Goal: Task Accomplishment & Management: Use online tool/utility

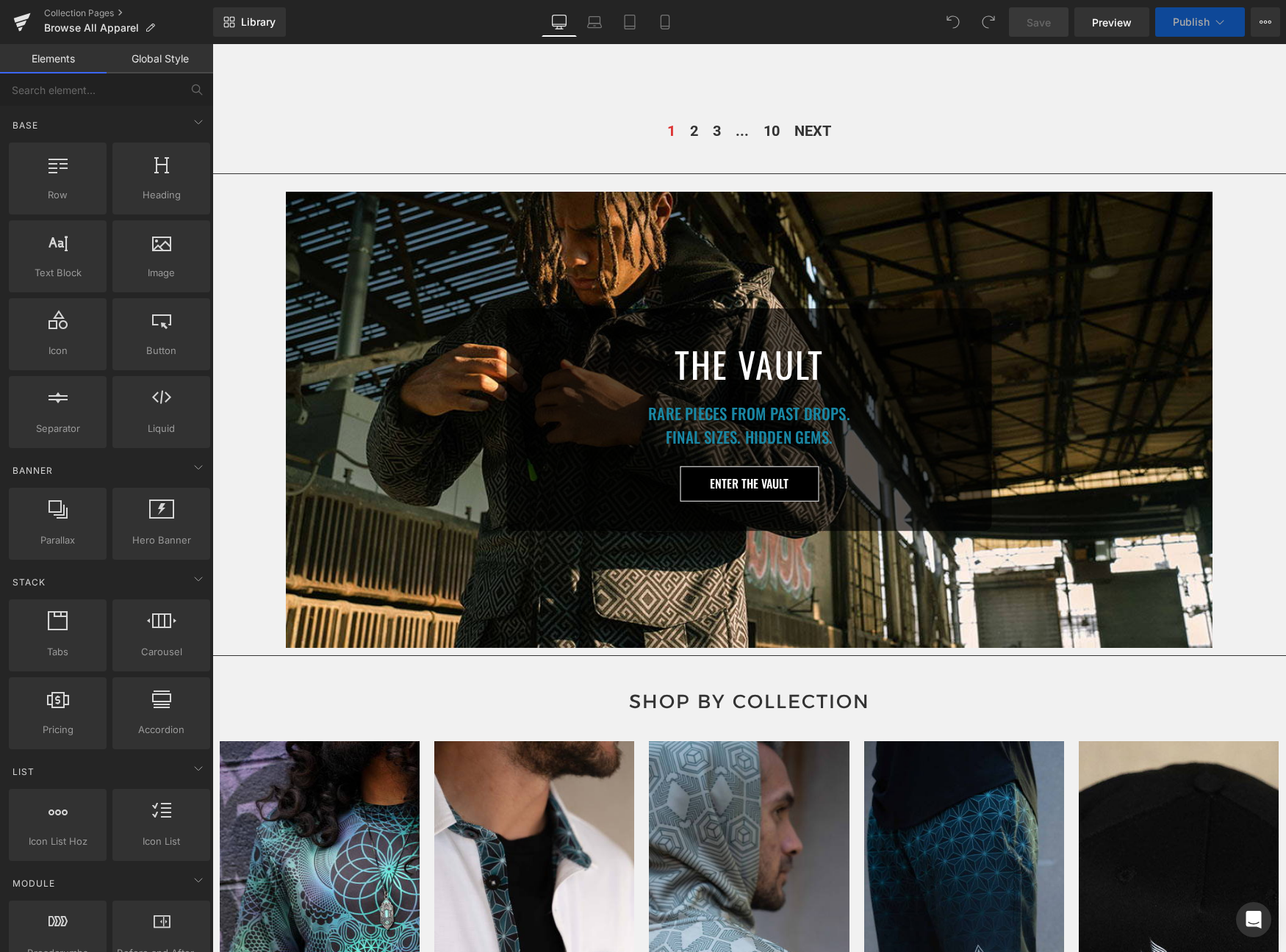
scroll to position [700, 0]
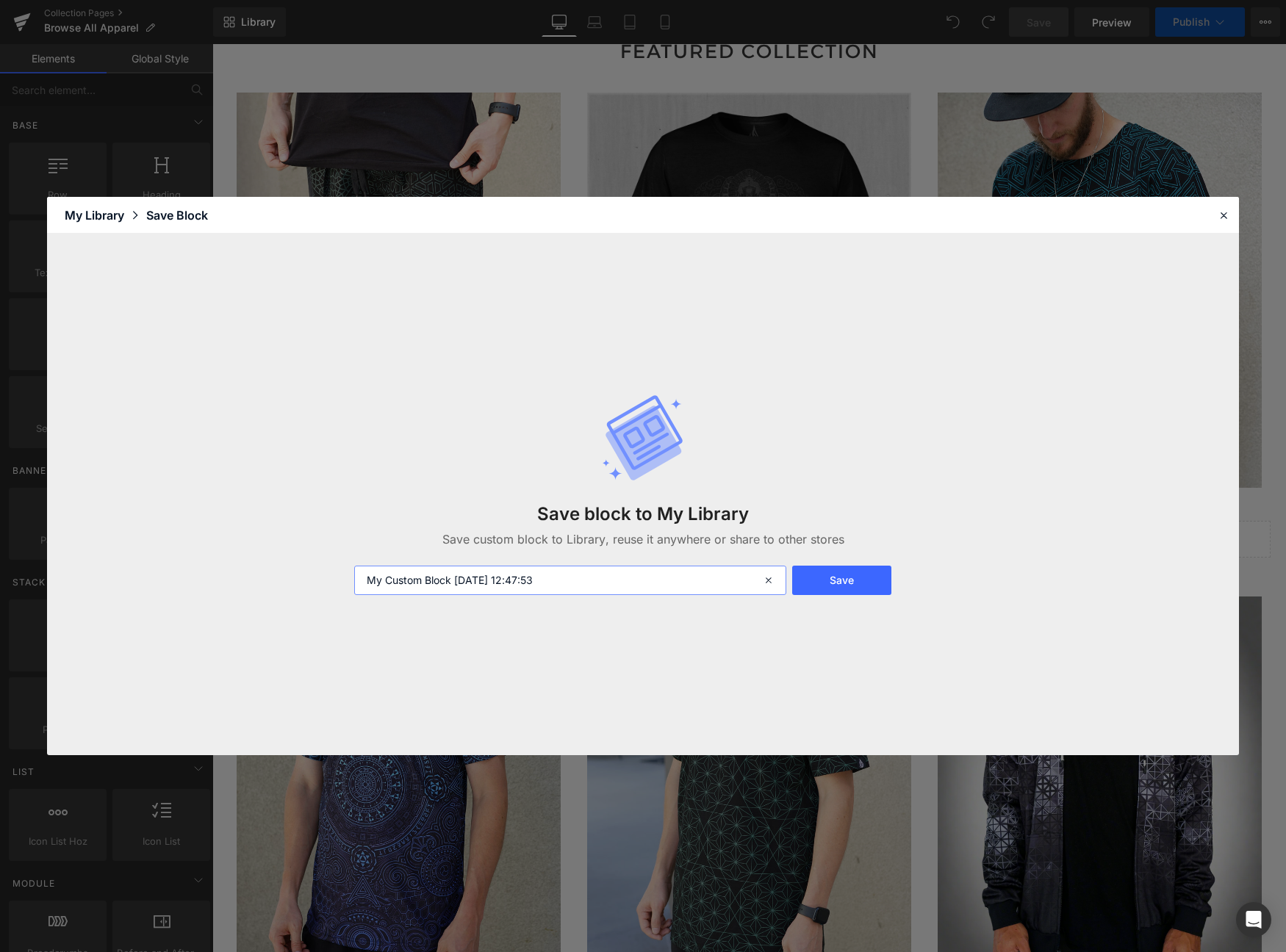
click at [531, 569] on input "My Custom Block 2025-08-31 12:47:53" at bounding box center [570, 580] width 432 height 30
type input "vault"
click at [821, 581] on button "Save" at bounding box center [842, 580] width 99 height 30
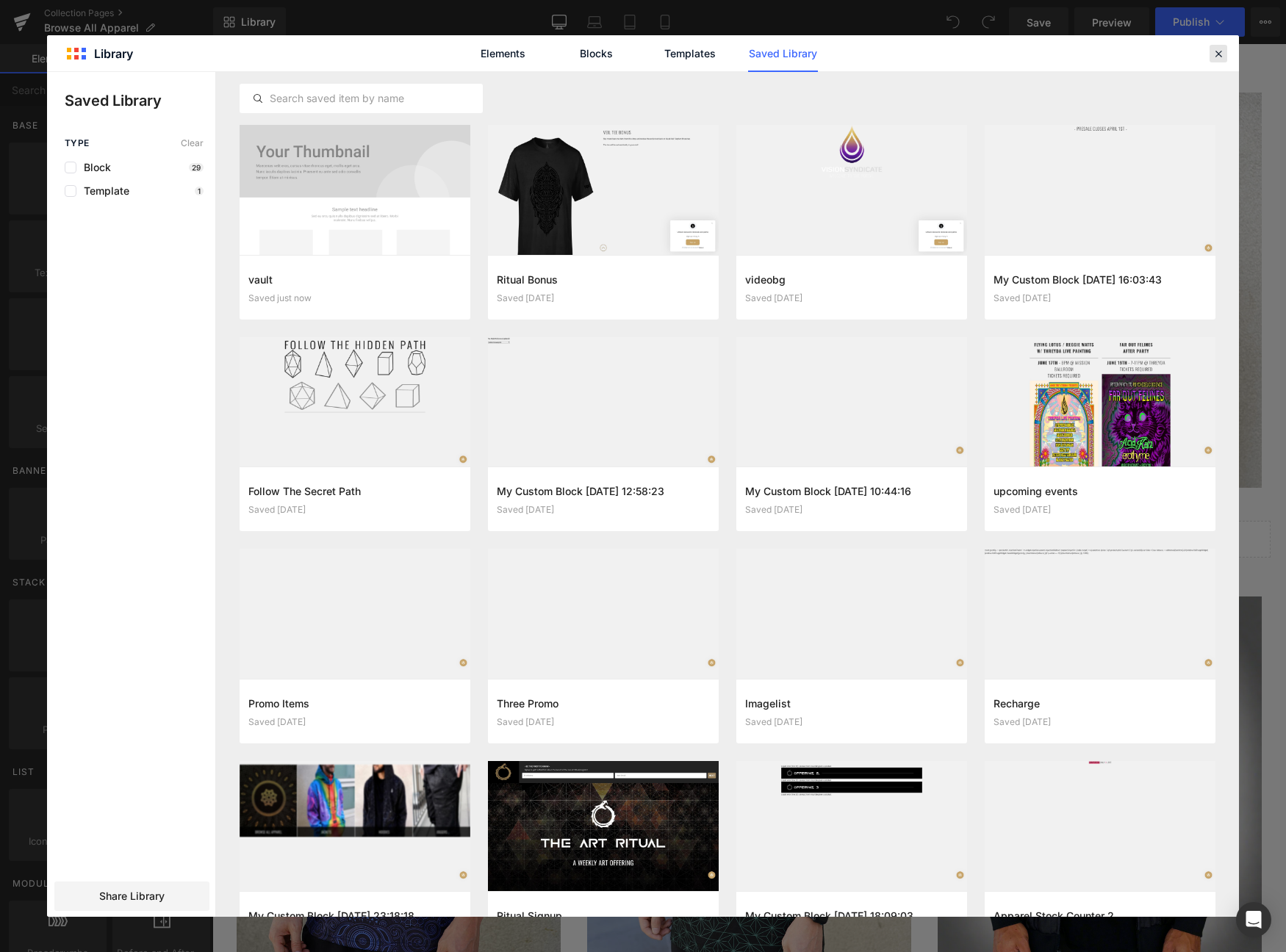
click at [1217, 55] on icon at bounding box center [1218, 54] width 13 height 13
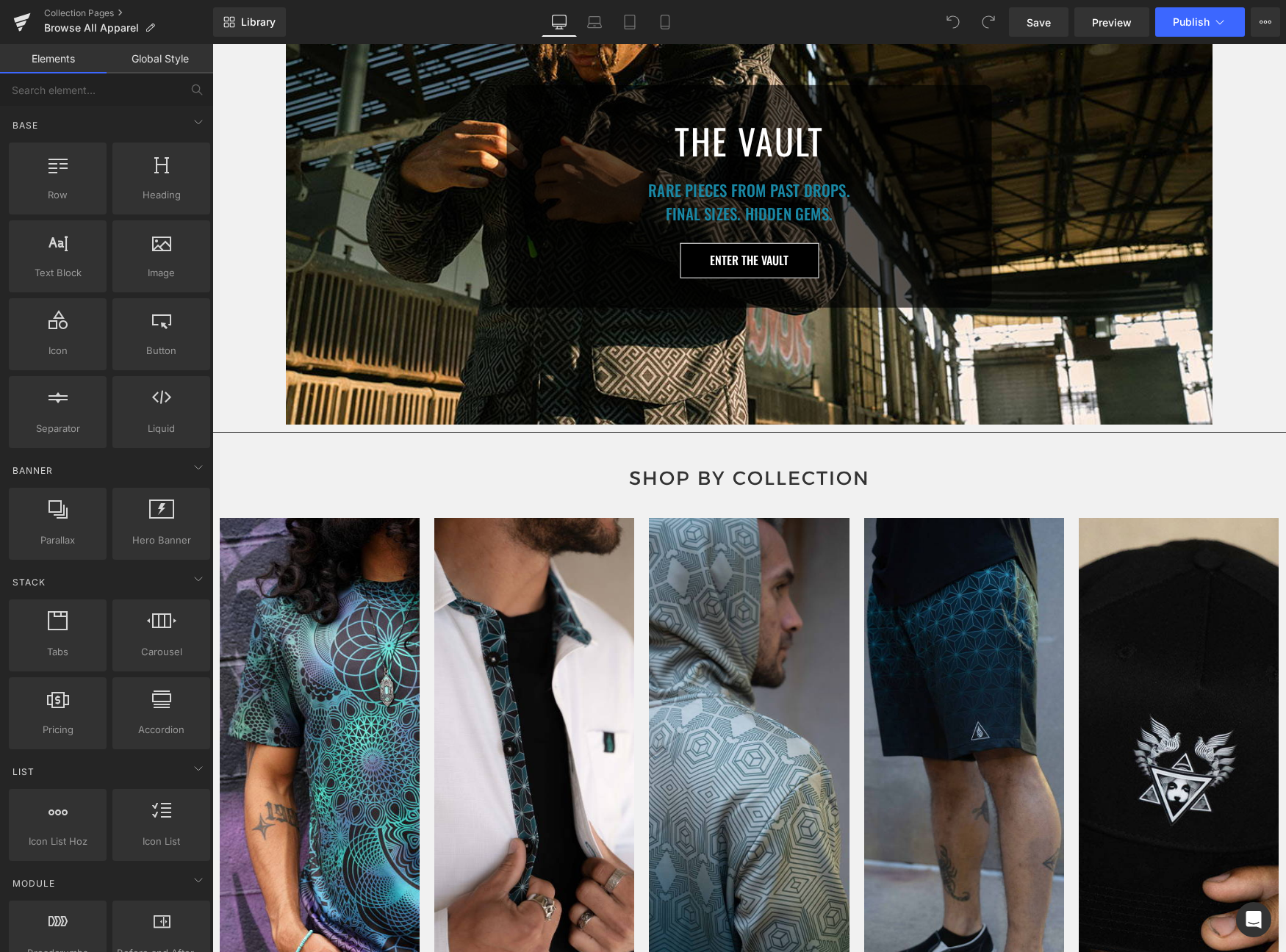
scroll to position [7756, 0]
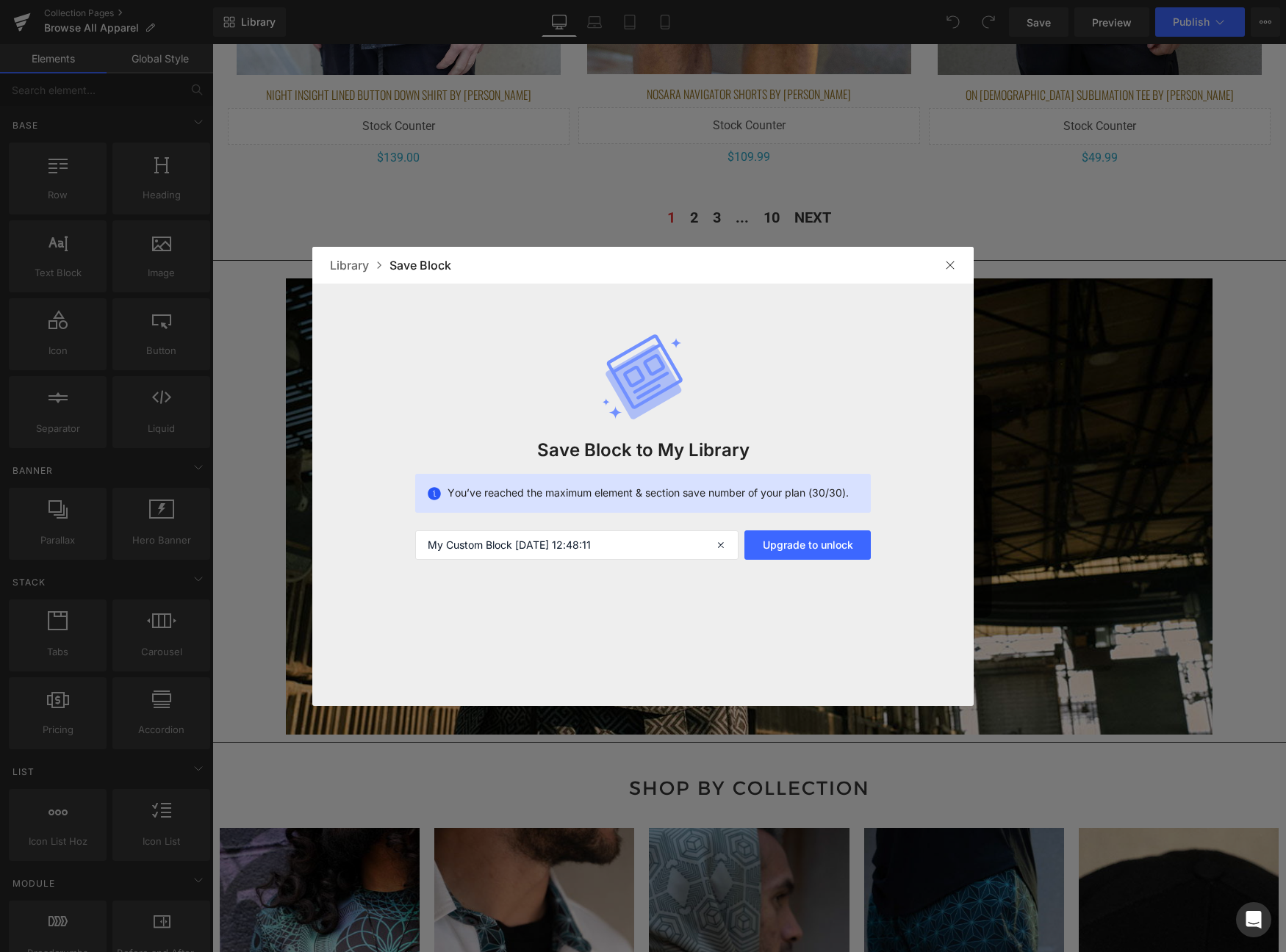
click at [951, 262] on img at bounding box center [950, 265] width 12 height 12
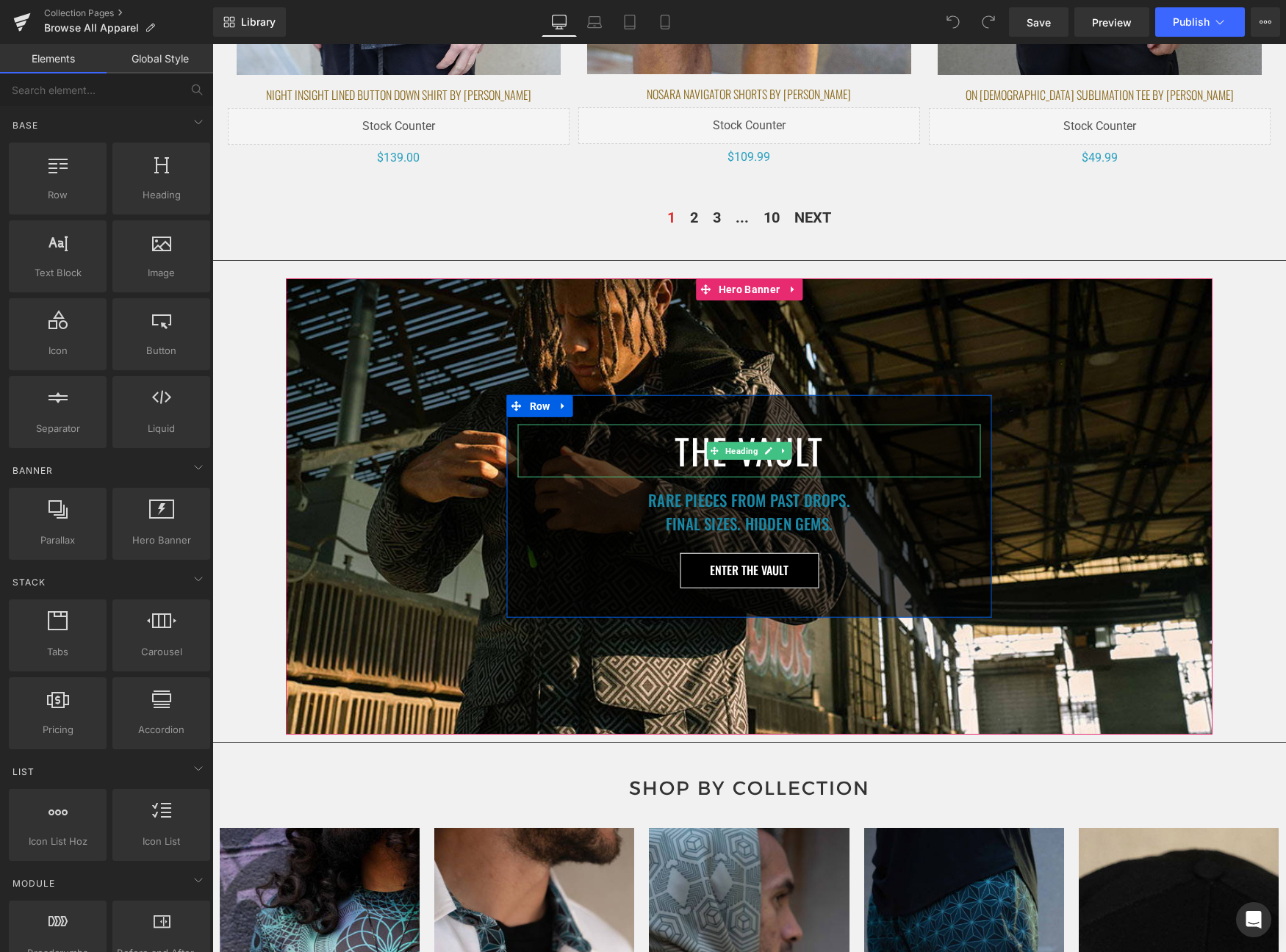
scroll to position [7777, 0]
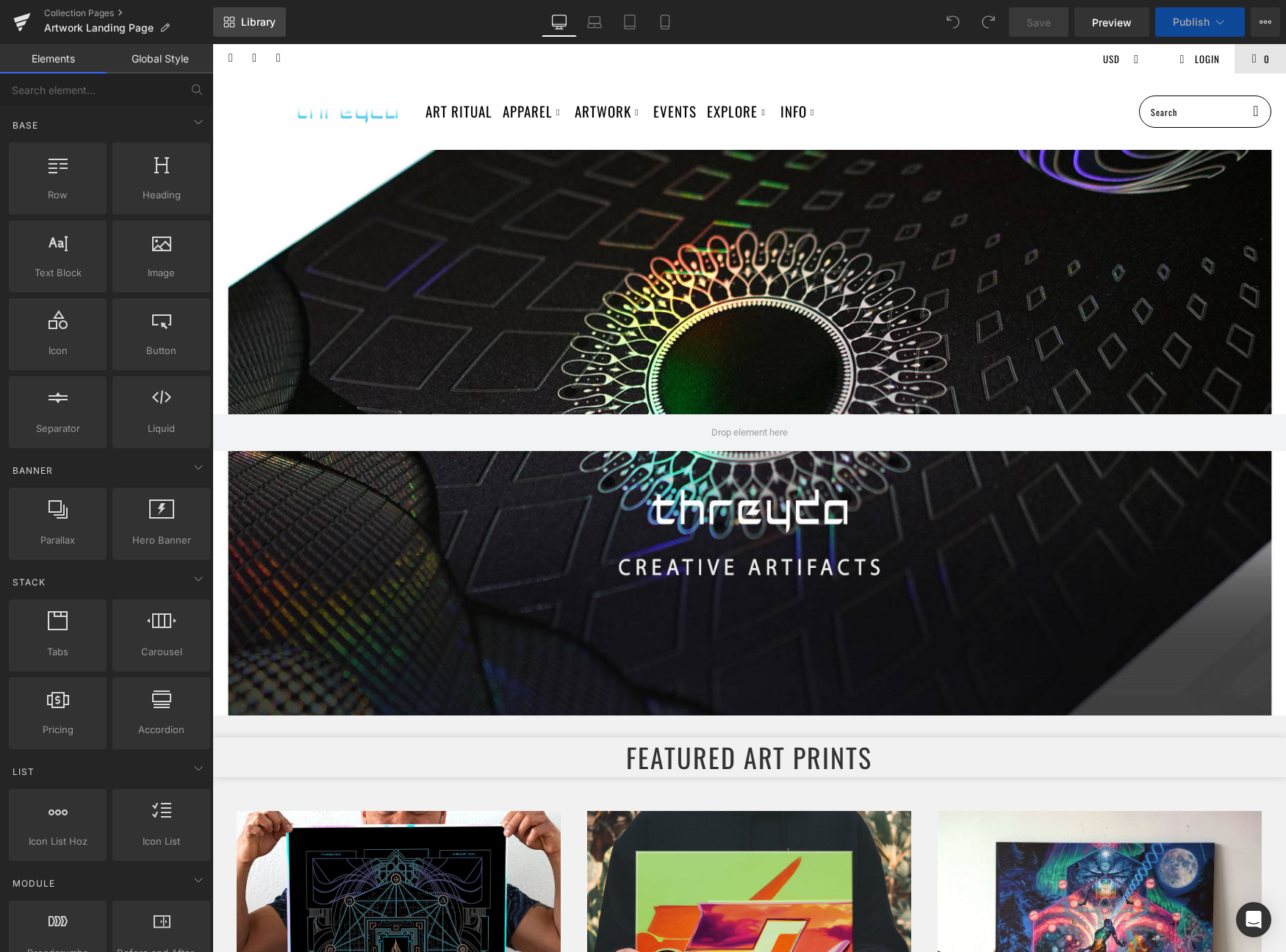
click at [225, 13] on link "Library" at bounding box center [249, 22] width 73 height 30
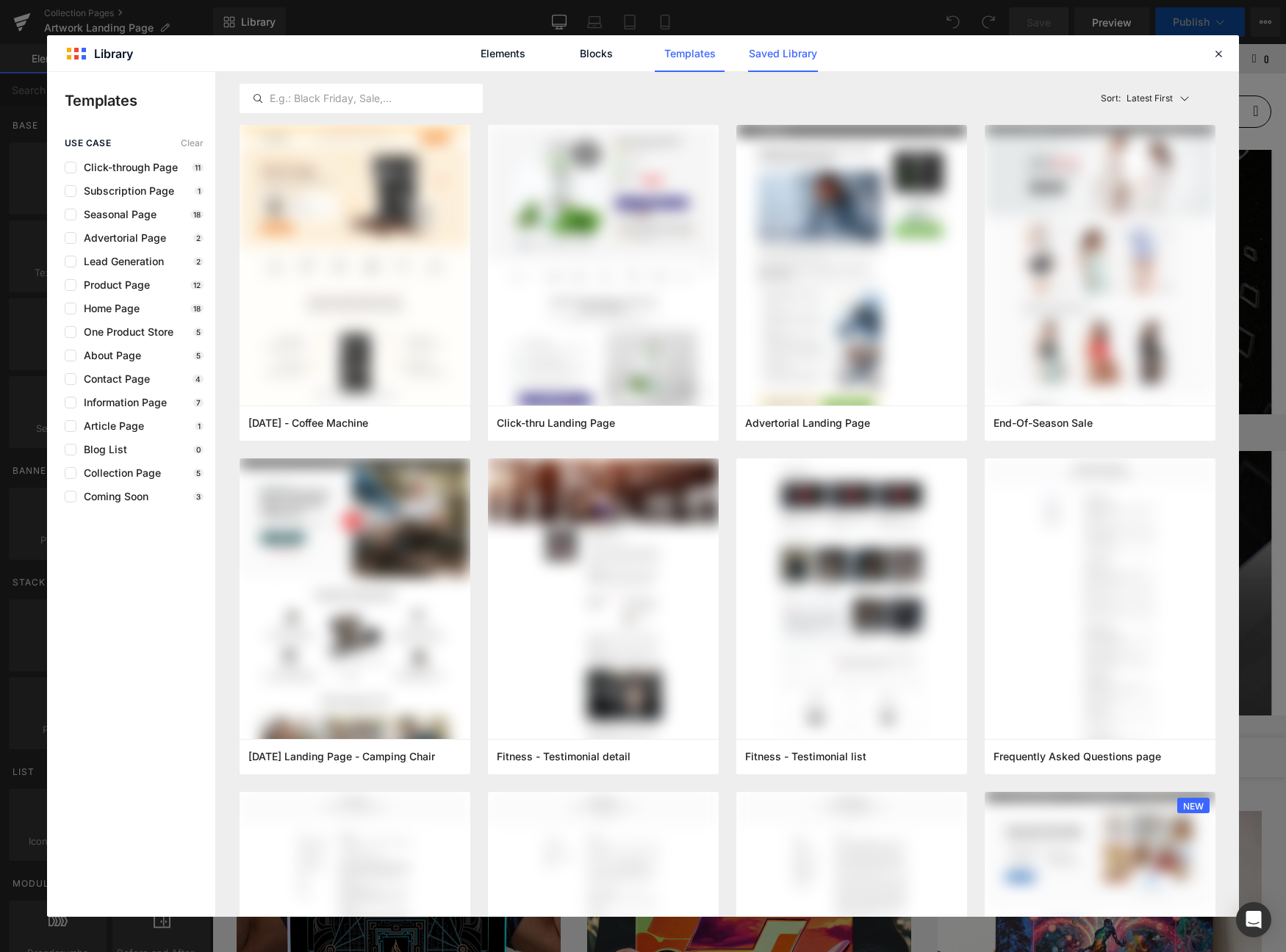
click at [786, 52] on link "Saved Library" at bounding box center [783, 54] width 70 height 36
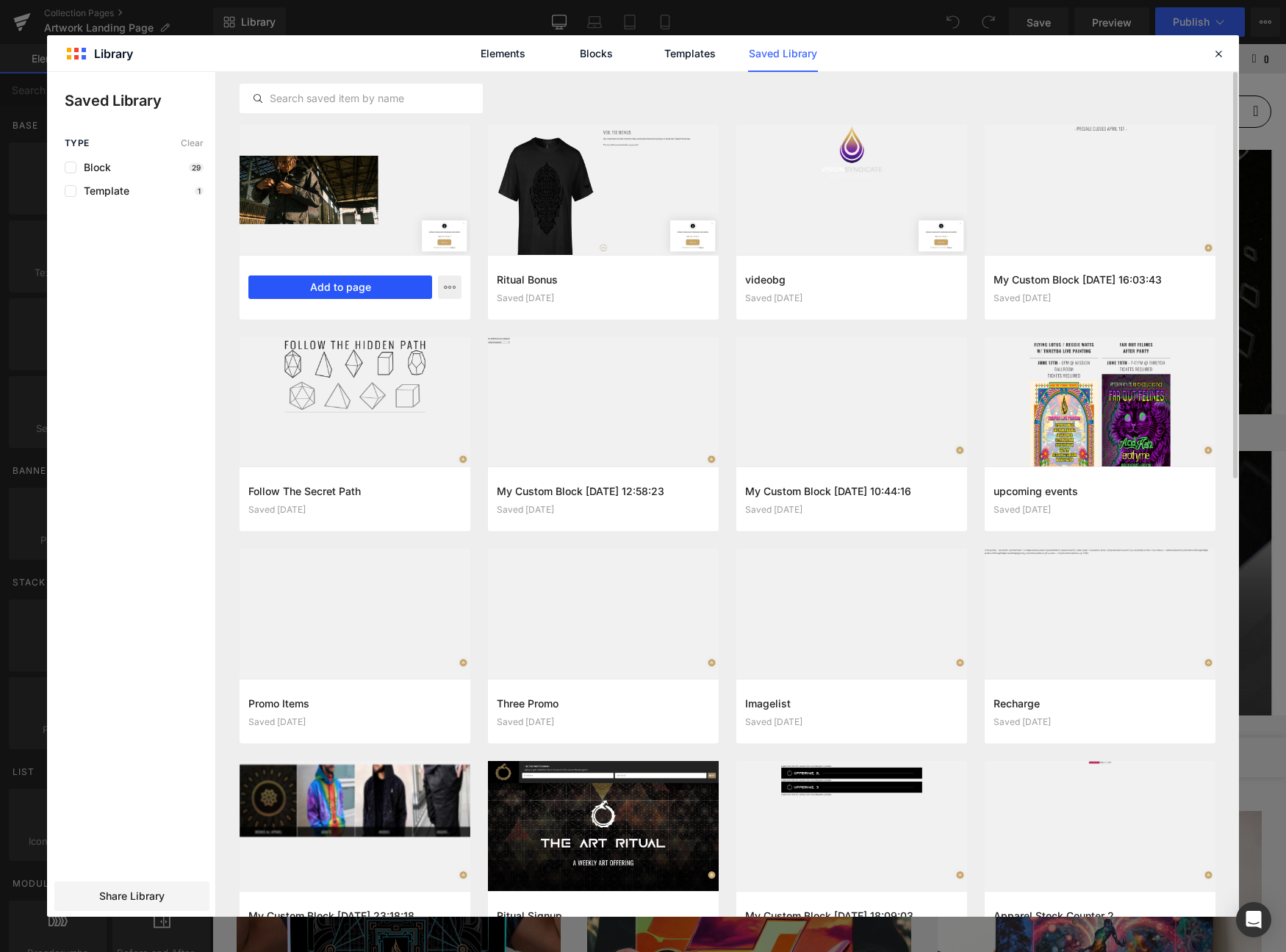
click at [364, 287] on button "Add to page" at bounding box center [340, 287] width 183 height 23
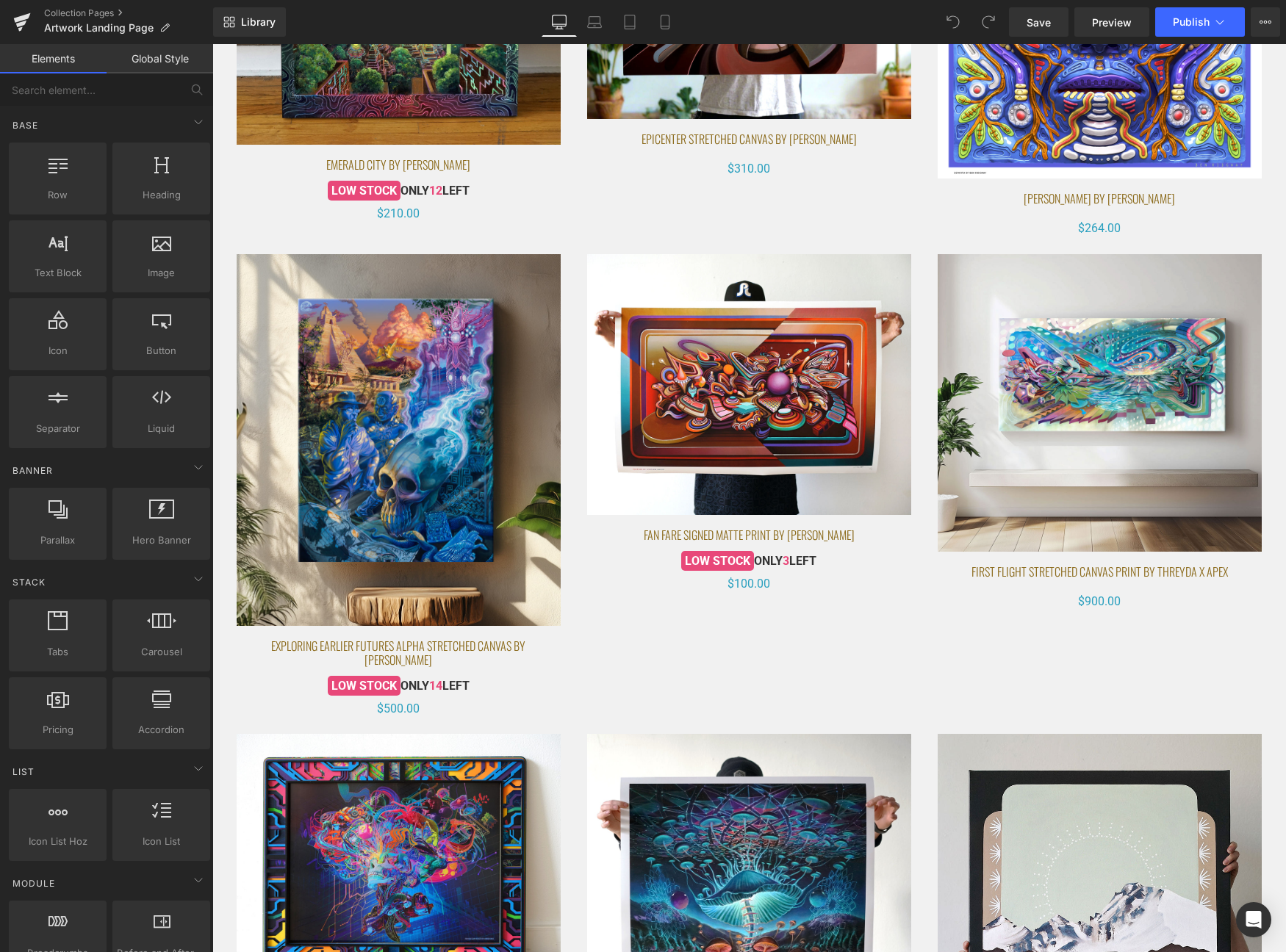
scroll to position [9880, 0]
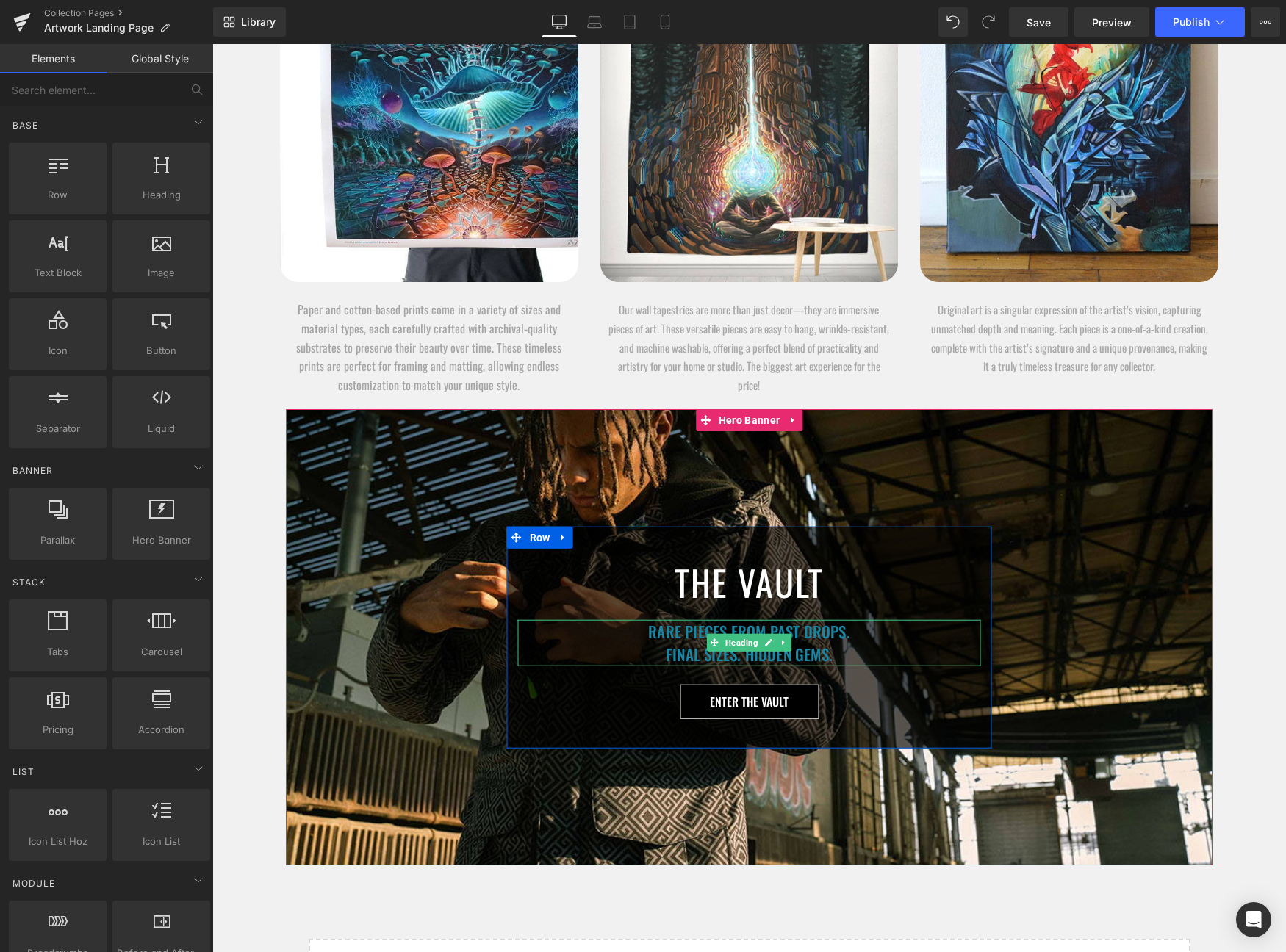
click at [657, 649] on h1 "Rare pieces from past drops. Final sizes. Hidden gems." at bounding box center [749, 642] width 463 height 46
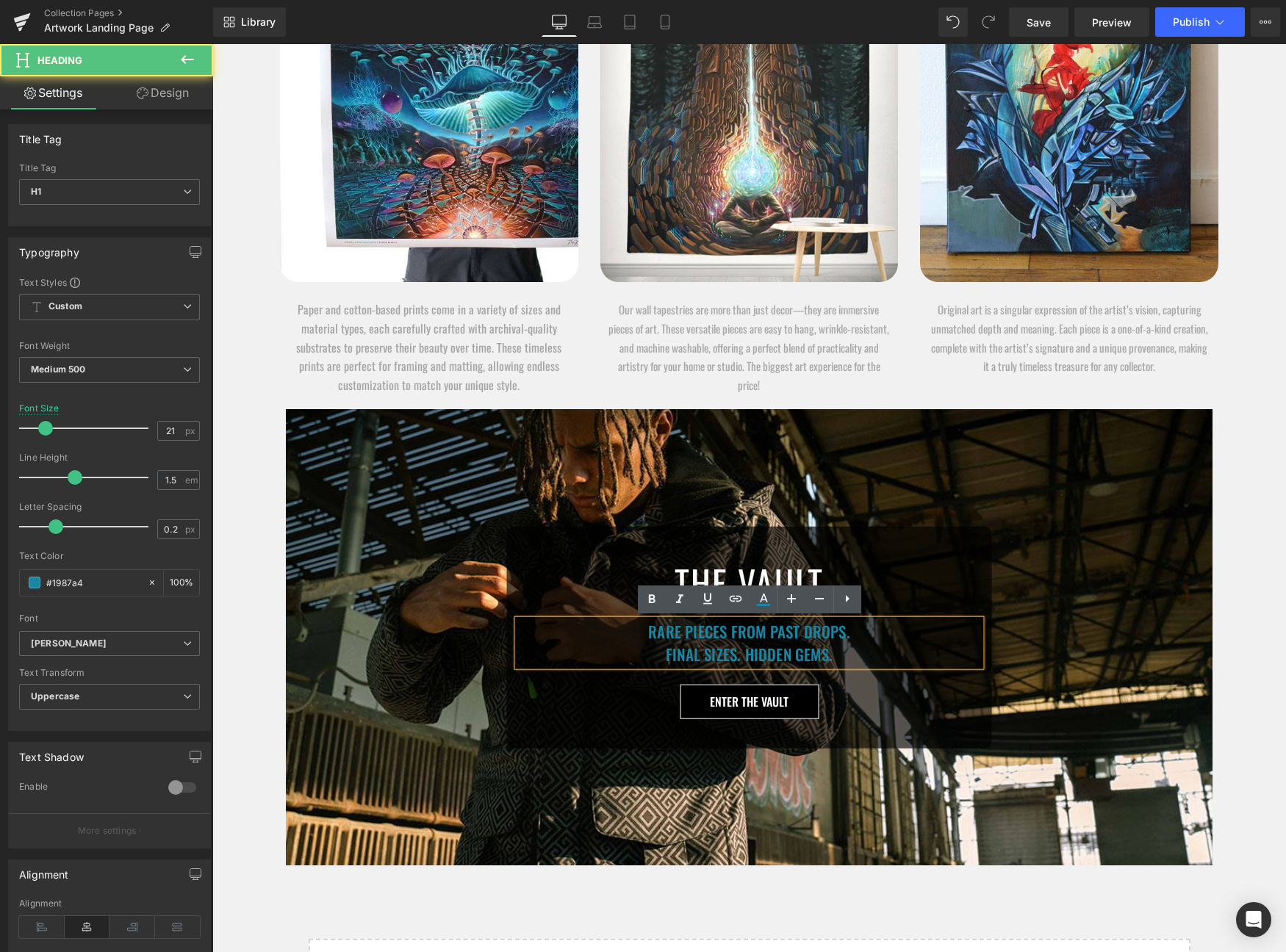
click at [701, 659] on h1 "Rare pieces from past drops. Final sizes. Hidden gems." at bounding box center [749, 642] width 463 height 46
drag, startPoint x: 737, startPoint y: 654, endPoint x: 706, endPoint y: 657, distance: 31.1
click at [706, 657] on h1 "Rare pieces from past drops. Final sizes. Hidden gems." at bounding box center [749, 642] width 463 height 46
click at [838, 651] on h1 "Rare pieces from past drops. Final FEW. Hidden gems." at bounding box center [749, 642] width 463 height 46
click at [746, 457] on div "THE VAULT Heading Rare pieces from past drops. Final FEW. Hidden gems. Heading …" at bounding box center [749, 637] width 927 height 457
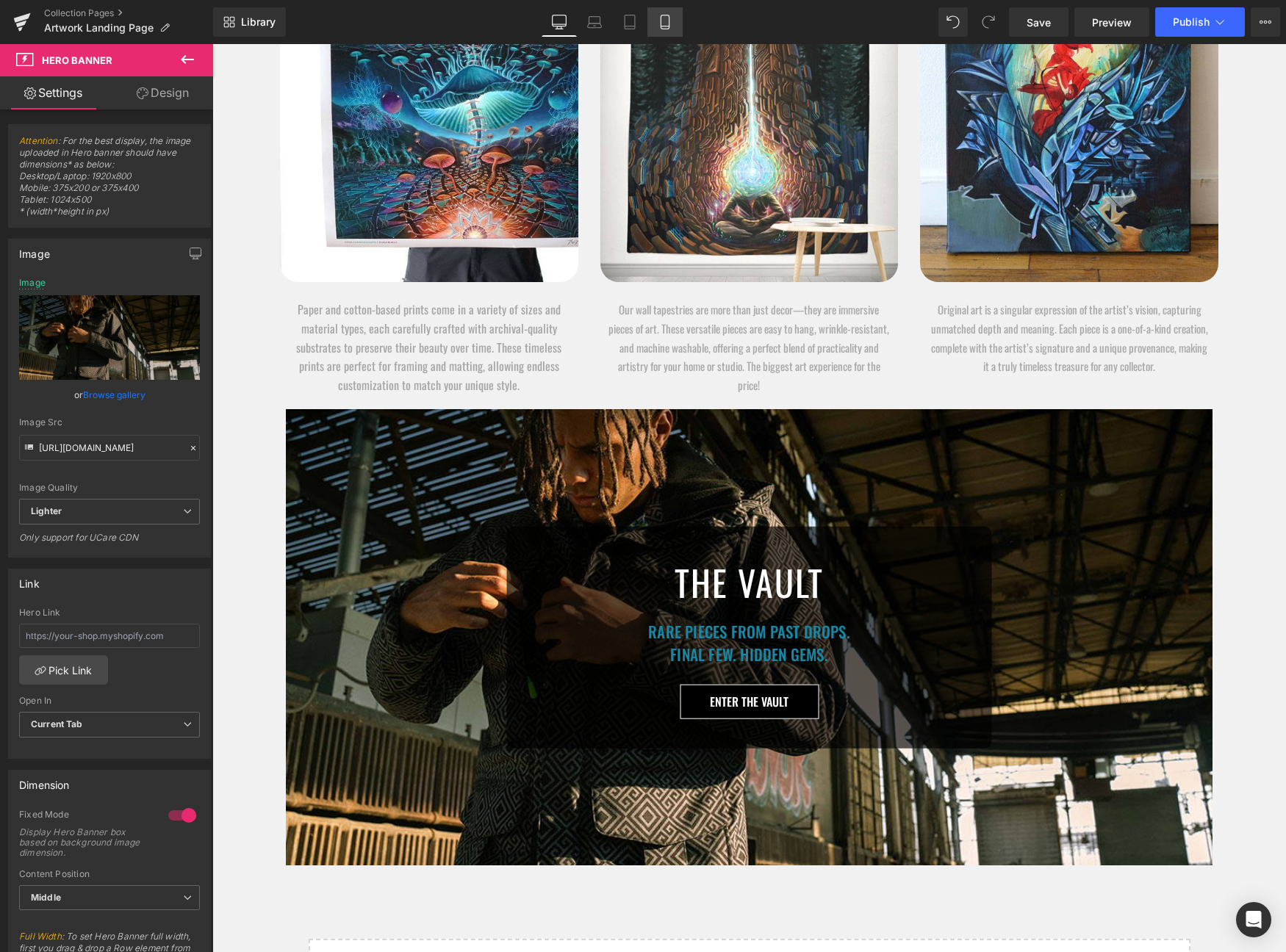
click at [656, 16] on link "Mobile" at bounding box center [665, 22] width 36 height 30
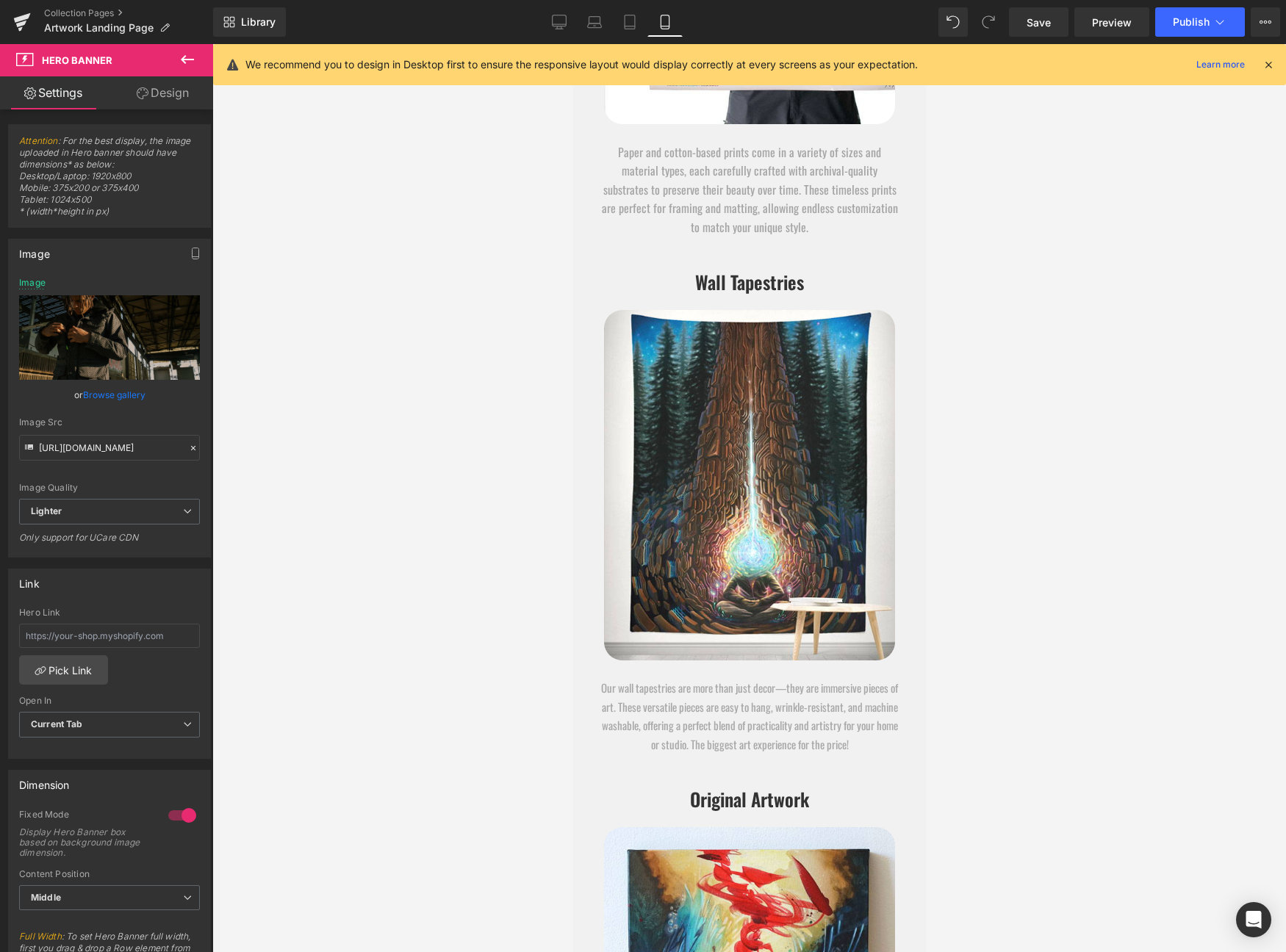
scroll to position [10805, 0]
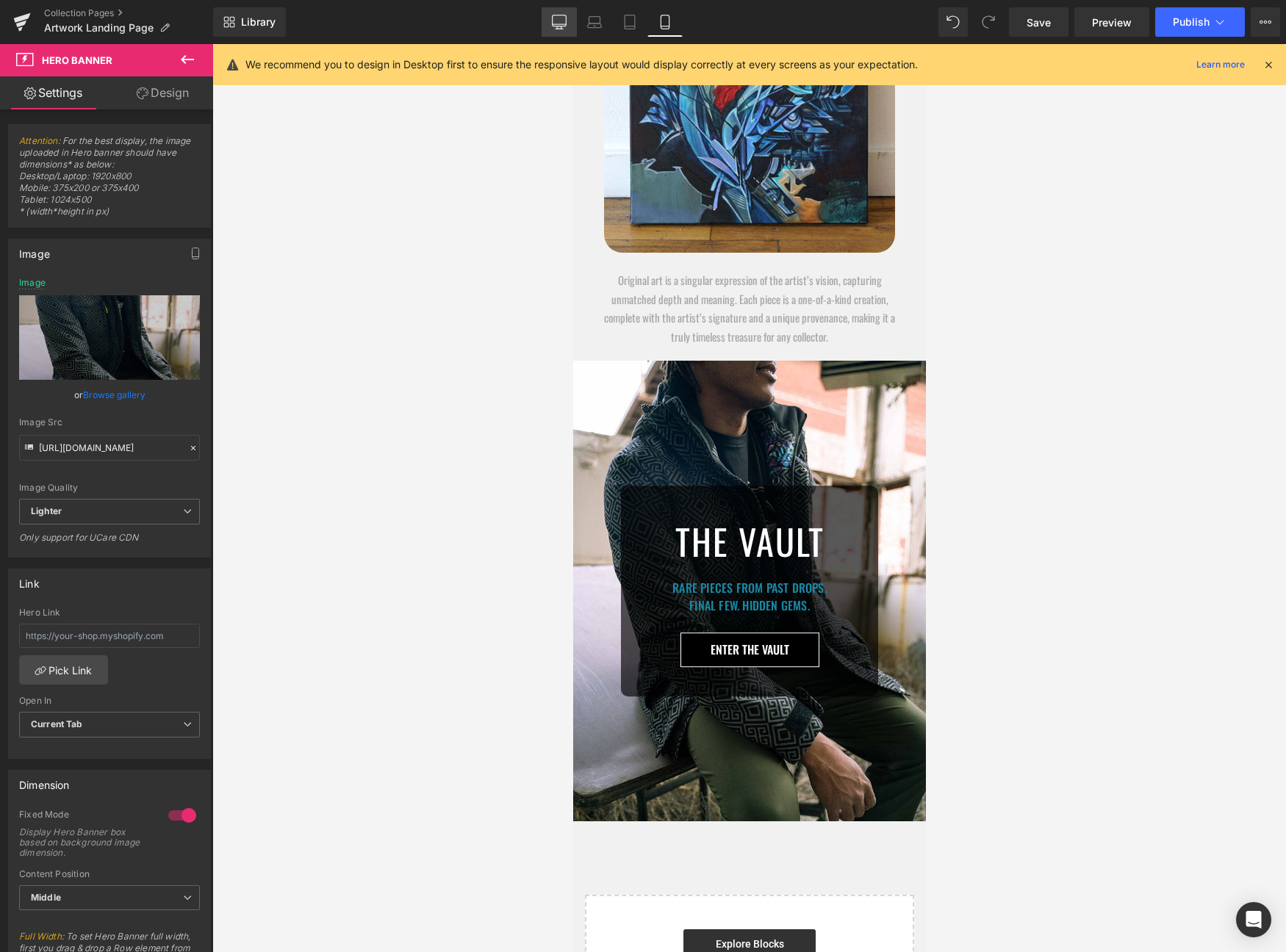
drag, startPoint x: 572, startPoint y: 18, endPoint x: 363, endPoint y: 120, distance: 232.6
click at [572, 18] on link "Desktop" at bounding box center [559, 22] width 36 height 30
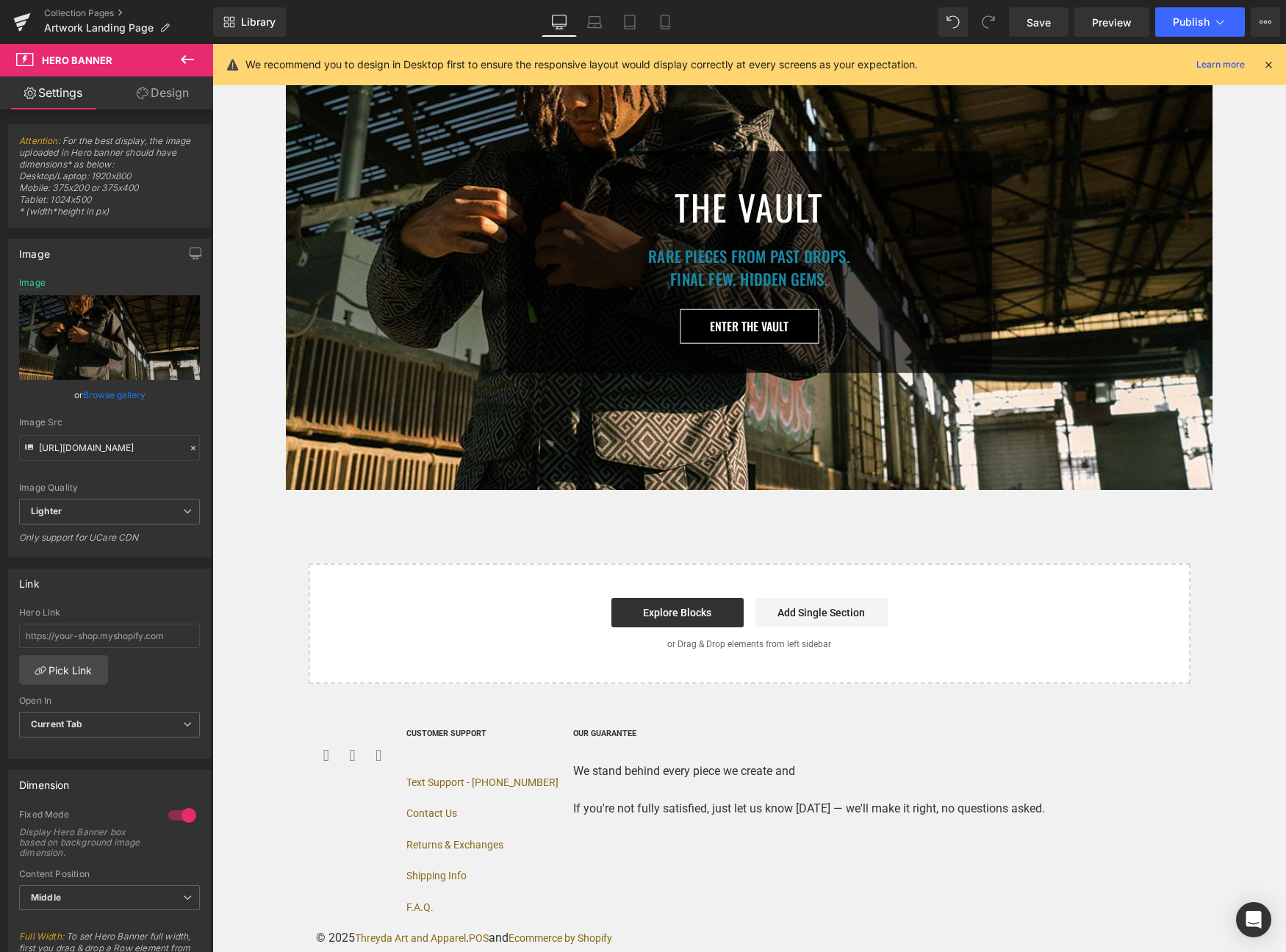
type input "https://ucarecdn.com/f901b8ec-2363-4988-acd5-16000e778750/-/format/auto/-/previ…"
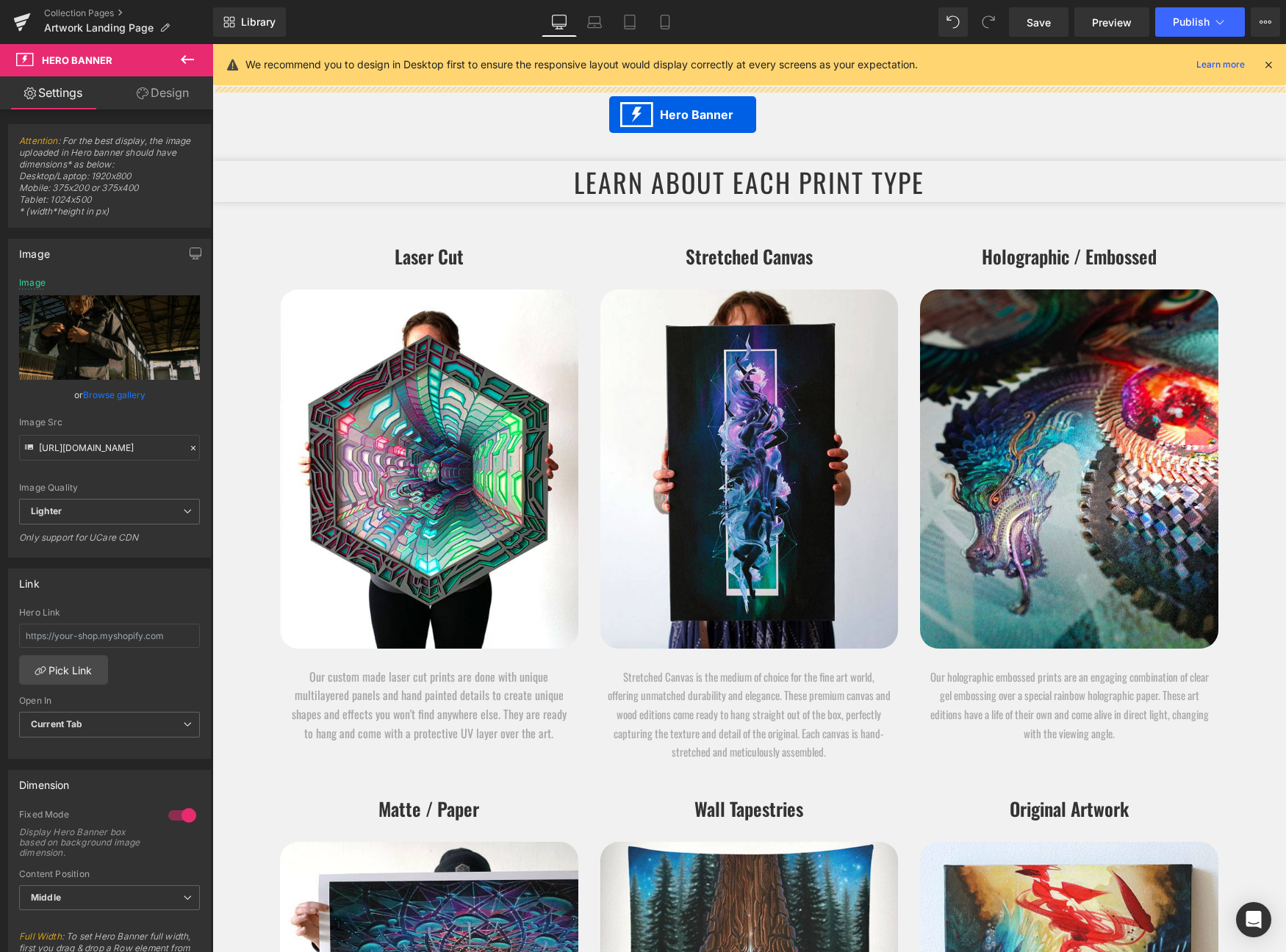
scroll to position [8931, 0]
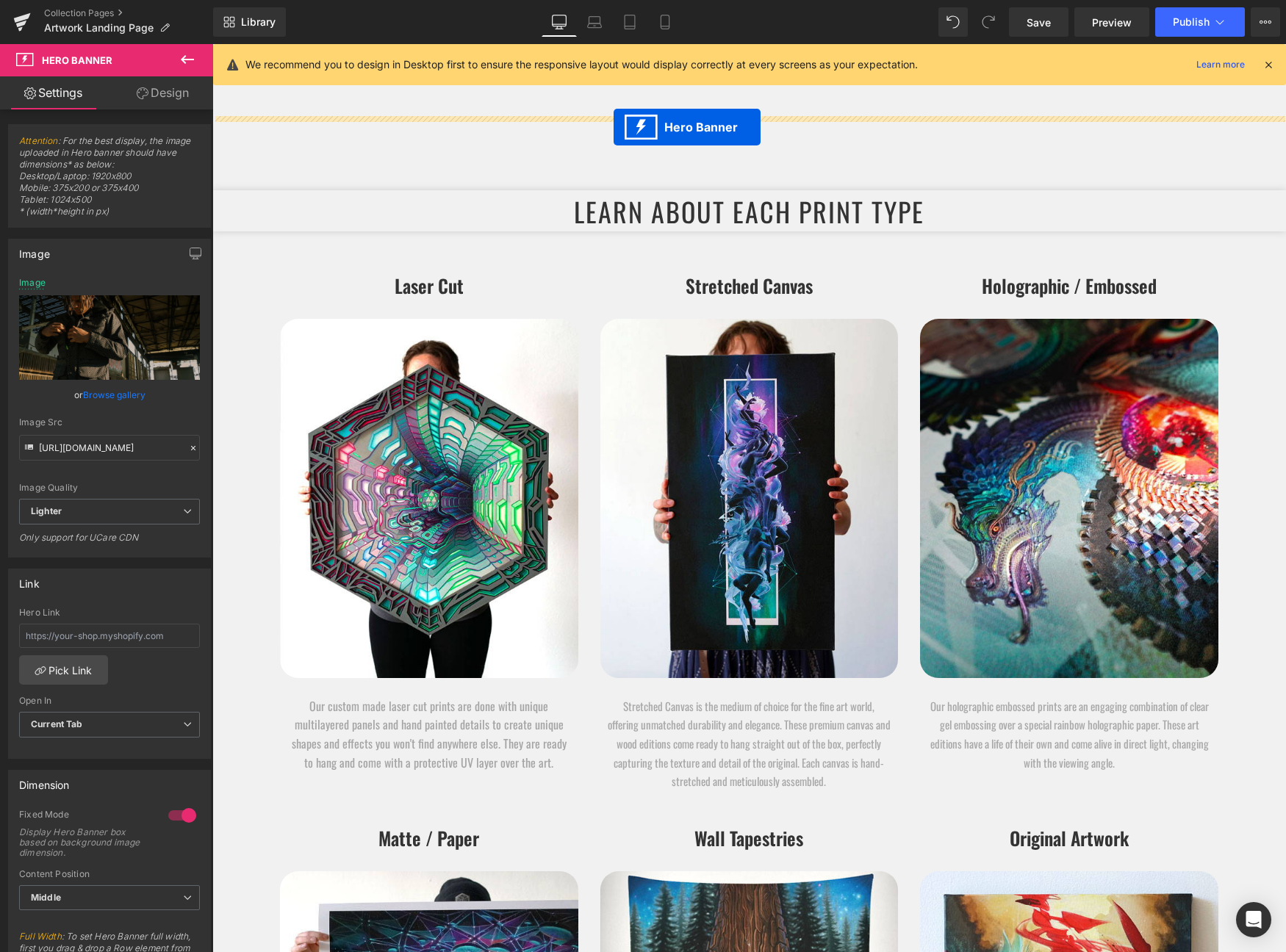
drag, startPoint x: 709, startPoint y: 681, endPoint x: 614, endPoint y: 127, distance: 562.1
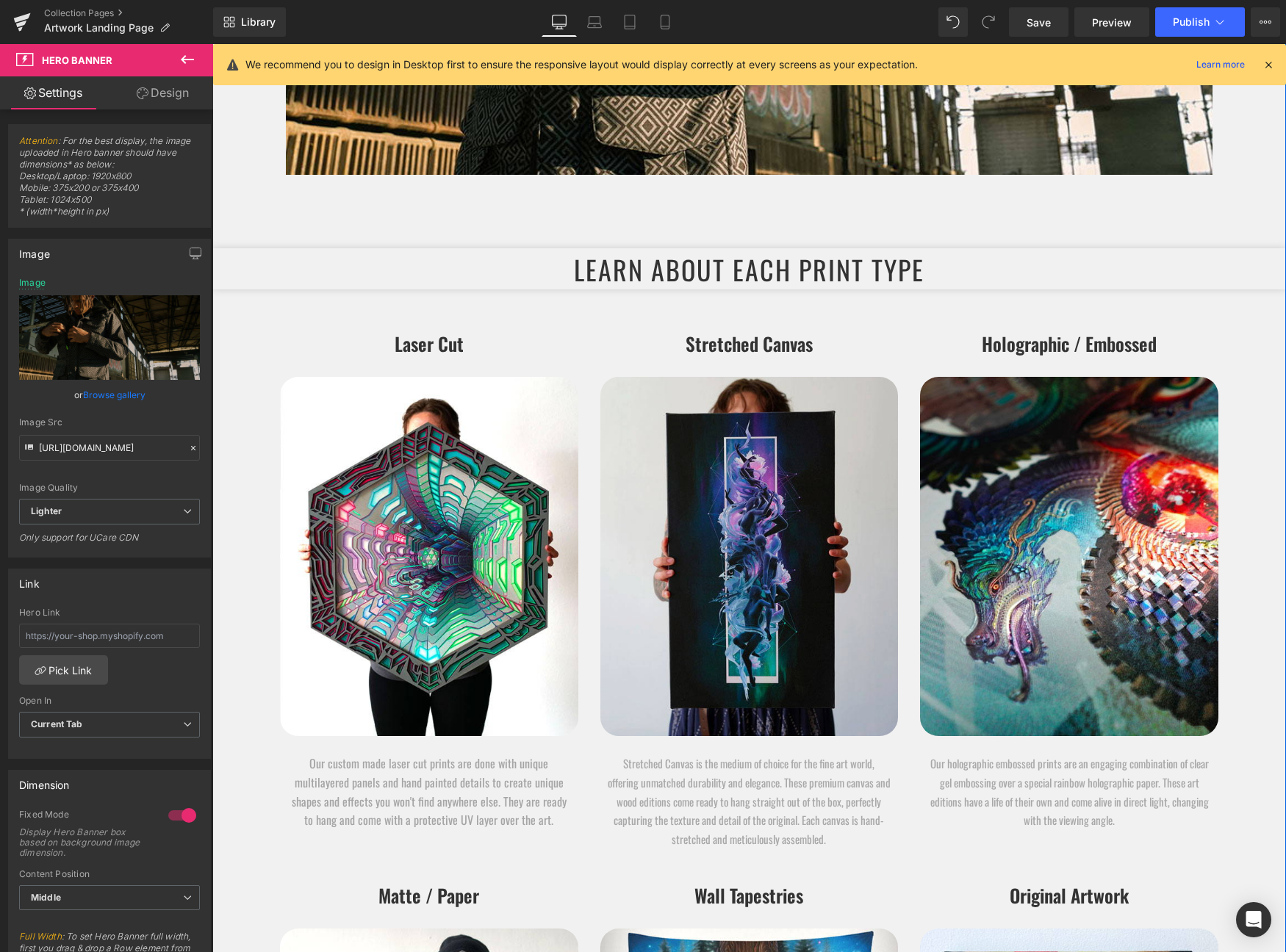
scroll to position [9348, 0]
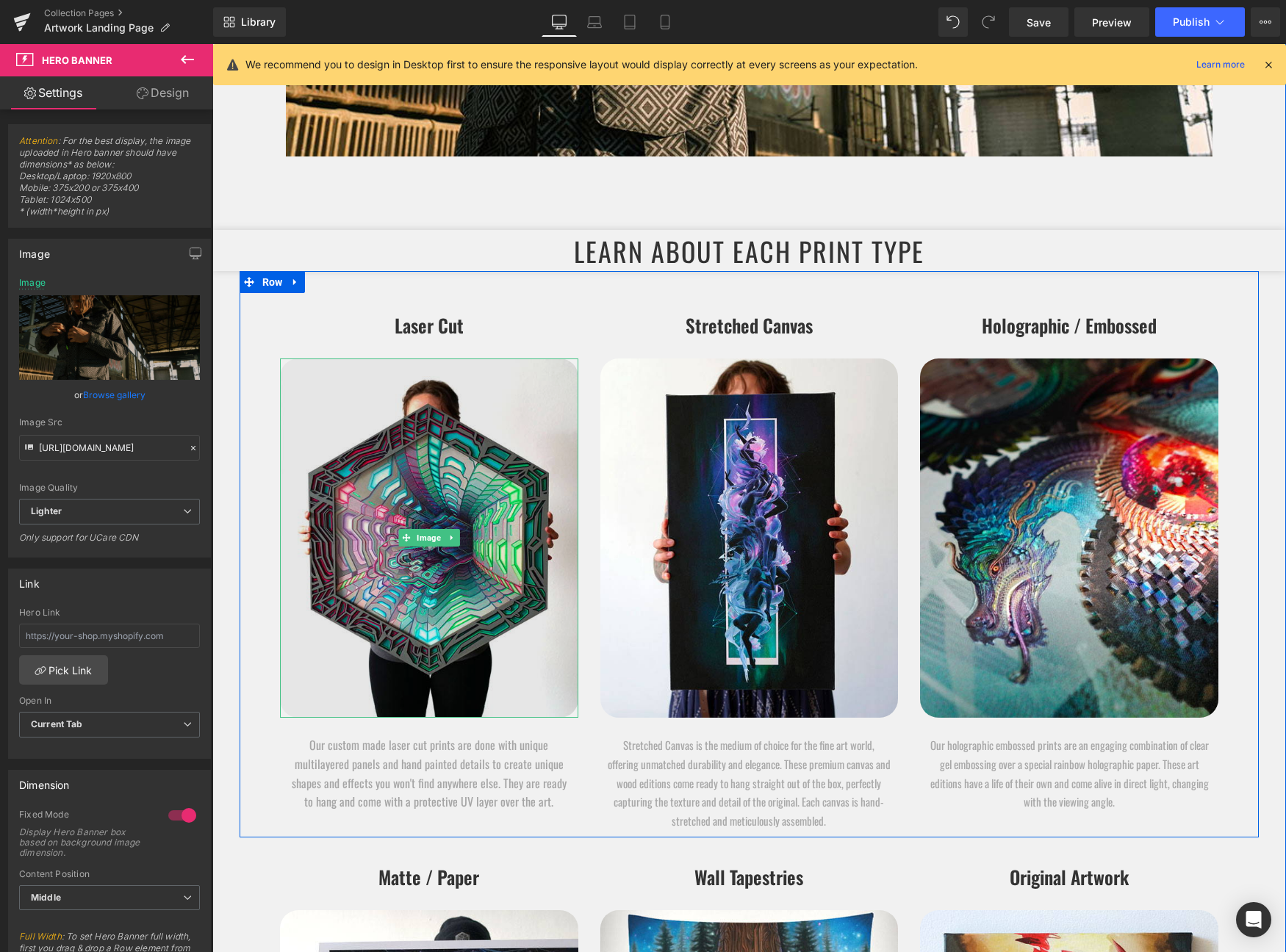
click at [419, 548] on img at bounding box center [429, 538] width 298 height 359
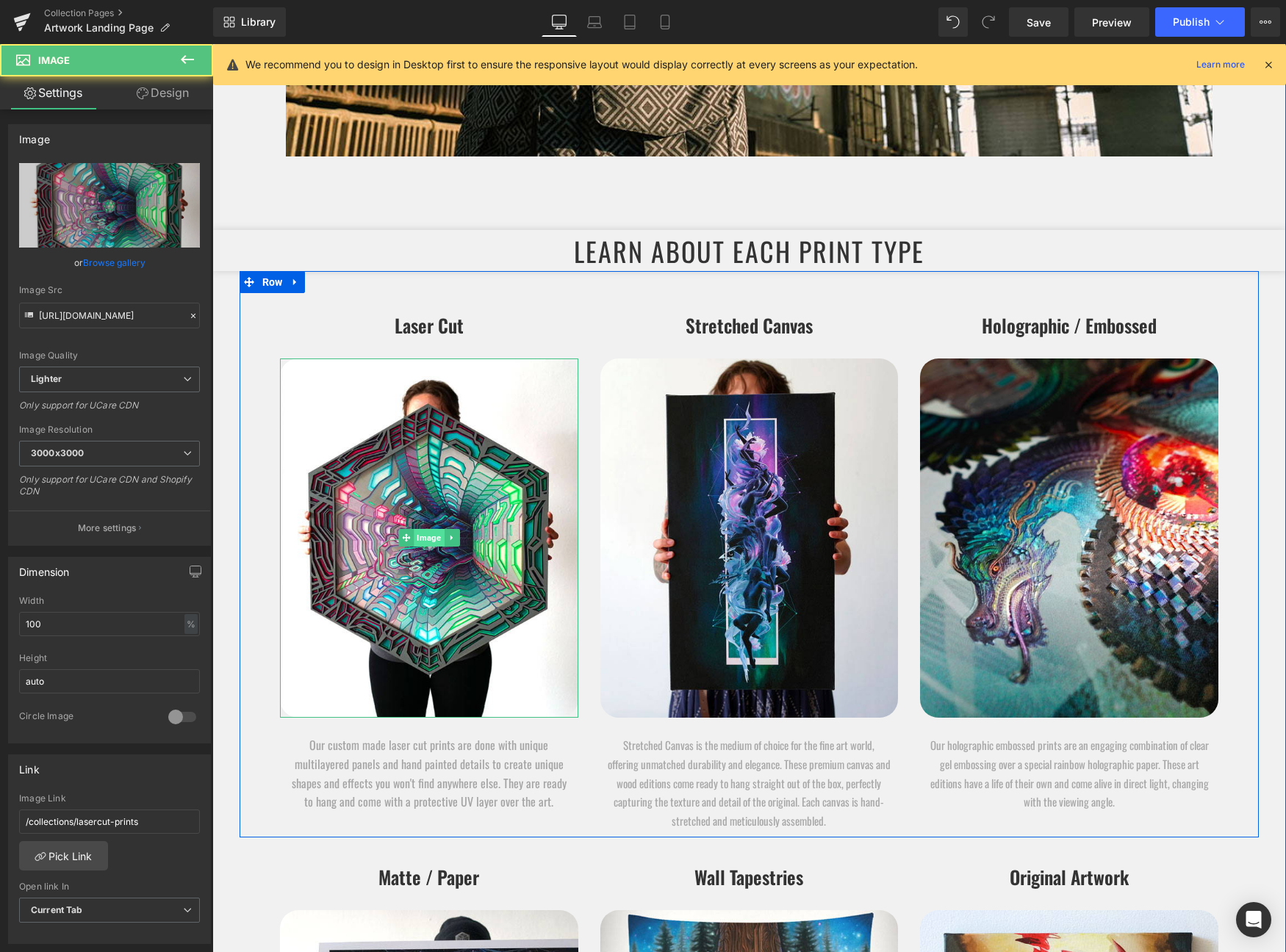
click at [425, 537] on span "Image" at bounding box center [429, 538] width 30 height 17
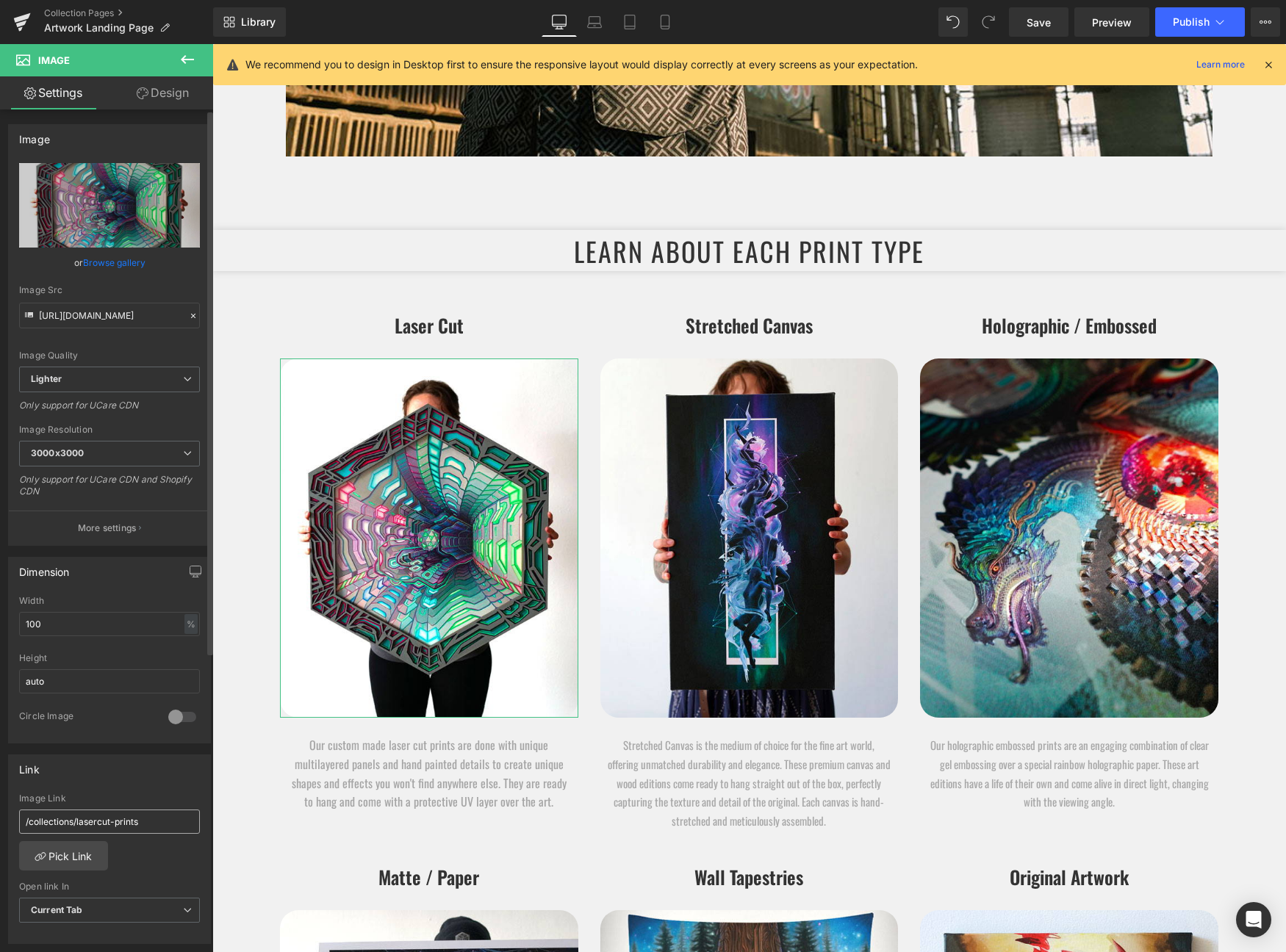
click at [164, 827] on input "/collections/lasercut-prints" at bounding box center [109, 822] width 181 height 24
click at [164, 828] on input "/collections/lasercut-prints" at bounding box center [109, 822] width 181 height 24
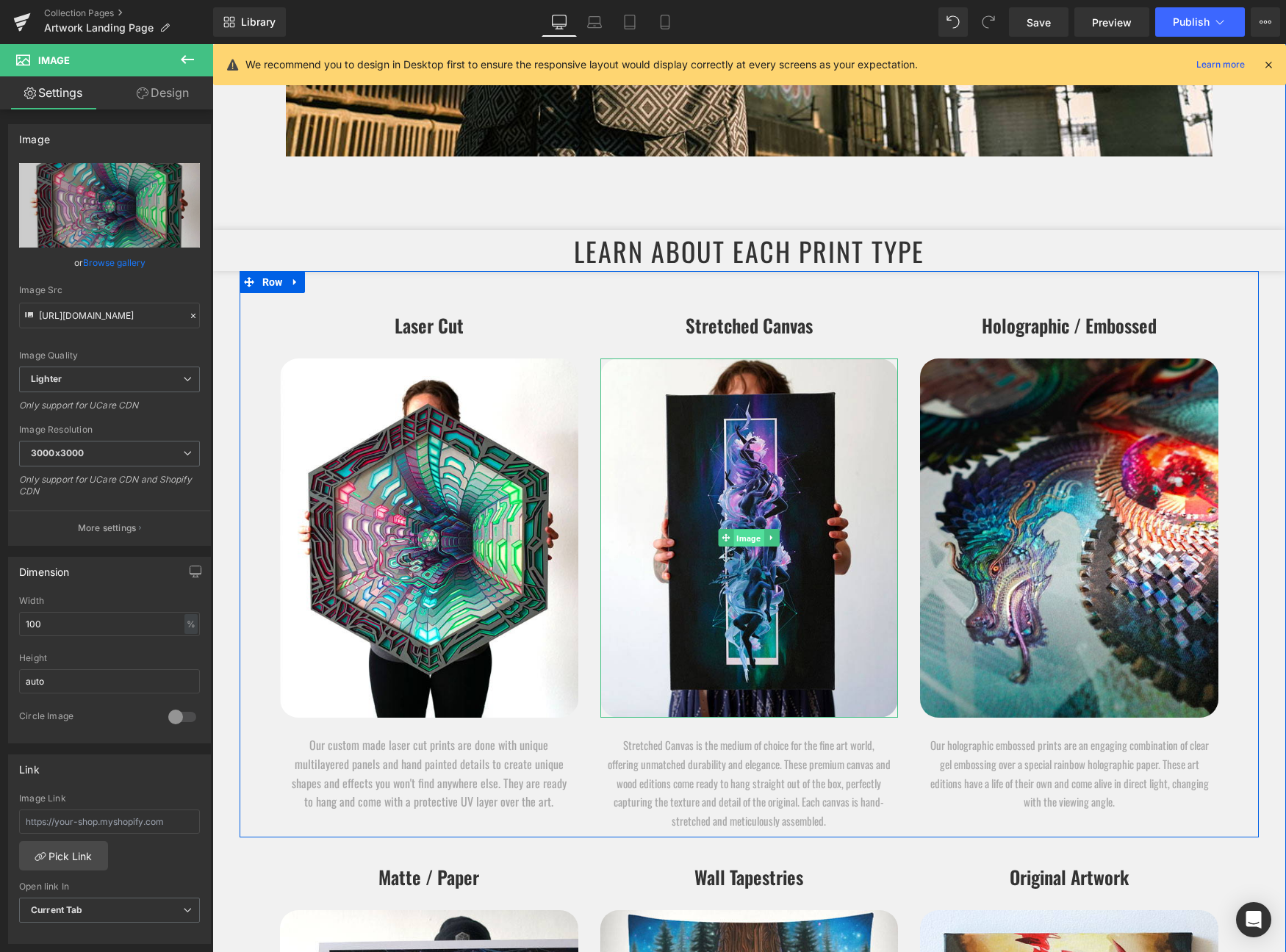
click at [747, 541] on span "Image" at bounding box center [749, 538] width 30 height 17
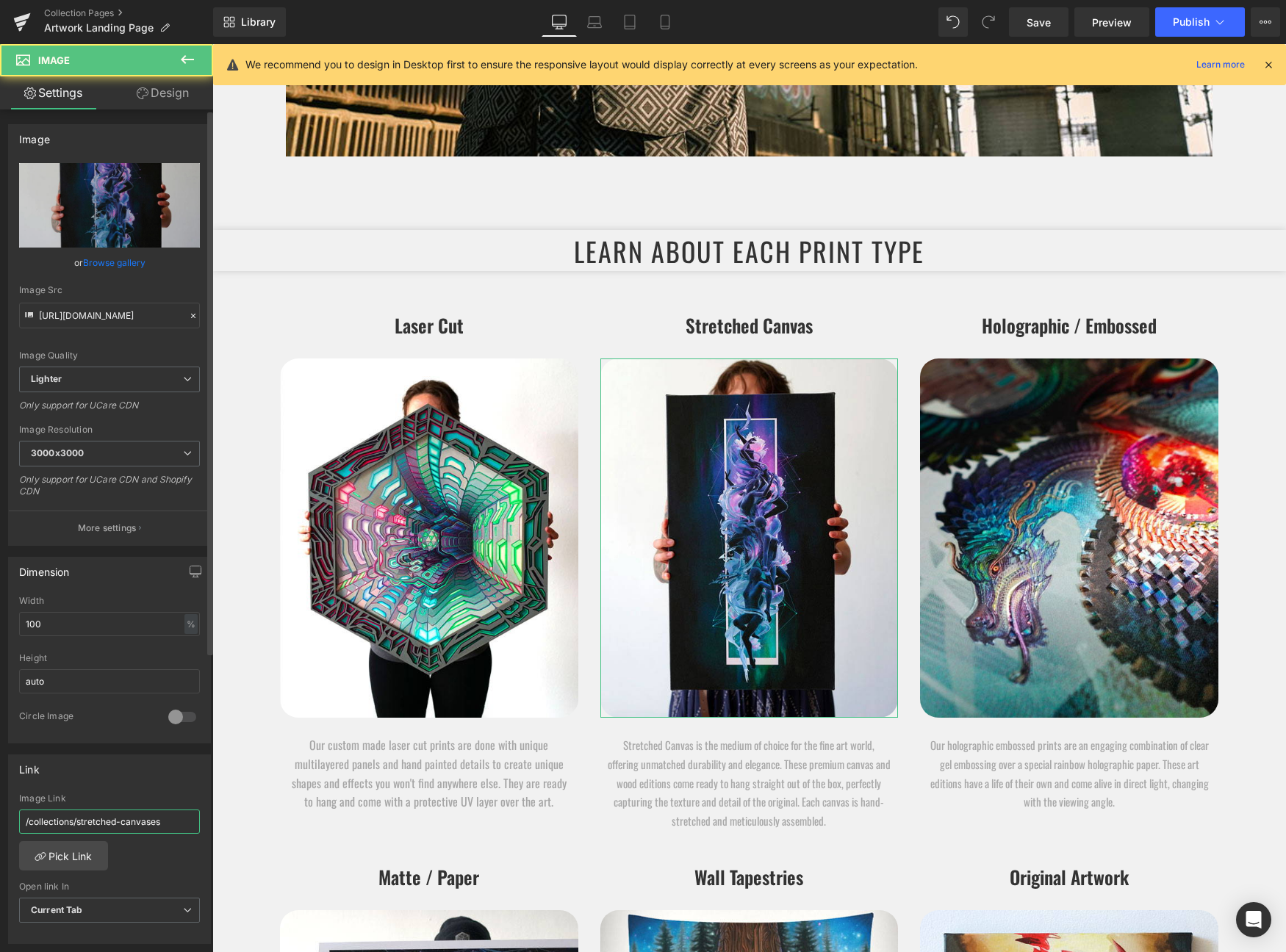
click at [81, 822] on input "/collections/stretched-canvases" at bounding box center [109, 822] width 181 height 24
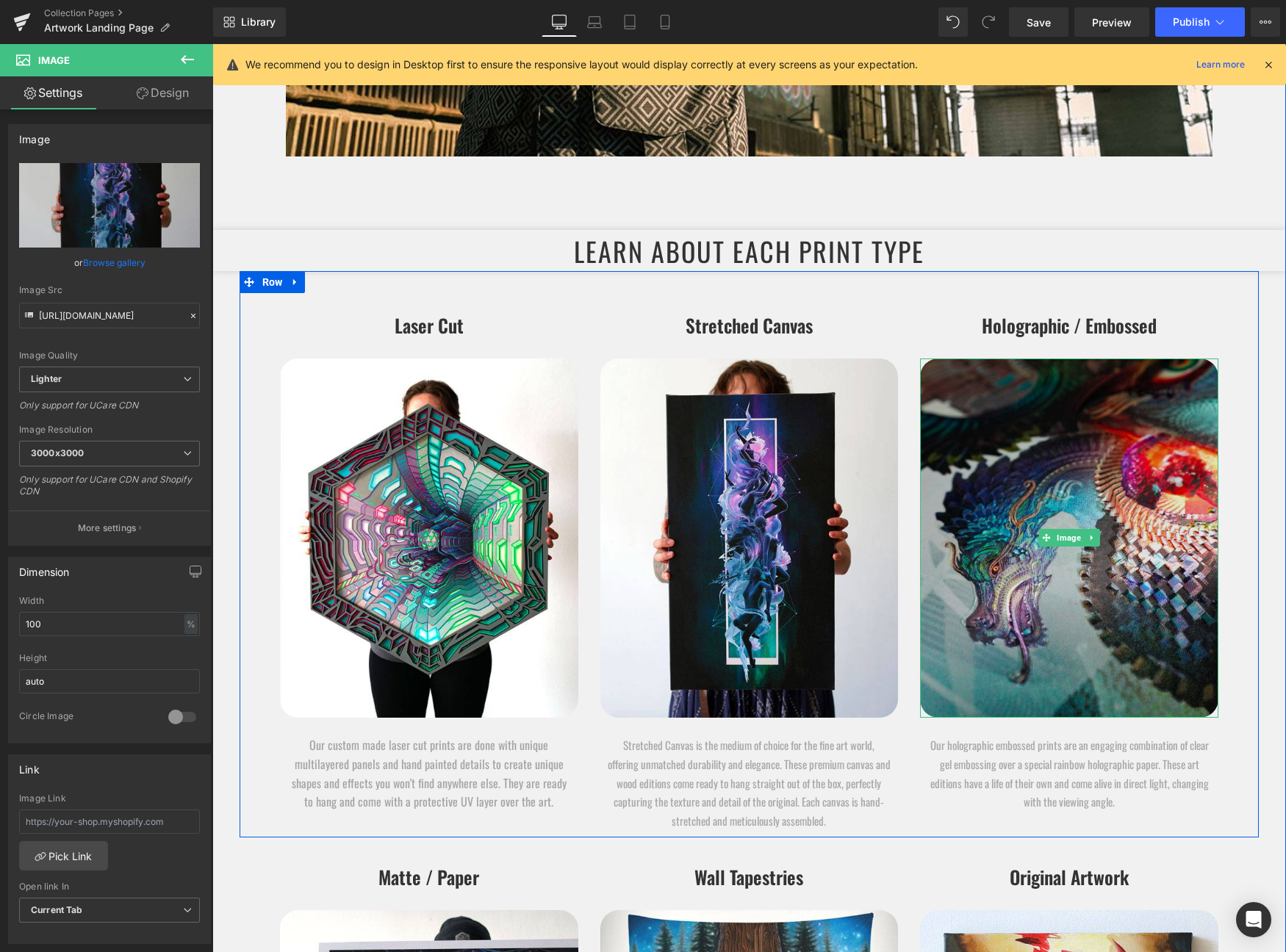
click at [1052, 522] on img at bounding box center [1069, 538] width 298 height 359
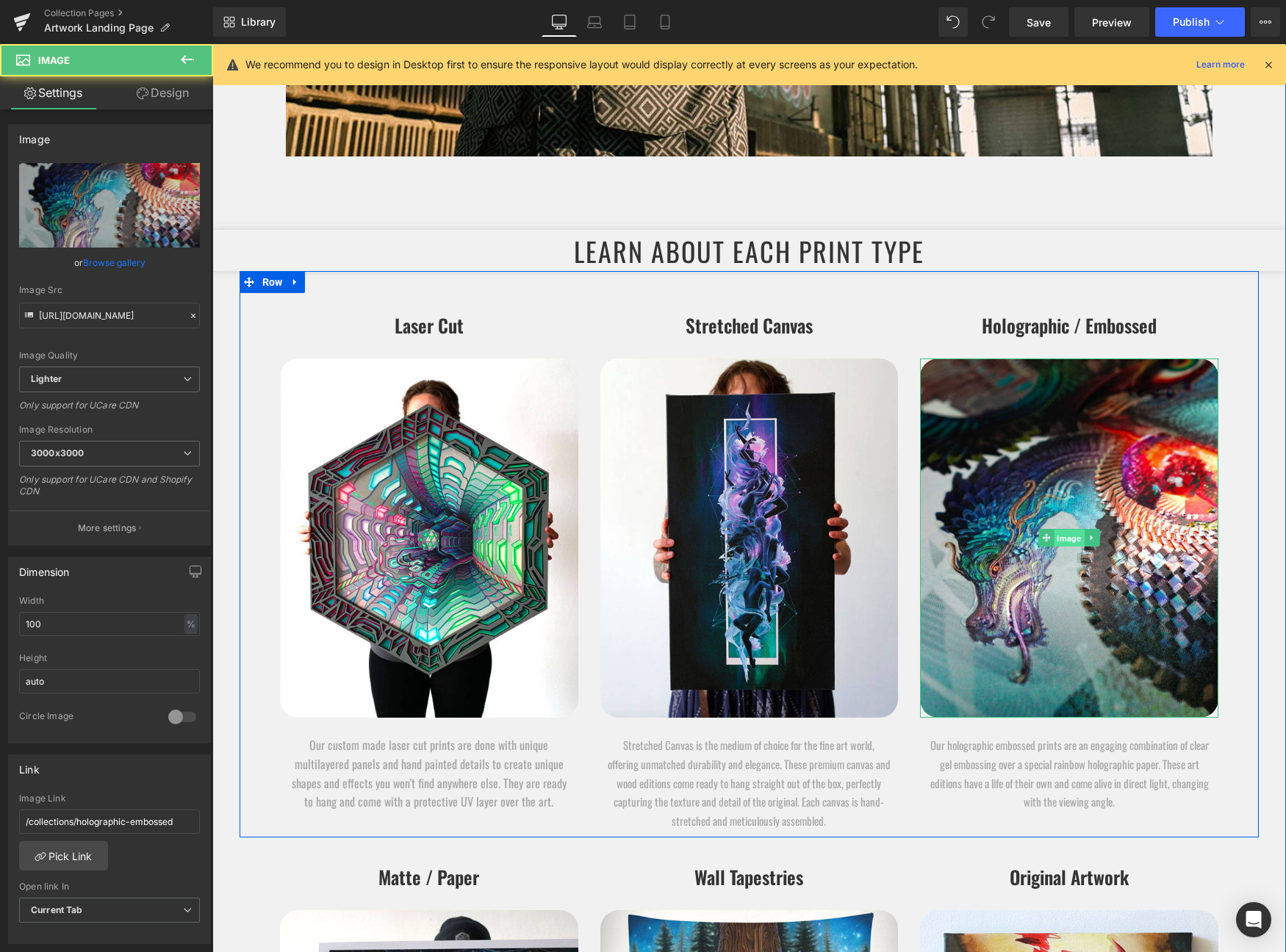
click at [1061, 538] on span "Image" at bounding box center [1070, 538] width 30 height 17
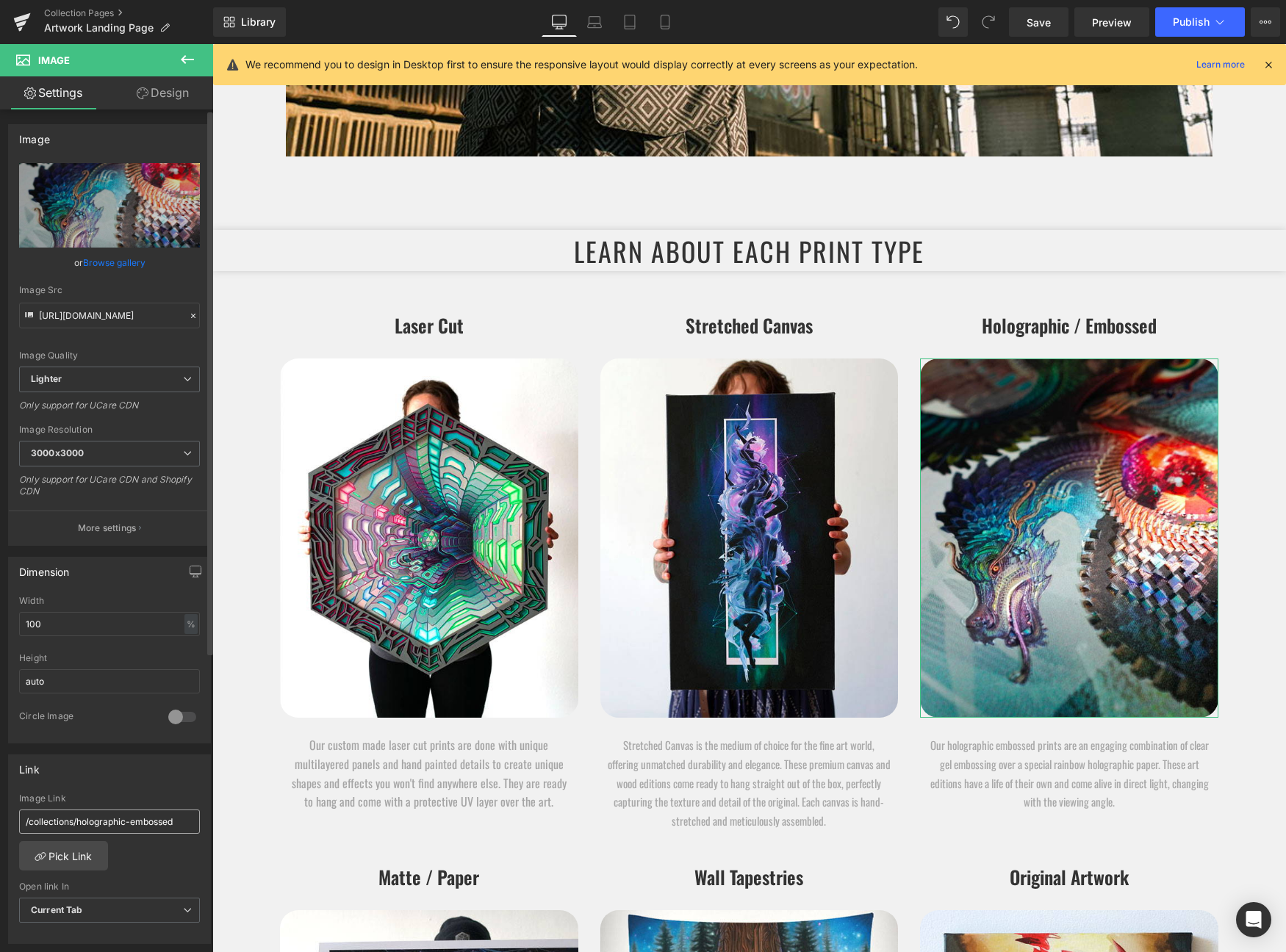
click at [129, 814] on input "/collections/holographic-embossed" at bounding box center [109, 822] width 181 height 24
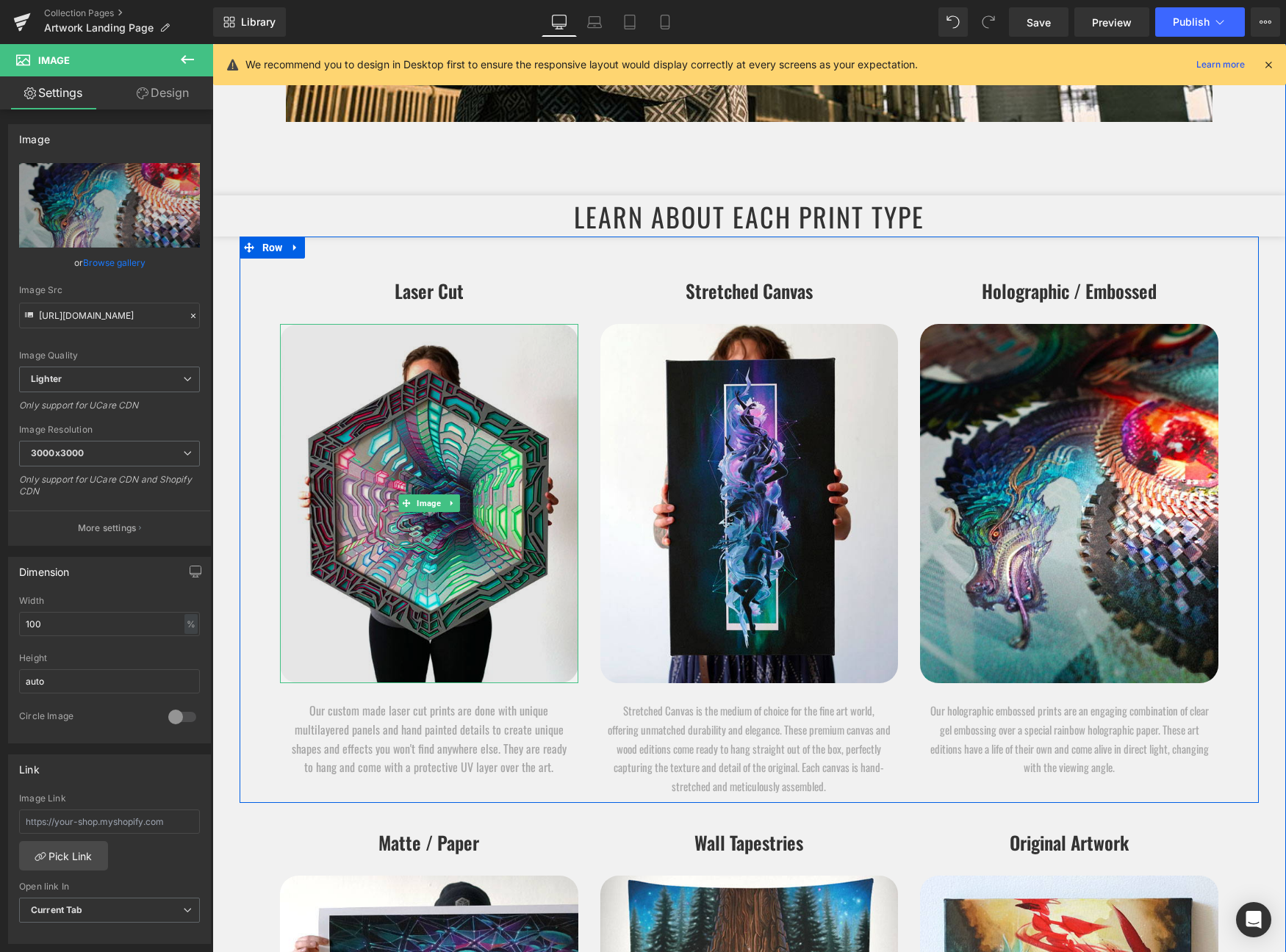
scroll to position [9987, 0]
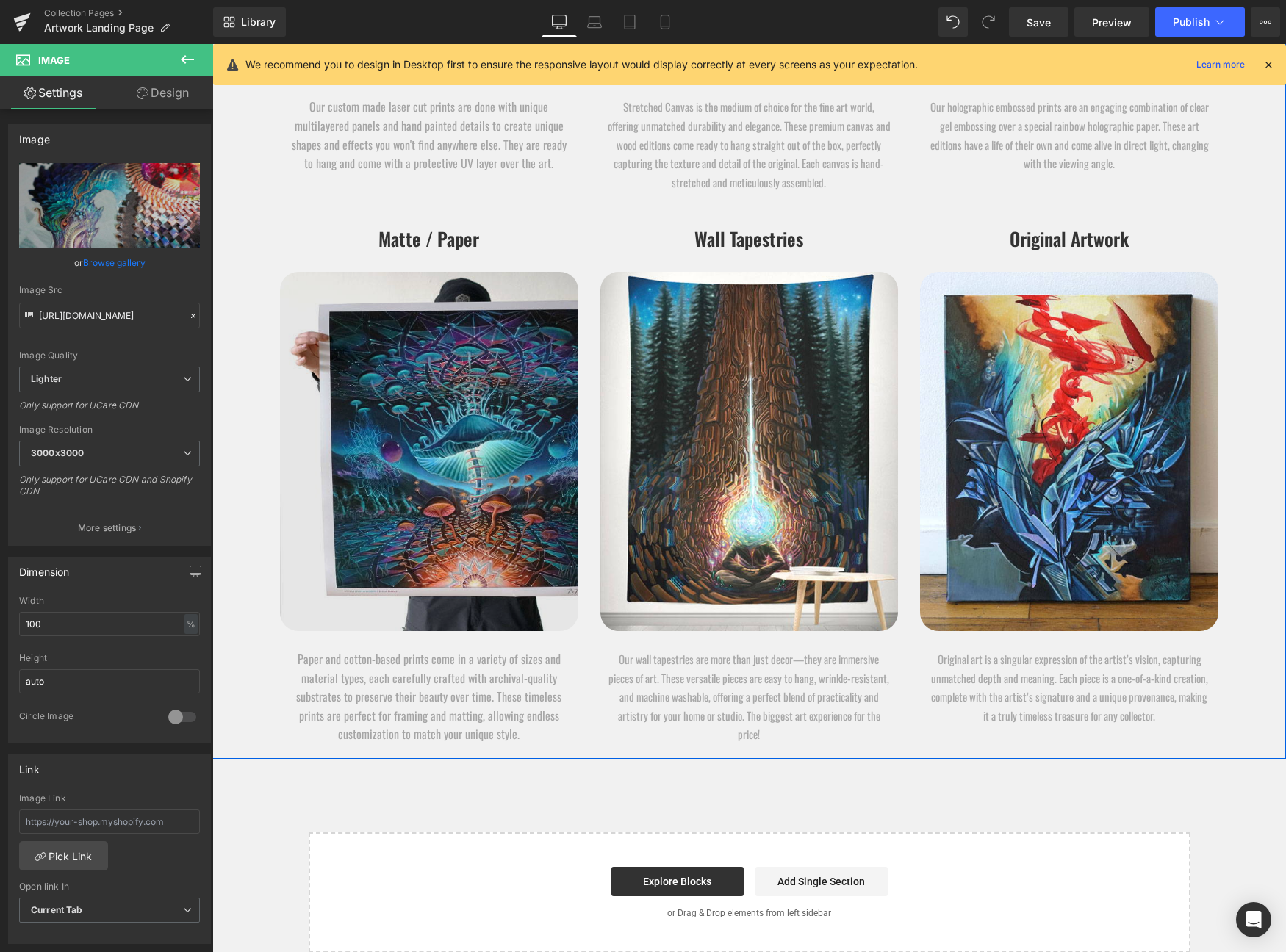
click at [441, 418] on img at bounding box center [429, 451] width 298 height 359
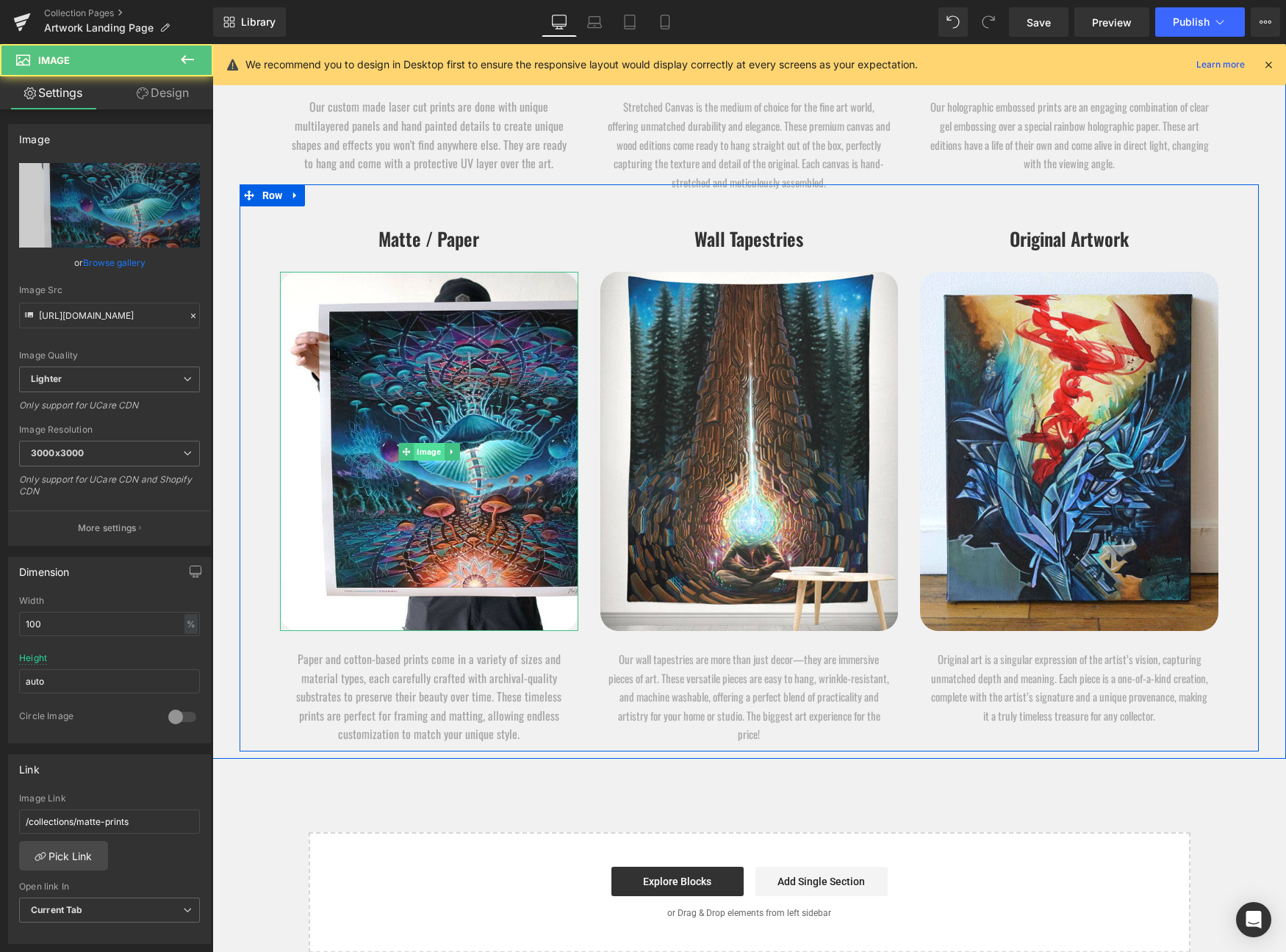
click at [433, 449] on span "Image" at bounding box center [429, 452] width 30 height 17
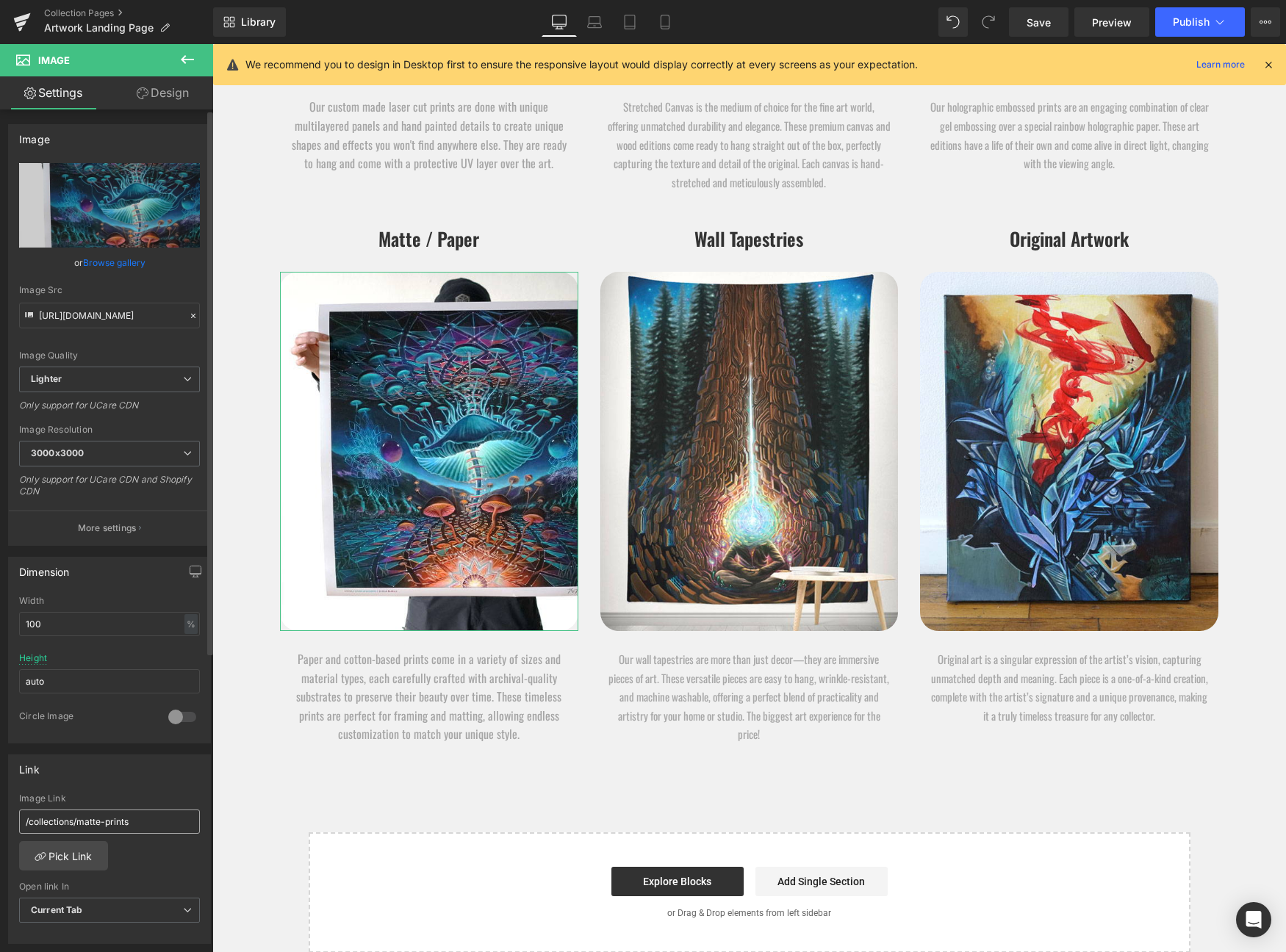
click at [136, 829] on input "/collections/matte-prints" at bounding box center [109, 822] width 181 height 24
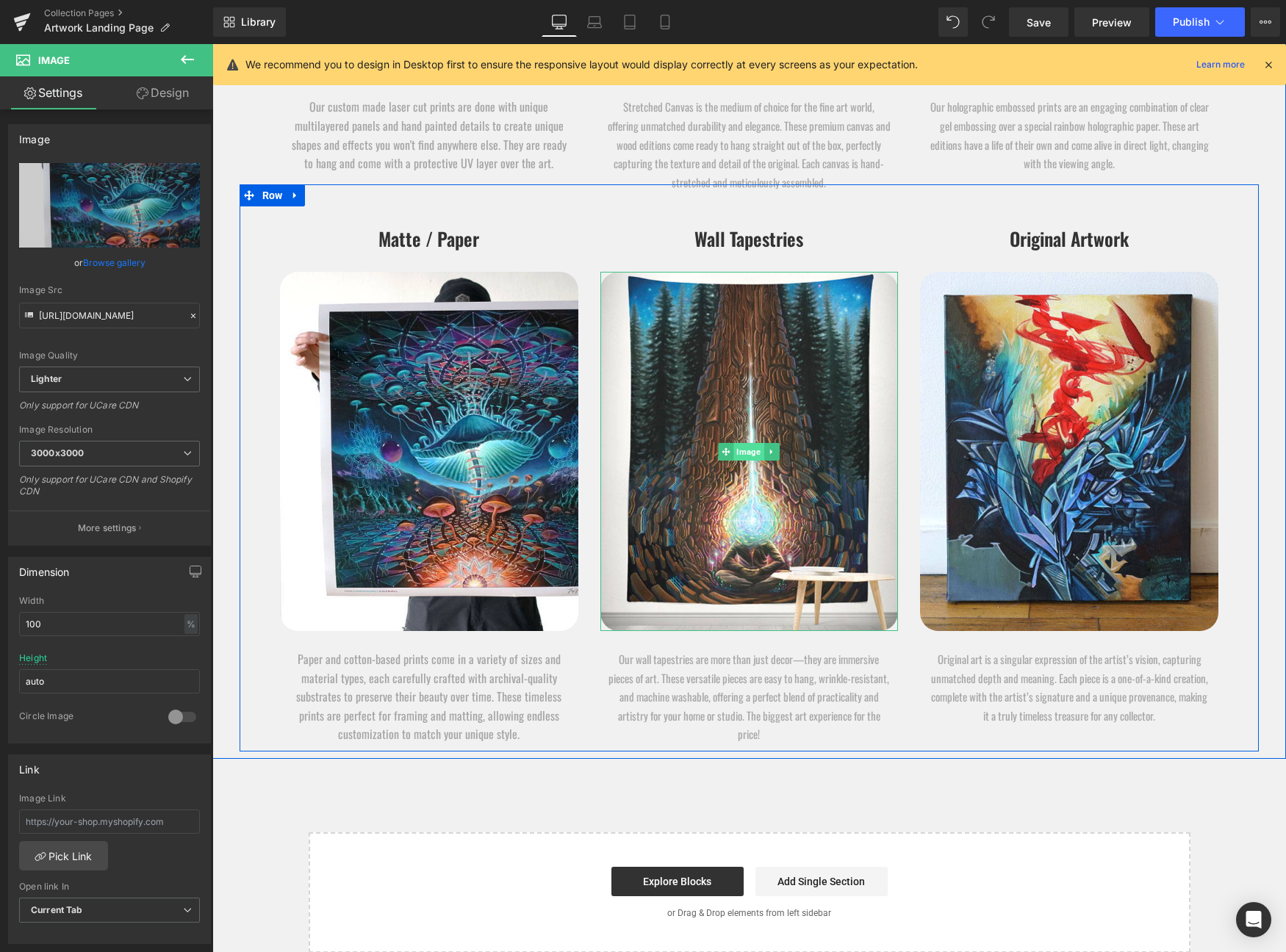
click at [758, 438] on img at bounding box center [749, 451] width 298 height 359
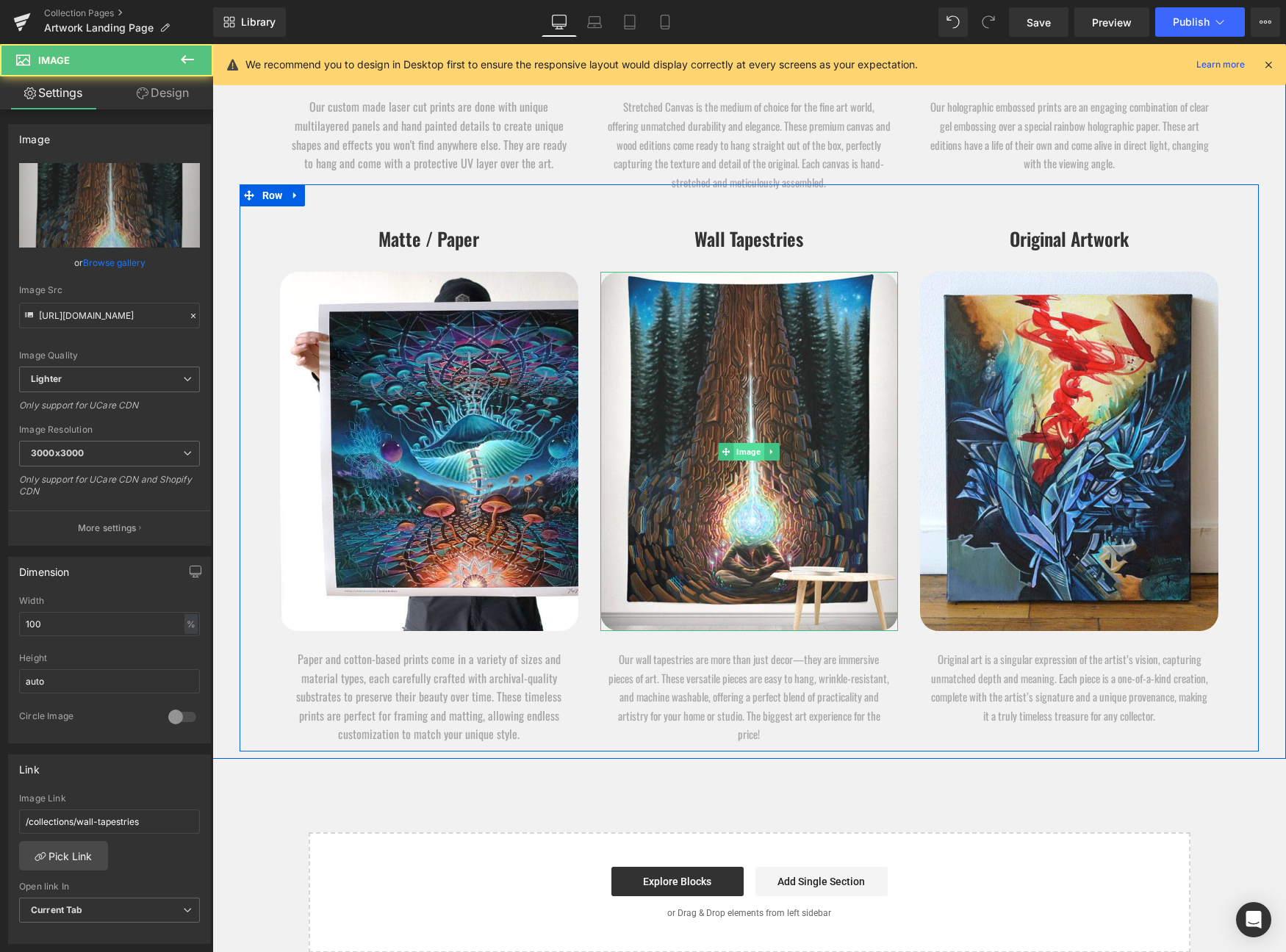
click at [746, 447] on span "Image" at bounding box center [749, 452] width 30 height 17
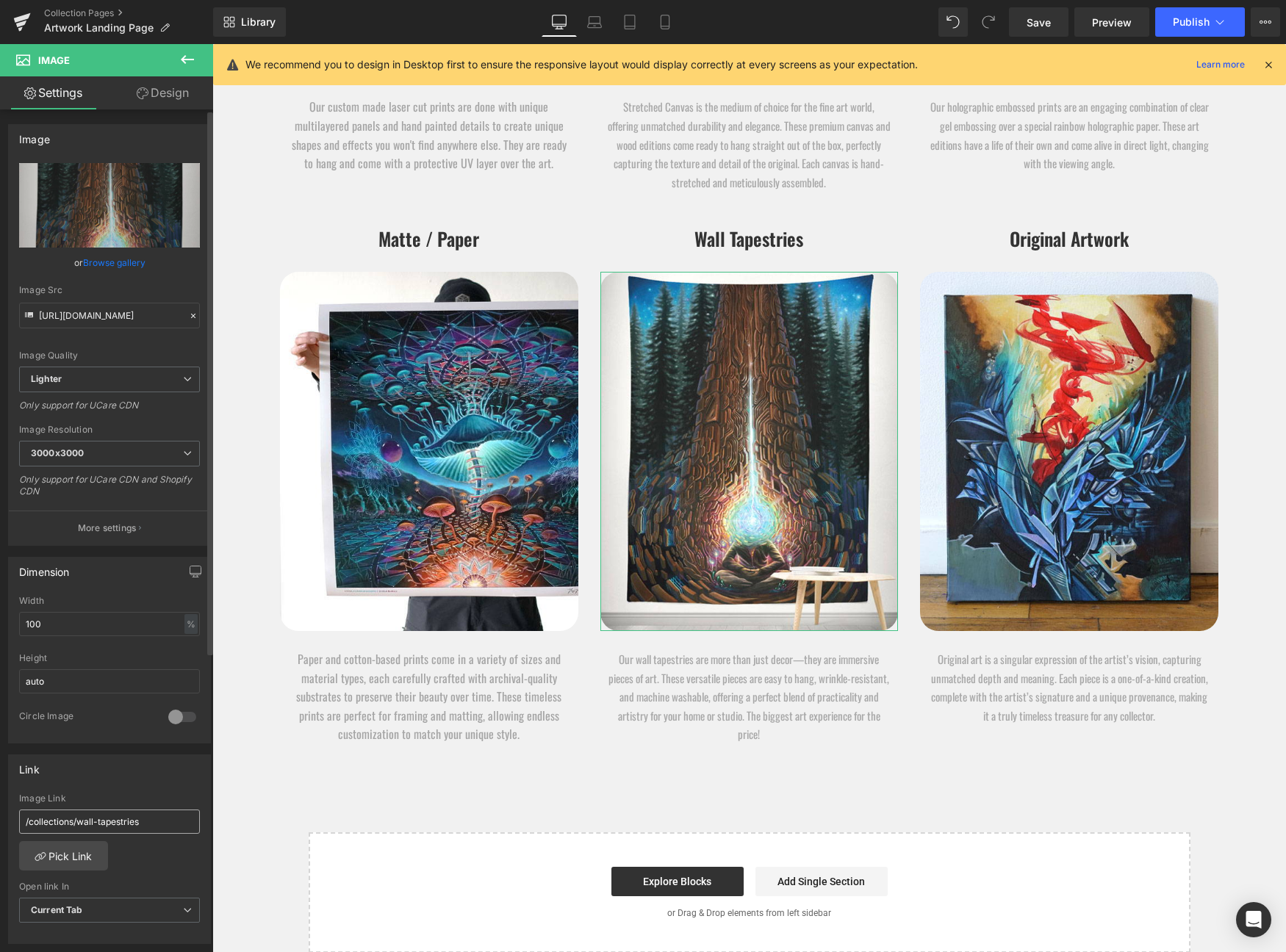
click at [137, 832] on input "/collections/wall-tapestries" at bounding box center [109, 822] width 181 height 24
click at [137, 831] on input "/collections/wall-tapestries" at bounding box center [109, 822] width 181 height 24
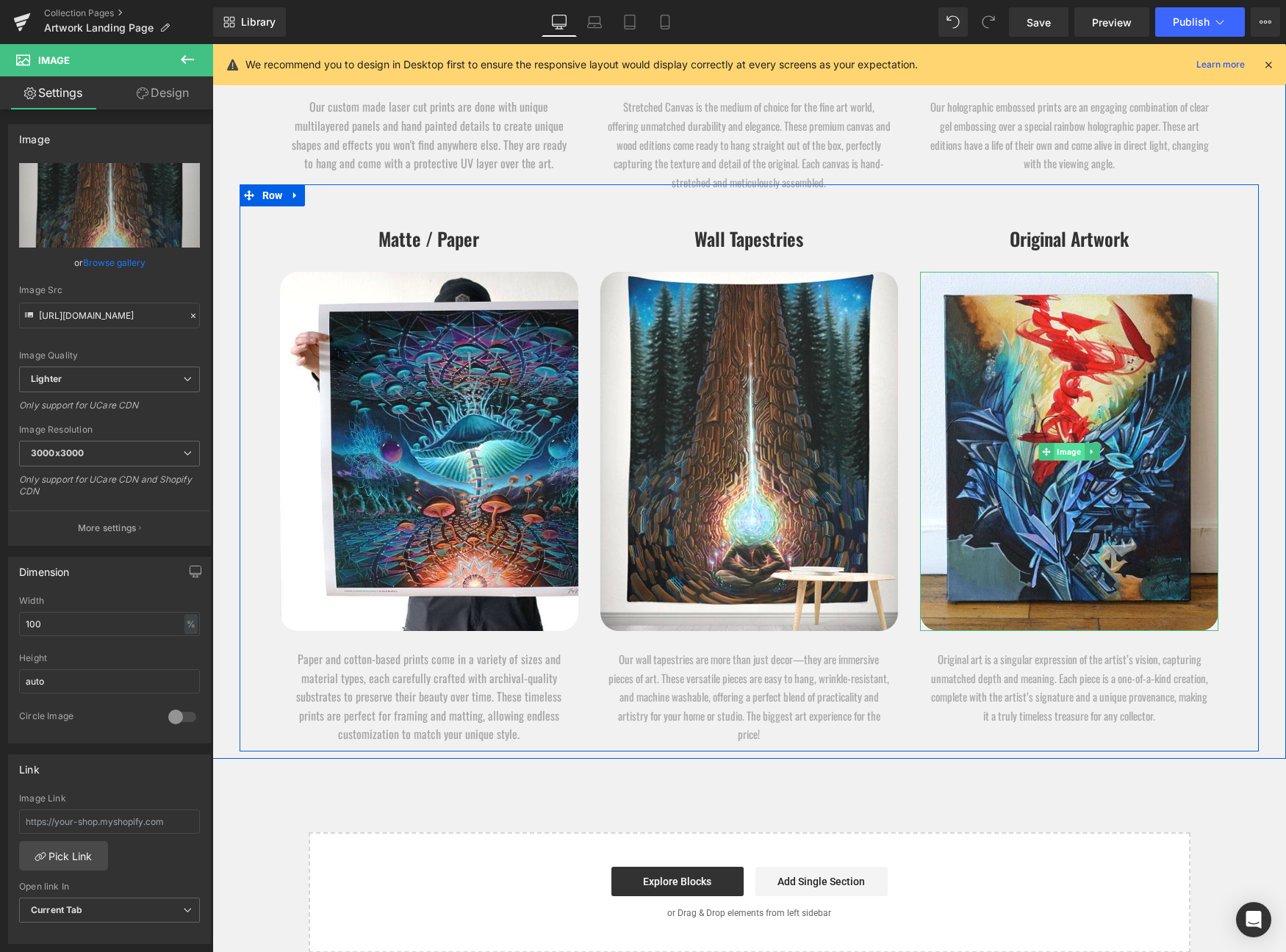
click at [1065, 451] on span "Image" at bounding box center [1070, 452] width 30 height 17
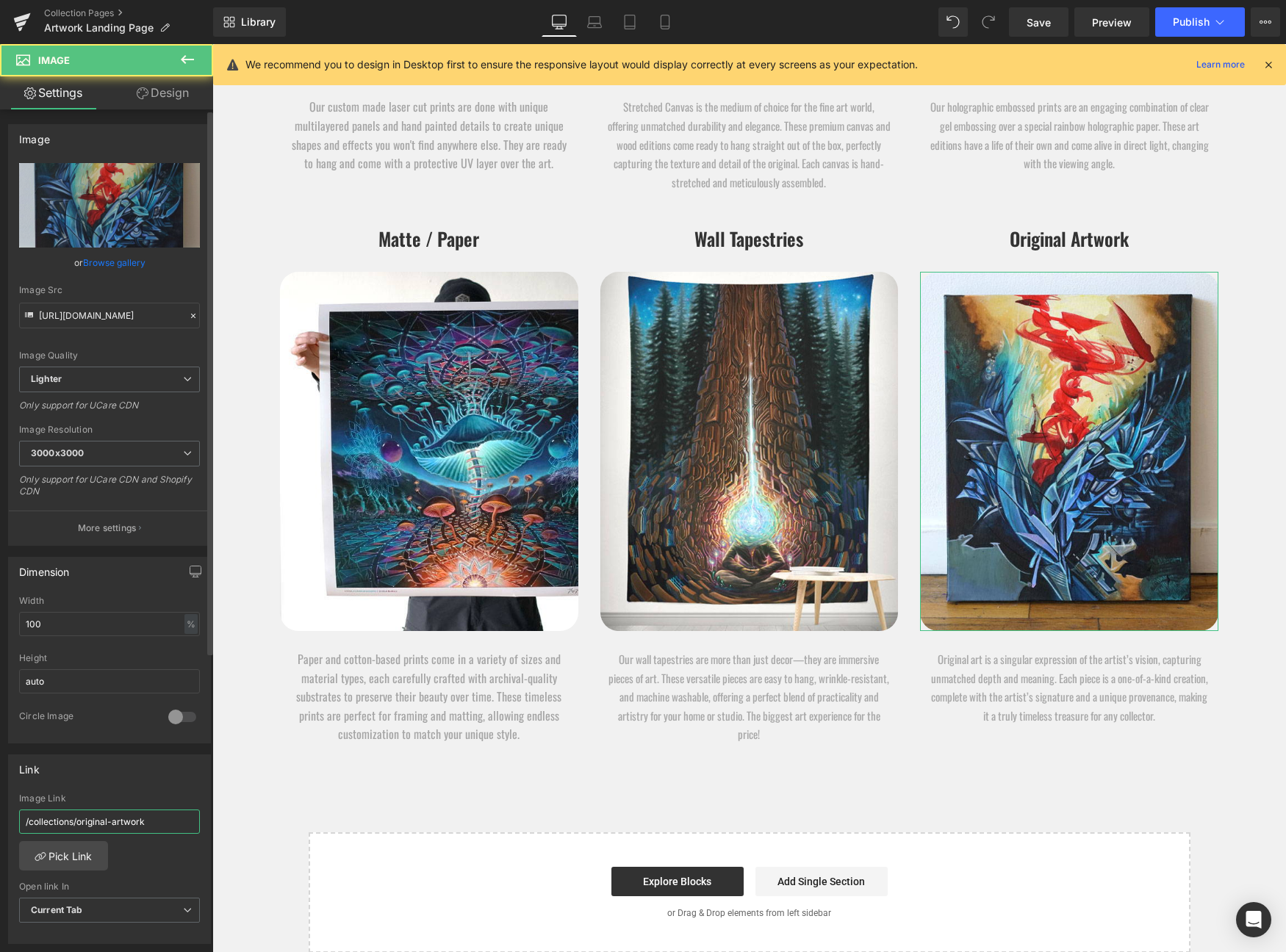
click at [145, 824] on input "/collections/original-artwork" at bounding box center [109, 822] width 181 height 24
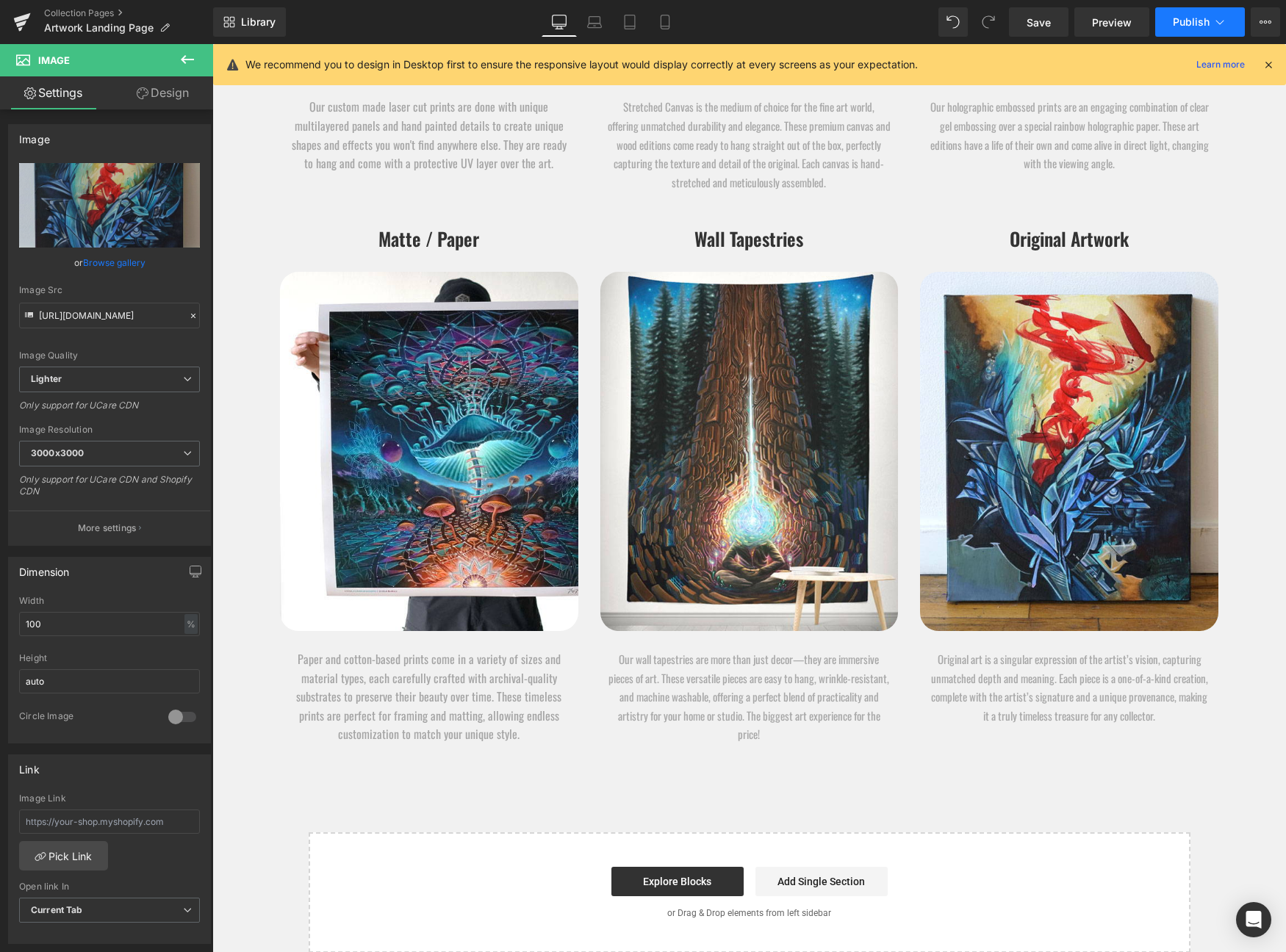
click at [1205, 17] on span "Publish" at bounding box center [1191, 22] width 36 height 12
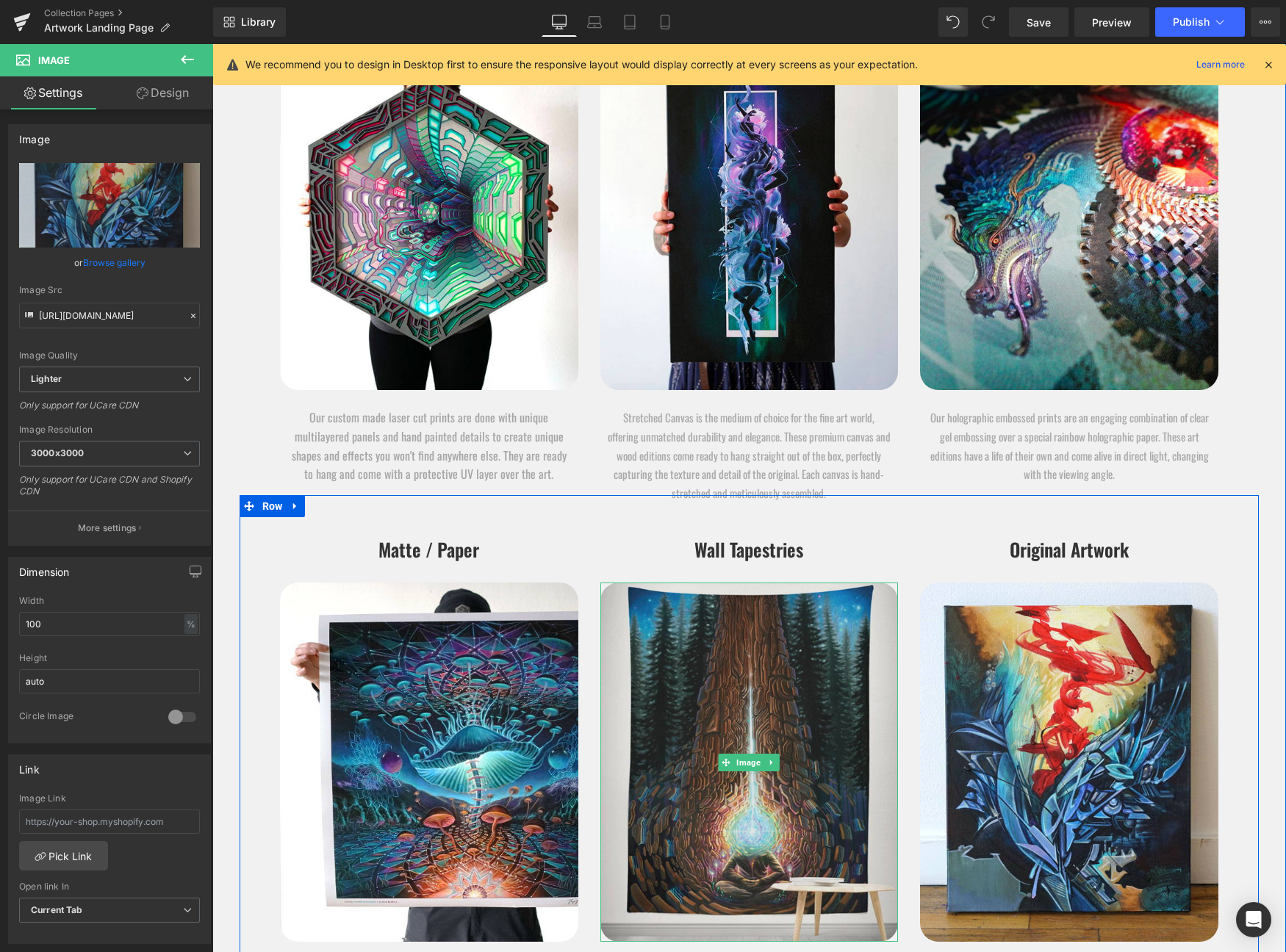
scroll to position [9305, 0]
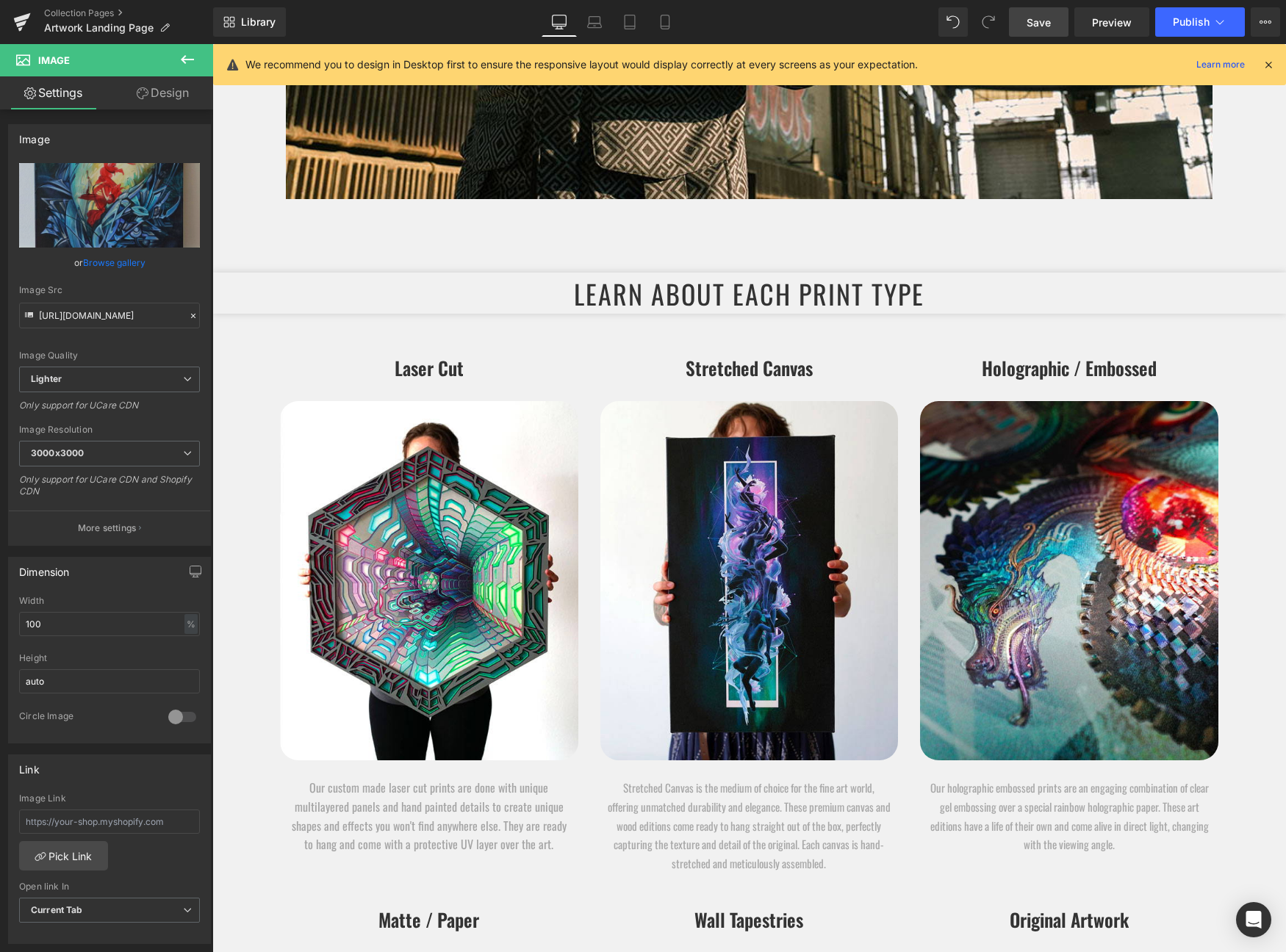
click at [1047, 18] on span "Save" at bounding box center [1038, 22] width 24 height 16
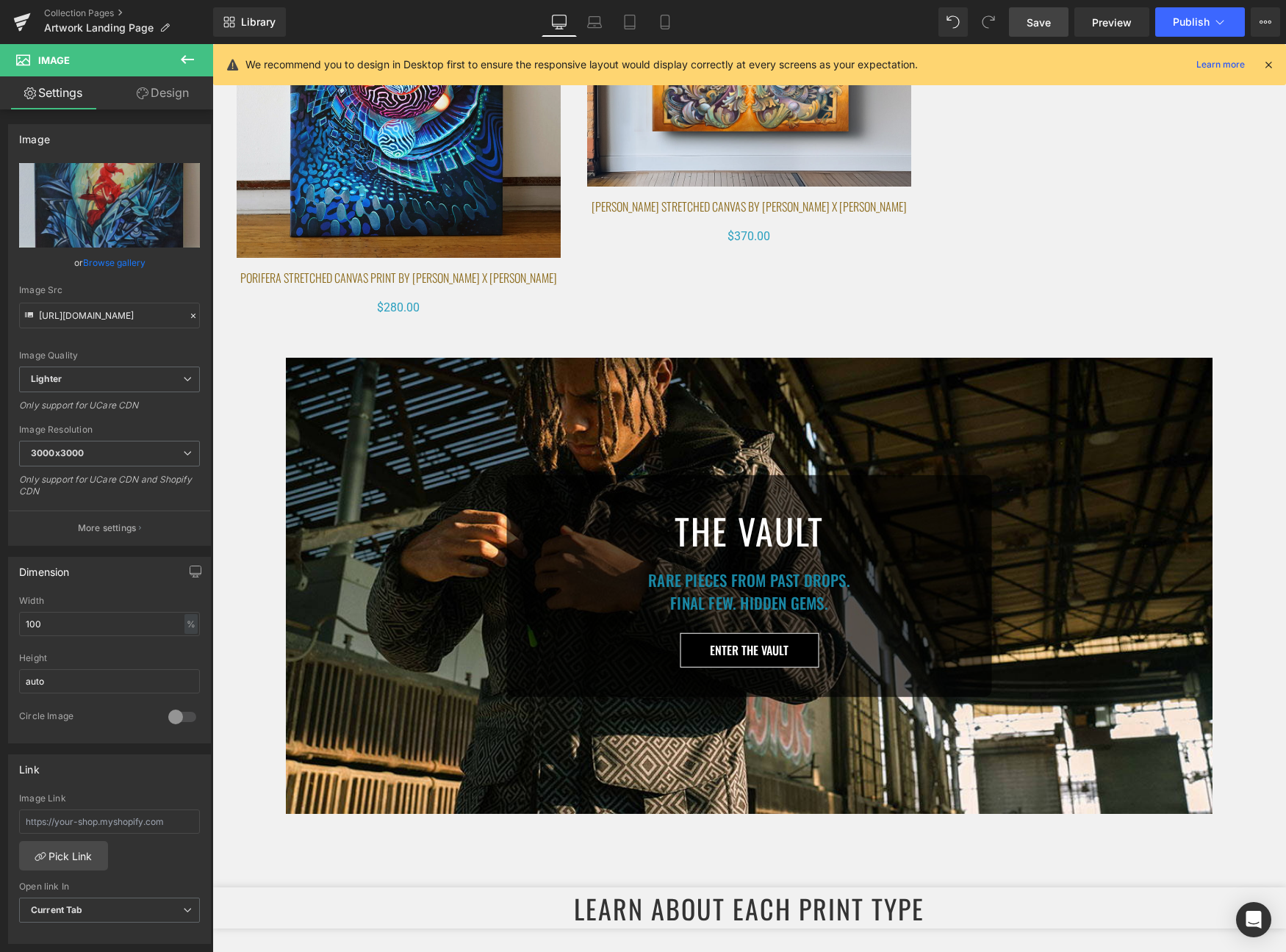
scroll to position [8696, 0]
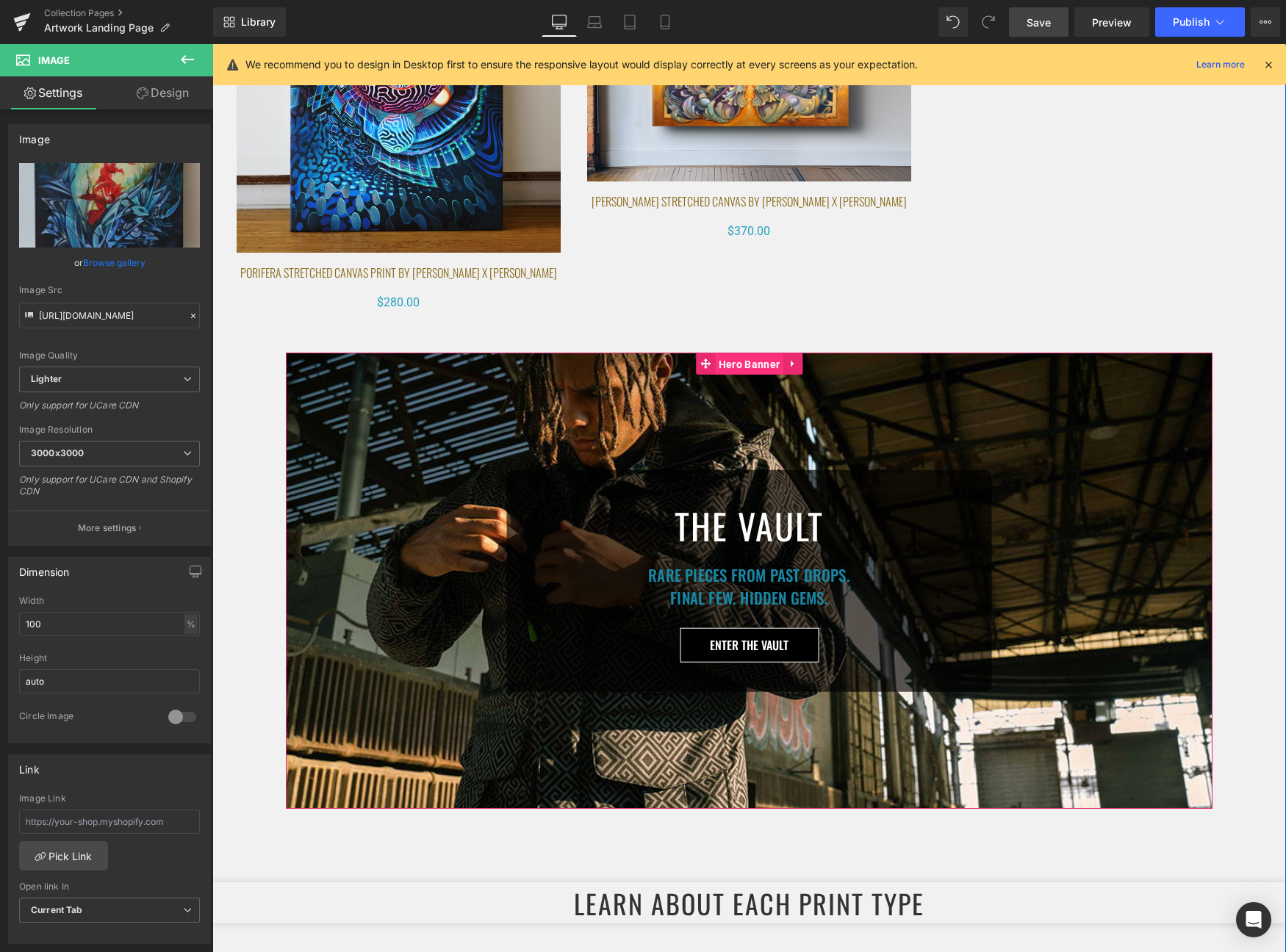
click at [725, 355] on span "Hero Banner" at bounding box center [749, 364] width 69 height 22
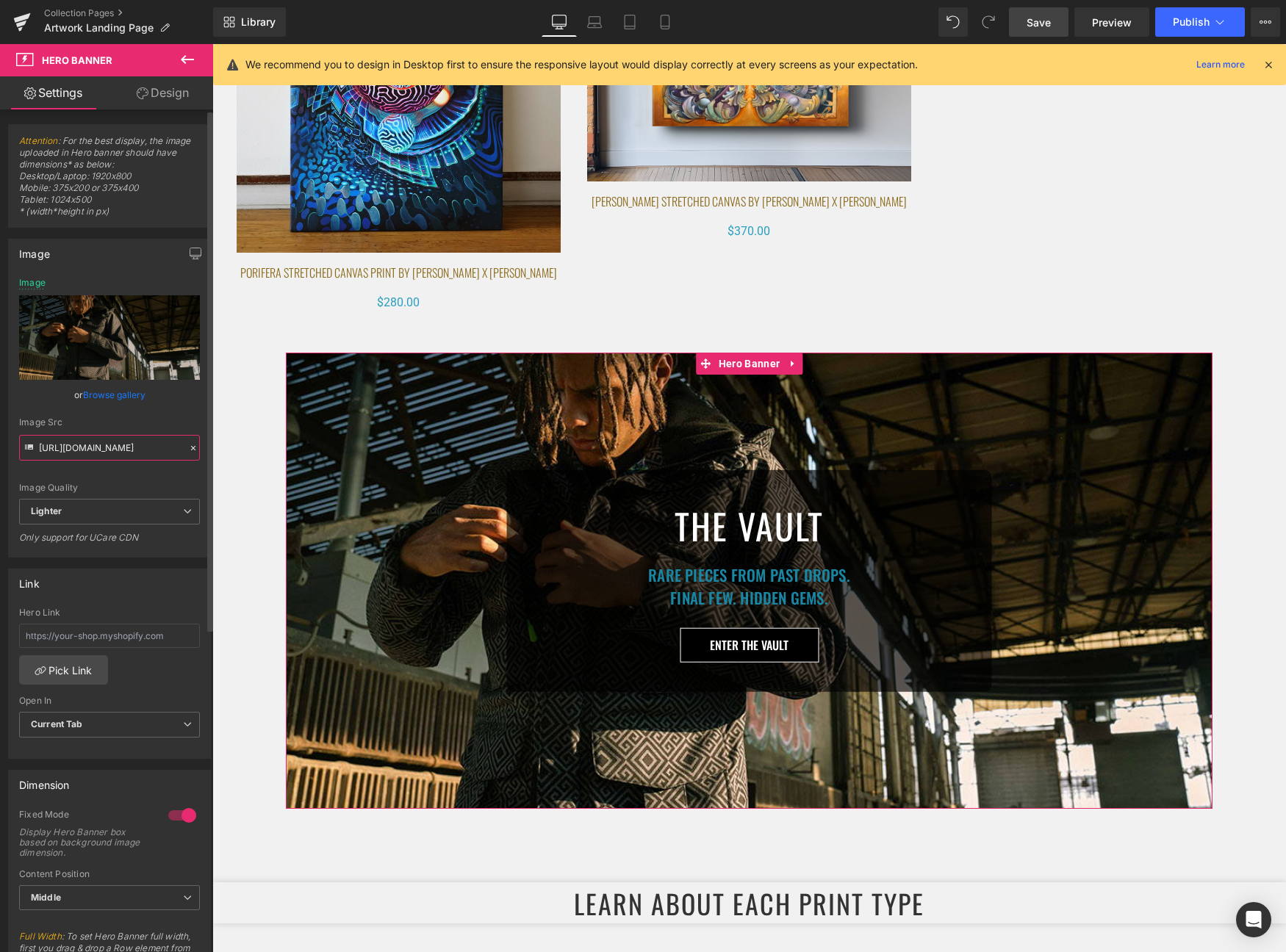
click at [151, 445] on input "https://ucarecdn.com/f901b8ec-2363-4988-acd5-16000e778750/-/format/auto/-/previ…" at bounding box center [109, 448] width 181 height 26
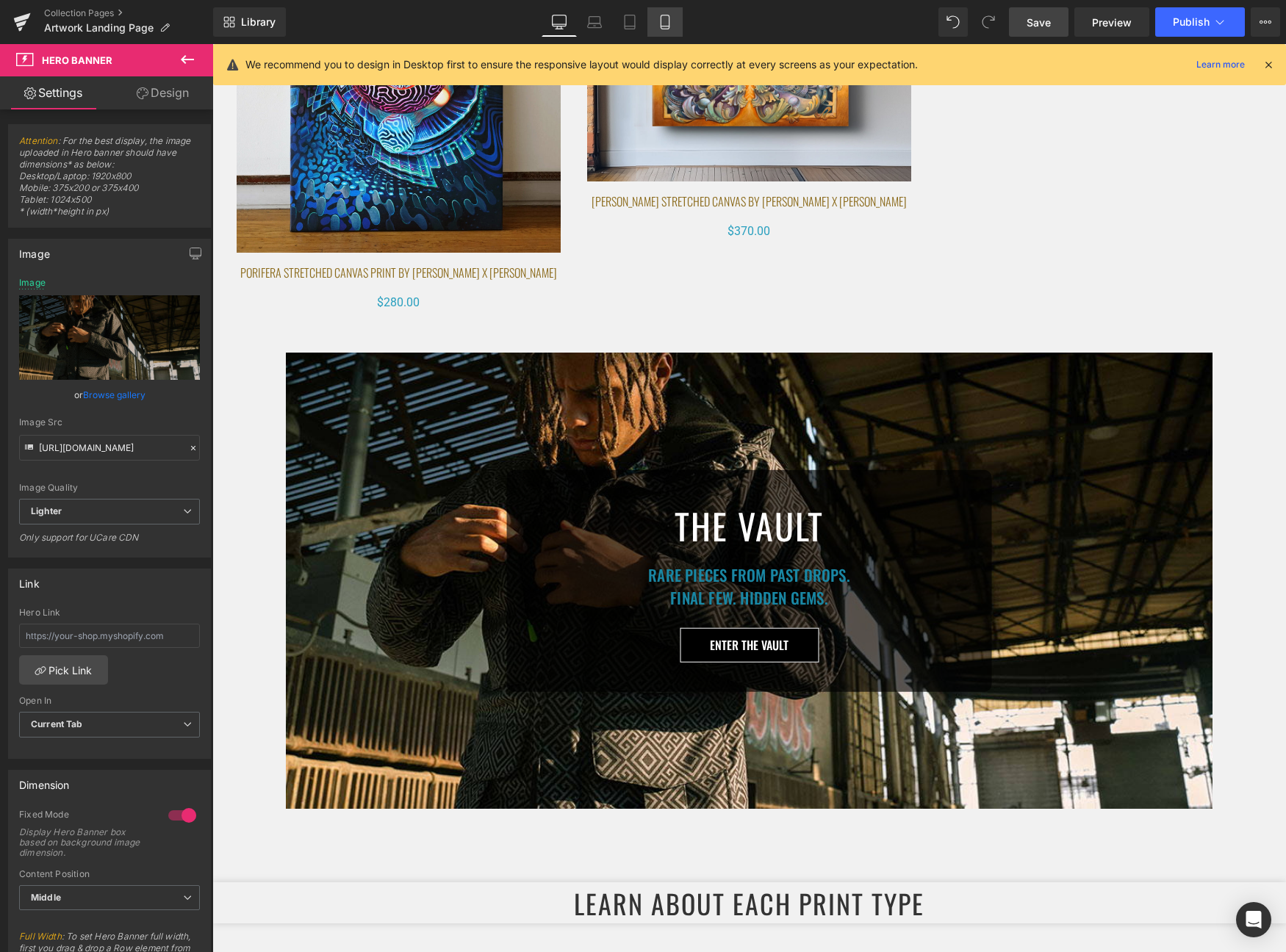
click at [665, 17] on icon at bounding box center [665, 22] width 15 height 15
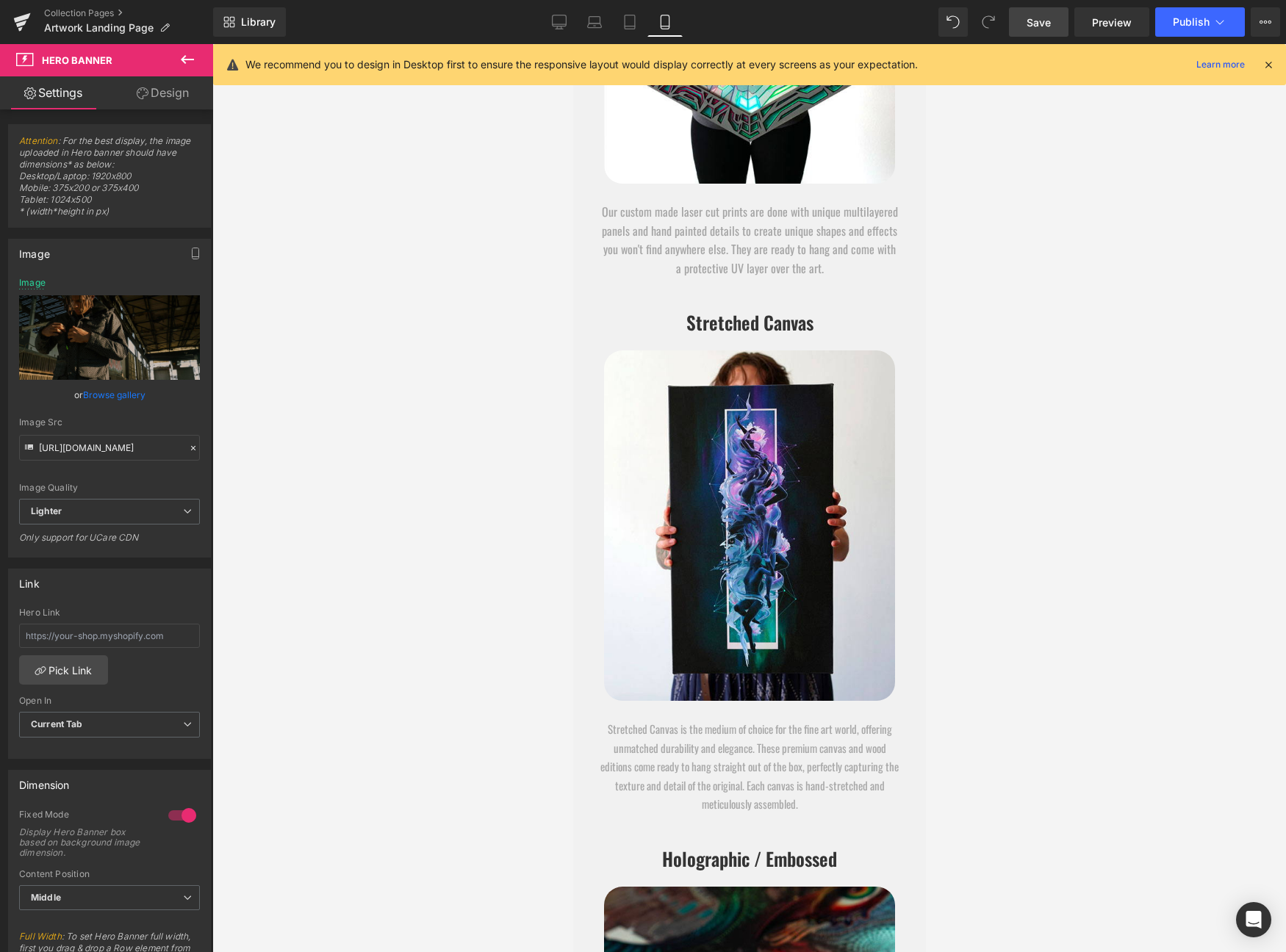
scroll to position [7499, 0]
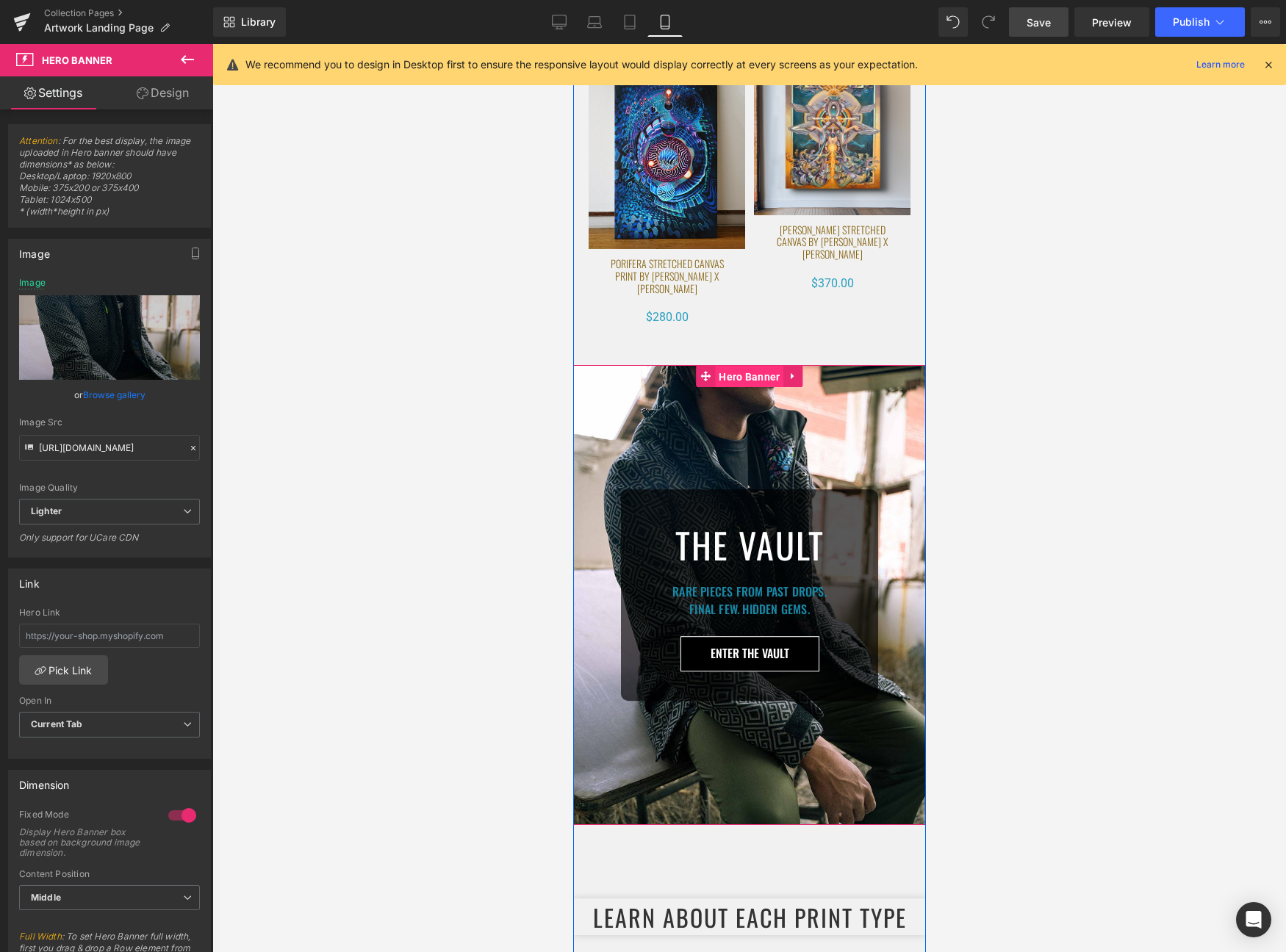
click at [757, 366] on span "Hero Banner" at bounding box center [748, 377] width 69 height 22
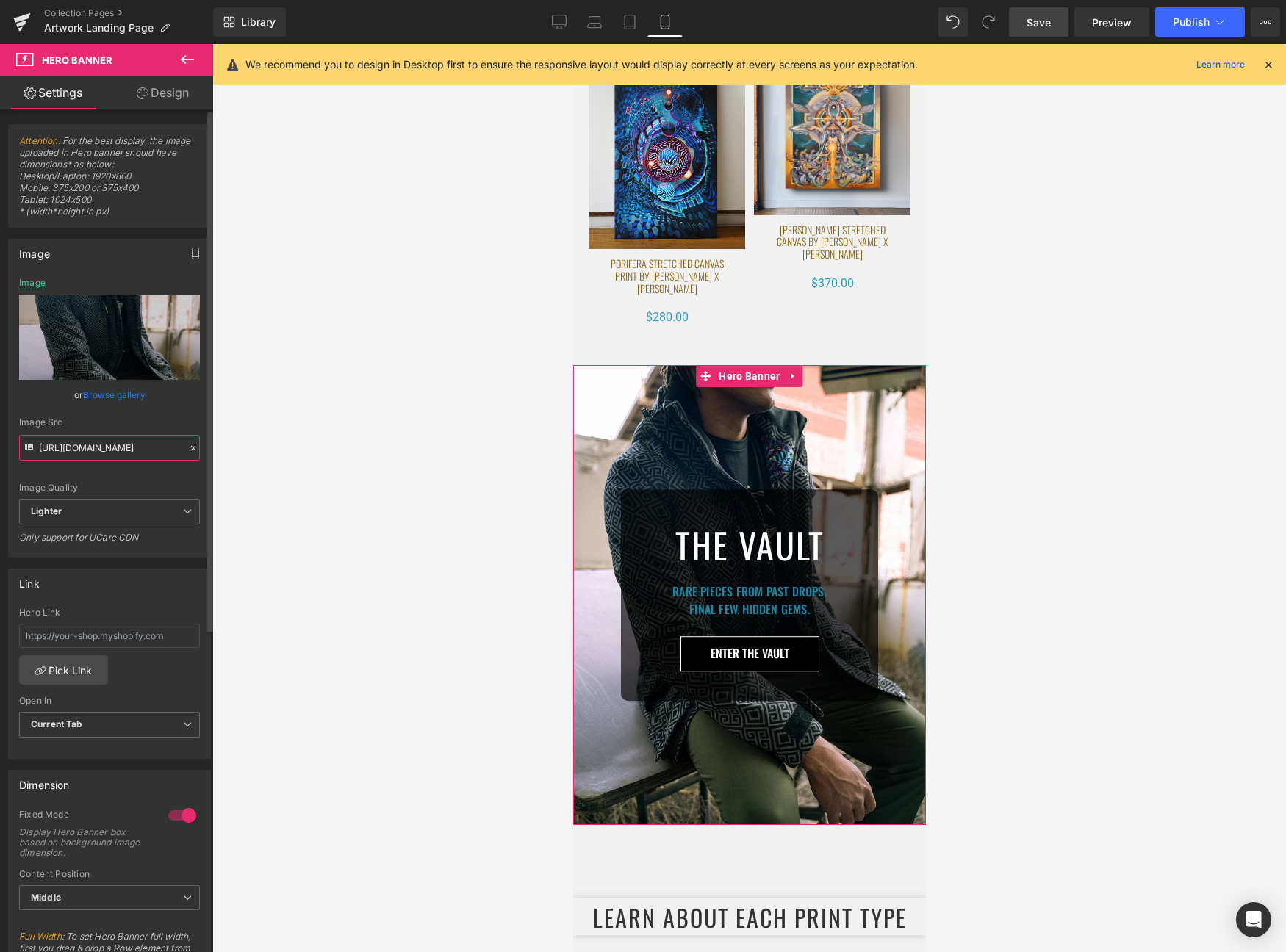
click at [103, 447] on input "https://ucarecdn.com/d3d0d598-8648-4d24-a0b7-e969cbfa6928/-/format/auto/-/previ…" at bounding box center [109, 448] width 181 height 26
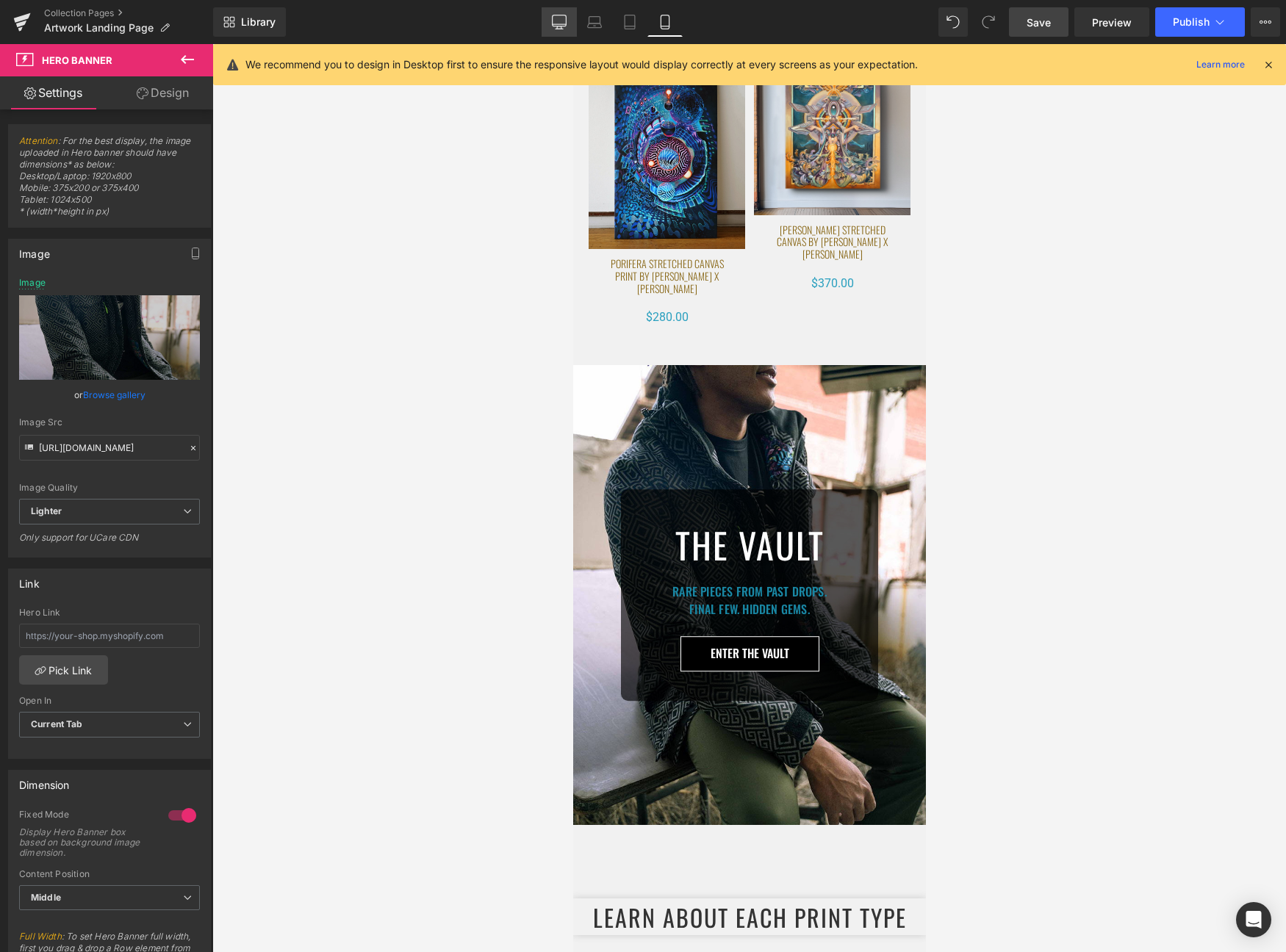
click at [562, 16] on icon at bounding box center [559, 21] width 14 height 11
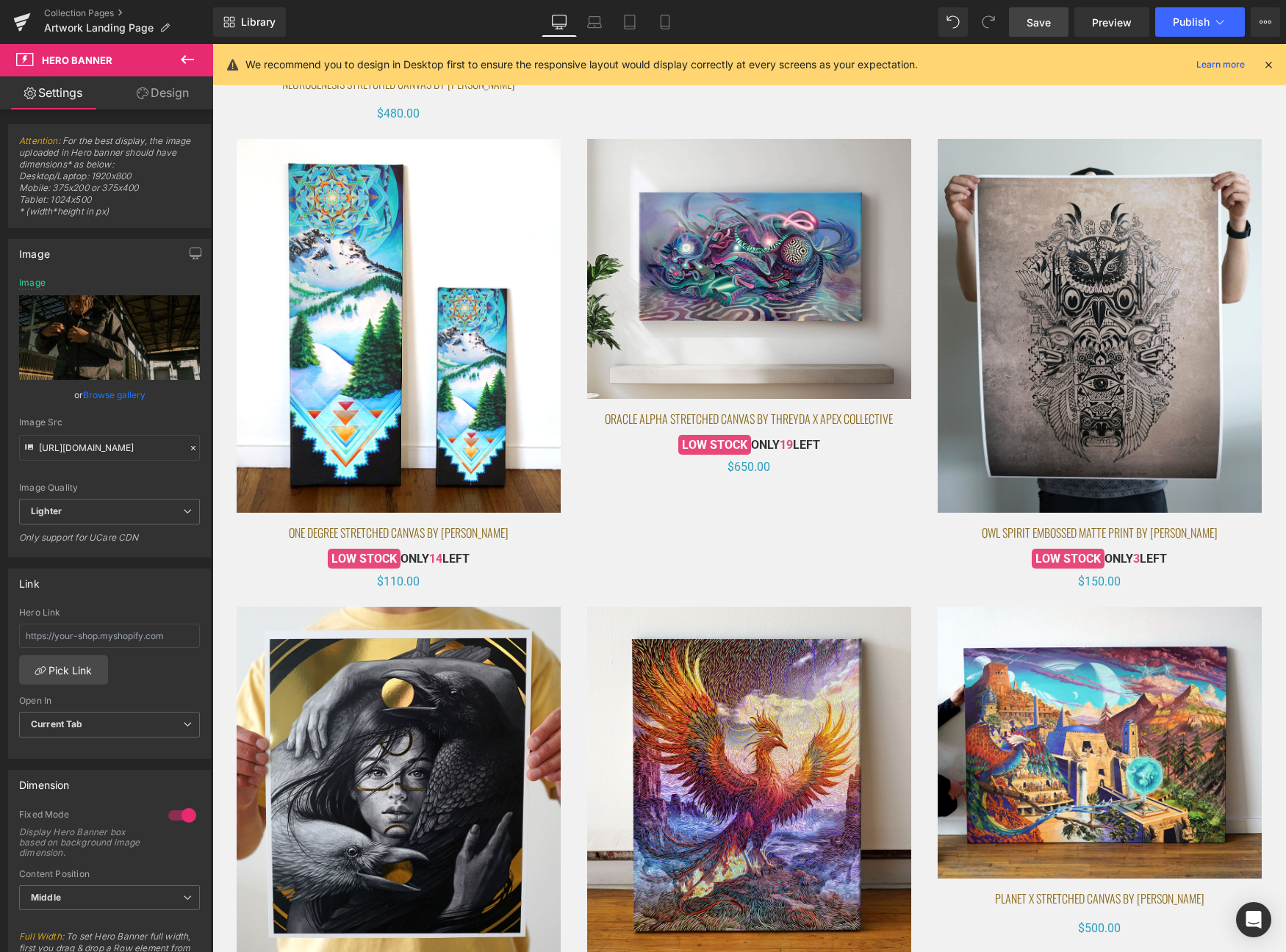
type input "https://ucarecdn.com/f901b8ec-2363-4988-acd5-16000e778750/-/format/auto/-/previ…"
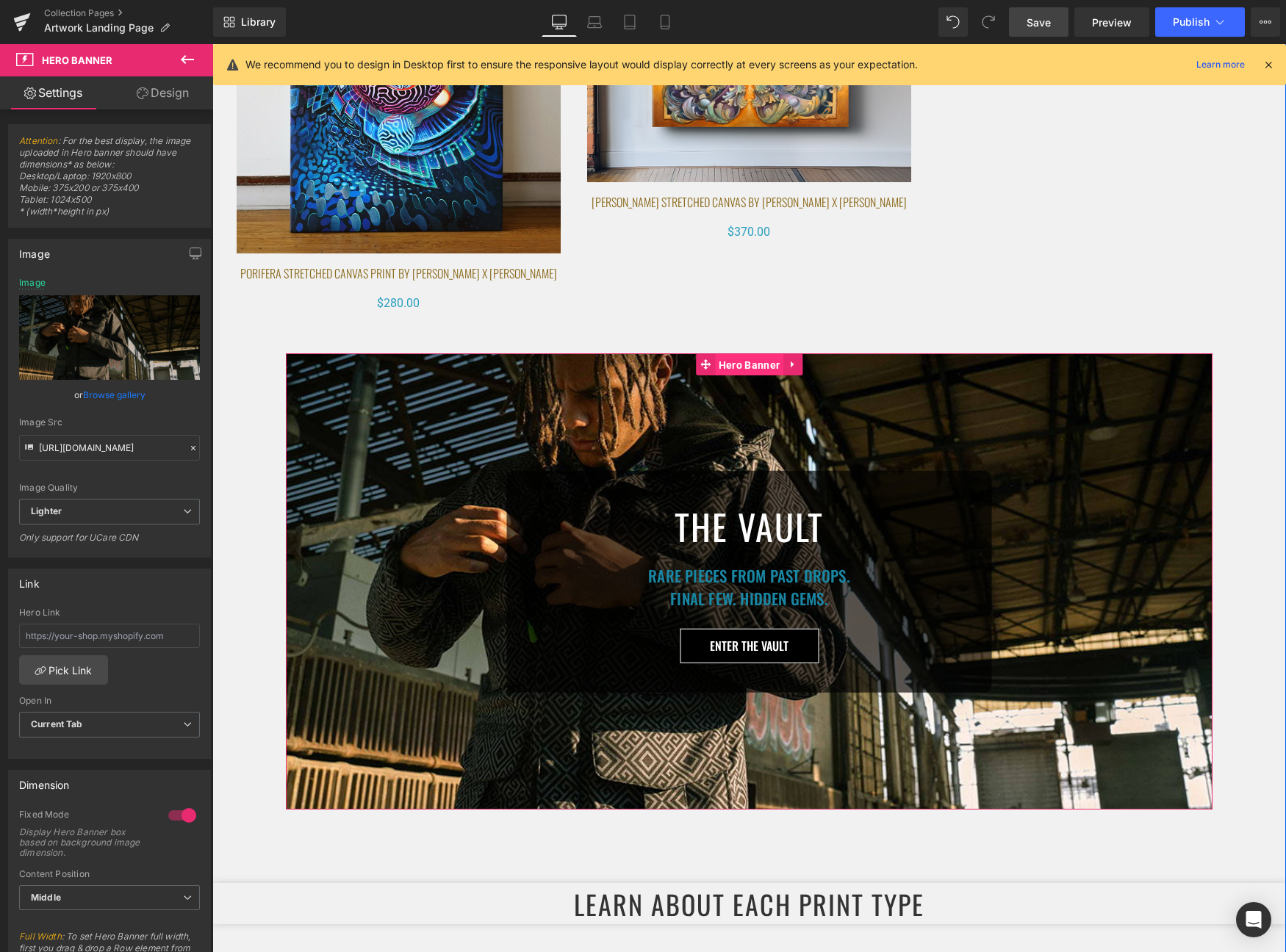
click at [744, 362] on span "Hero Banner" at bounding box center [749, 365] width 69 height 22
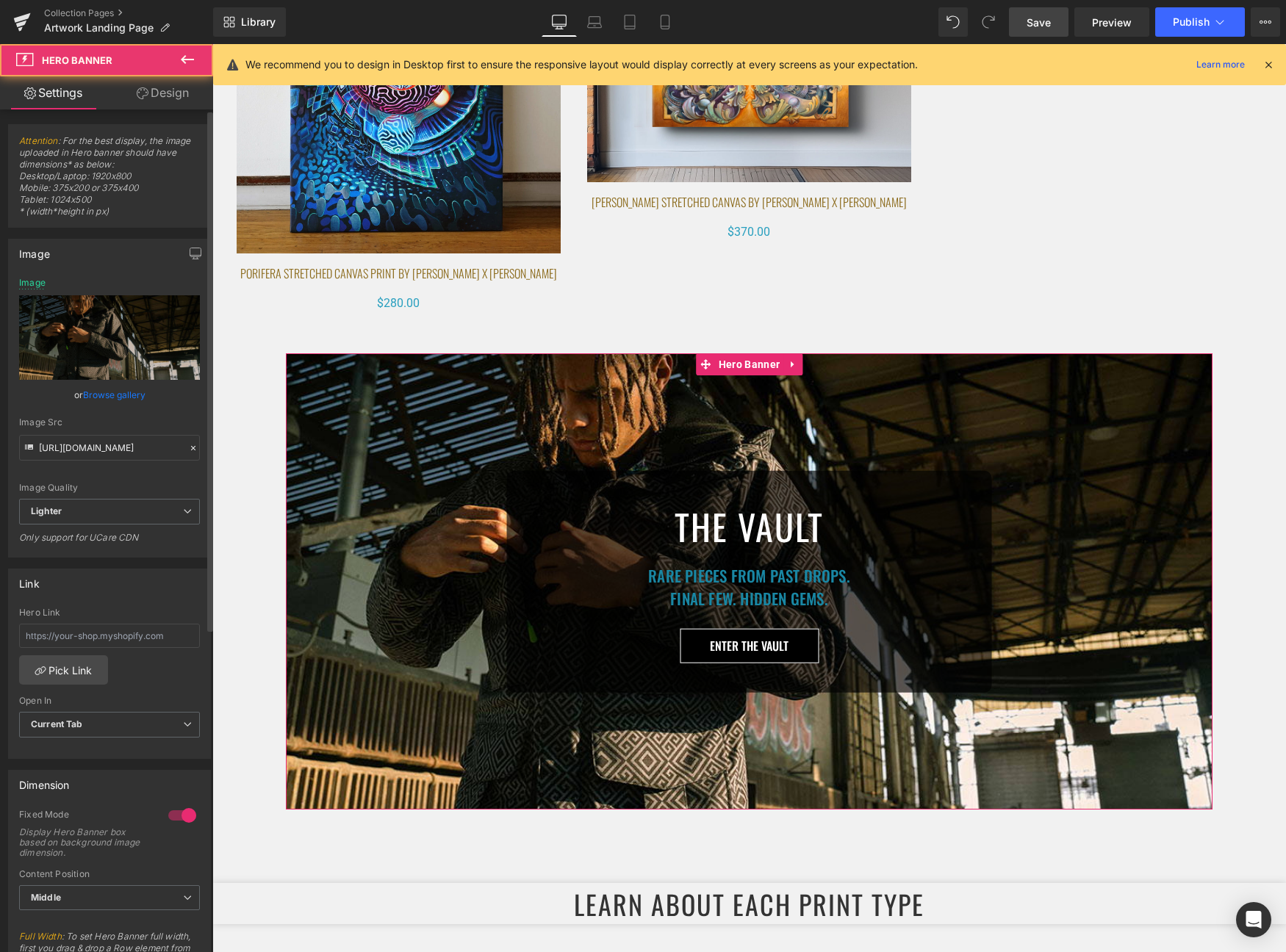
click at [112, 395] on link "Browse gallery" at bounding box center [115, 395] width 63 height 26
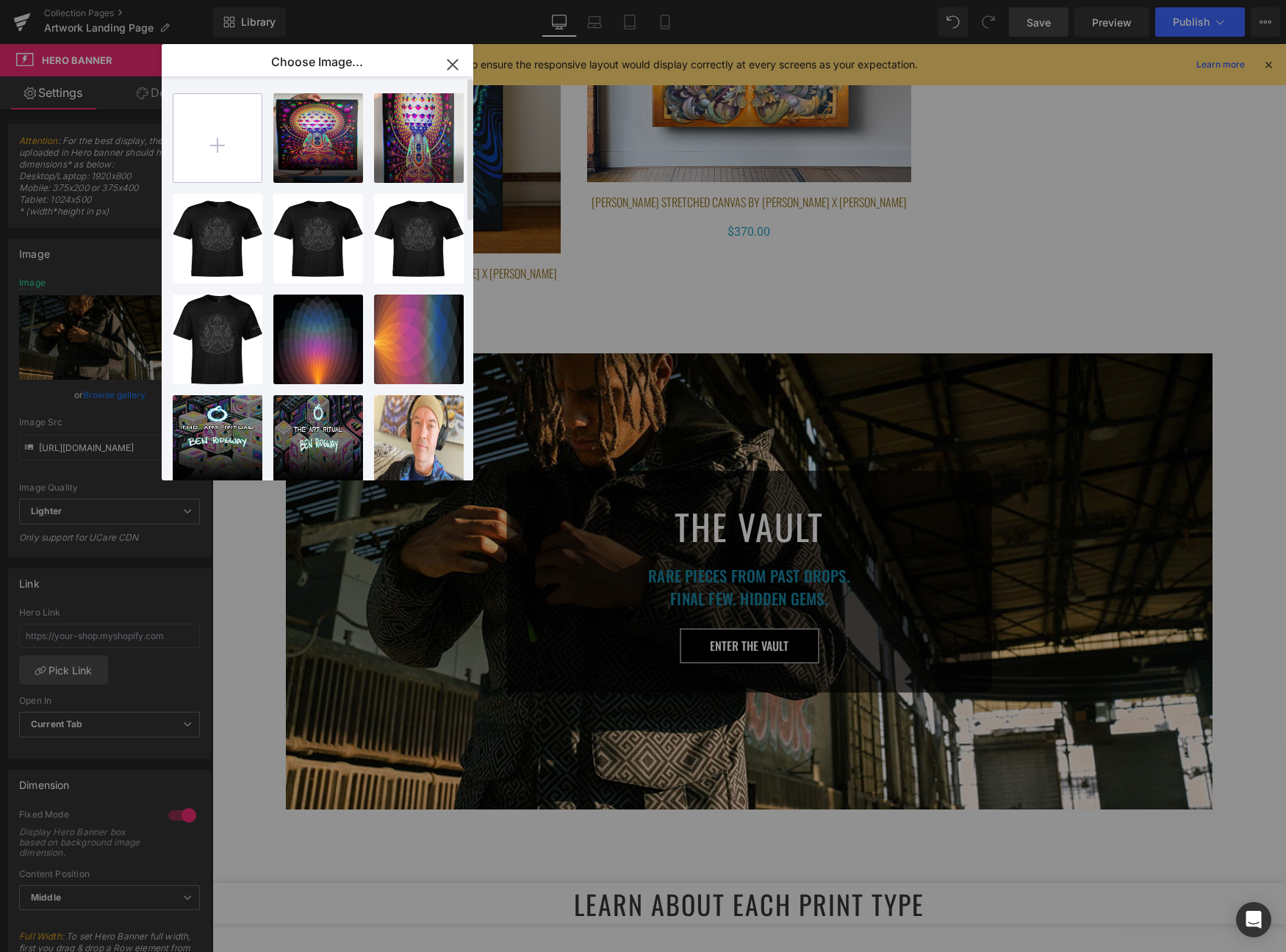
click at [230, 170] on input "file" at bounding box center [217, 138] width 88 height 88
type input "C:\fakepath\vault_desktop.jpg"
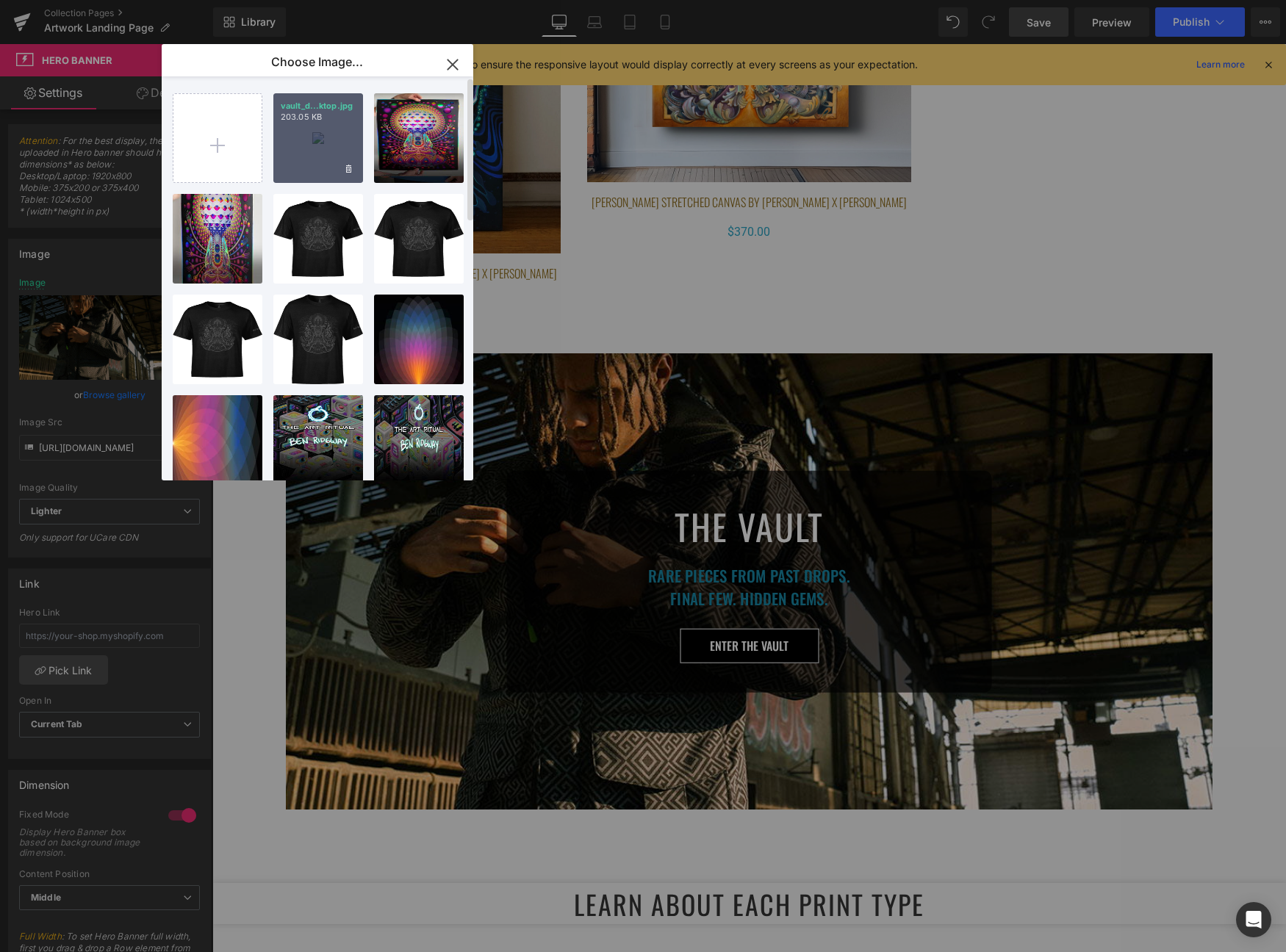
click at [304, 140] on div "vault_d...ktop.jpg 203.05 KB" at bounding box center [318, 138] width 90 height 90
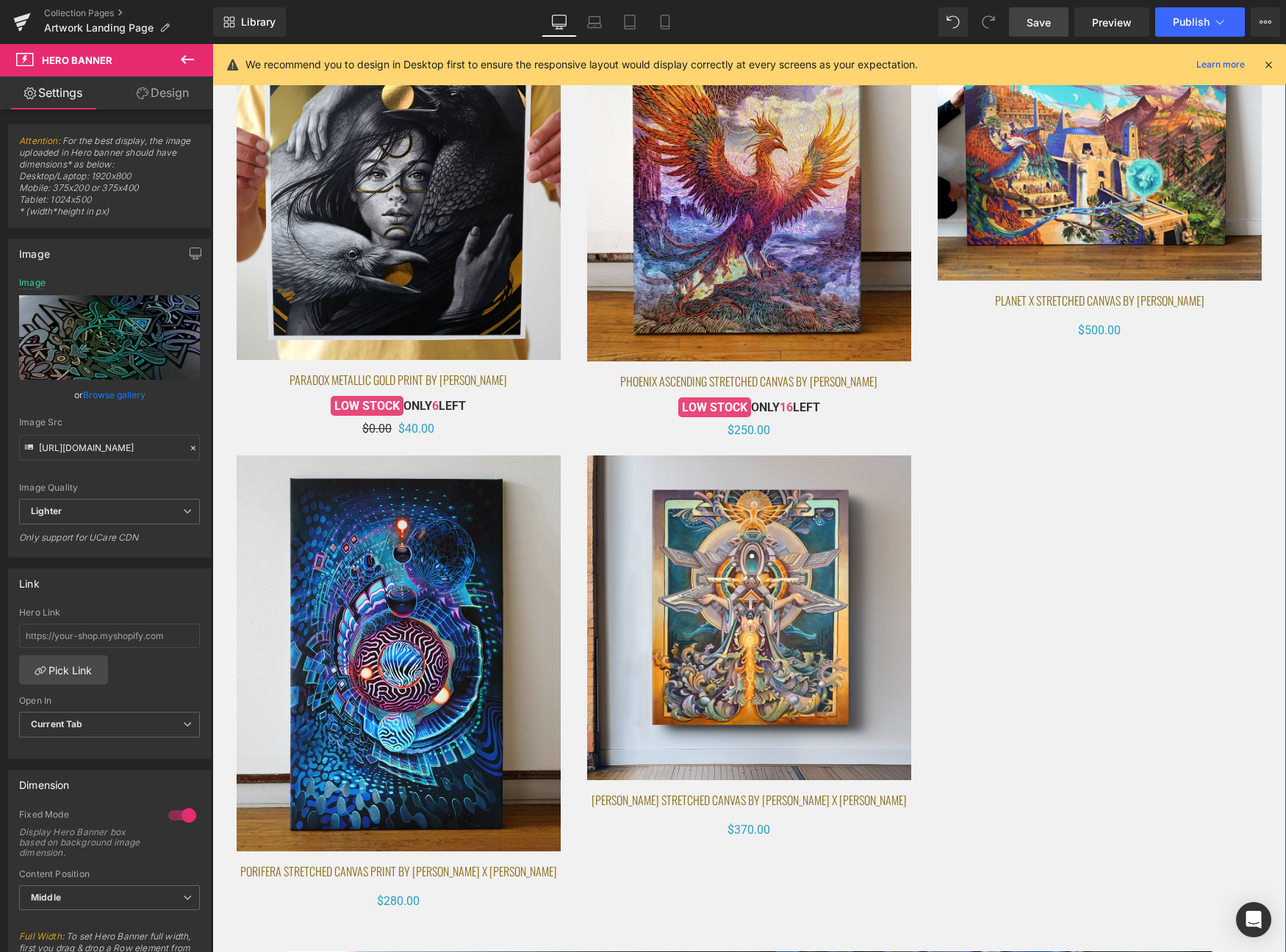
scroll to position [8676, 0]
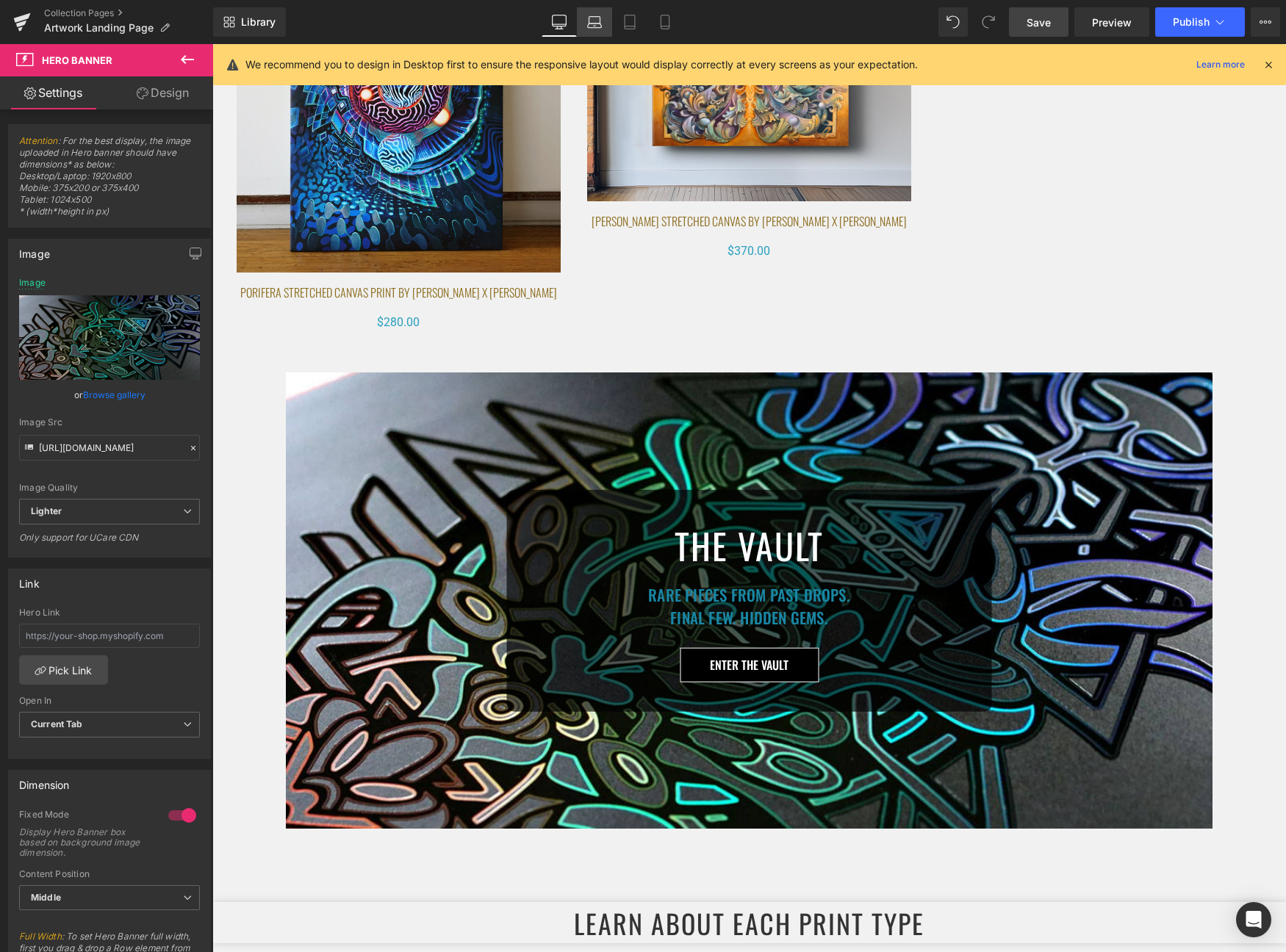
click at [584, 20] on link "Laptop" at bounding box center [595, 22] width 36 height 30
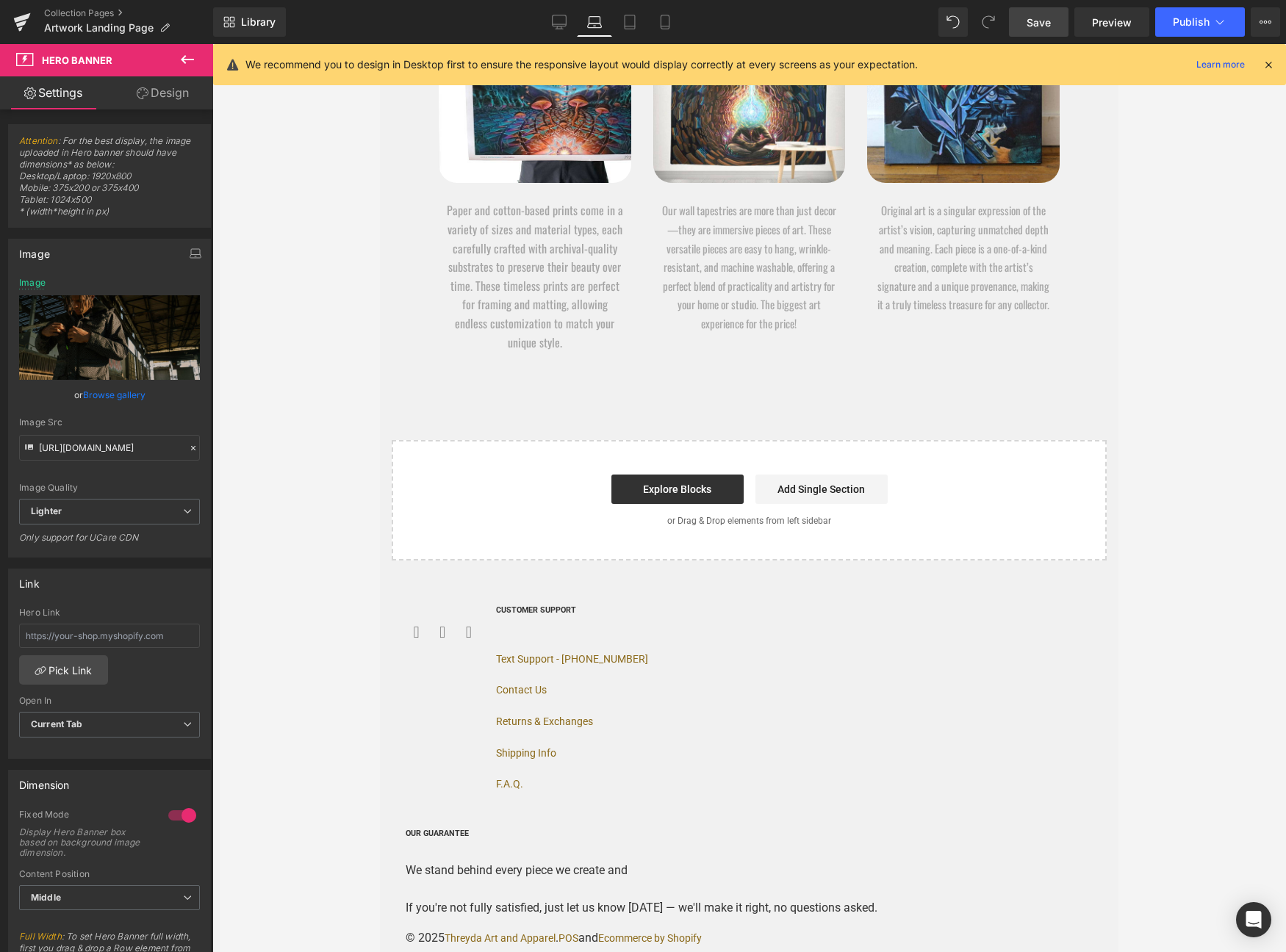
scroll to position [6281, 0]
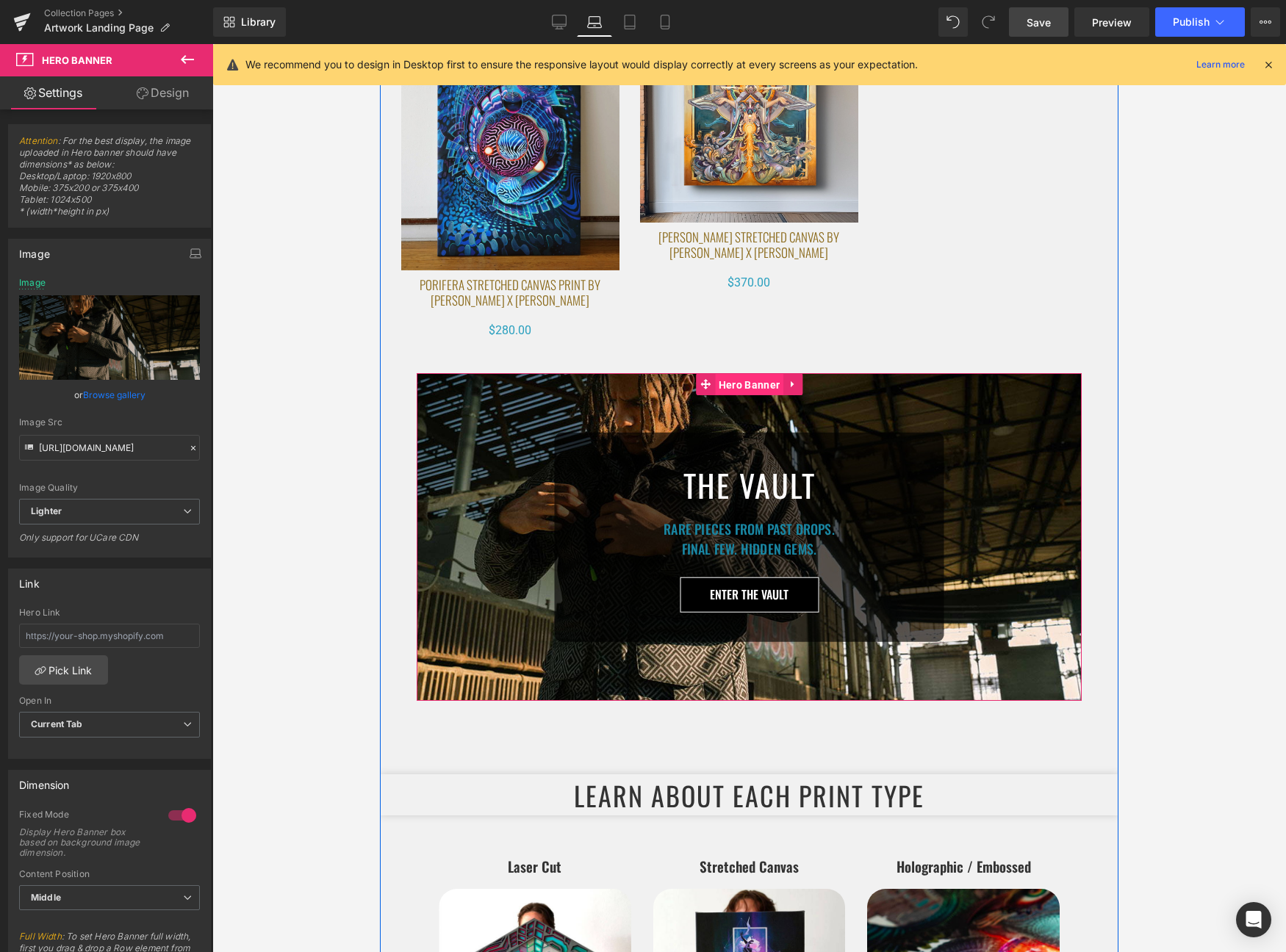
click at [738, 384] on span "Hero Banner" at bounding box center [749, 385] width 69 height 22
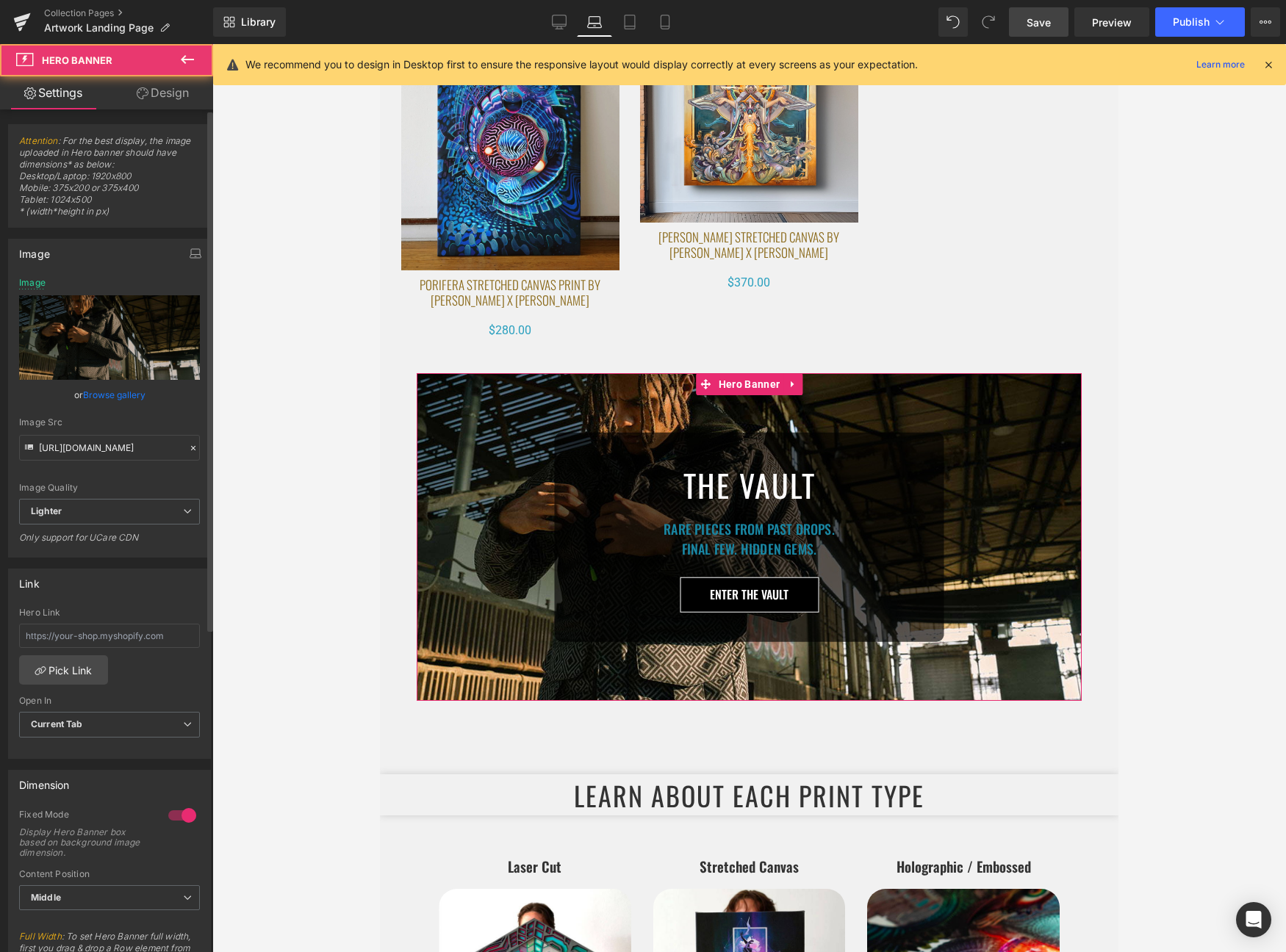
click at [133, 395] on link "Browse gallery" at bounding box center [115, 395] width 63 height 26
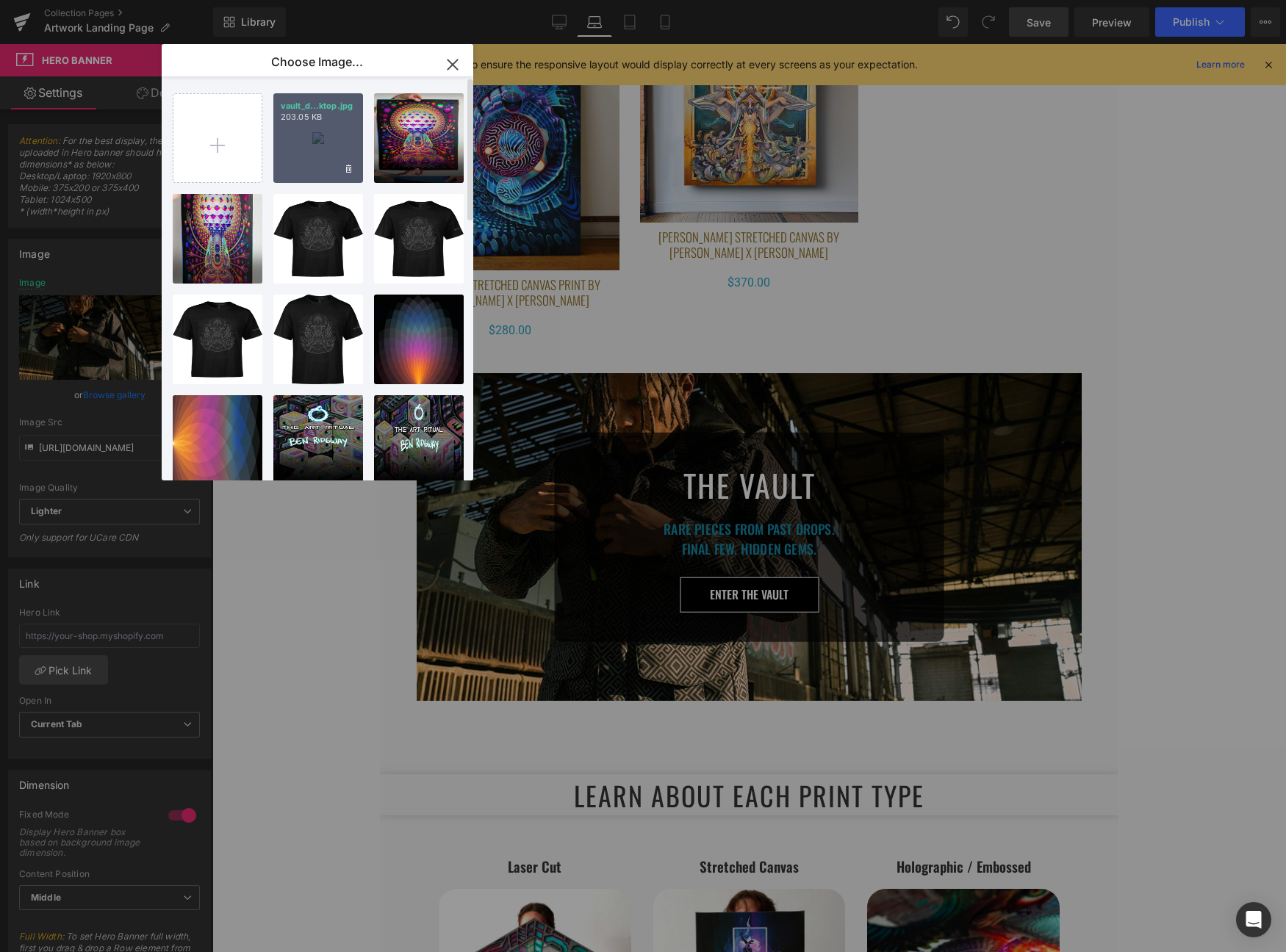
click at [314, 133] on div "vault_d...ktop.jpg 203.05 KB" at bounding box center [318, 138] width 90 height 90
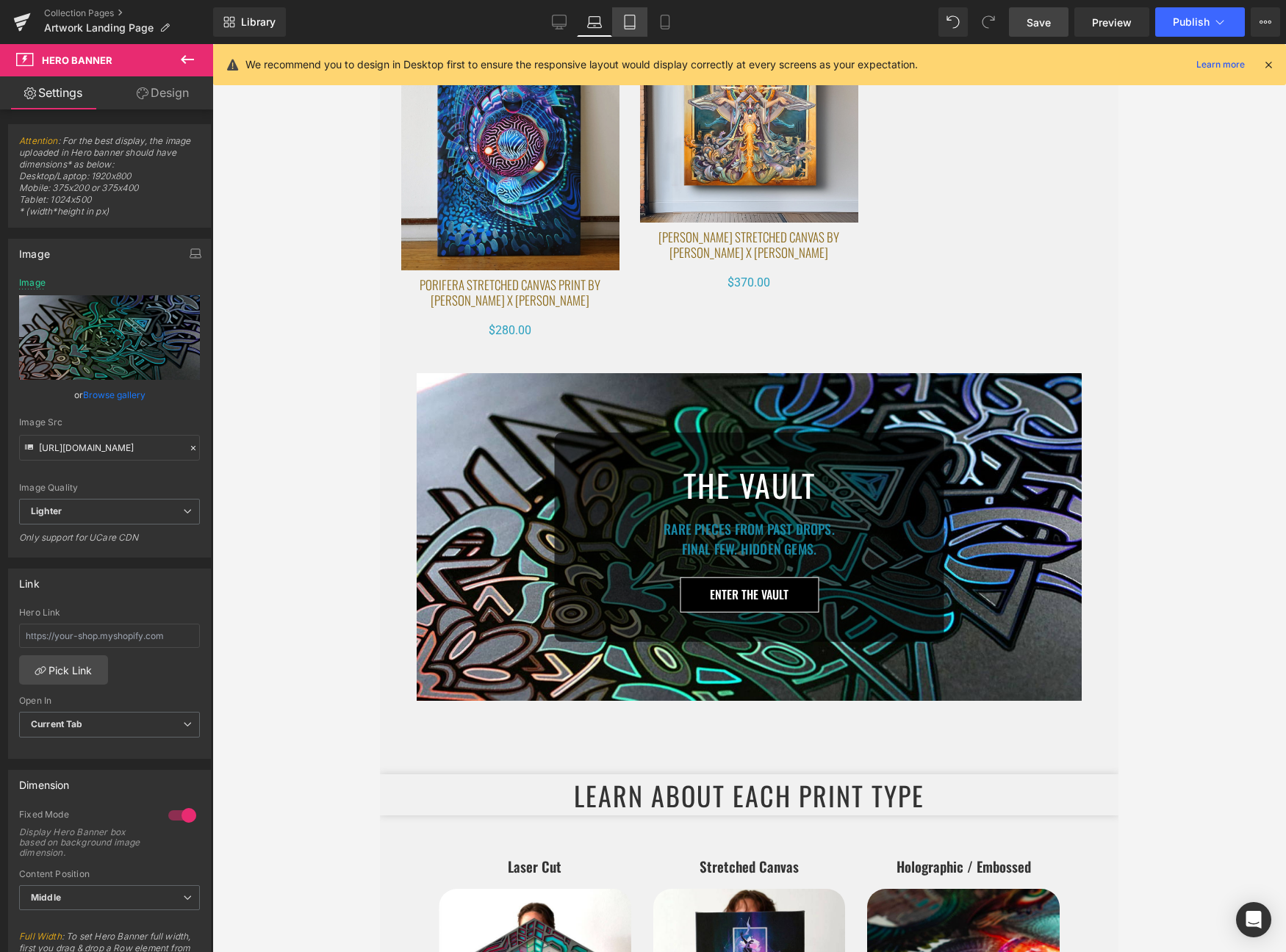
click at [631, 17] on icon at bounding box center [630, 22] width 15 height 15
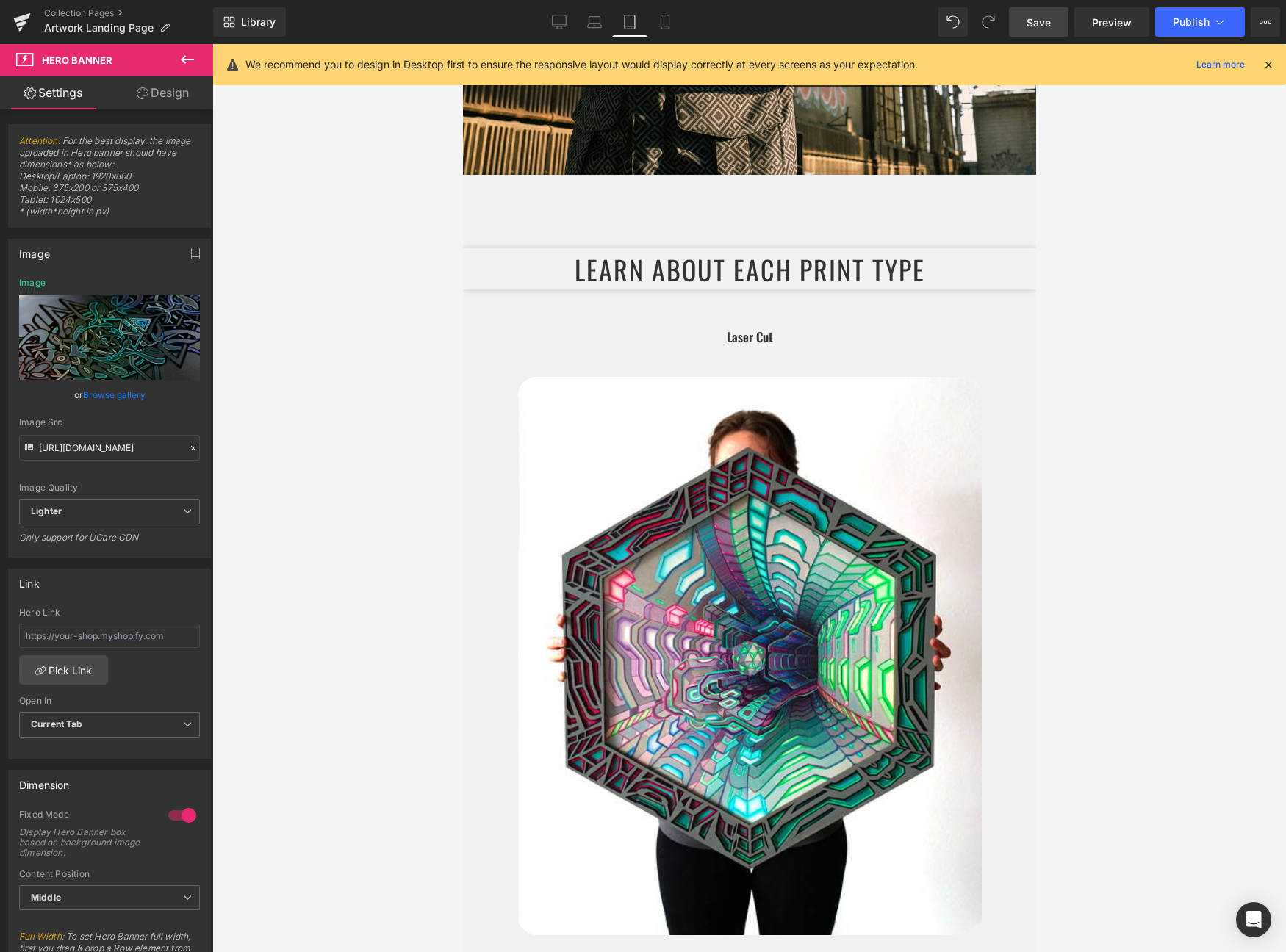
scroll to position [5710, 0]
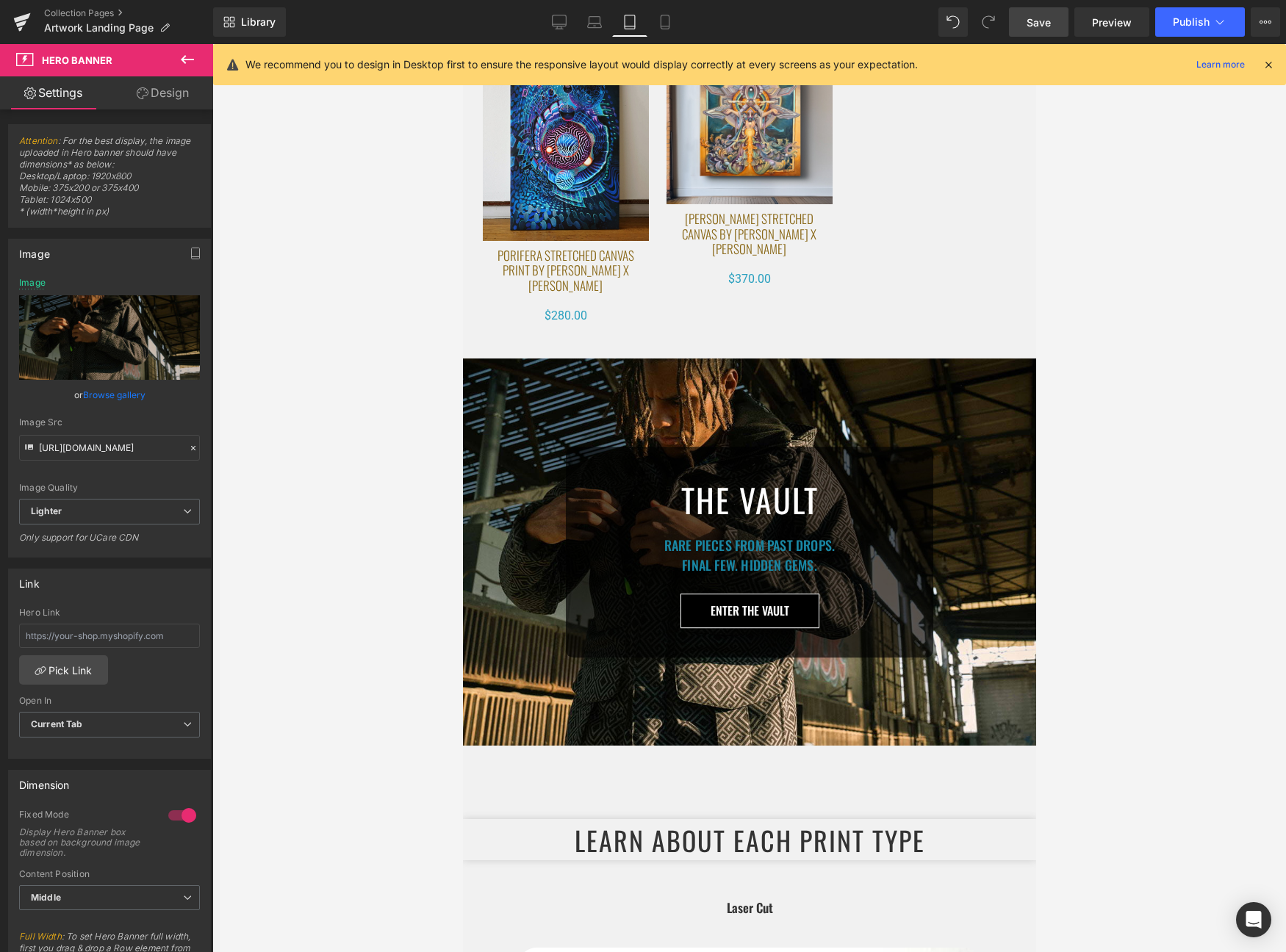
click at [744, 397] on div "THE VAULT Heading Rare pieces from past drops. Final FEW. Hidden gems. Heading …" at bounding box center [749, 552] width 573 height 387
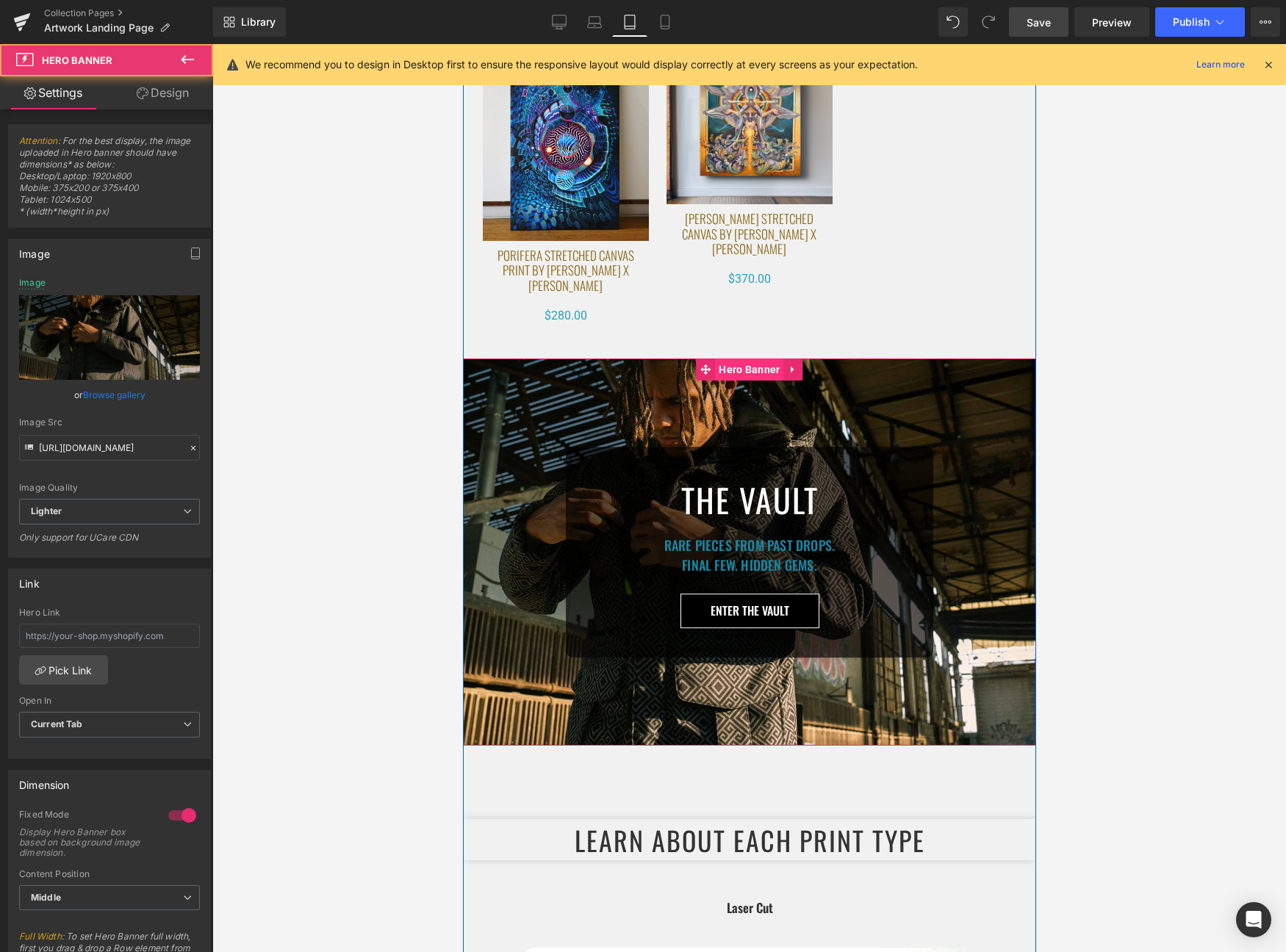
click at [744, 381] on span "Hero Banner" at bounding box center [748, 369] width 69 height 22
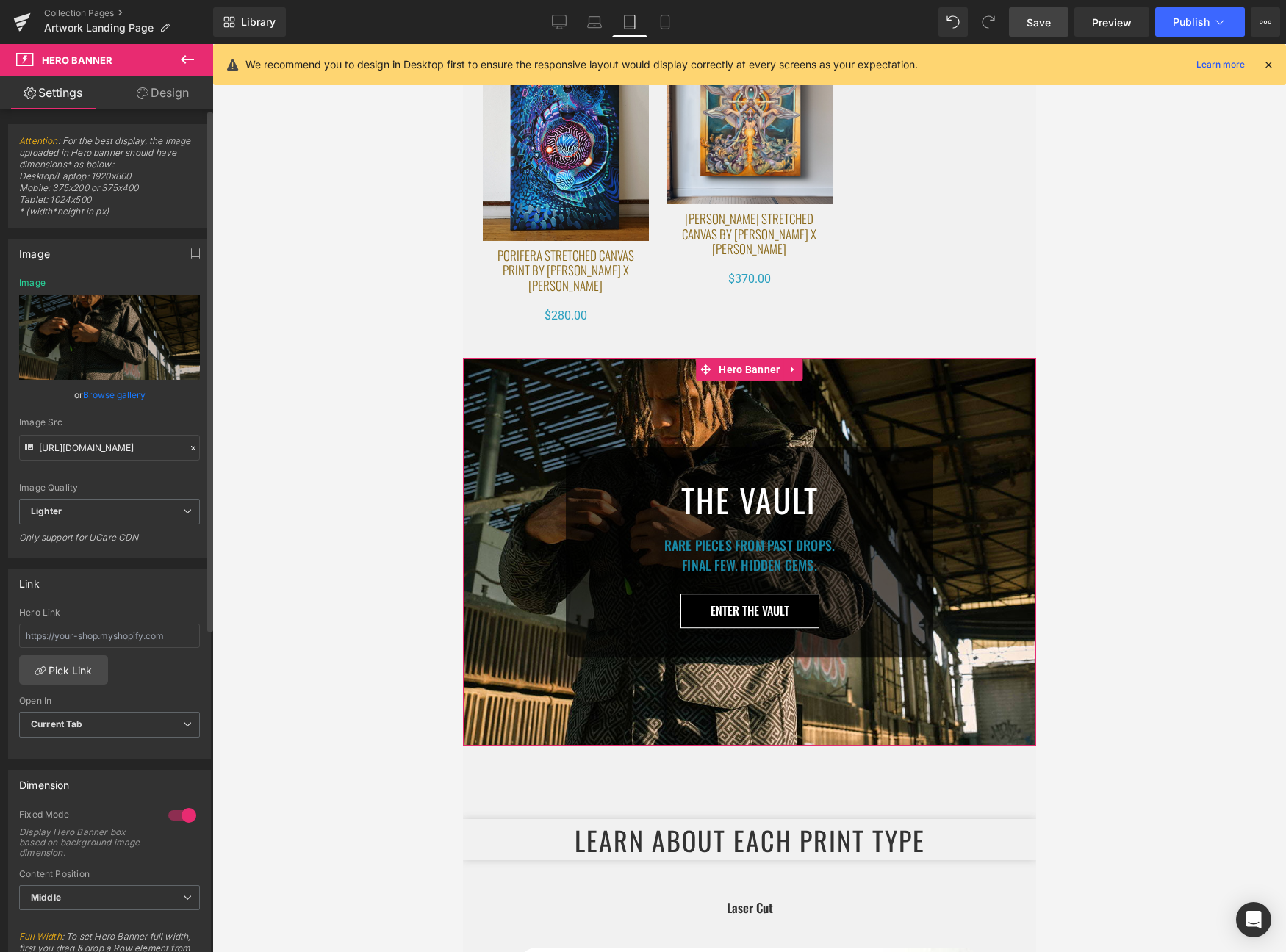
click at [115, 387] on link "Browse gallery" at bounding box center [115, 395] width 63 height 26
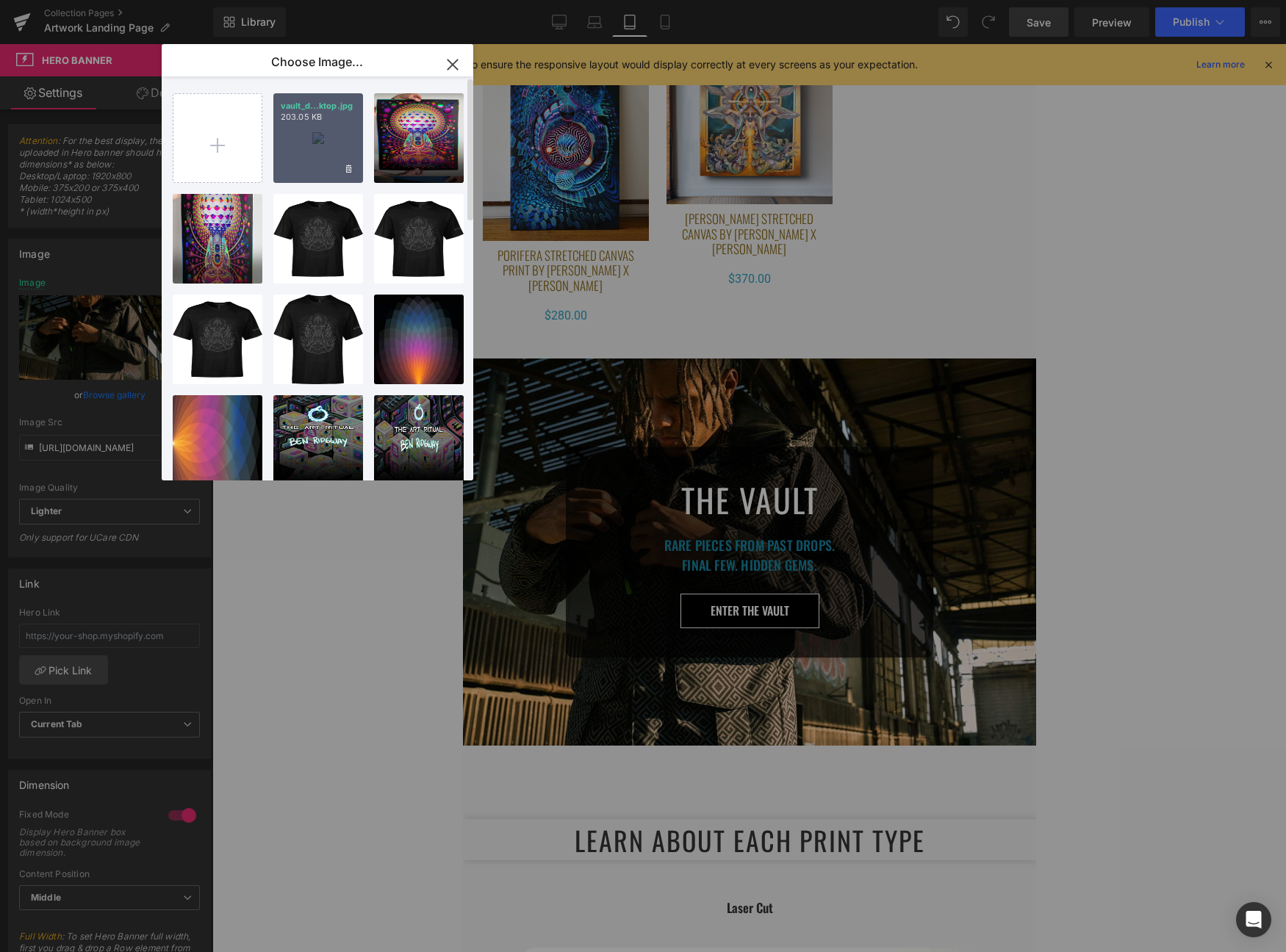
click at [306, 157] on div "vault_d...ktop.jpg 203.05 KB" at bounding box center [318, 138] width 90 height 90
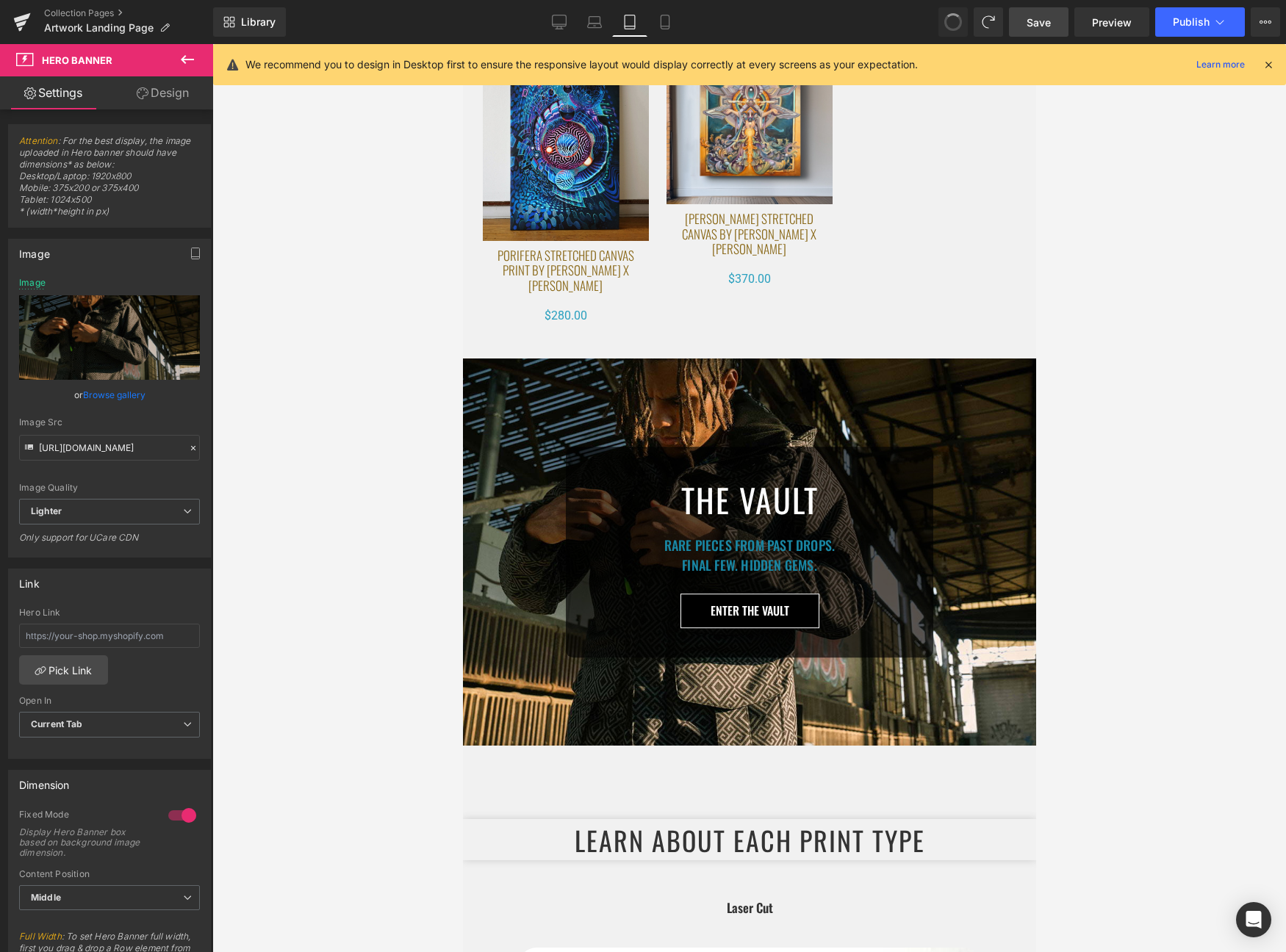
type input "https://ucarecdn.com/2bd37681-4d8b-49c5-8ca9-126971492506/-/format/auto/-/previ…"
click at [313, 388] on div at bounding box center [749, 498] width 1074 height 908
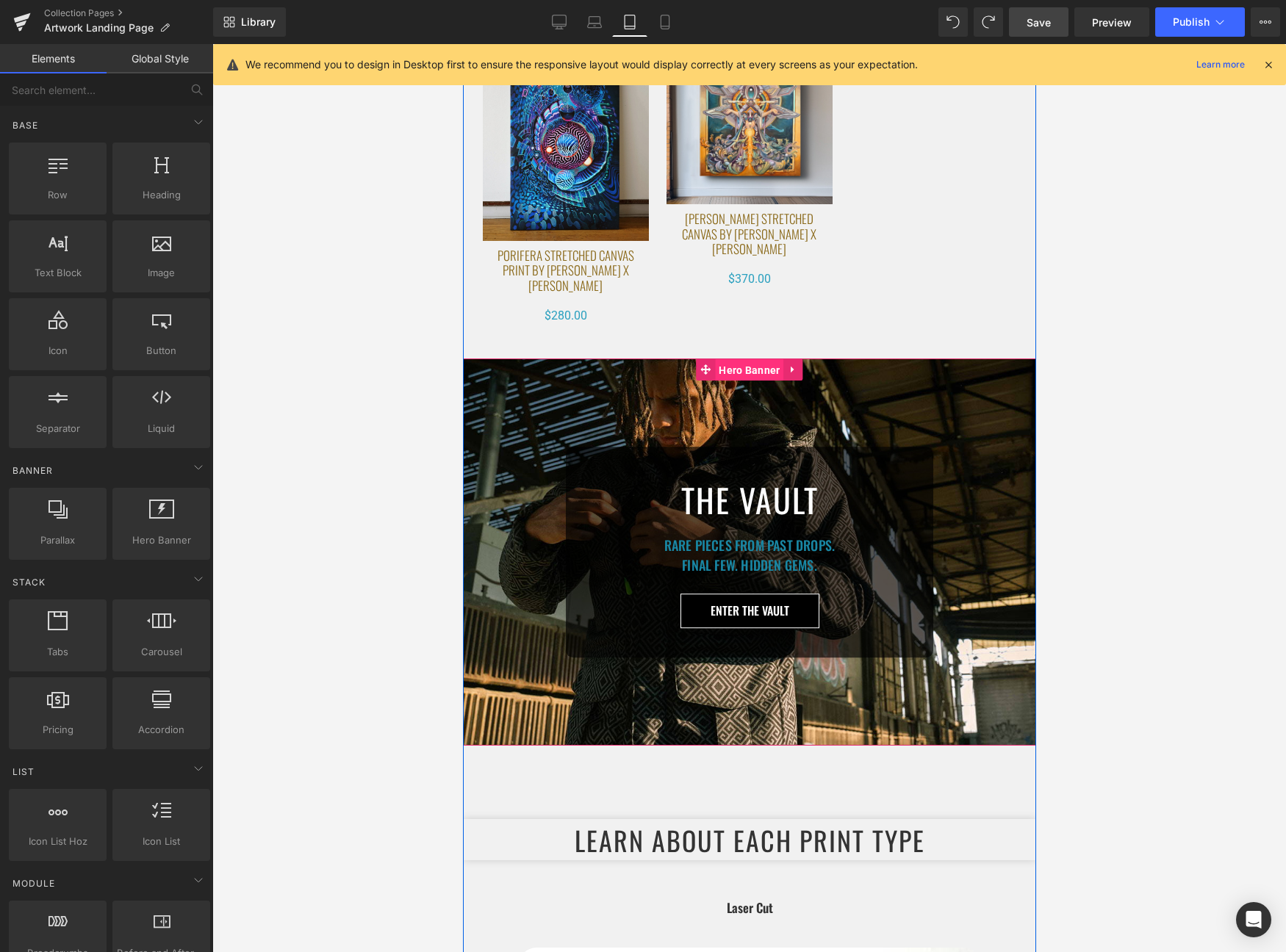
click at [759, 381] on span "Hero Banner" at bounding box center [748, 370] width 69 height 22
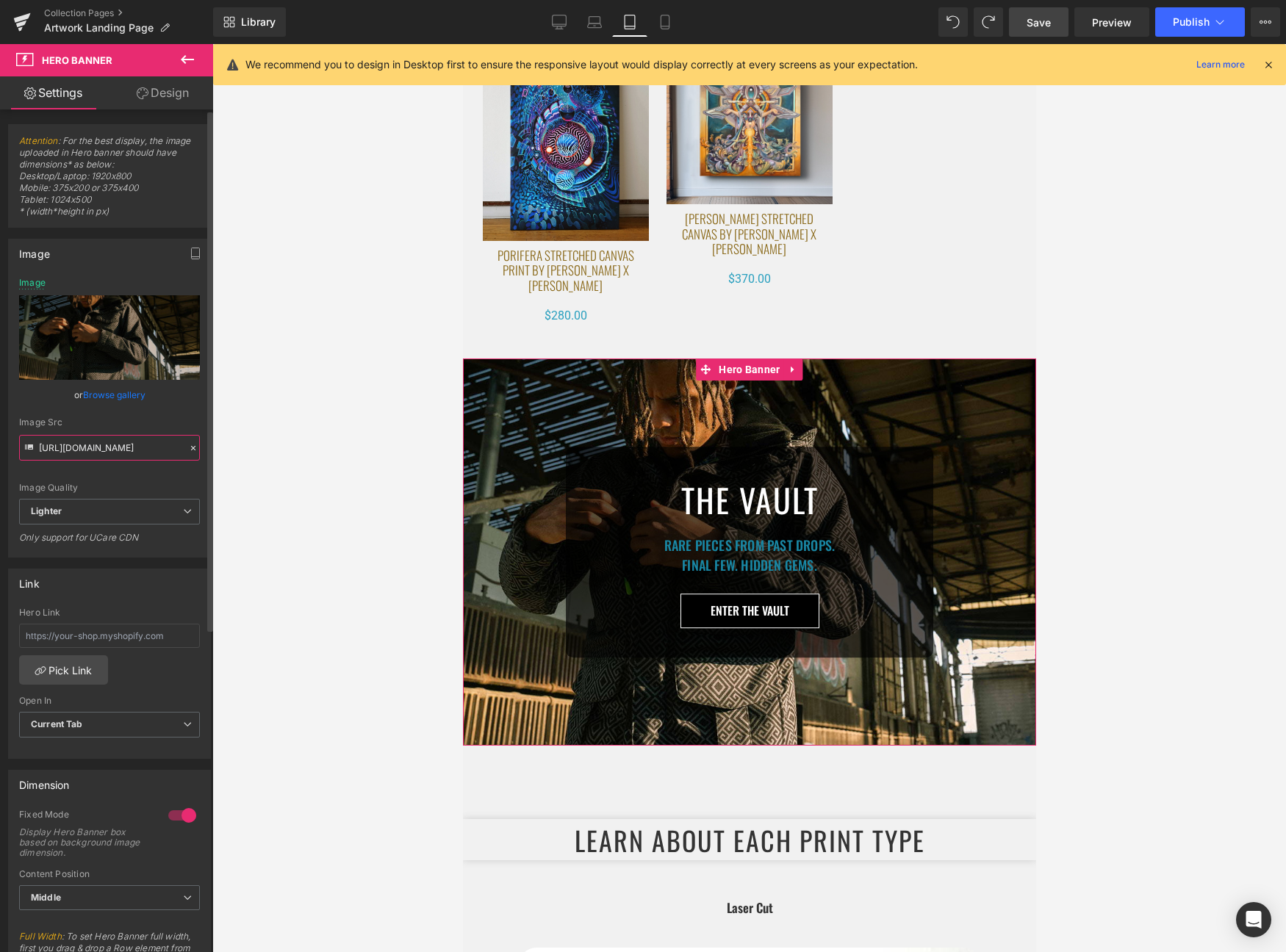
click at [97, 449] on input "https://ucarecdn.com/2bd37681-4d8b-49c5-8ca9-126971492506/-/format/auto/-/previ…" at bounding box center [109, 448] width 181 height 26
click at [97, 450] on input "https://ucarecdn.com/2bd37681-4d8b-49c5-8ca9-126971492506/-/format/auto/-/previ…" at bounding box center [109, 448] width 181 height 26
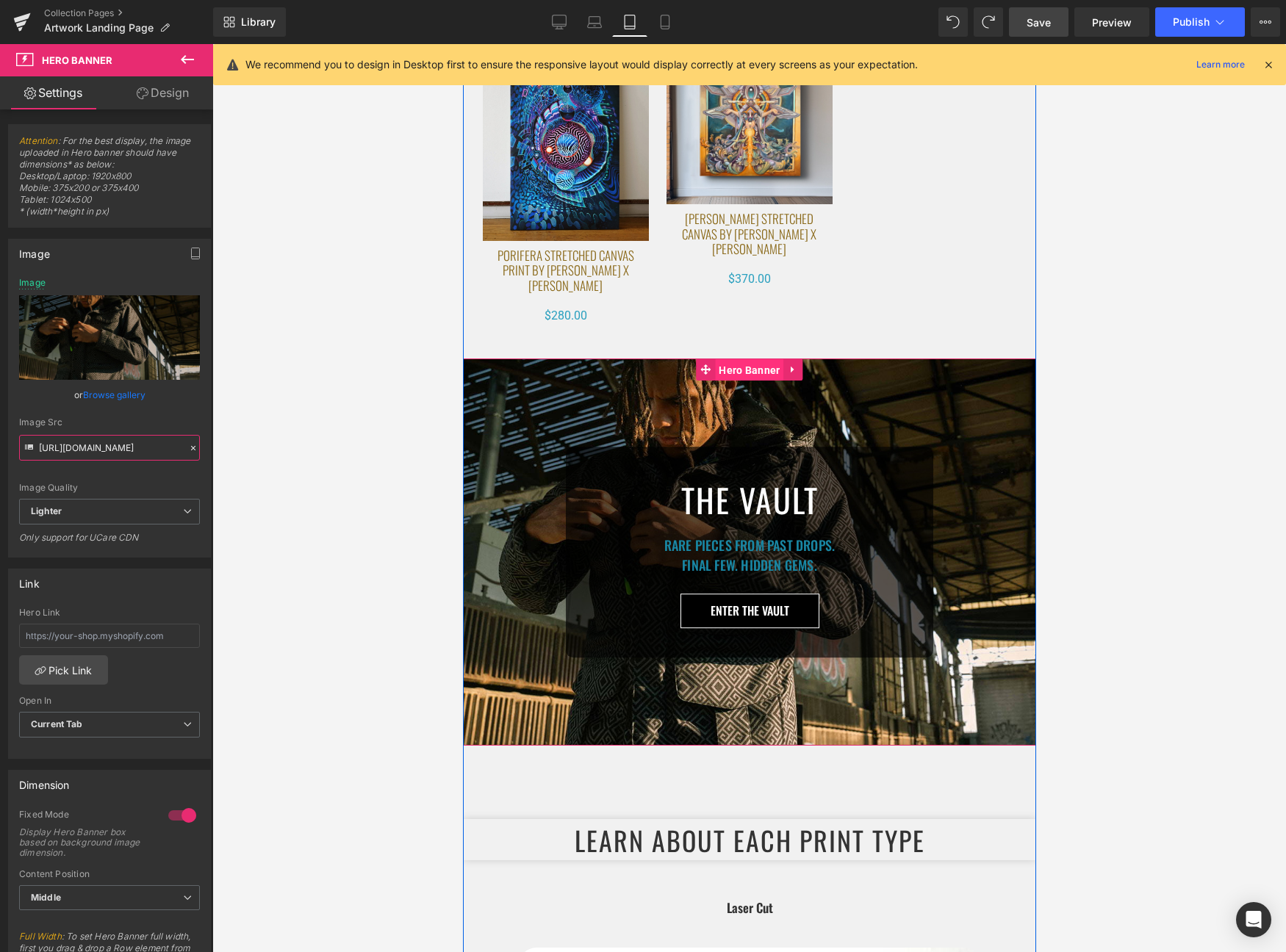
click at [735, 381] on span "Hero Banner" at bounding box center [748, 370] width 69 height 22
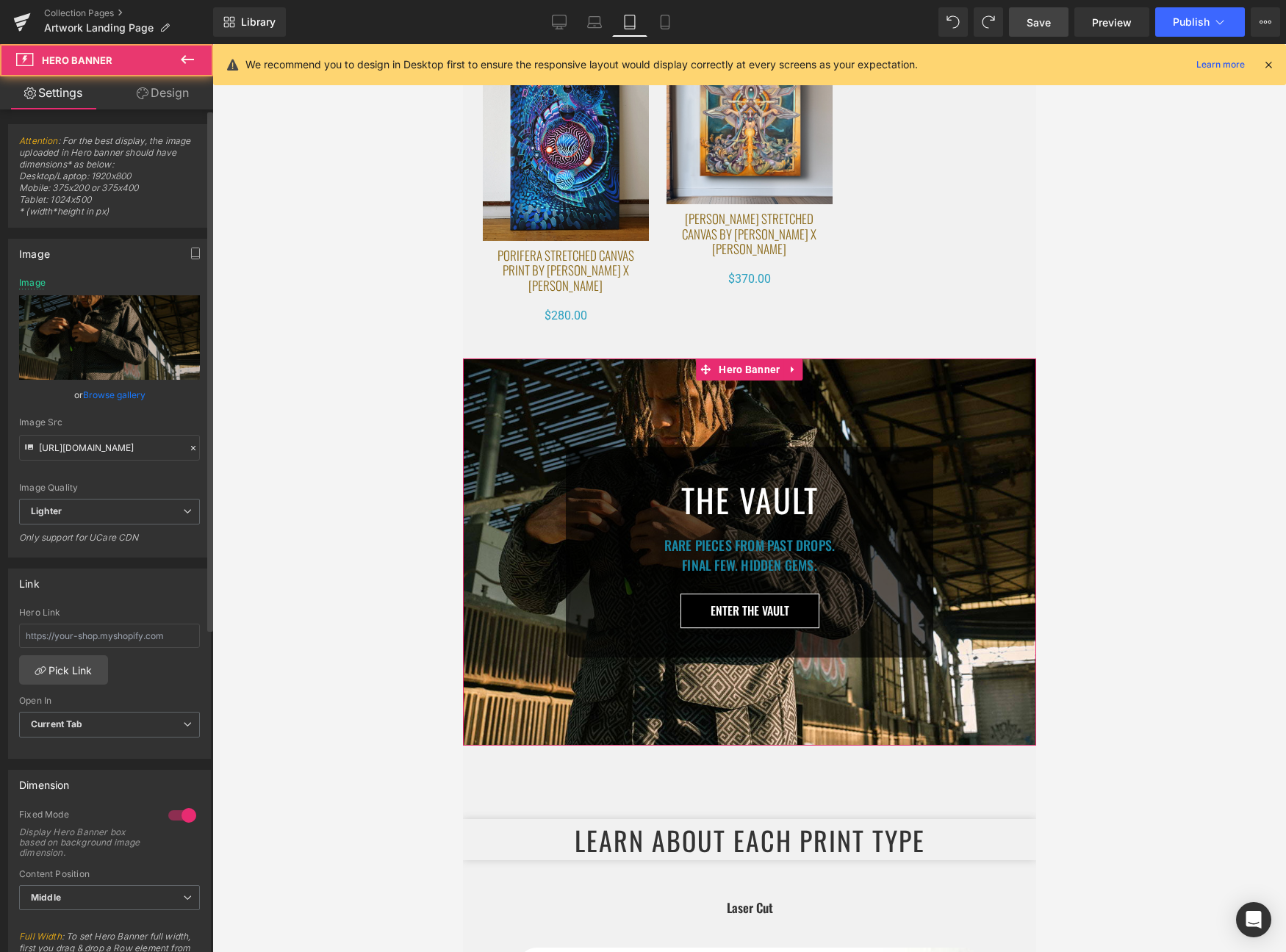
click at [117, 391] on link "Browse gallery" at bounding box center [115, 395] width 63 height 26
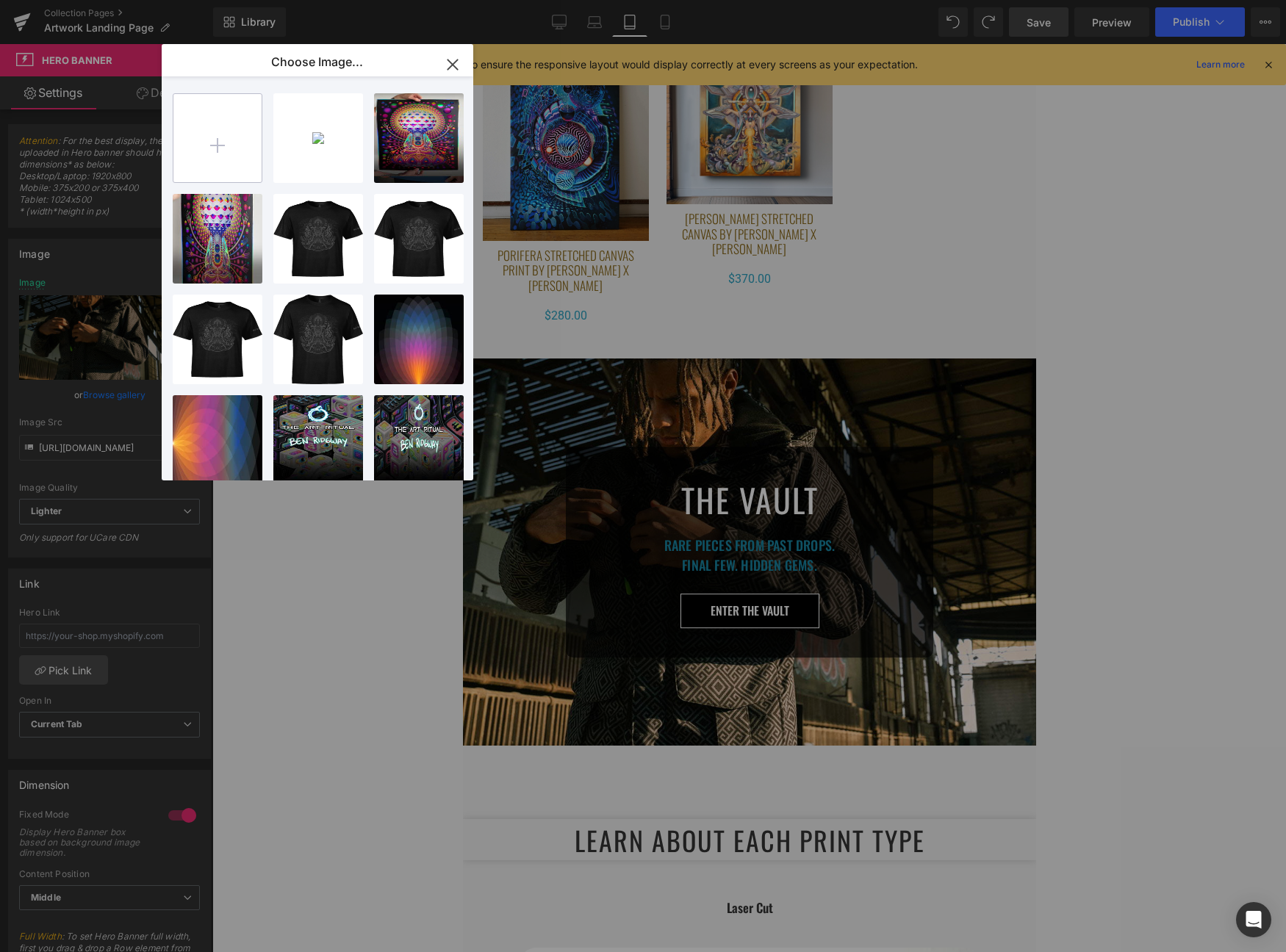
click at [230, 148] on input "file" at bounding box center [217, 138] width 88 height 88
type input "C:\fakepath\vault_ipad.jpg"
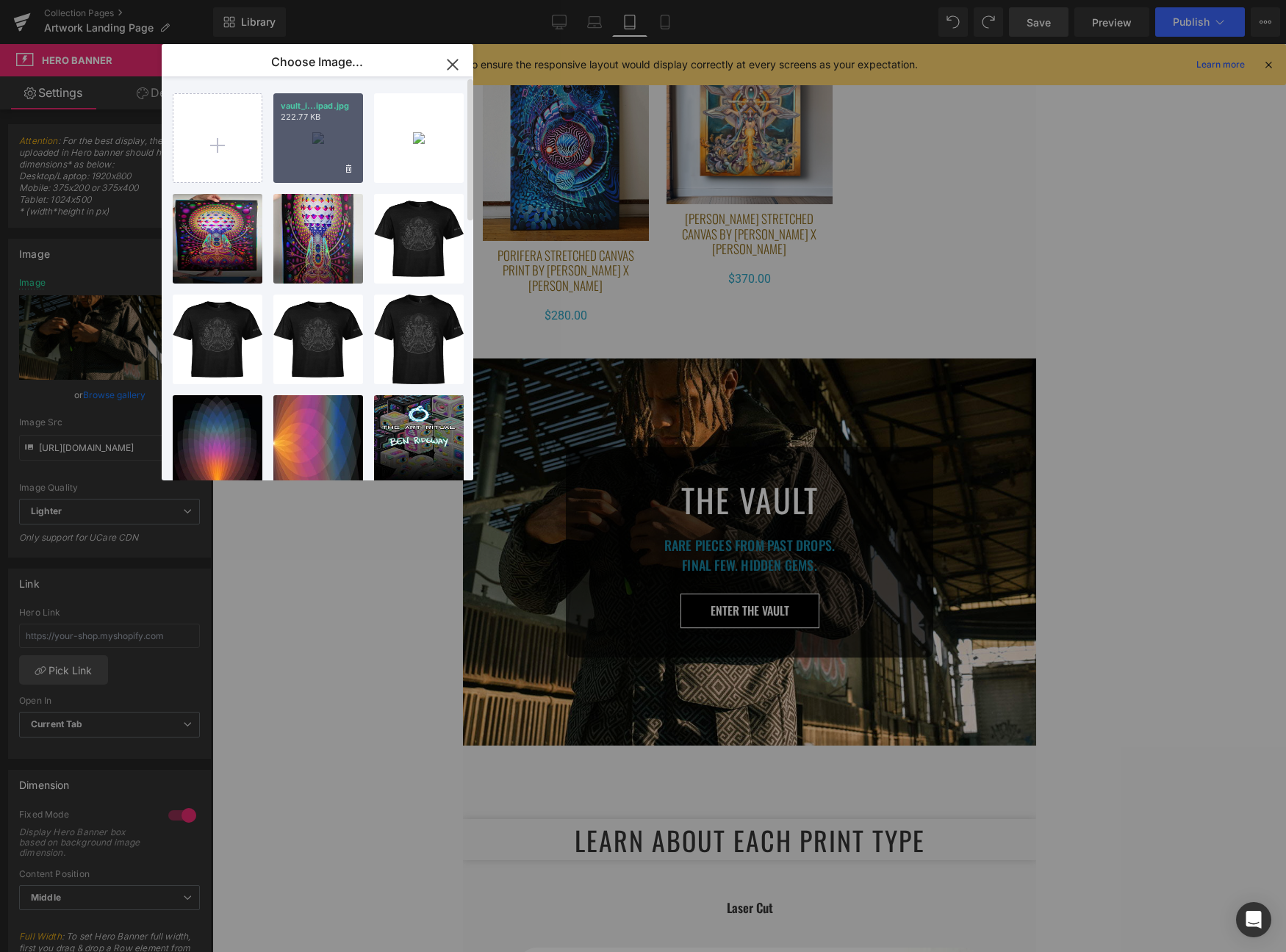
click at [310, 141] on div "vault_i...ipad.jpg 222.77 KB" at bounding box center [318, 138] width 90 height 90
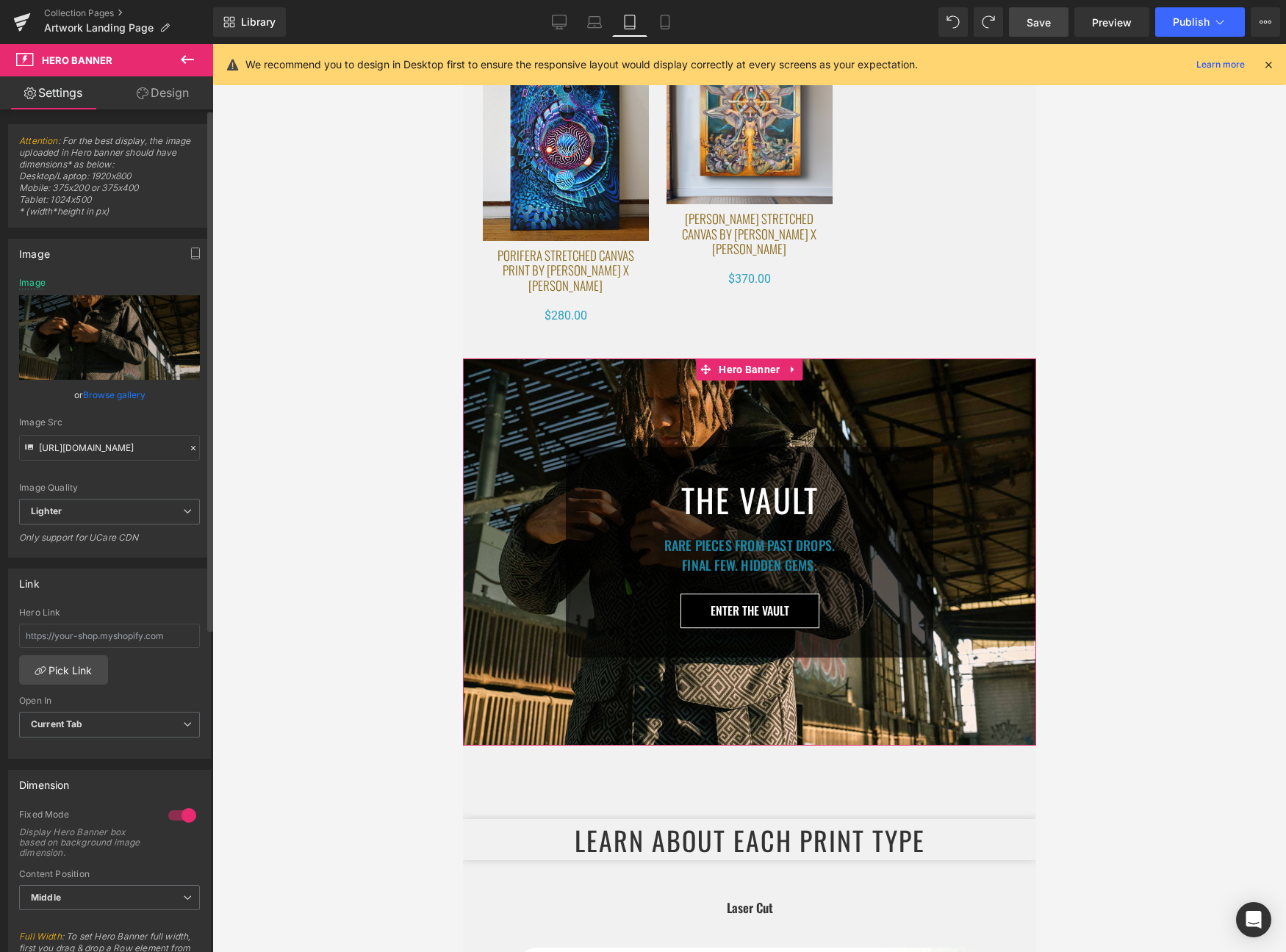
click at [117, 391] on link "Browse gallery" at bounding box center [115, 395] width 63 height 26
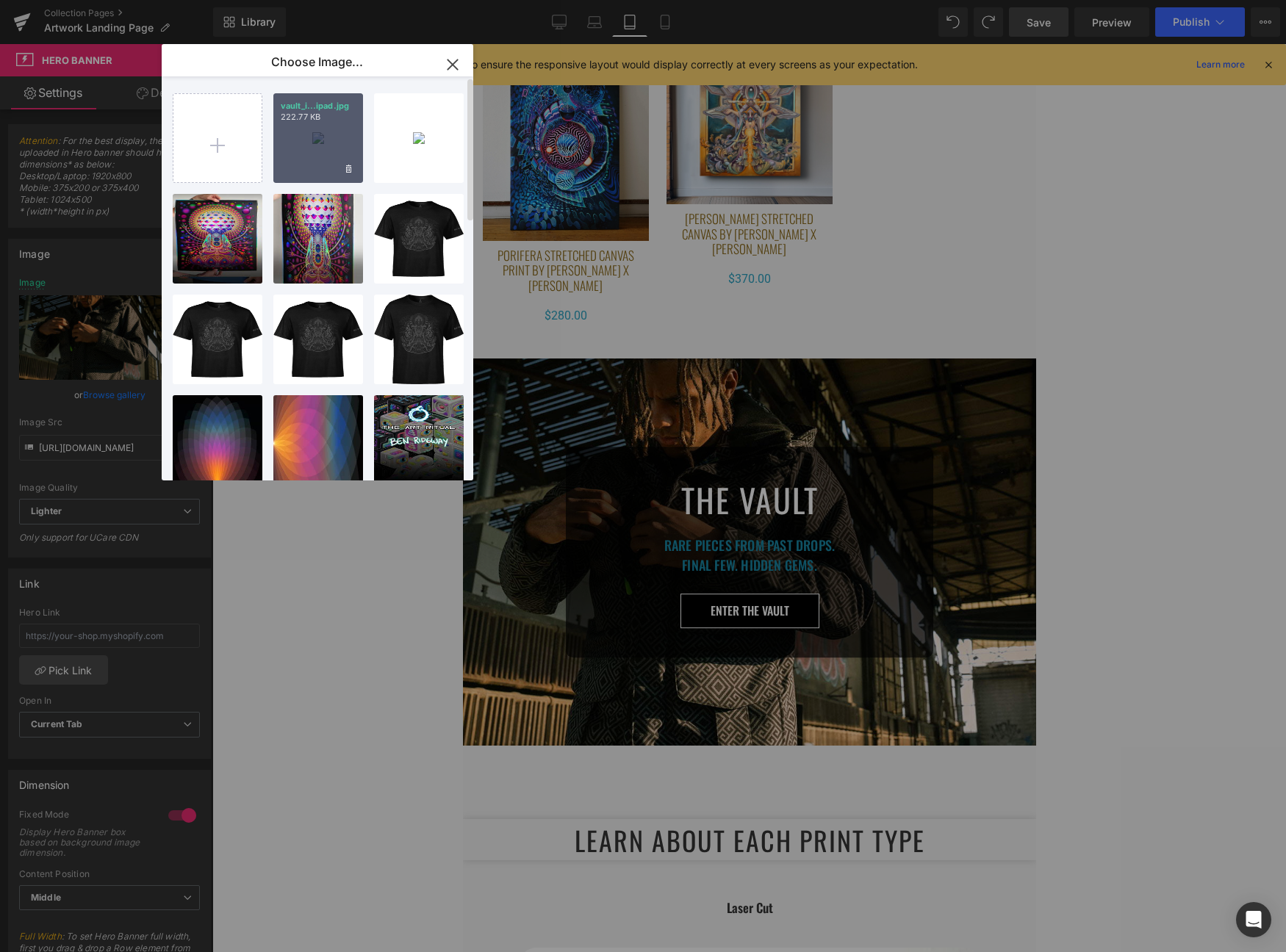
click at [334, 148] on div "vault_i...ipad.jpg 222.77 KB" at bounding box center [318, 138] width 90 height 90
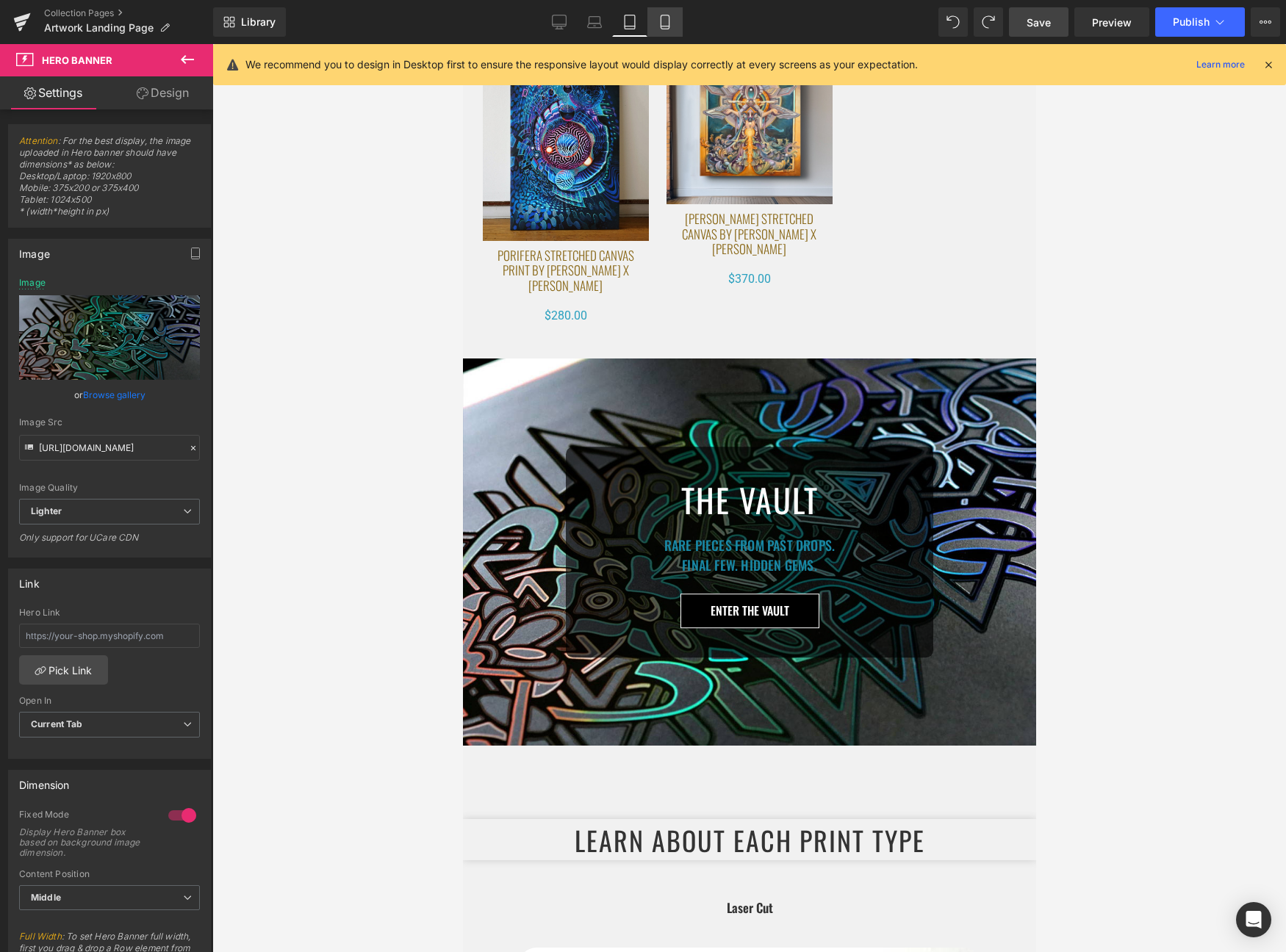
click at [662, 8] on link "Mobile" at bounding box center [665, 22] width 36 height 30
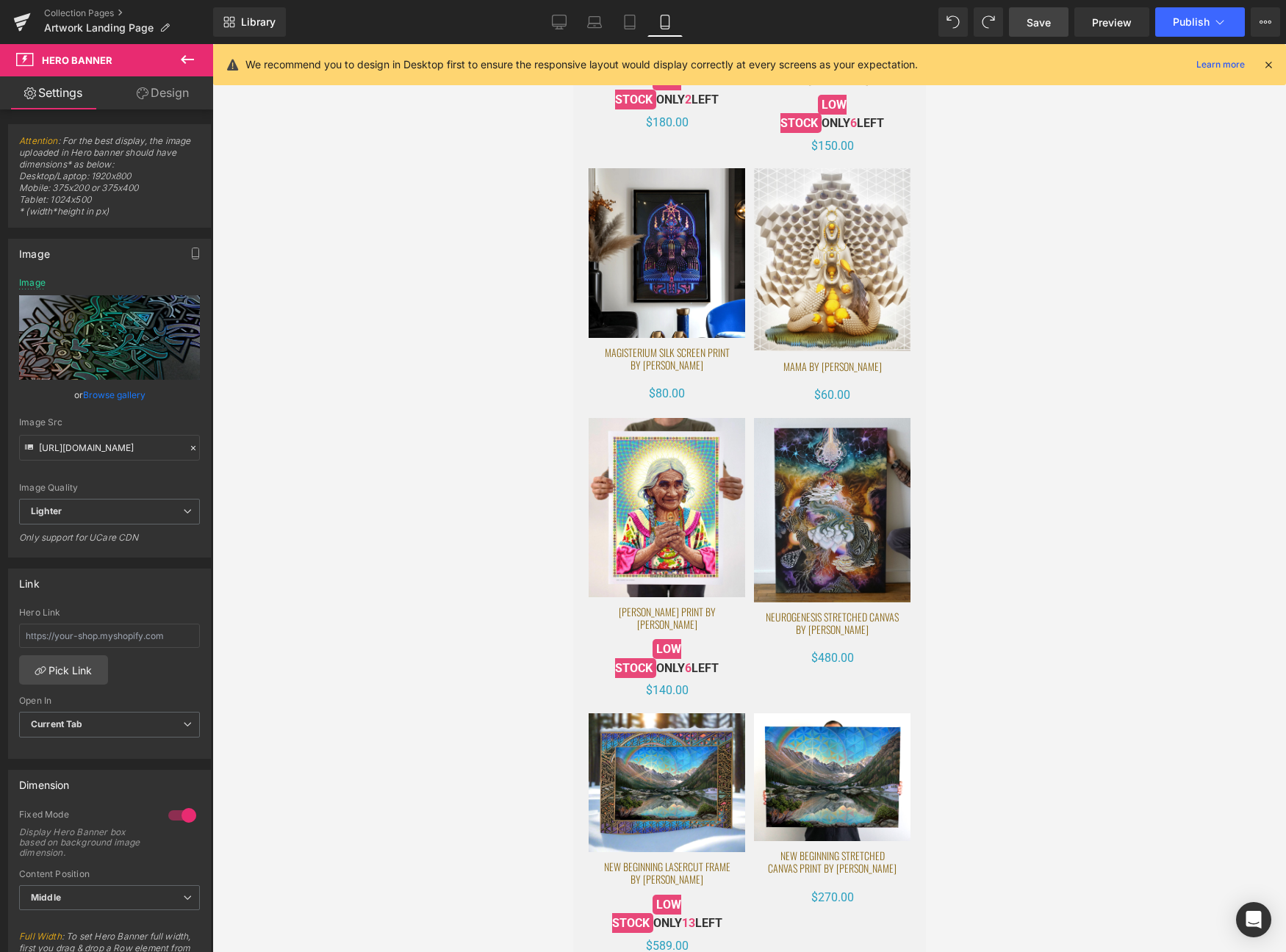
type input "https://ucarecdn.com/d3d0d598-8648-4d24-a0b7-e969cbfa6928/-/format/auto/-/previ…"
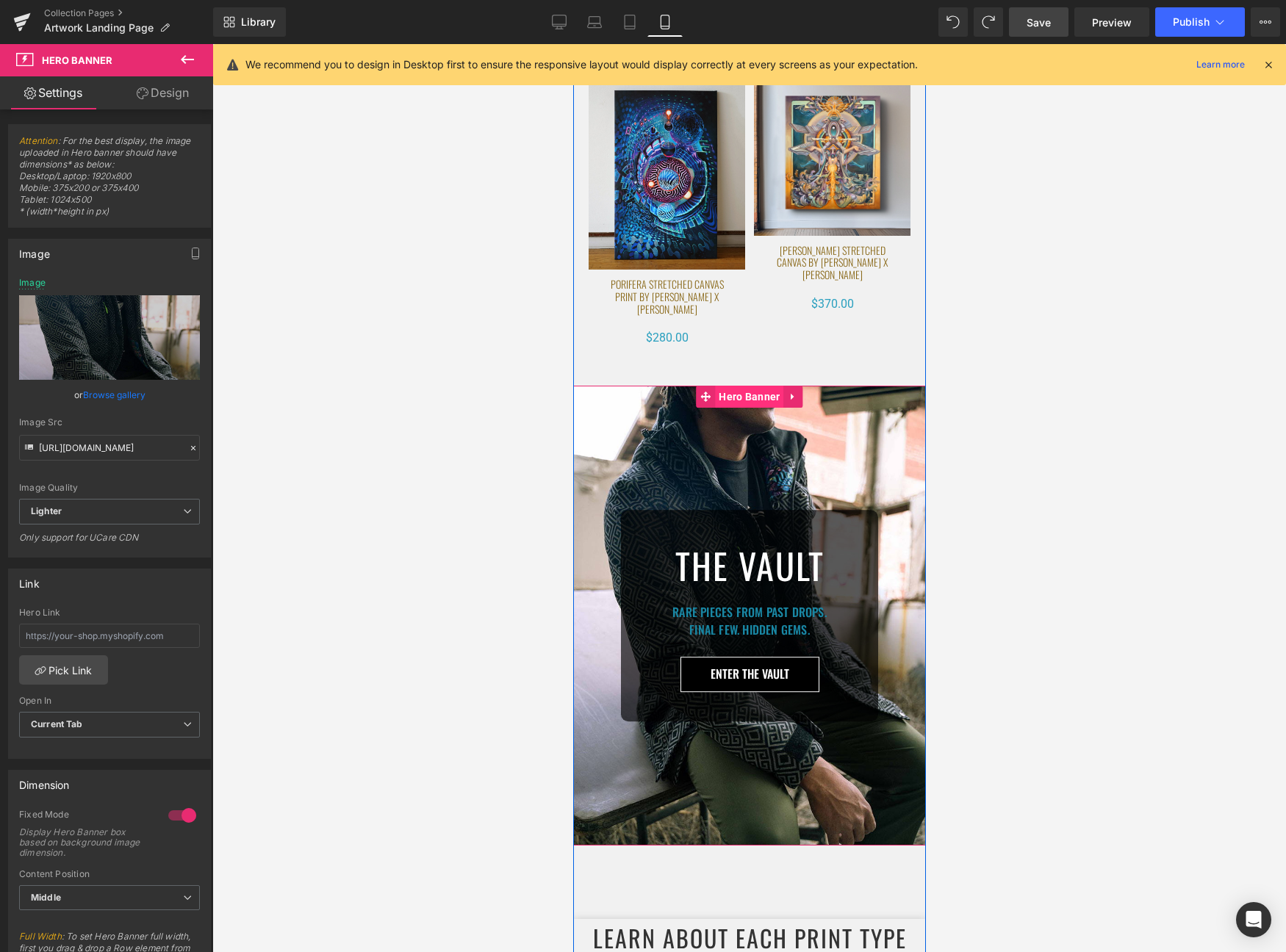
click at [741, 386] on span "Hero Banner" at bounding box center [748, 396] width 69 height 22
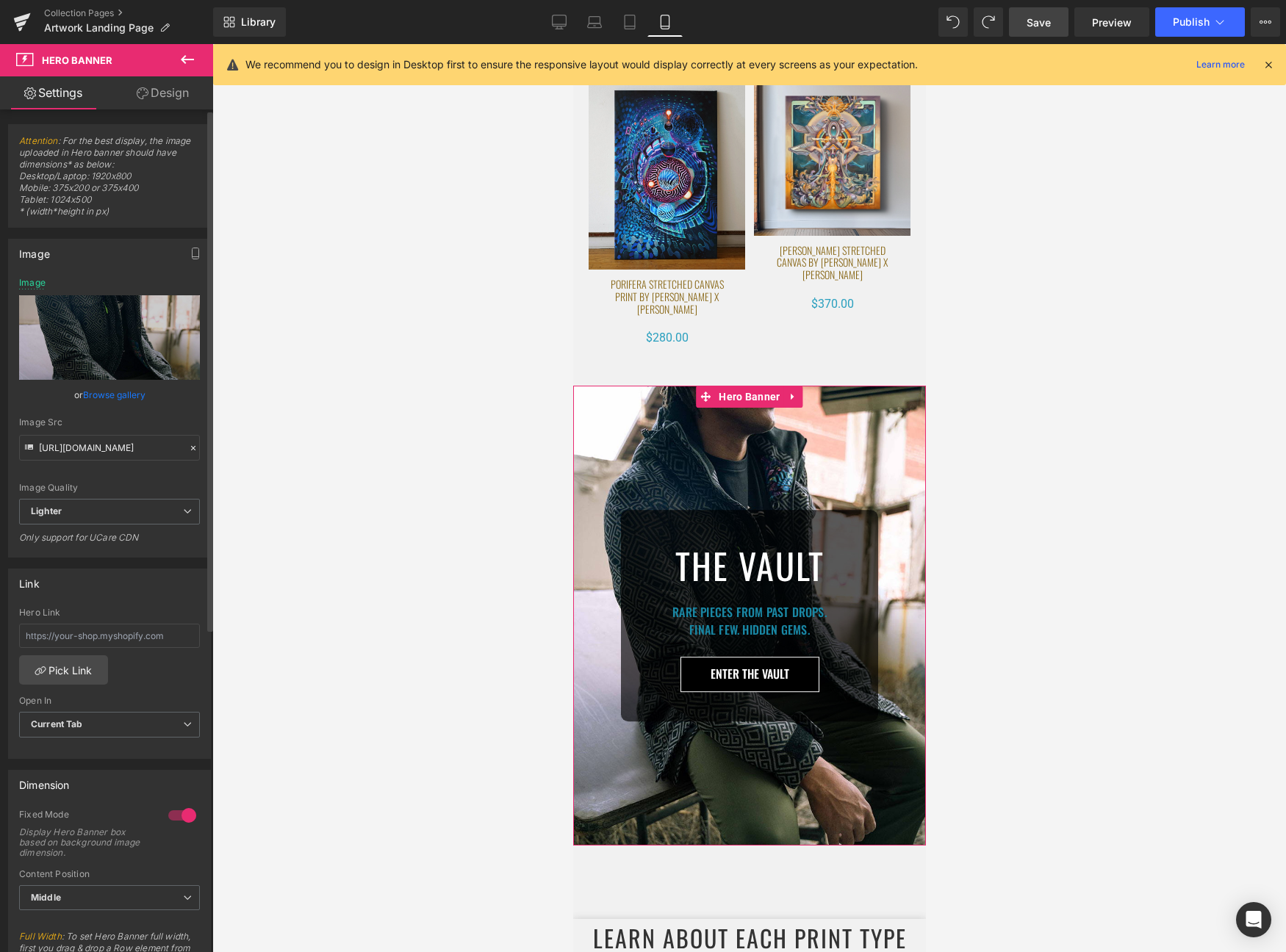
click at [111, 391] on link "Browse gallery" at bounding box center [115, 395] width 63 height 26
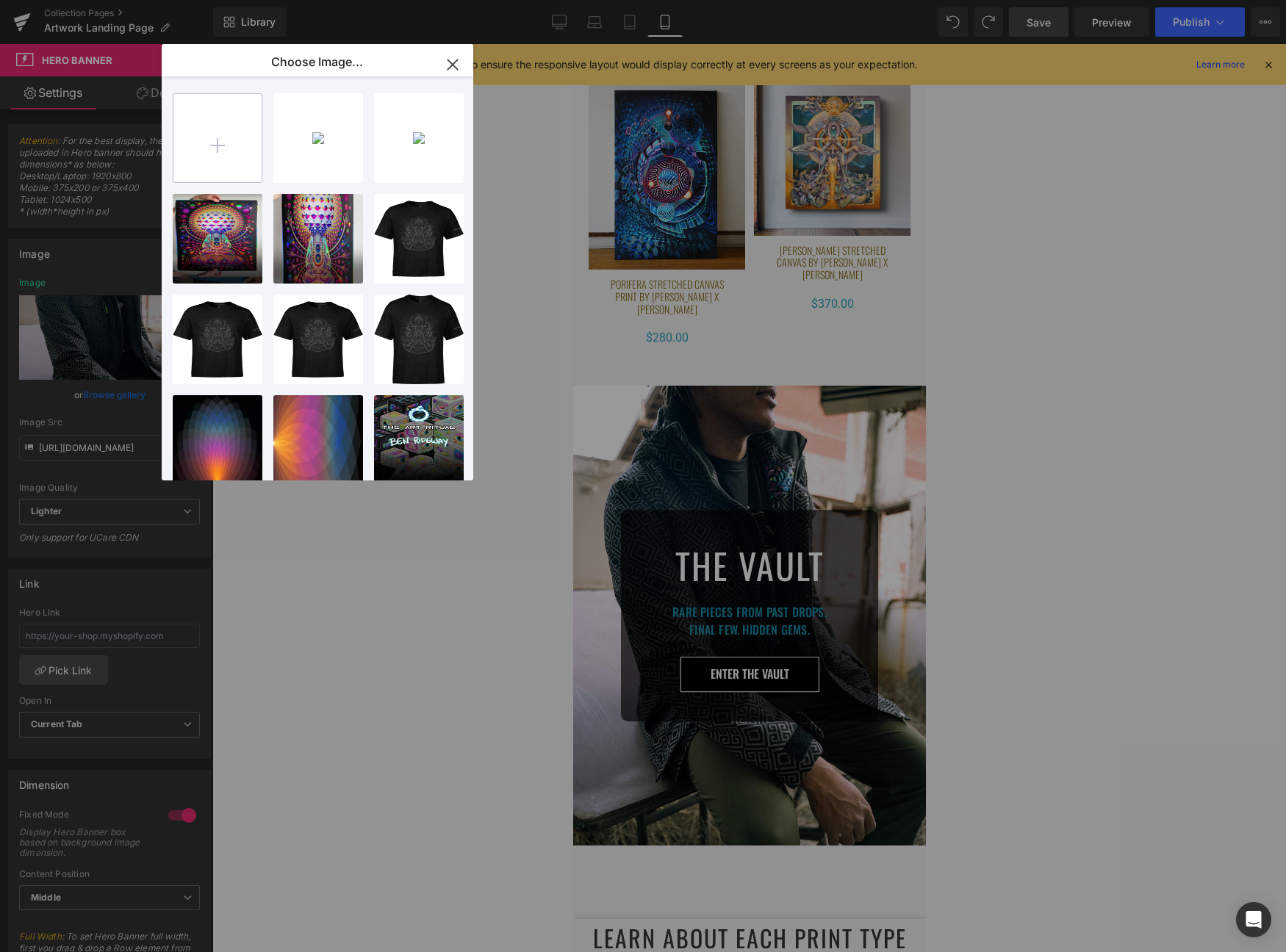
click at [217, 146] on input "file" at bounding box center [217, 138] width 88 height 88
type input "C:\fakepath\vault_mobile.jpg"
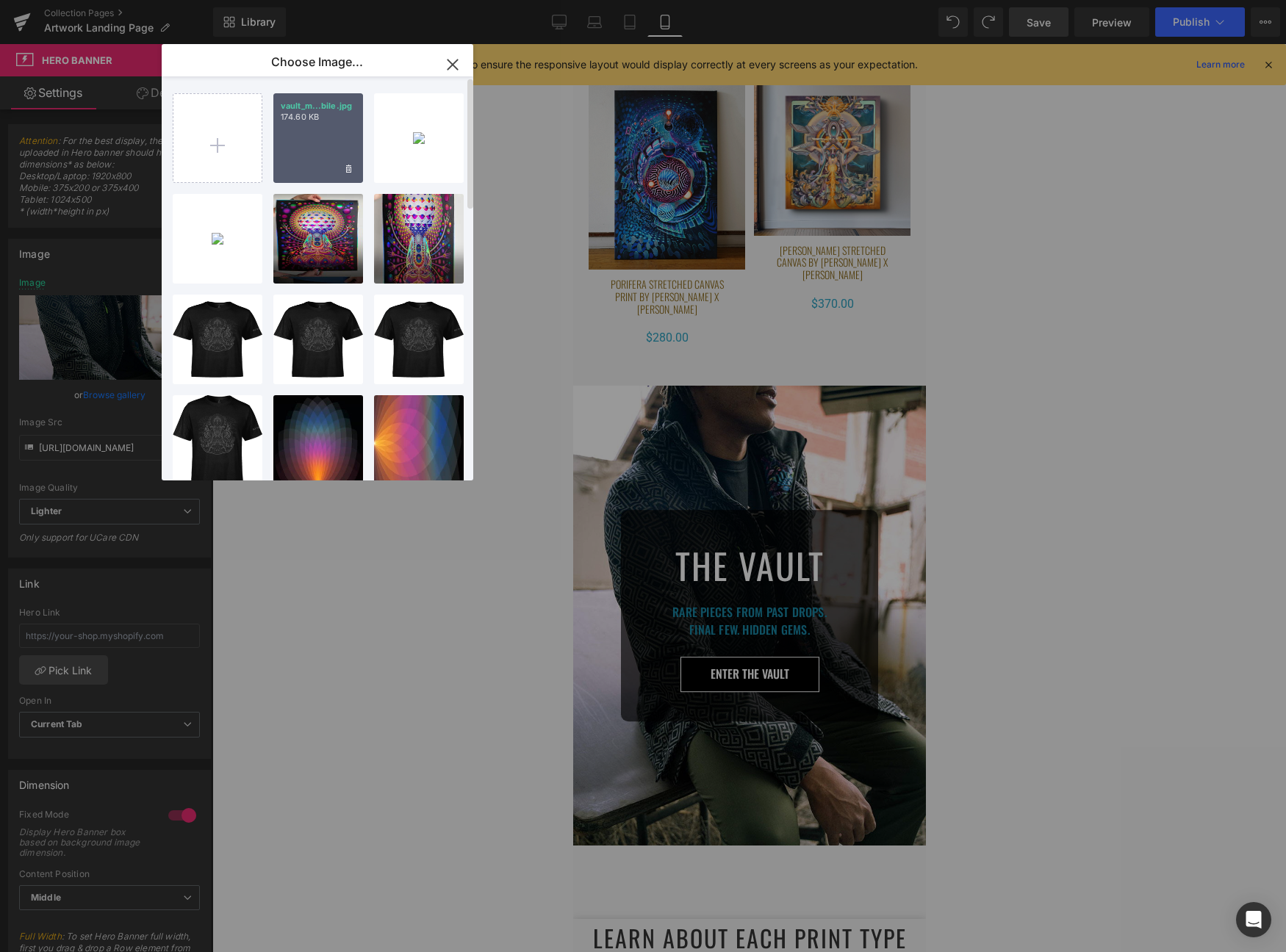
click at [330, 131] on div "vault_m...bile.jpg 174.60 KB" at bounding box center [318, 138] width 90 height 90
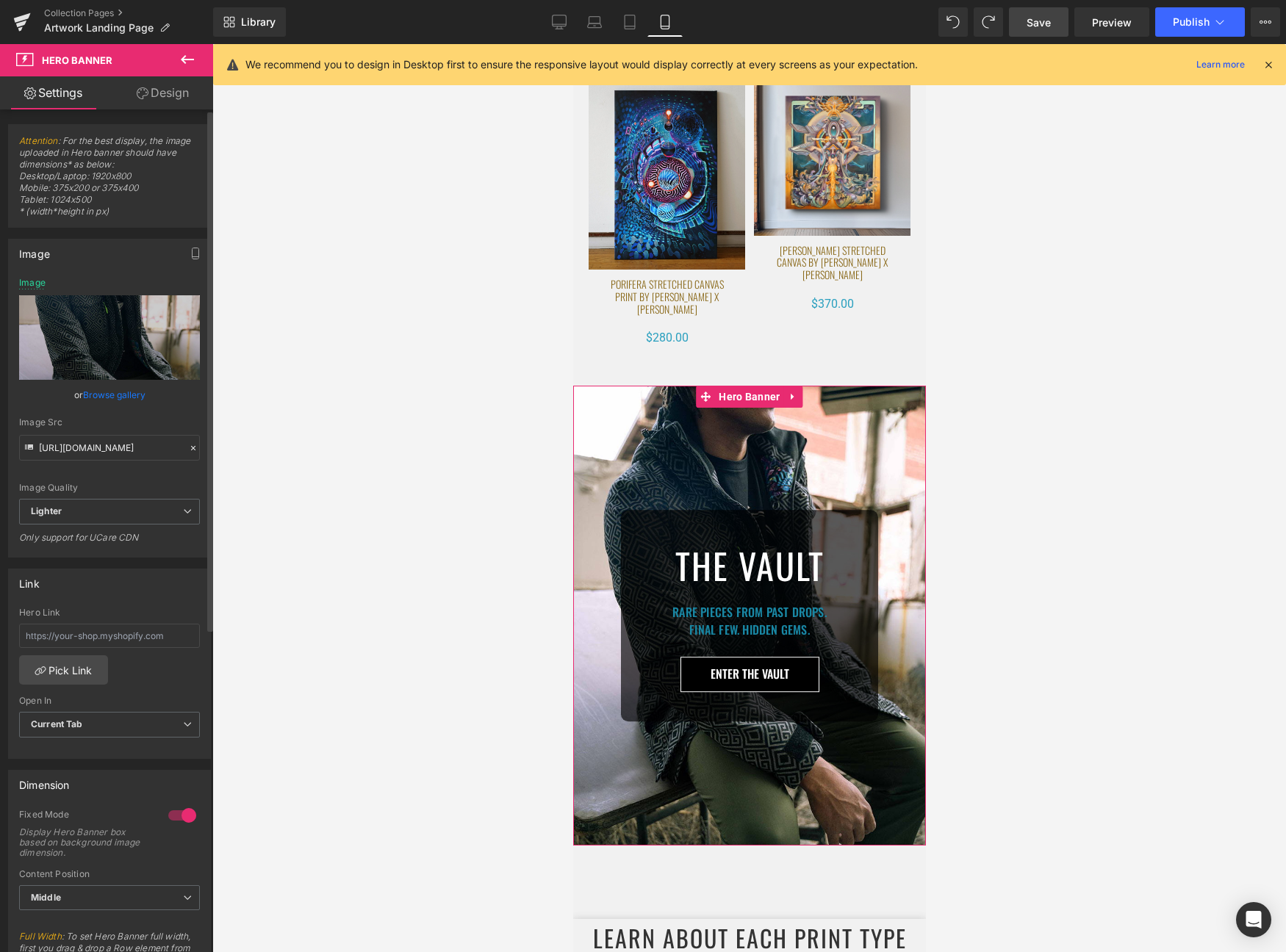
click at [132, 397] on link "Browse gallery" at bounding box center [115, 395] width 63 height 26
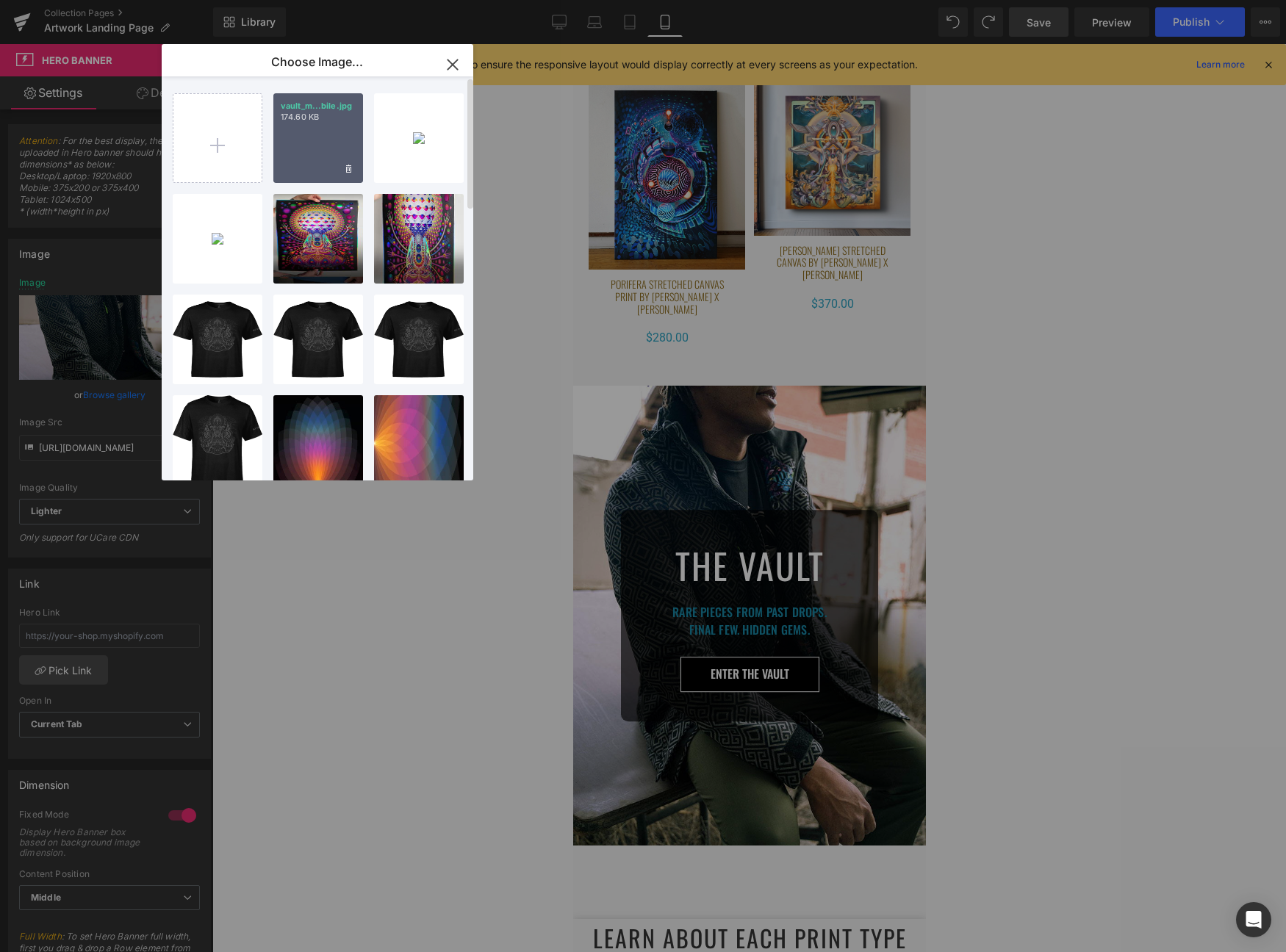
click at [313, 137] on div "vault_m...bile.jpg 174.60 KB" at bounding box center [318, 138] width 90 height 90
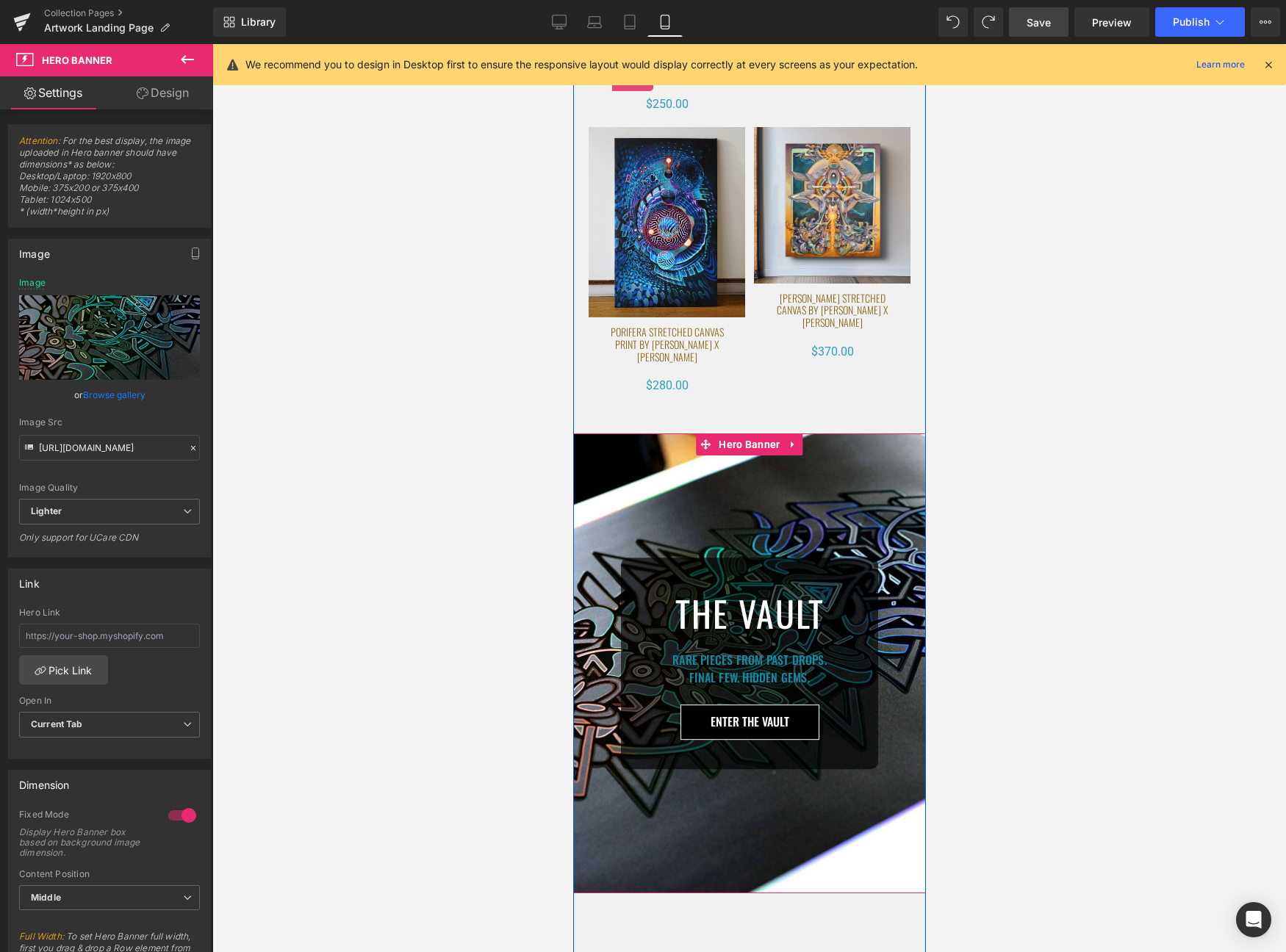
scroll to position [7429, 0]
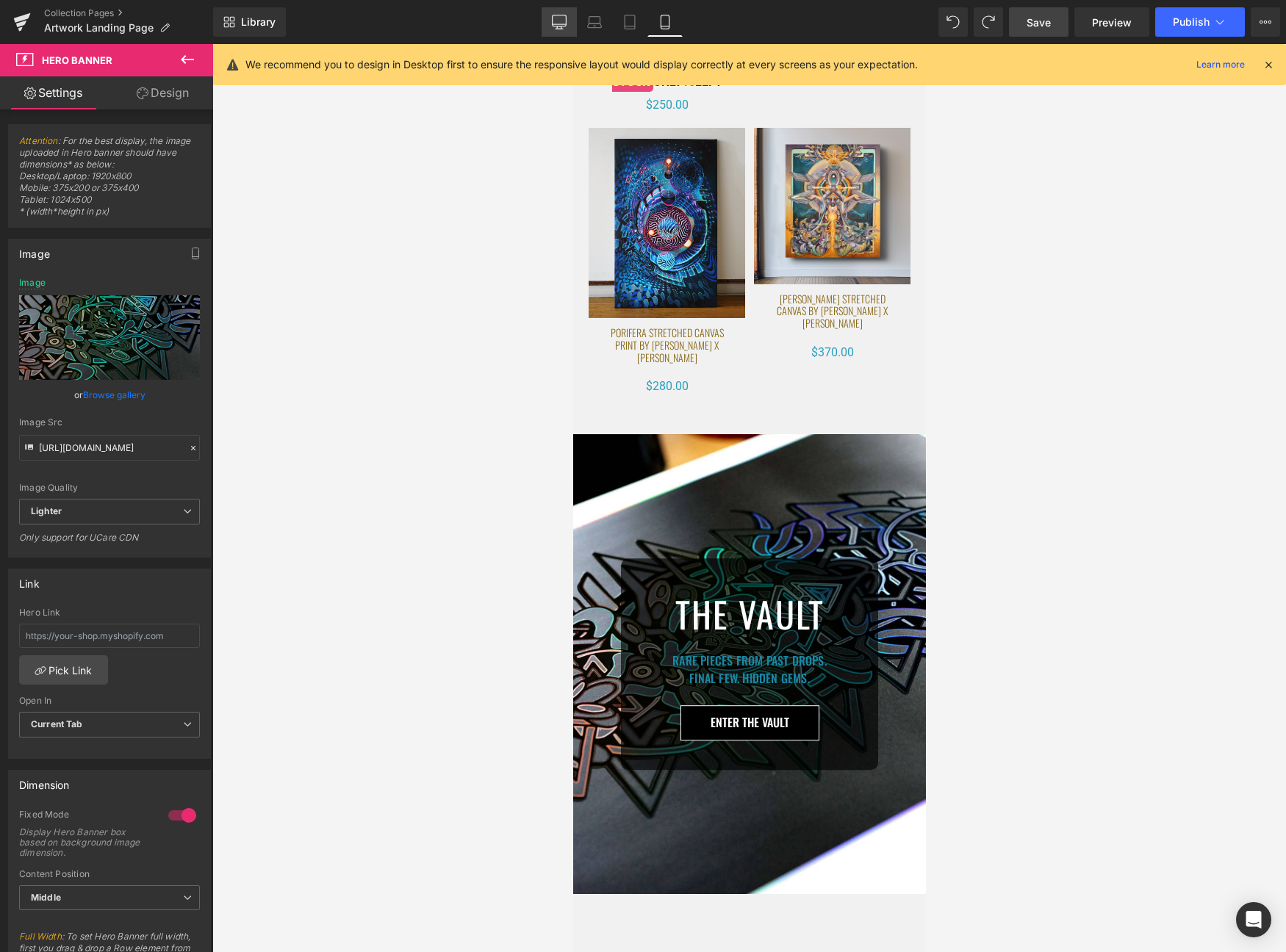
click at [567, 17] on icon at bounding box center [559, 21] width 14 height 11
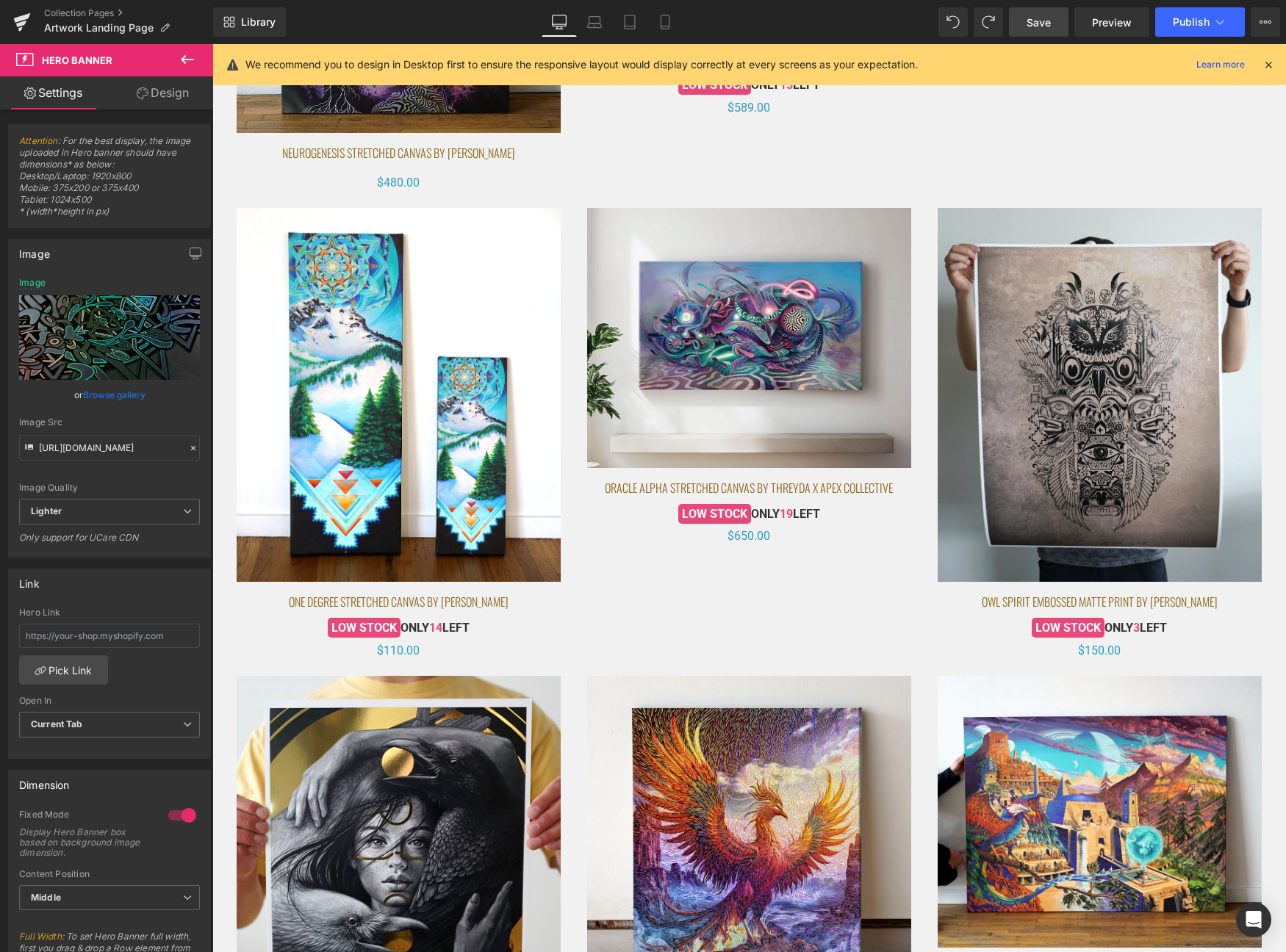
type input "https://ucarecdn.com/d4941e1b-5518-4f03-a340-b703b597c189/-/format/auto/-/previ…"
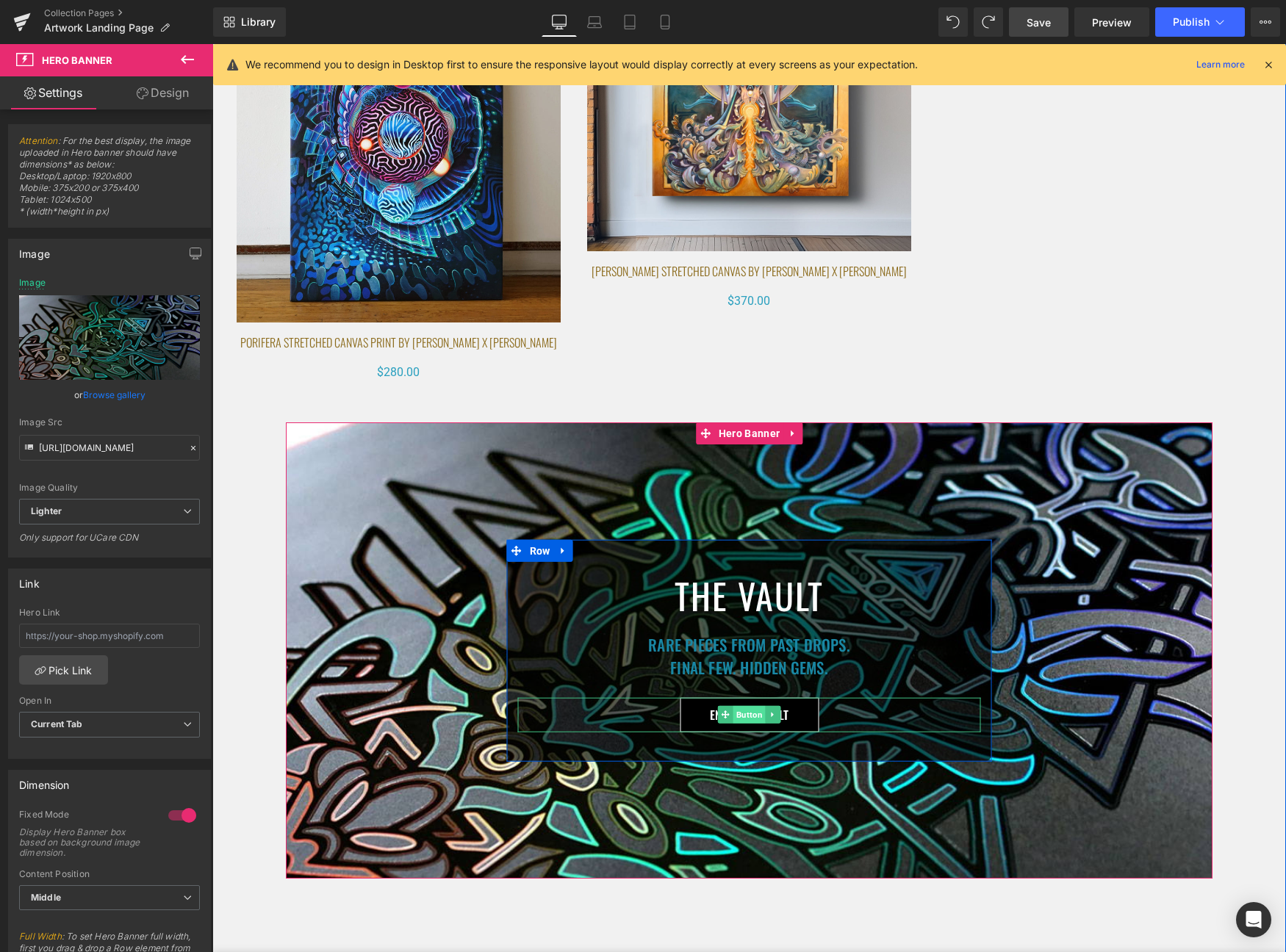
click at [742, 715] on span "Button" at bounding box center [749, 714] width 32 height 17
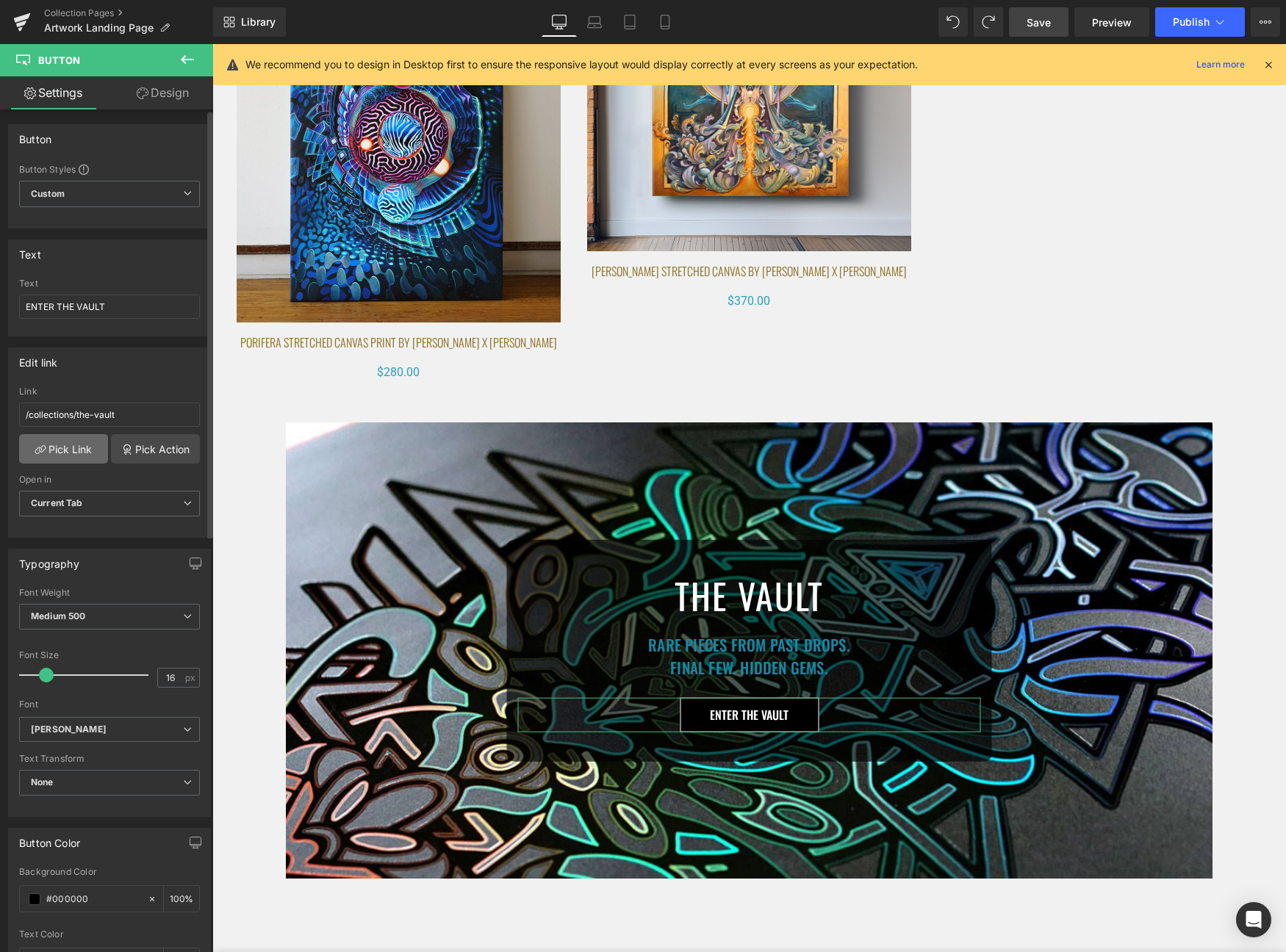
click at [70, 447] on link "Pick Link" at bounding box center [64, 449] width 89 height 30
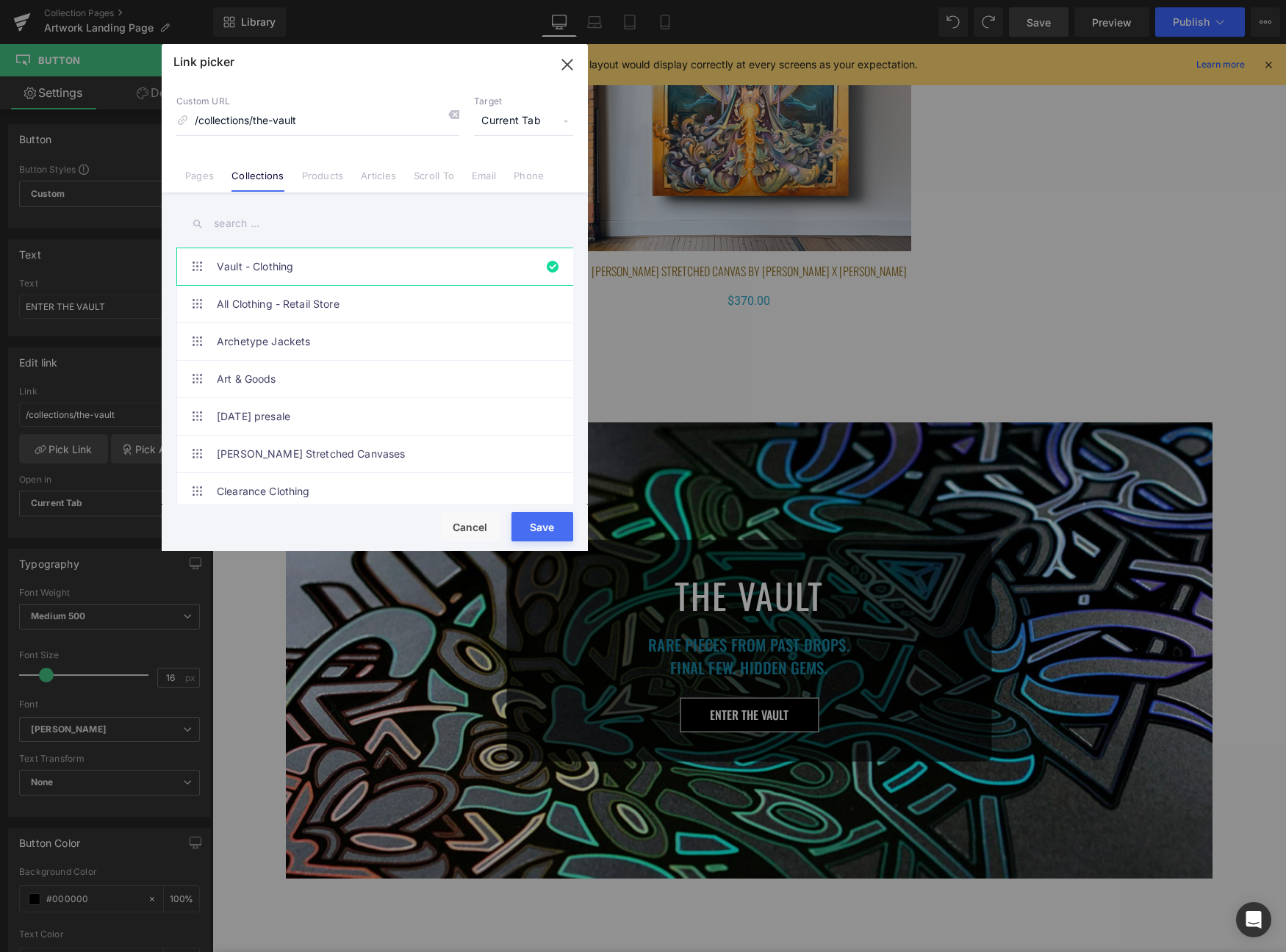
click at [259, 214] on input "text" at bounding box center [375, 224] width 397 height 33
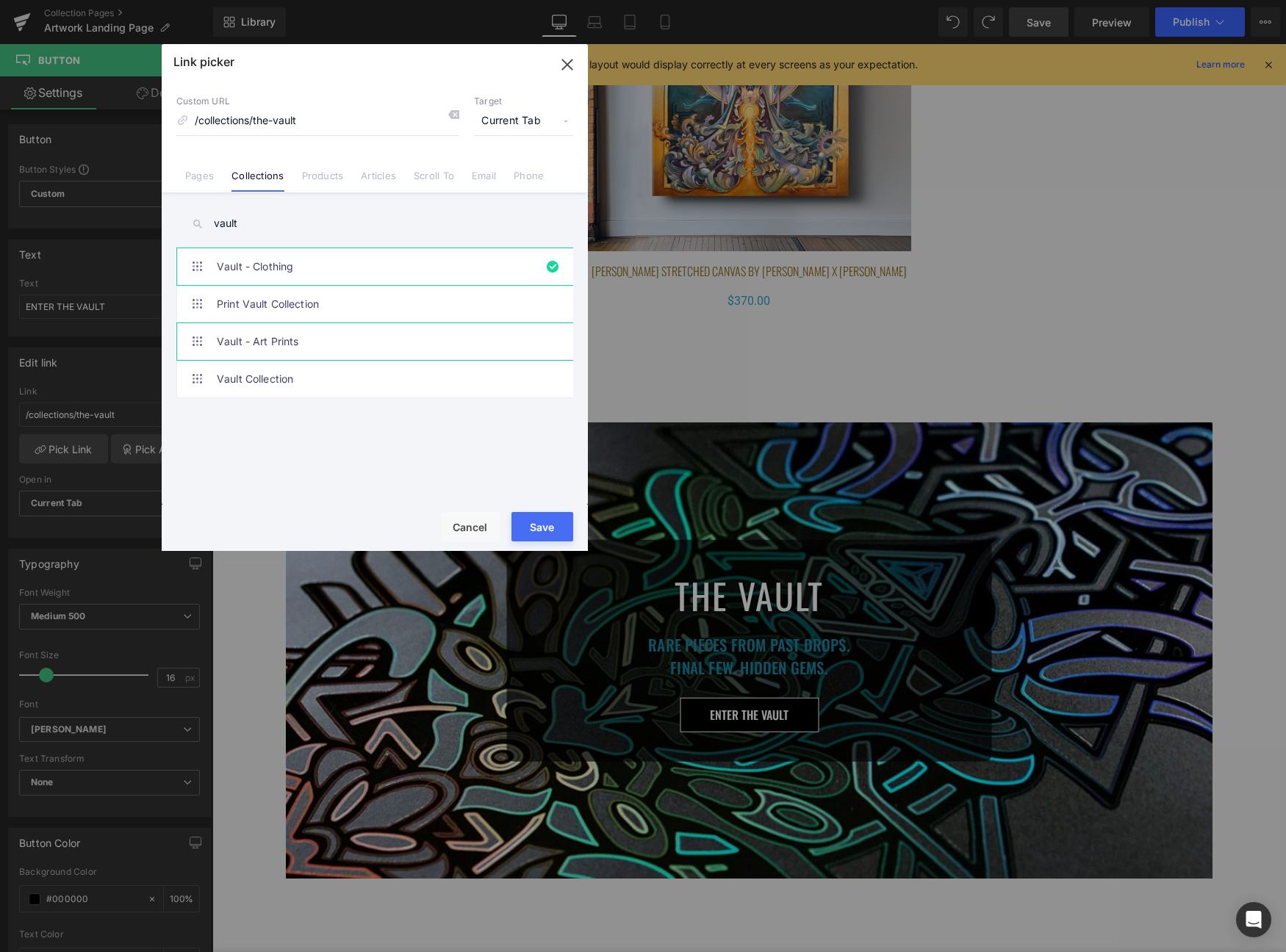
type input "vault"
click at [356, 331] on link "Vault - Art Prints" at bounding box center [379, 342] width 324 height 36
type input "/collections/vault-art-prints"
click at [386, 123] on input "/collections/vault-art-prints" at bounding box center [318, 121] width 283 height 28
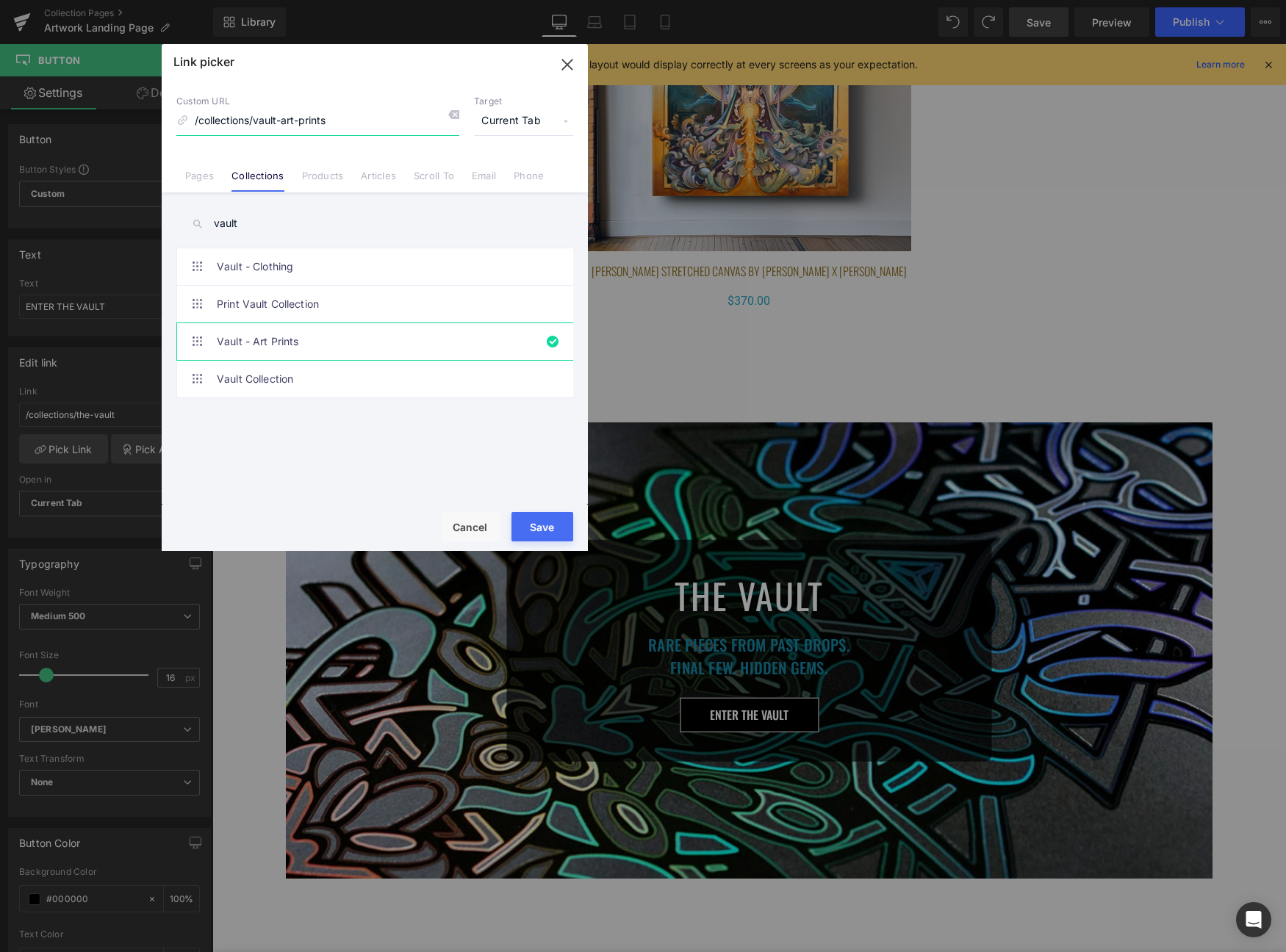
click at [386, 123] on input "/collections/vault-art-prints" at bounding box center [318, 121] width 283 height 28
click at [558, 518] on button "Save" at bounding box center [542, 527] width 62 height 30
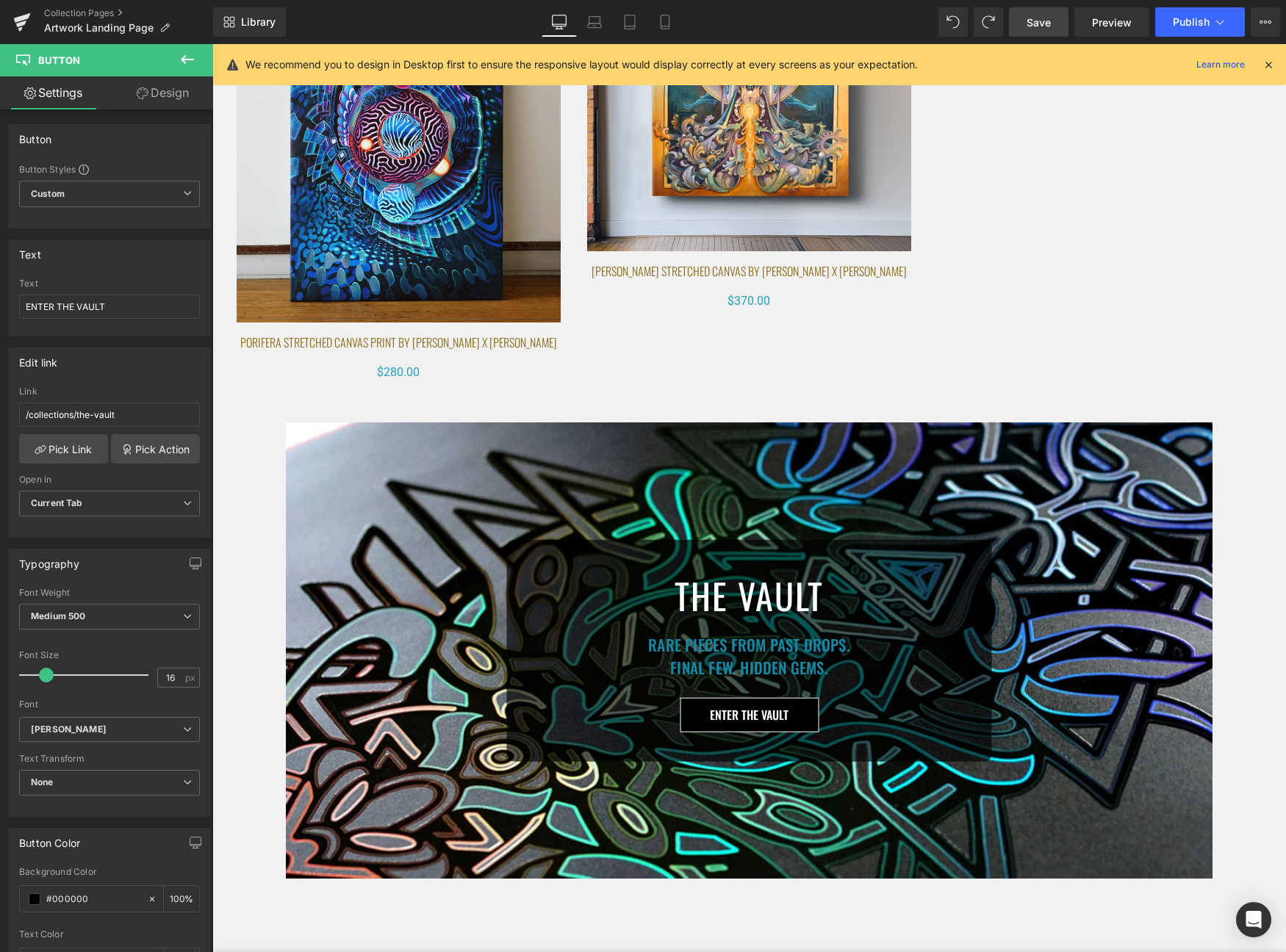
type input "/collections/vault-art-prints"
click at [591, 30] on link "Laptop" at bounding box center [595, 22] width 36 height 30
type input "100"
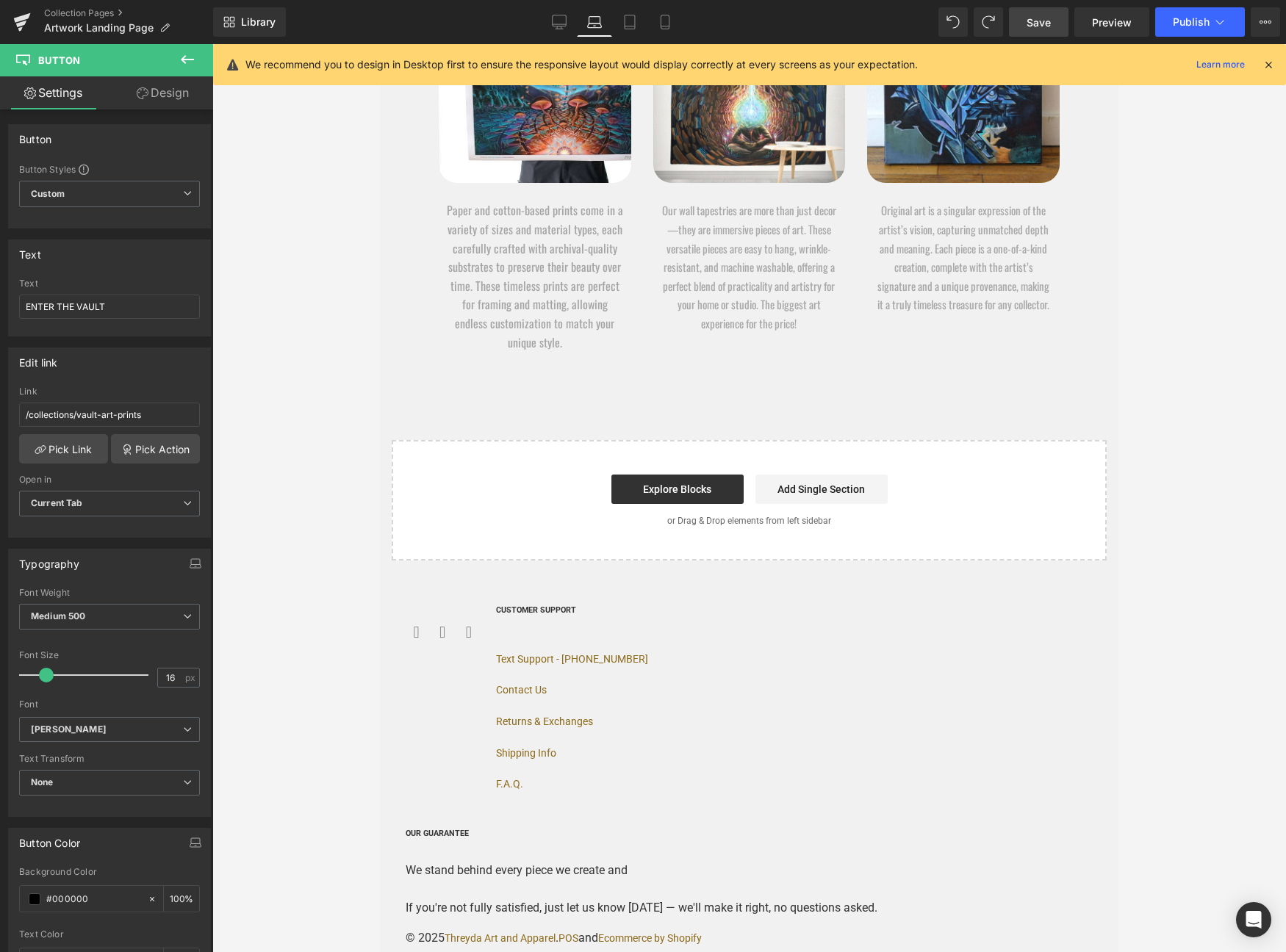
scroll to position [6160, 0]
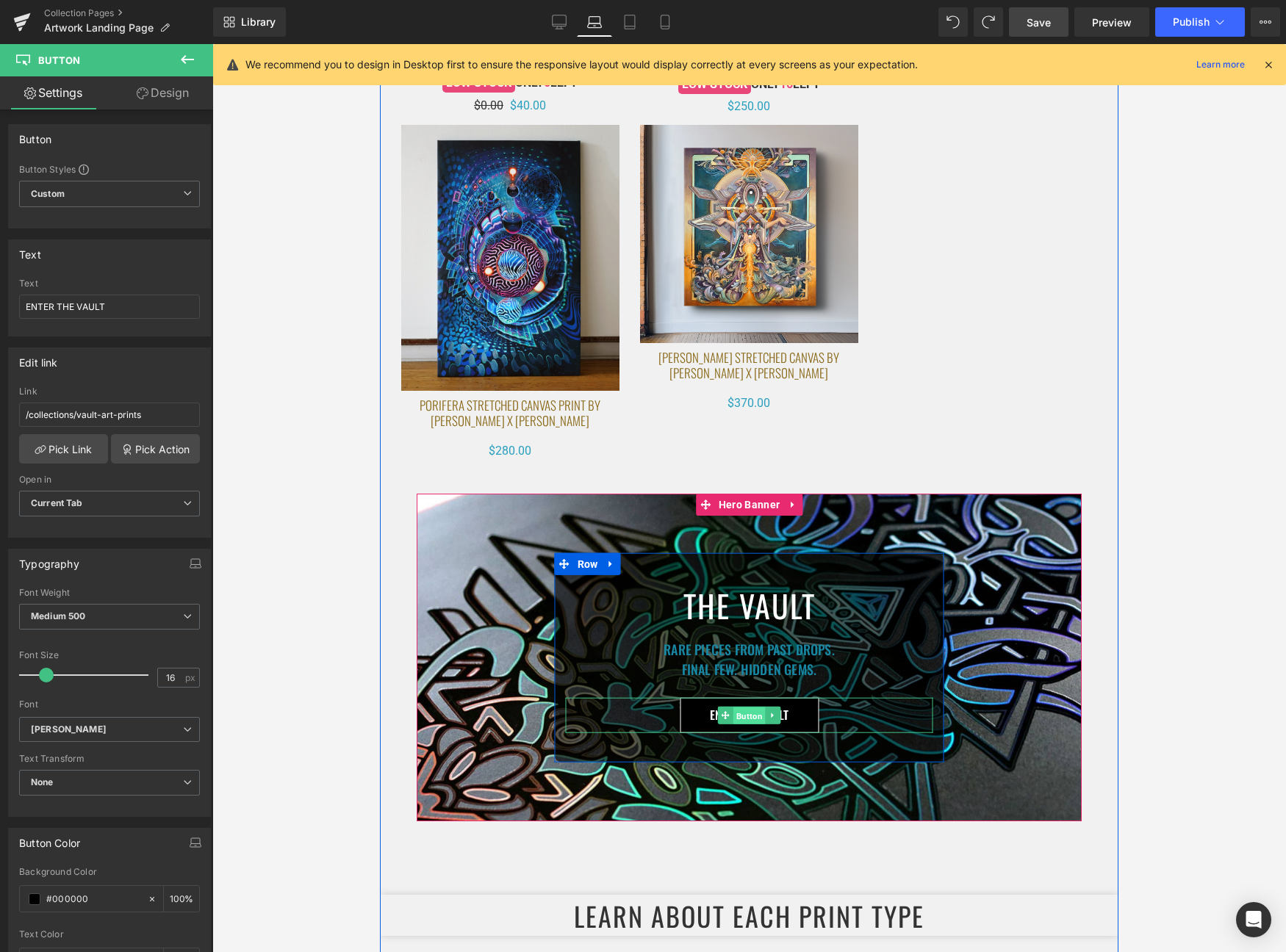
click at [744, 722] on span "Button" at bounding box center [749, 715] width 32 height 17
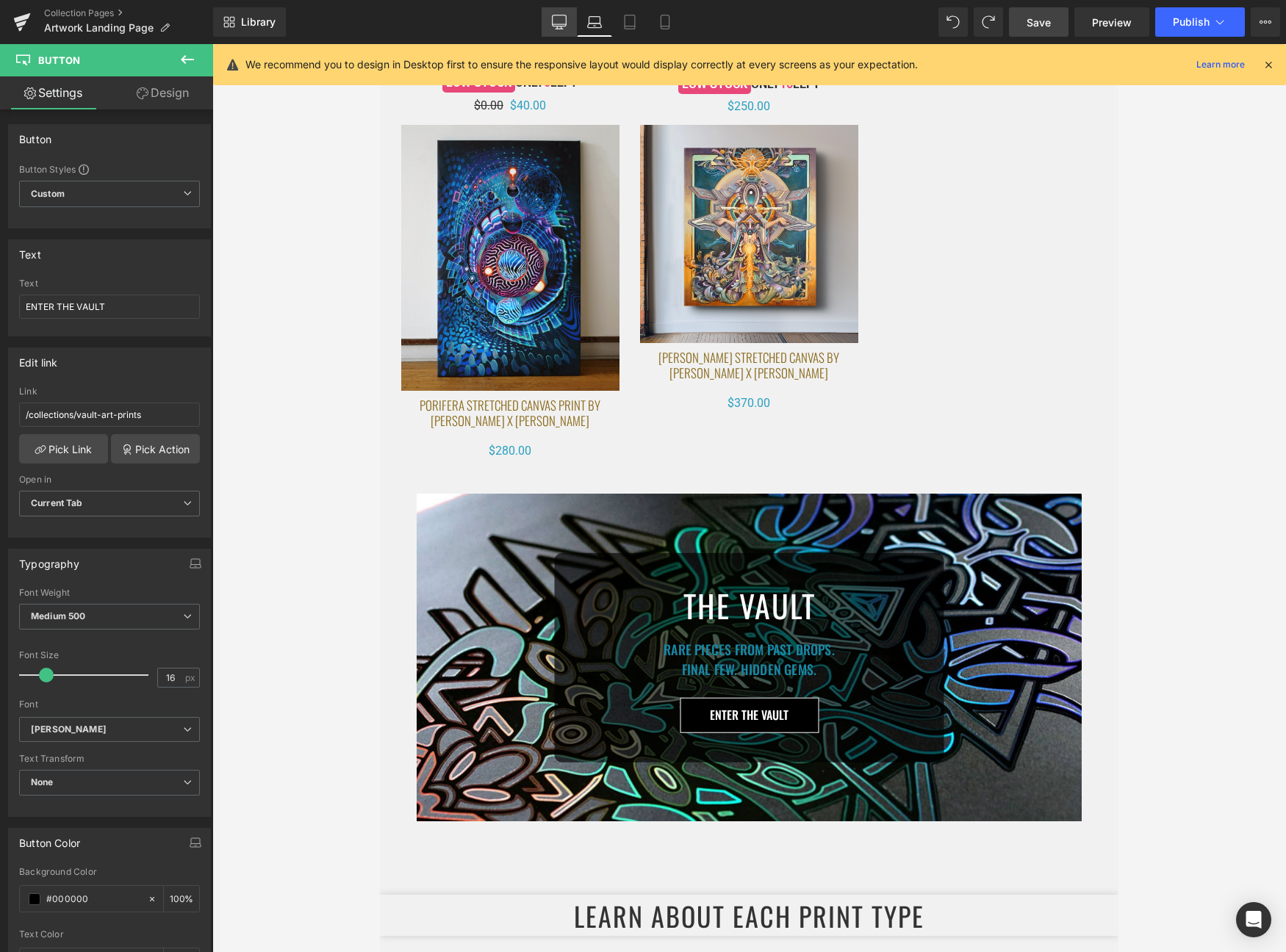
drag, startPoint x: 550, startPoint y: 17, endPoint x: 497, endPoint y: 700, distance: 685.1
click at [550, 17] on link "Desktop" at bounding box center [559, 22] width 36 height 30
type input "100"
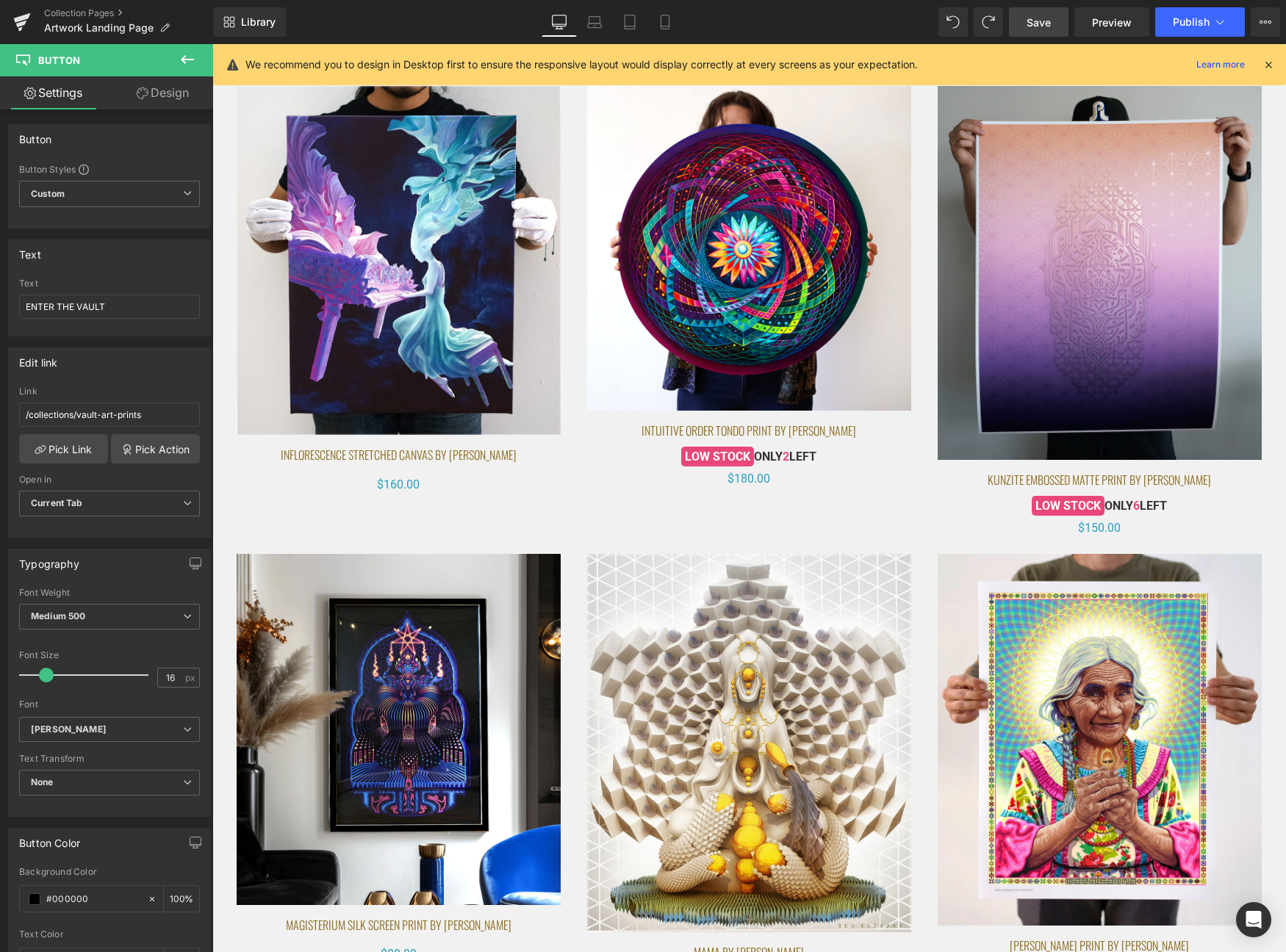
scroll to position [8625, 0]
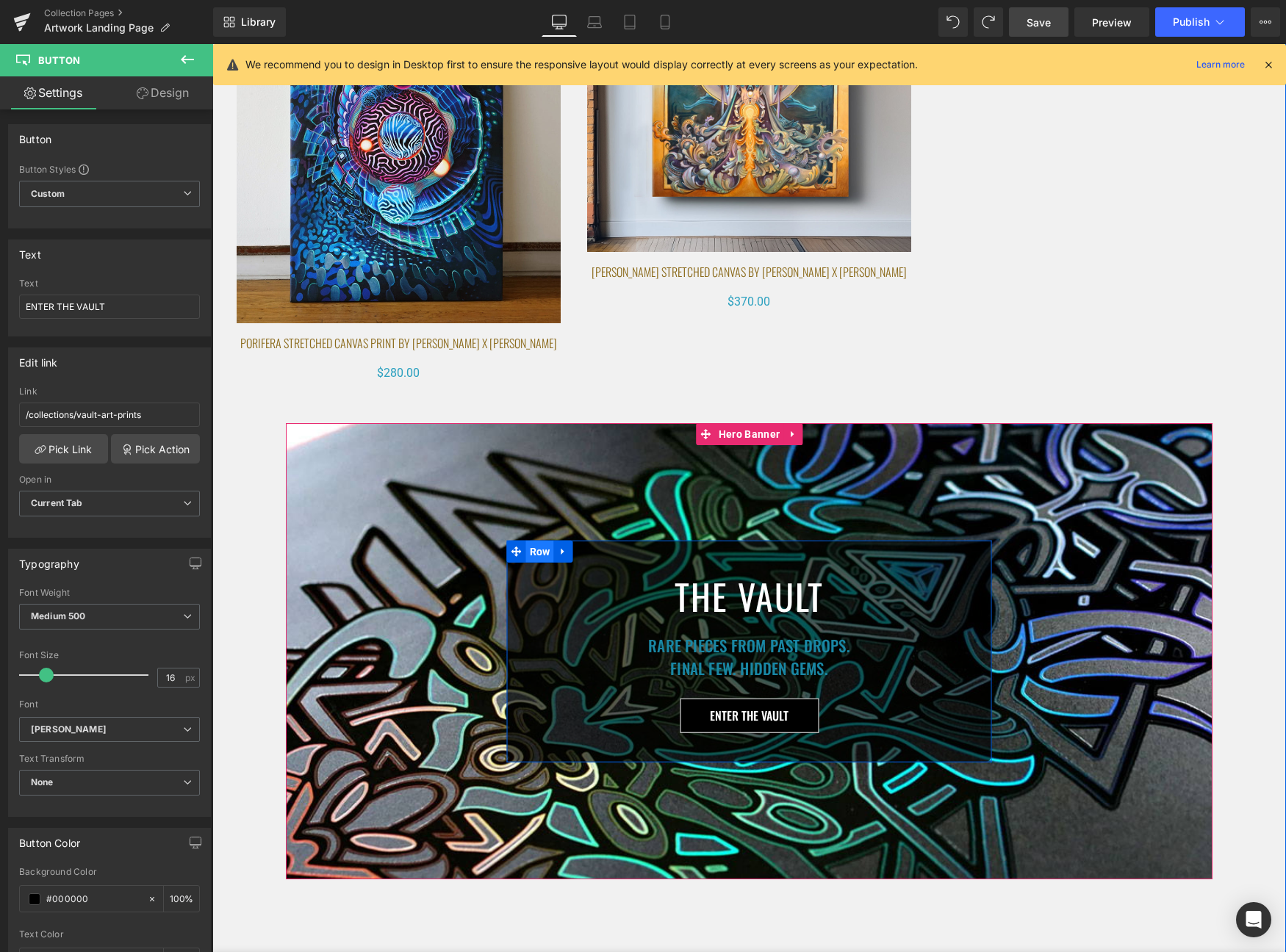
click at [534, 553] on span "Row" at bounding box center [540, 551] width 28 height 22
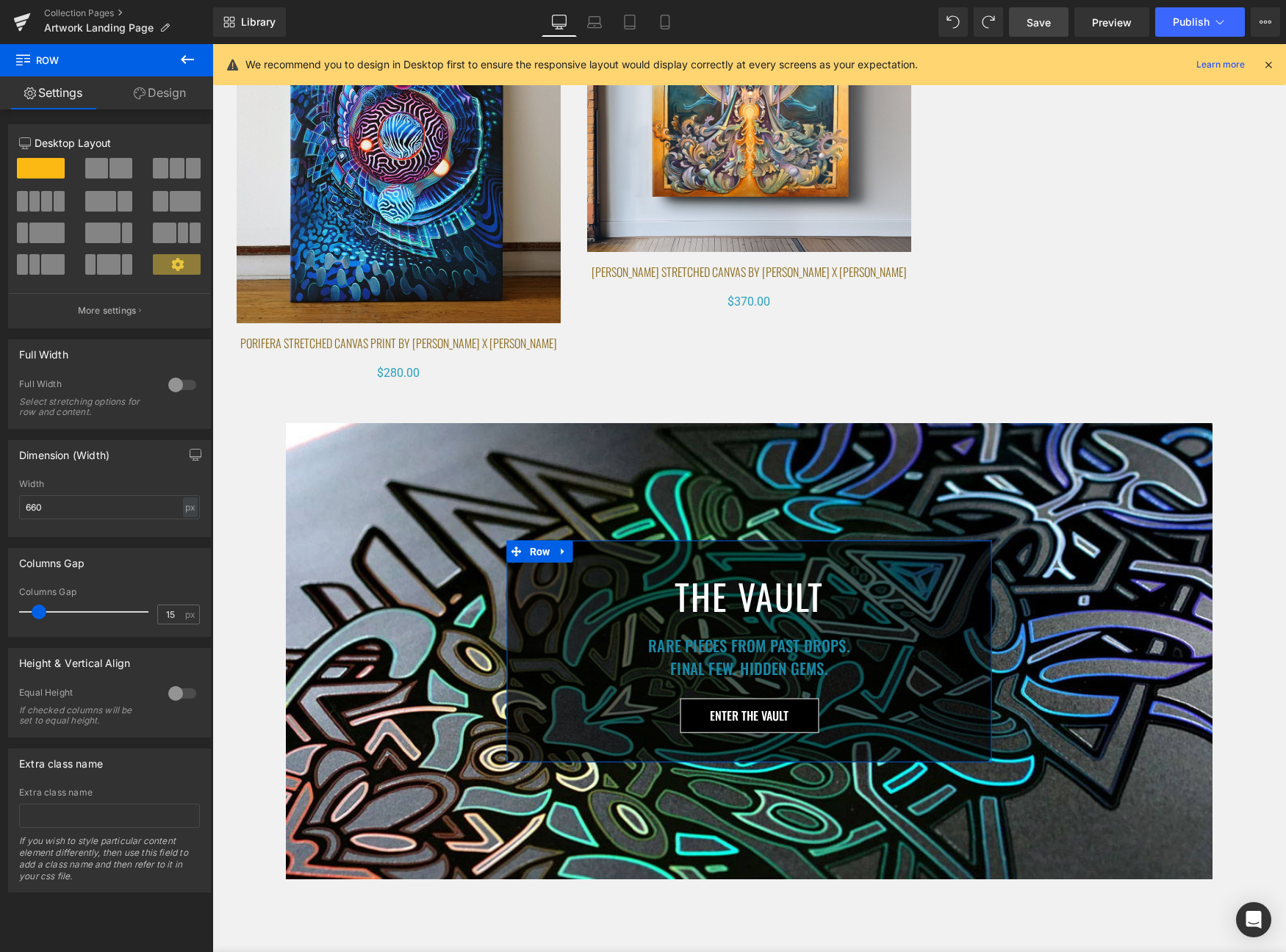
click at [153, 87] on link "Design" at bounding box center [159, 93] width 107 height 33
click at [0, 0] on div "Background" at bounding box center [0, 0] width 0 height 0
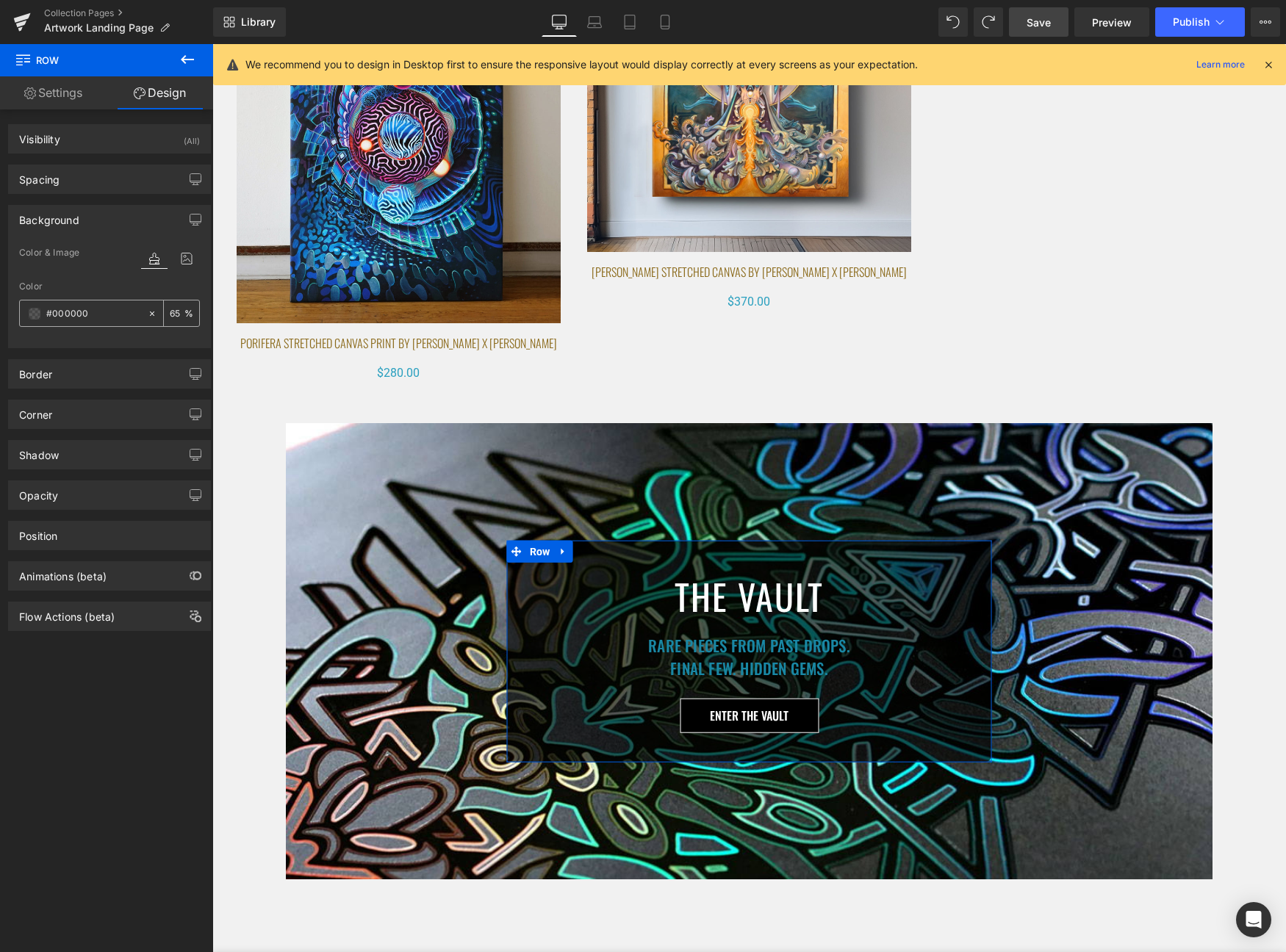
click at [180, 315] on div "65 %" at bounding box center [181, 313] width 36 height 26
click at [174, 315] on input "65" at bounding box center [178, 313] width 15 height 17
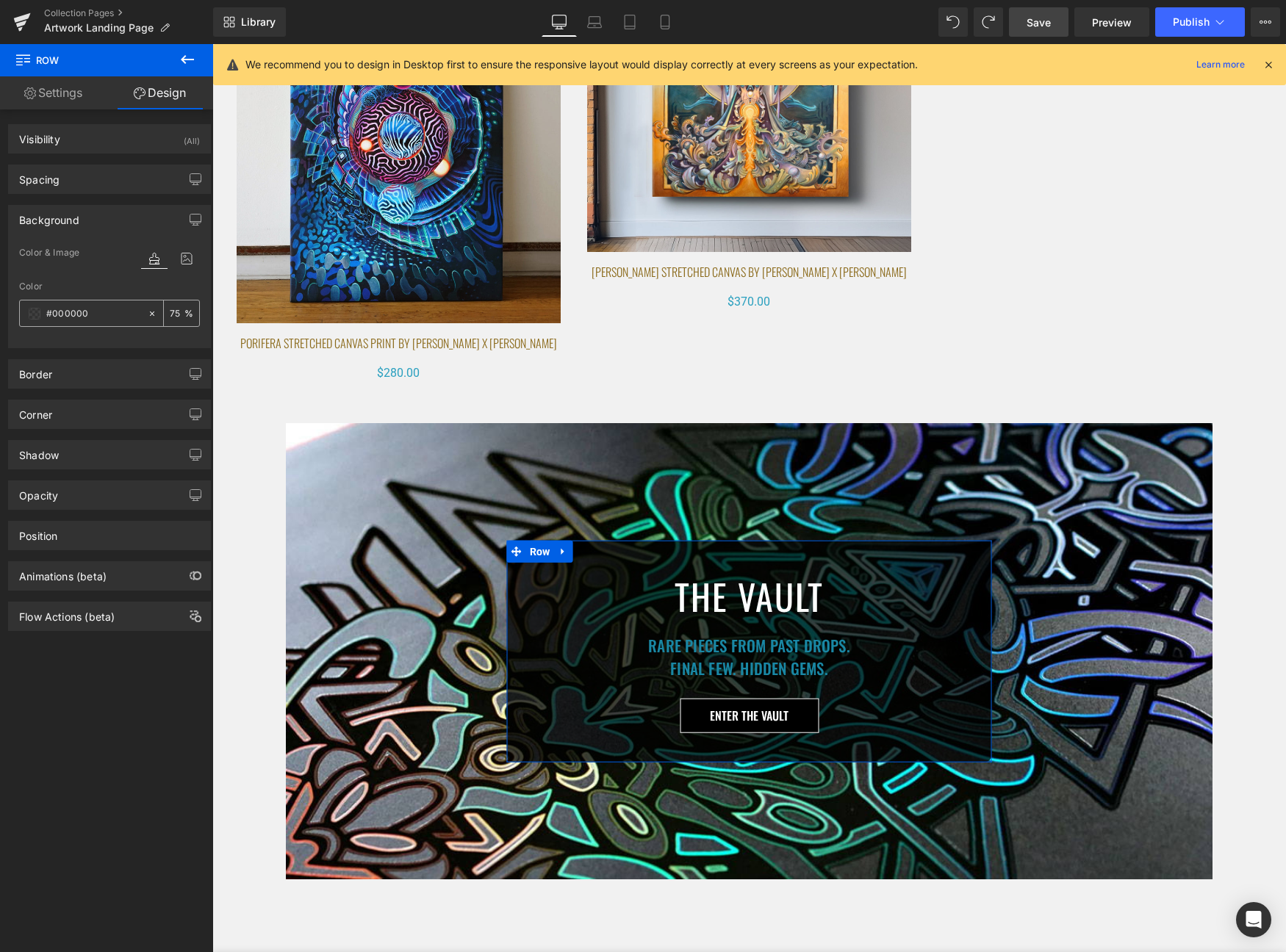
type input "75"
click at [174, 315] on input "75" at bounding box center [178, 313] width 15 height 17
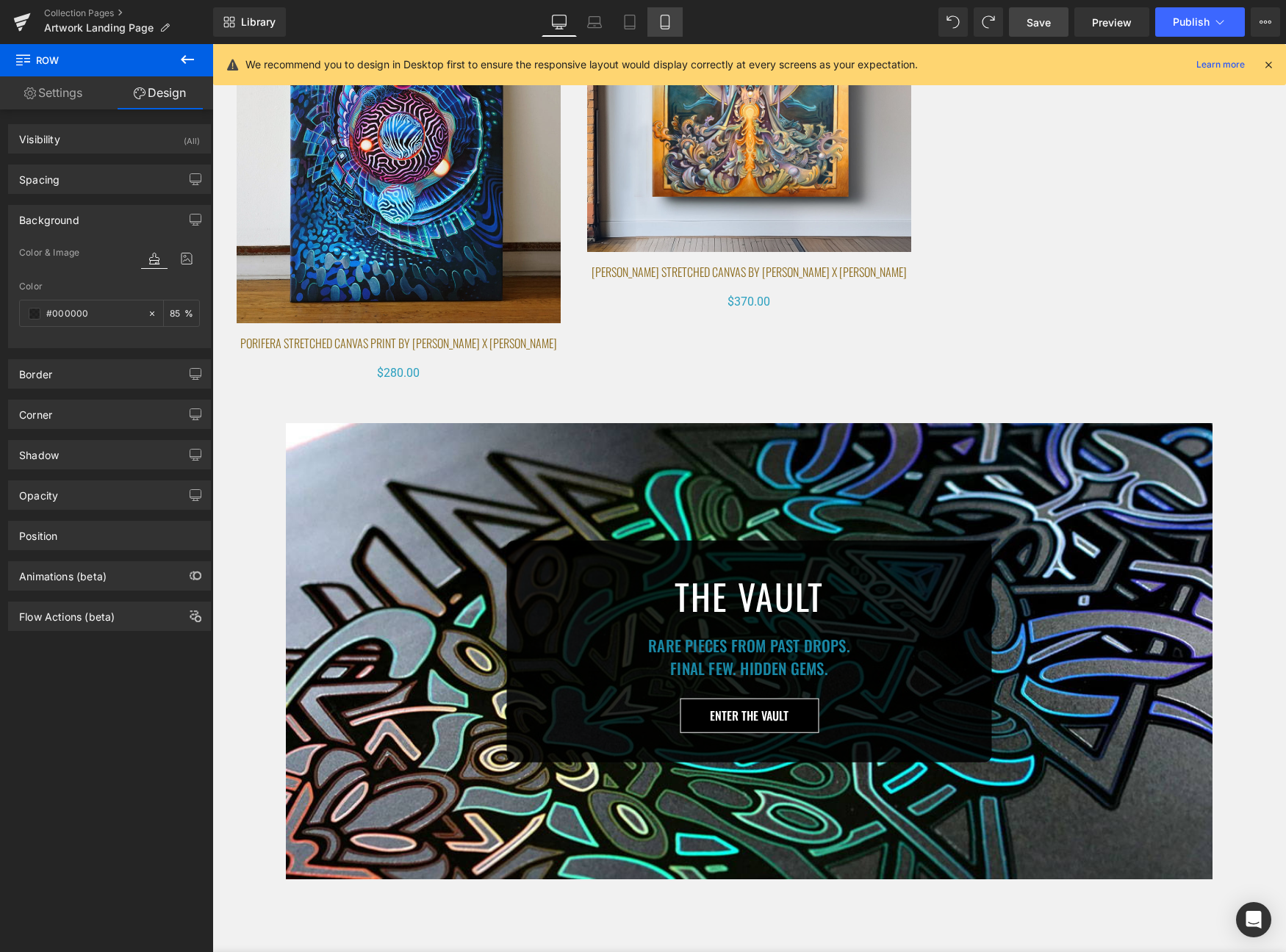
click at [669, 22] on icon at bounding box center [665, 22] width 15 height 15
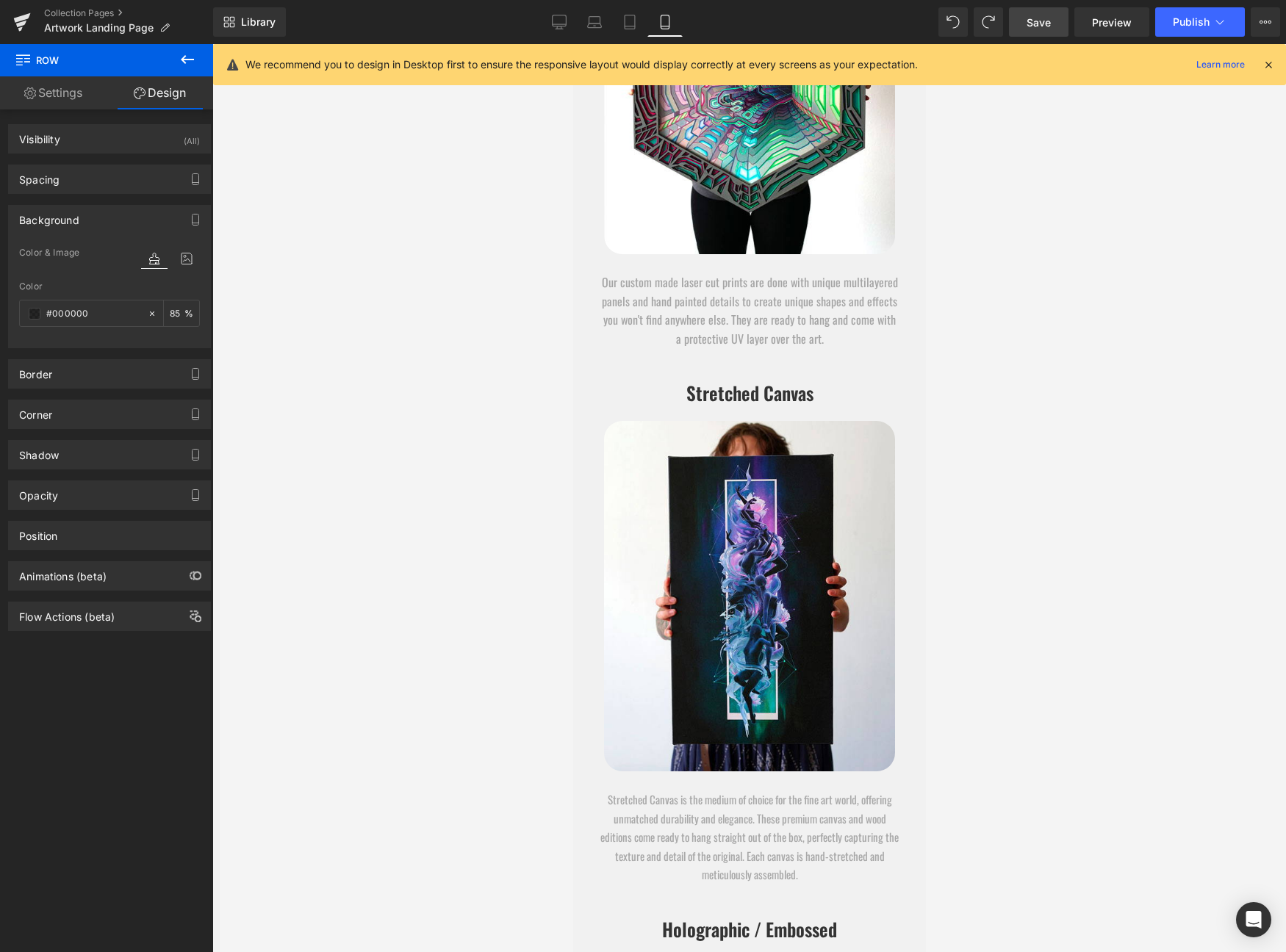
scroll to position [7292, 0]
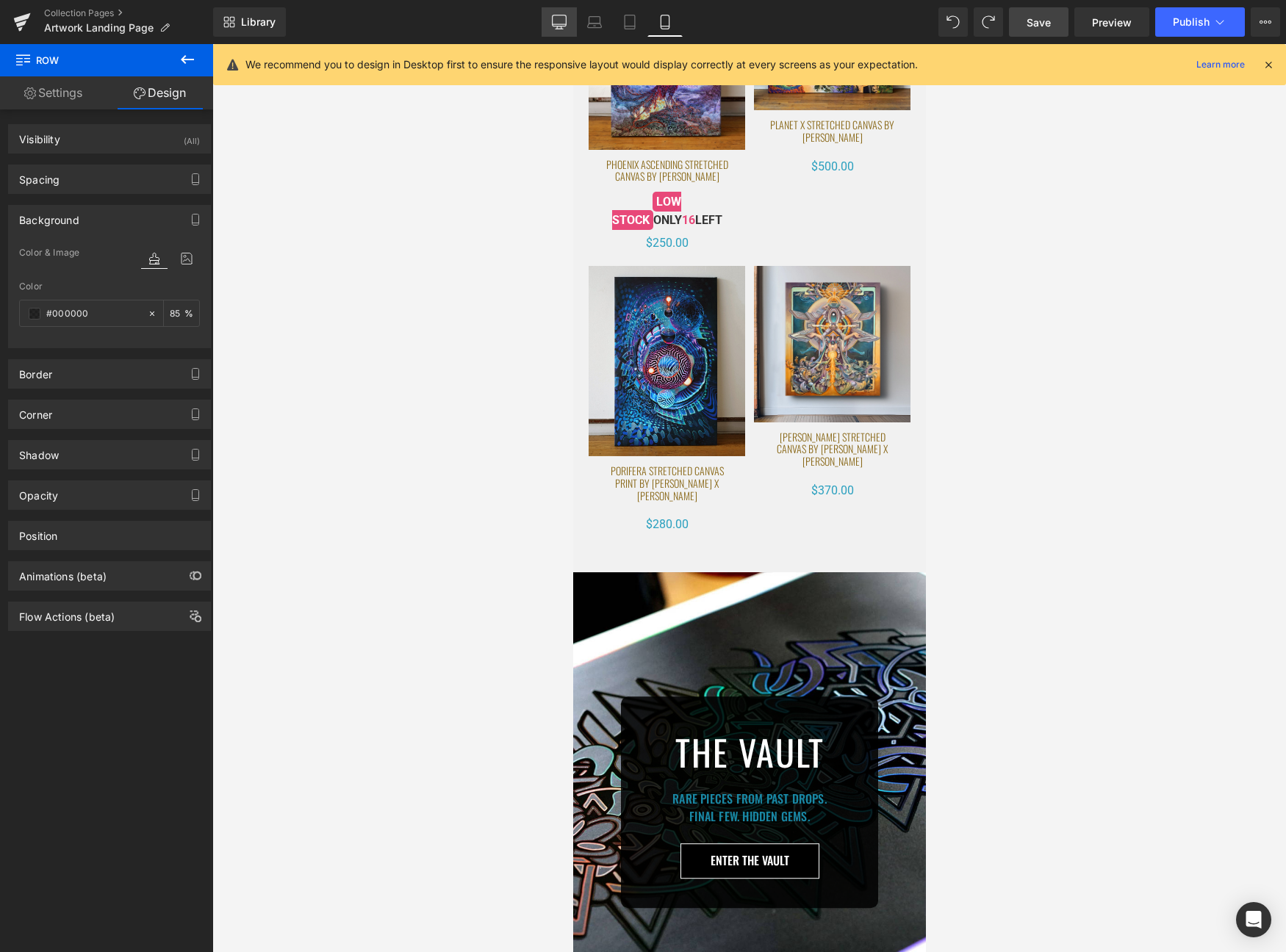
click at [545, 24] on link "Desktop" at bounding box center [559, 22] width 36 height 30
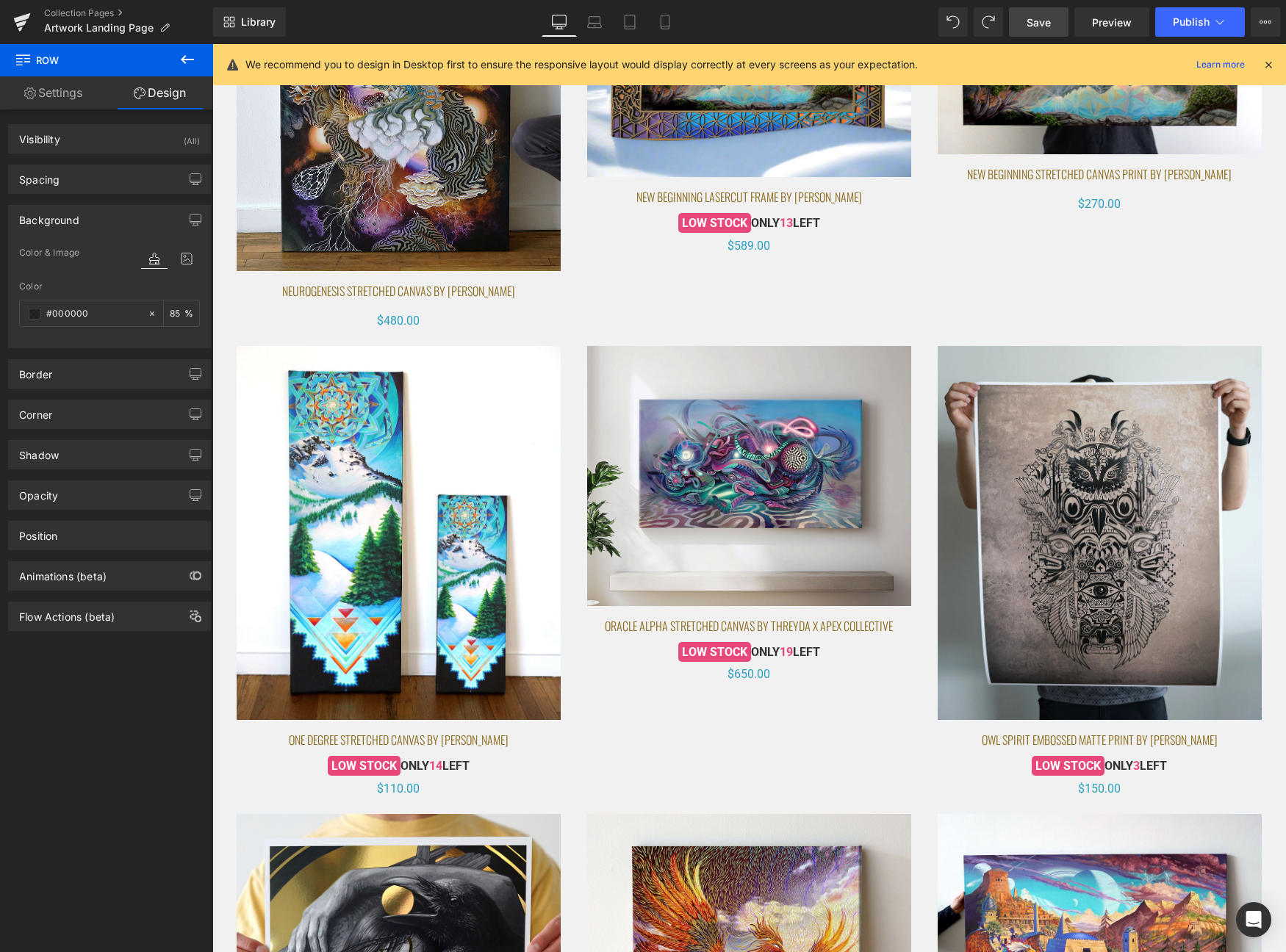
type input "85"
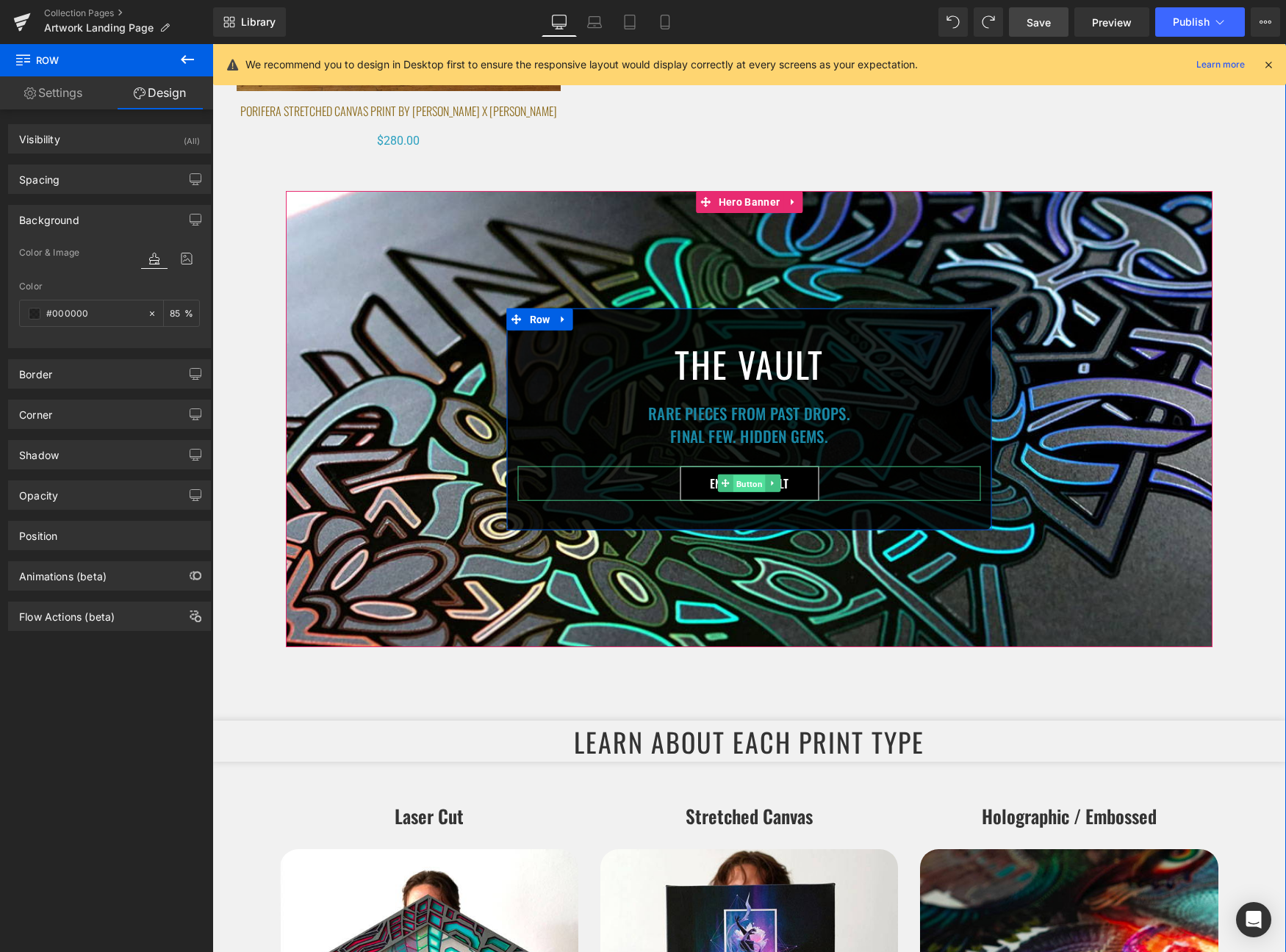
click at [736, 484] on span "Button" at bounding box center [749, 484] width 32 height 17
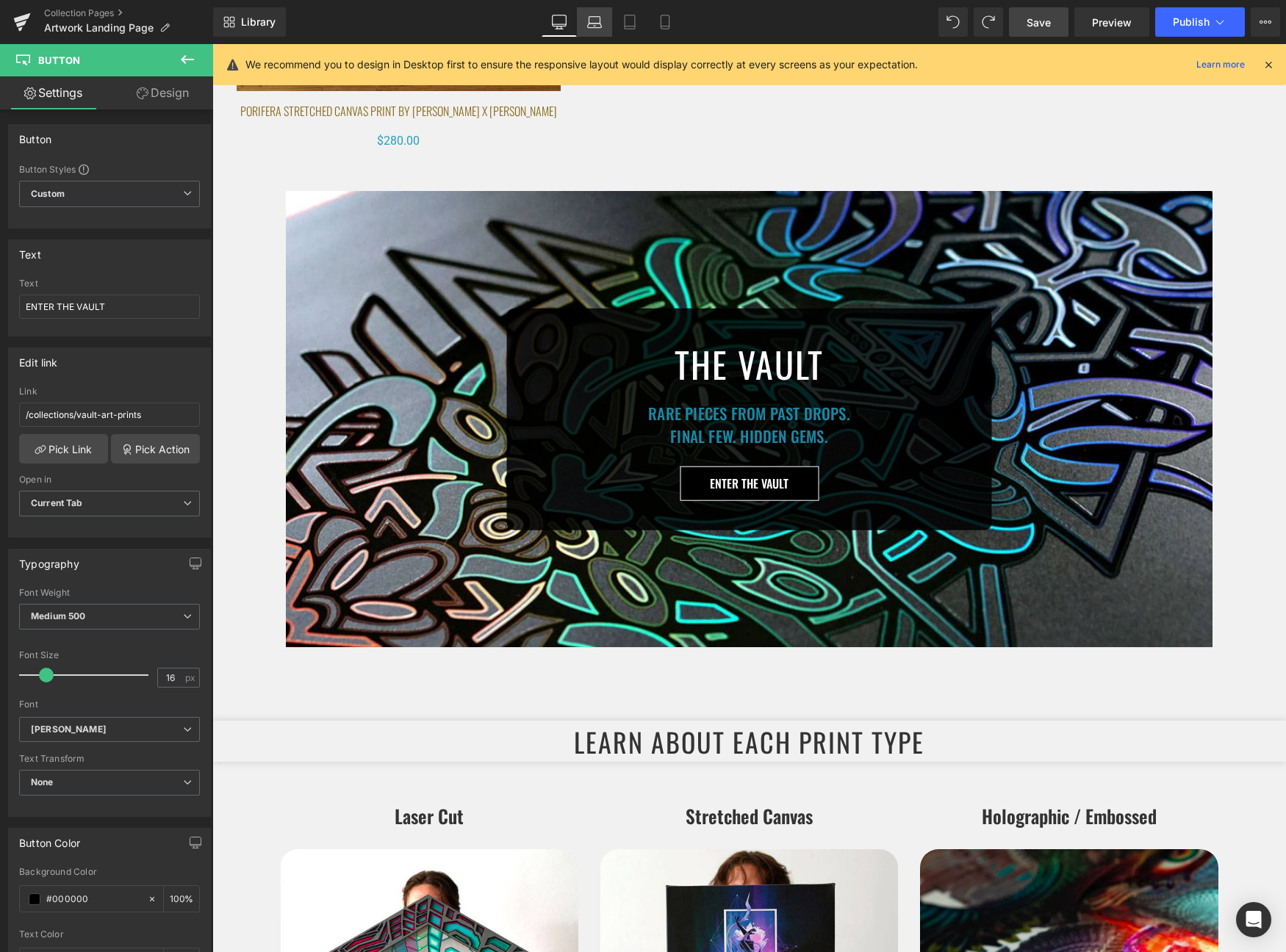
click at [600, 28] on icon at bounding box center [595, 22] width 15 height 15
type input "100"
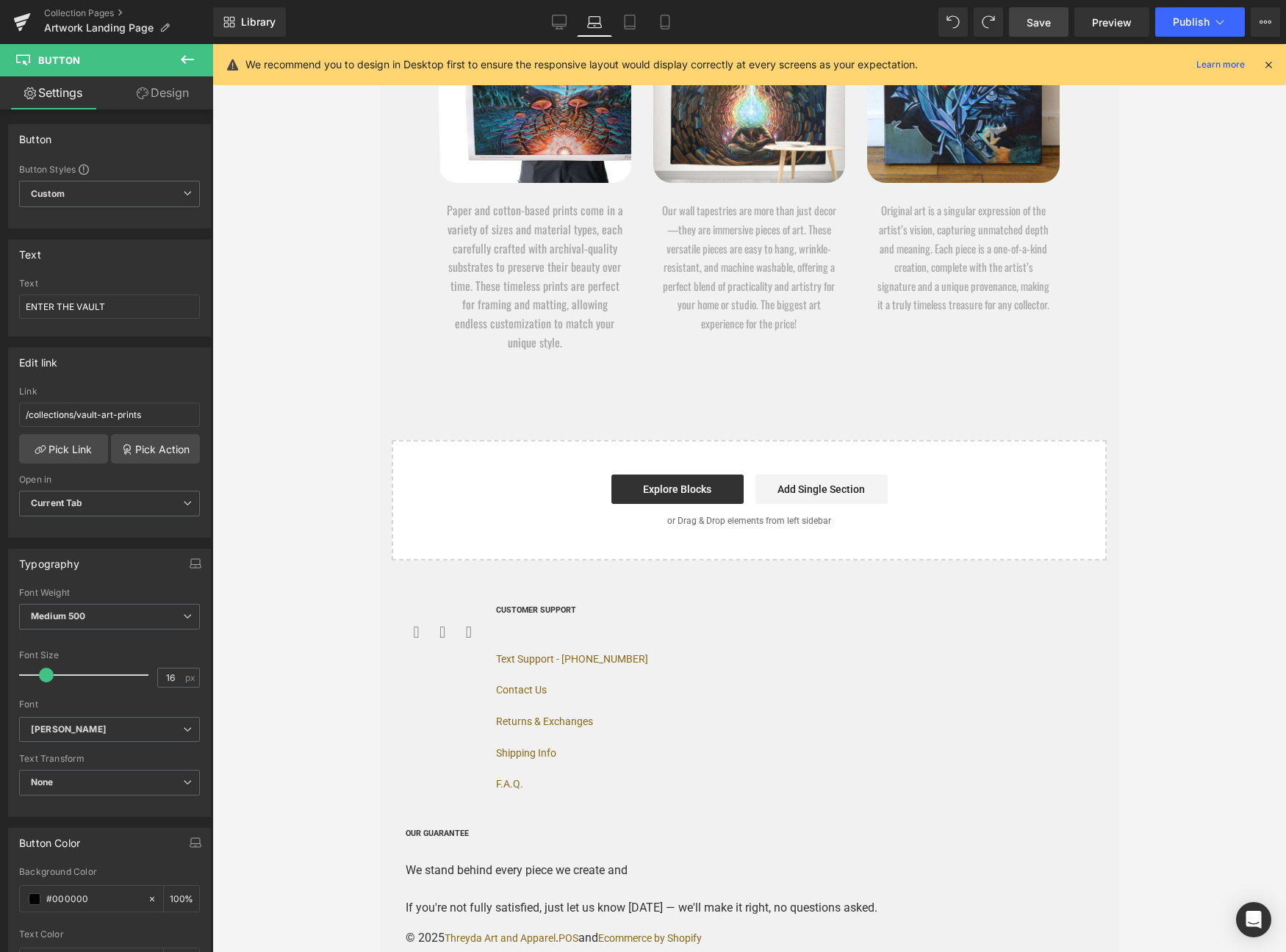
scroll to position [6392, 0]
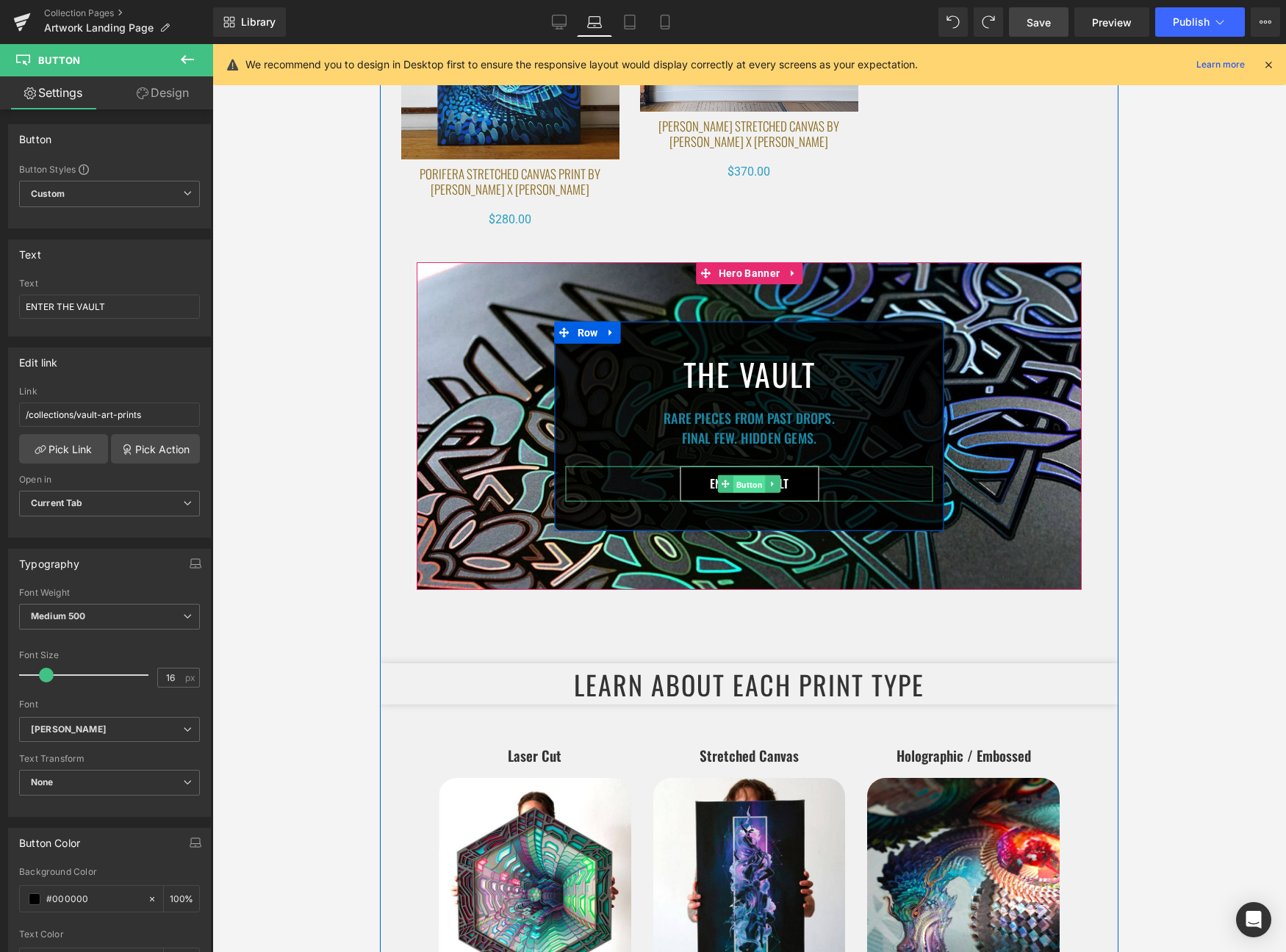
click at [744, 479] on span "Button" at bounding box center [749, 484] width 32 height 17
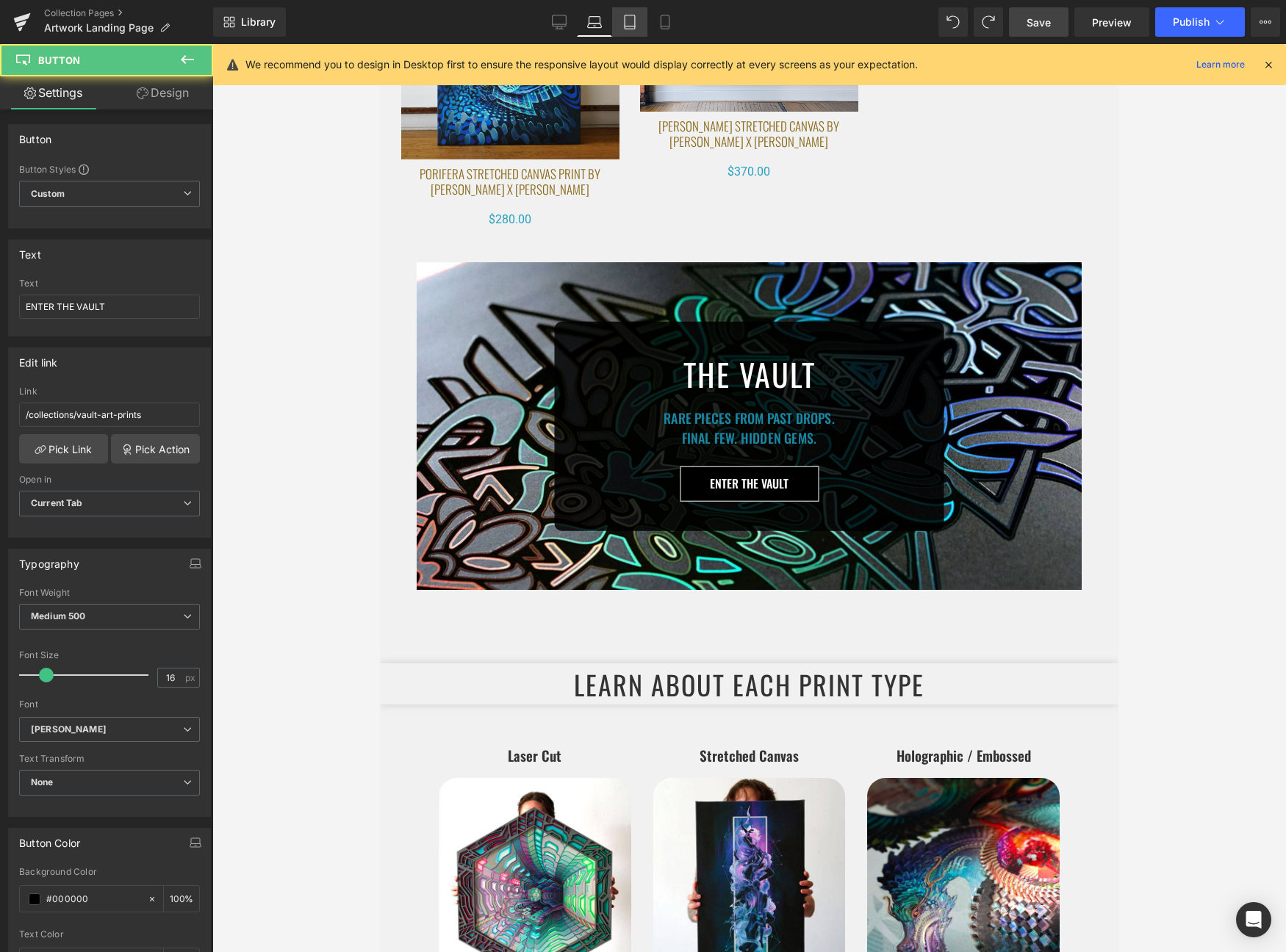
click at [624, 18] on icon at bounding box center [630, 22] width 15 height 15
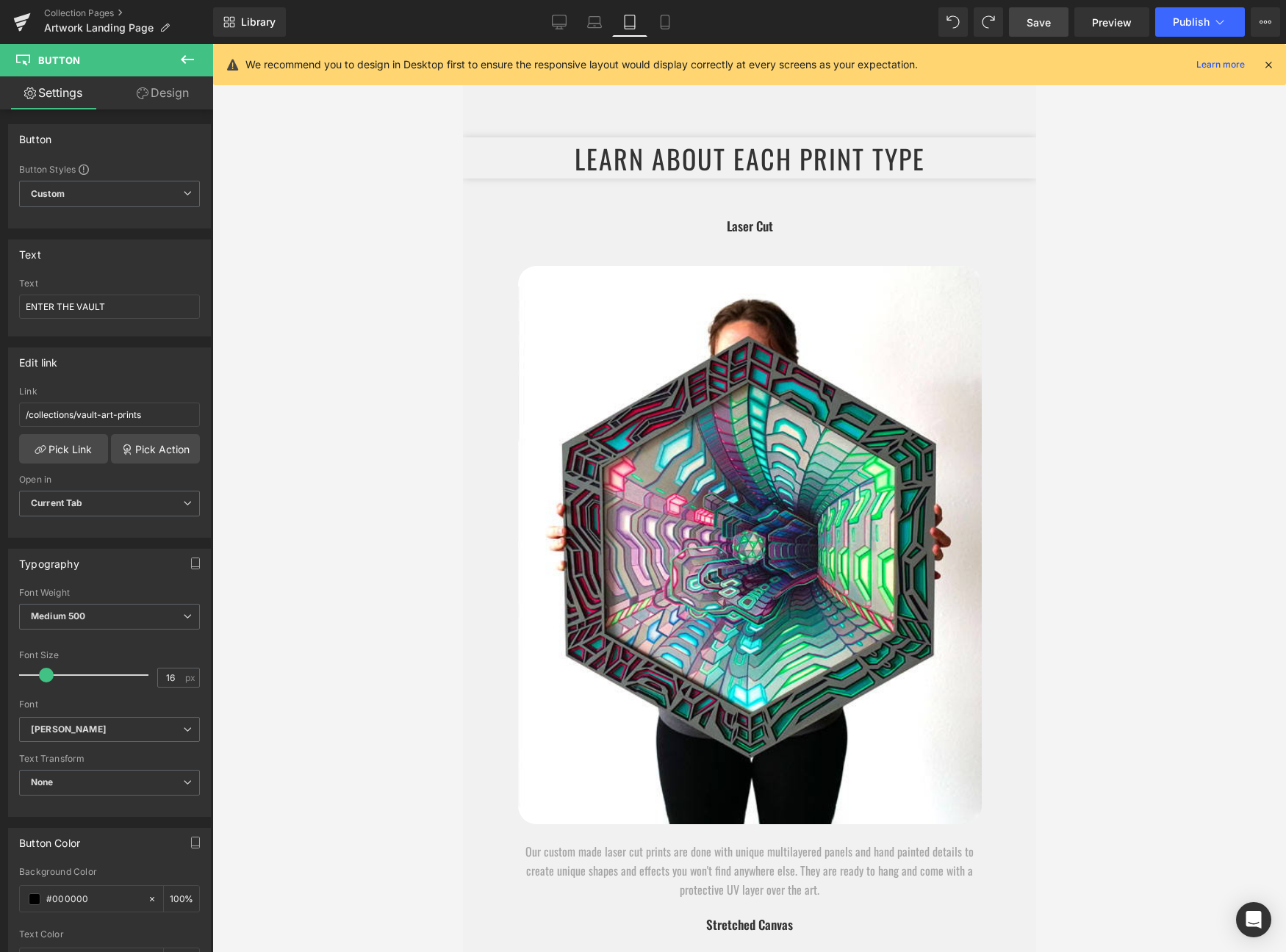
type input "100"
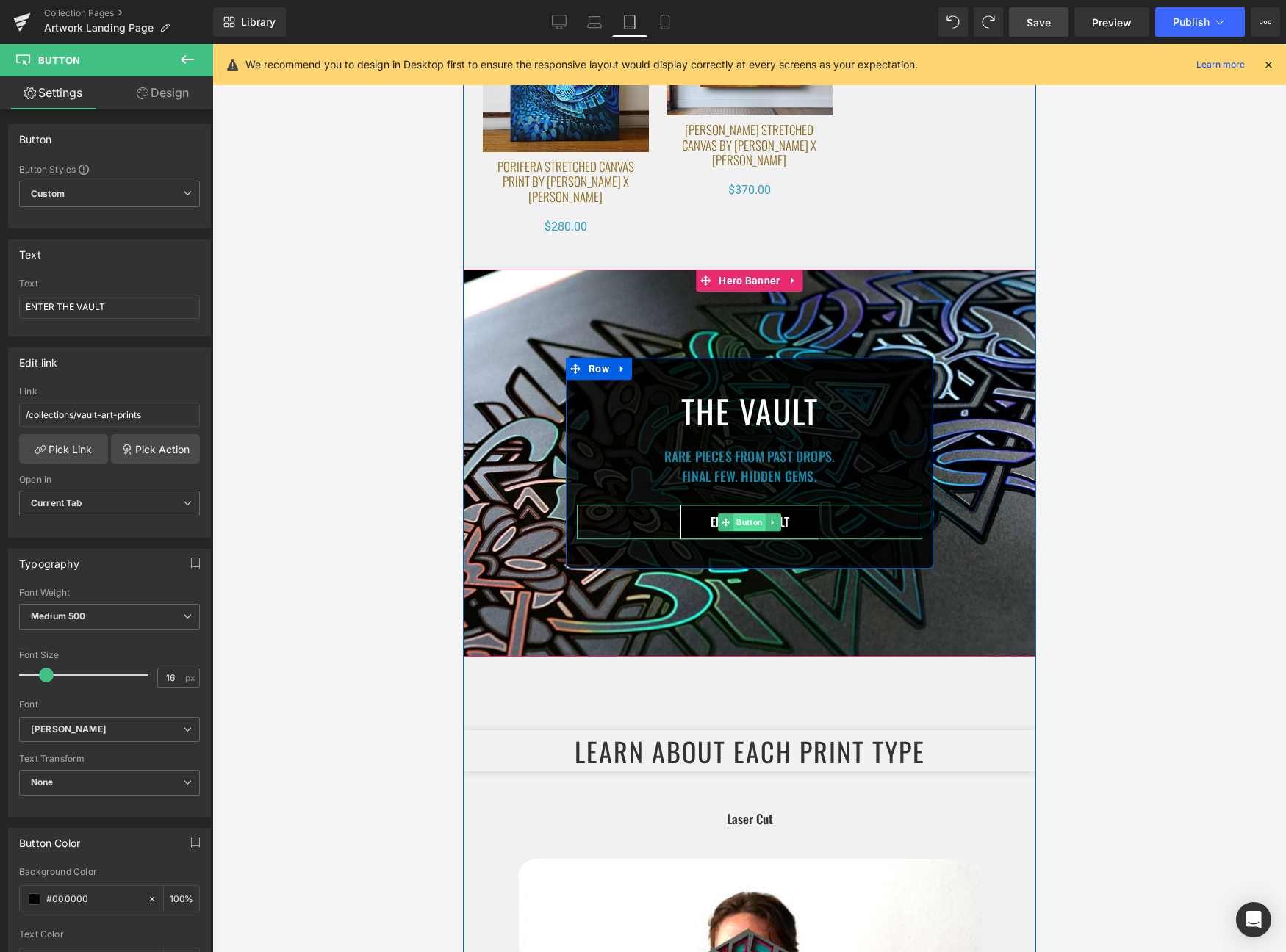
click at [744, 531] on span "Button" at bounding box center [748, 522] width 32 height 17
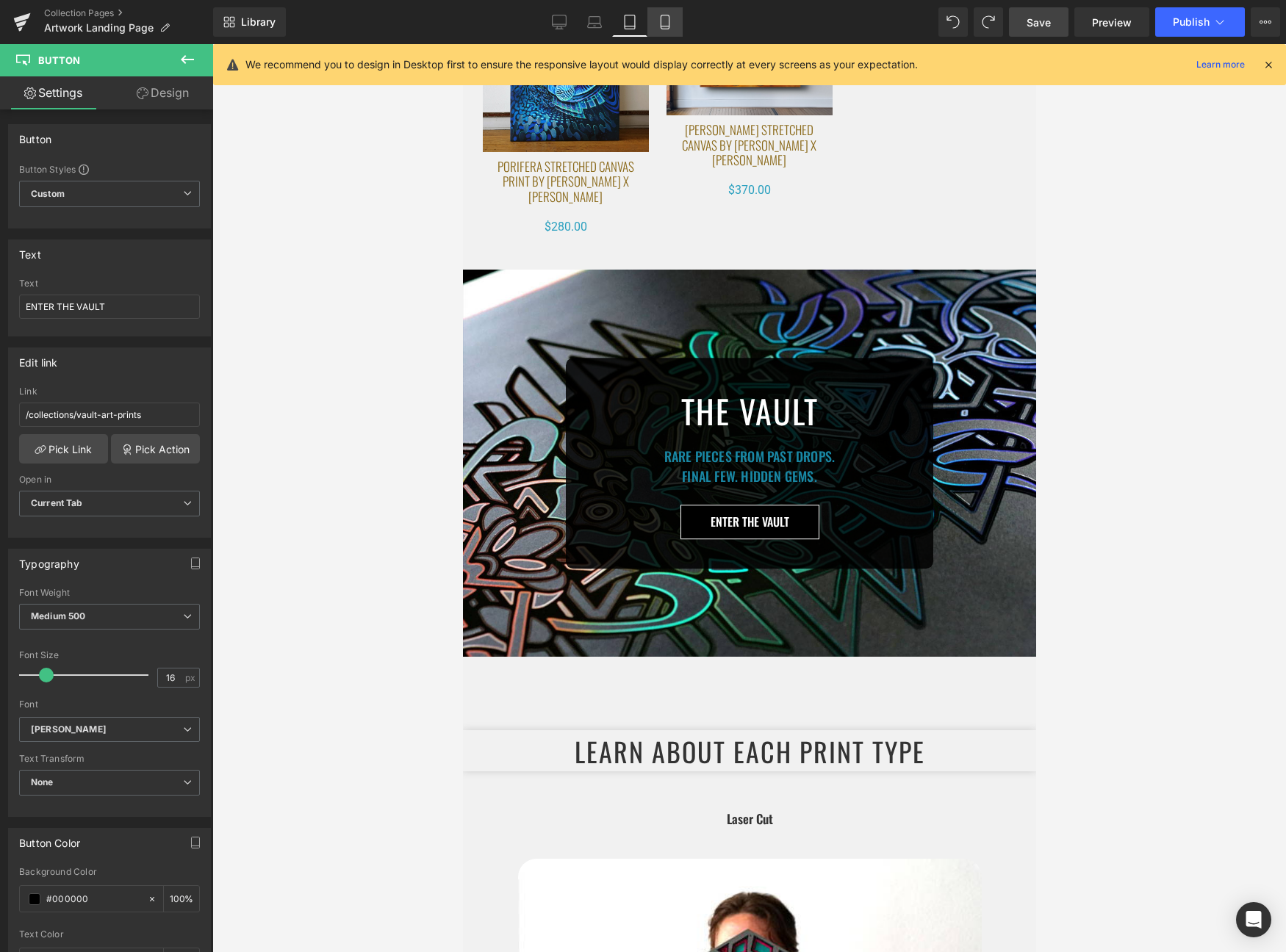
click at [671, 26] on icon at bounding box center [665, 22] width 15 height 15
type input "100"
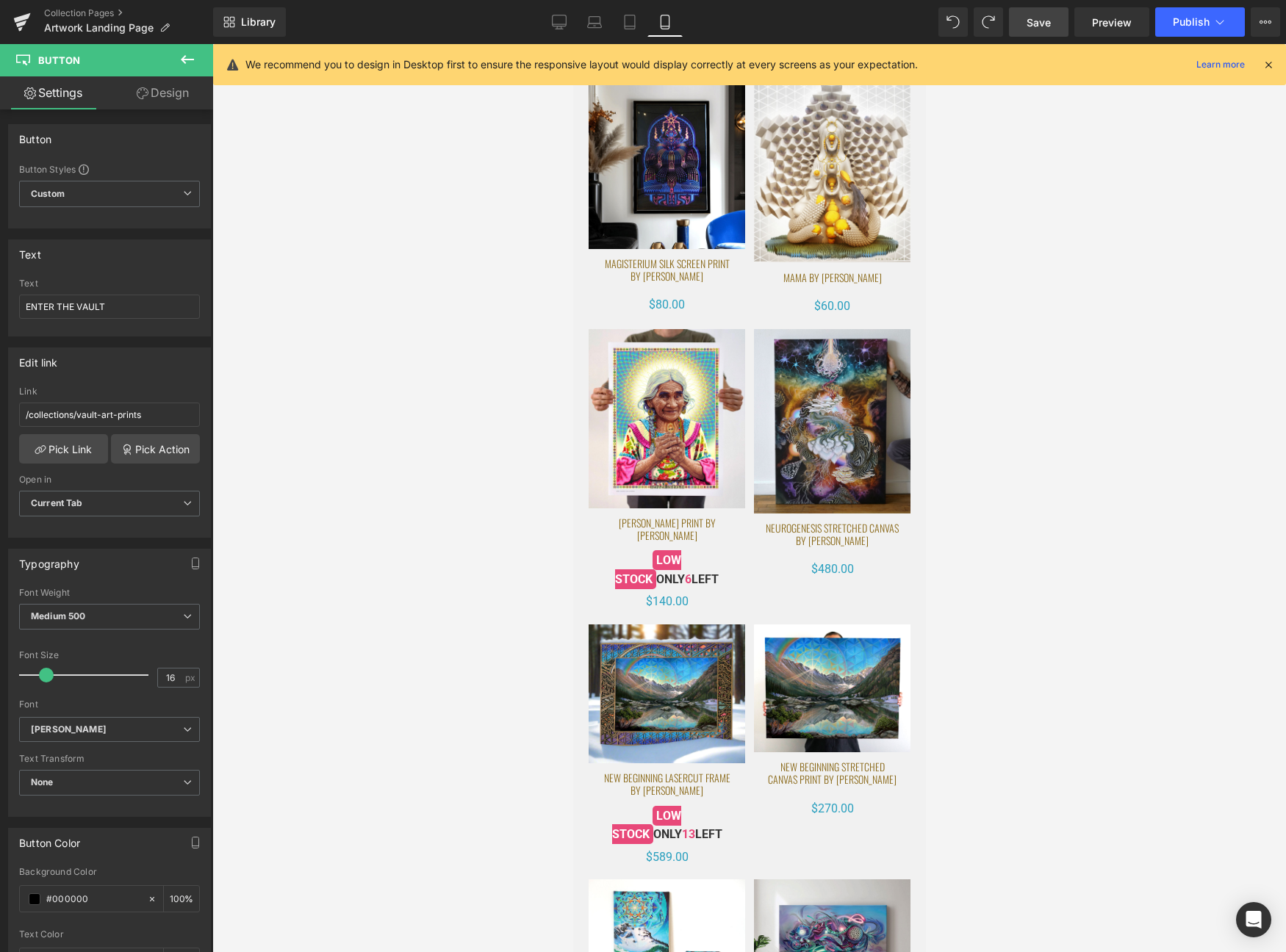
scroll to position [7492, 0]
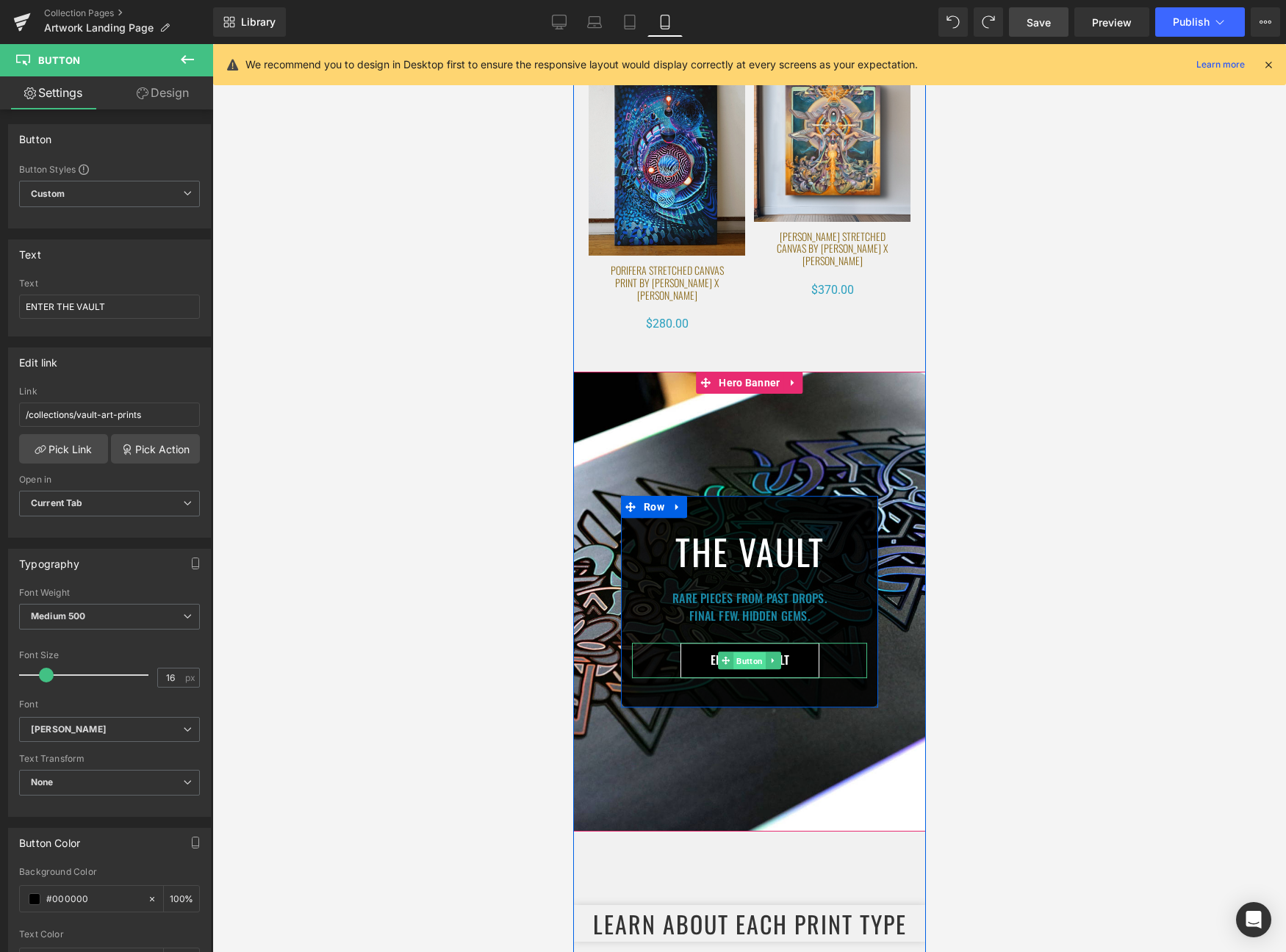
click at [747, 652] on span "Button" at bounding box center [748, 661] width 32 height 17
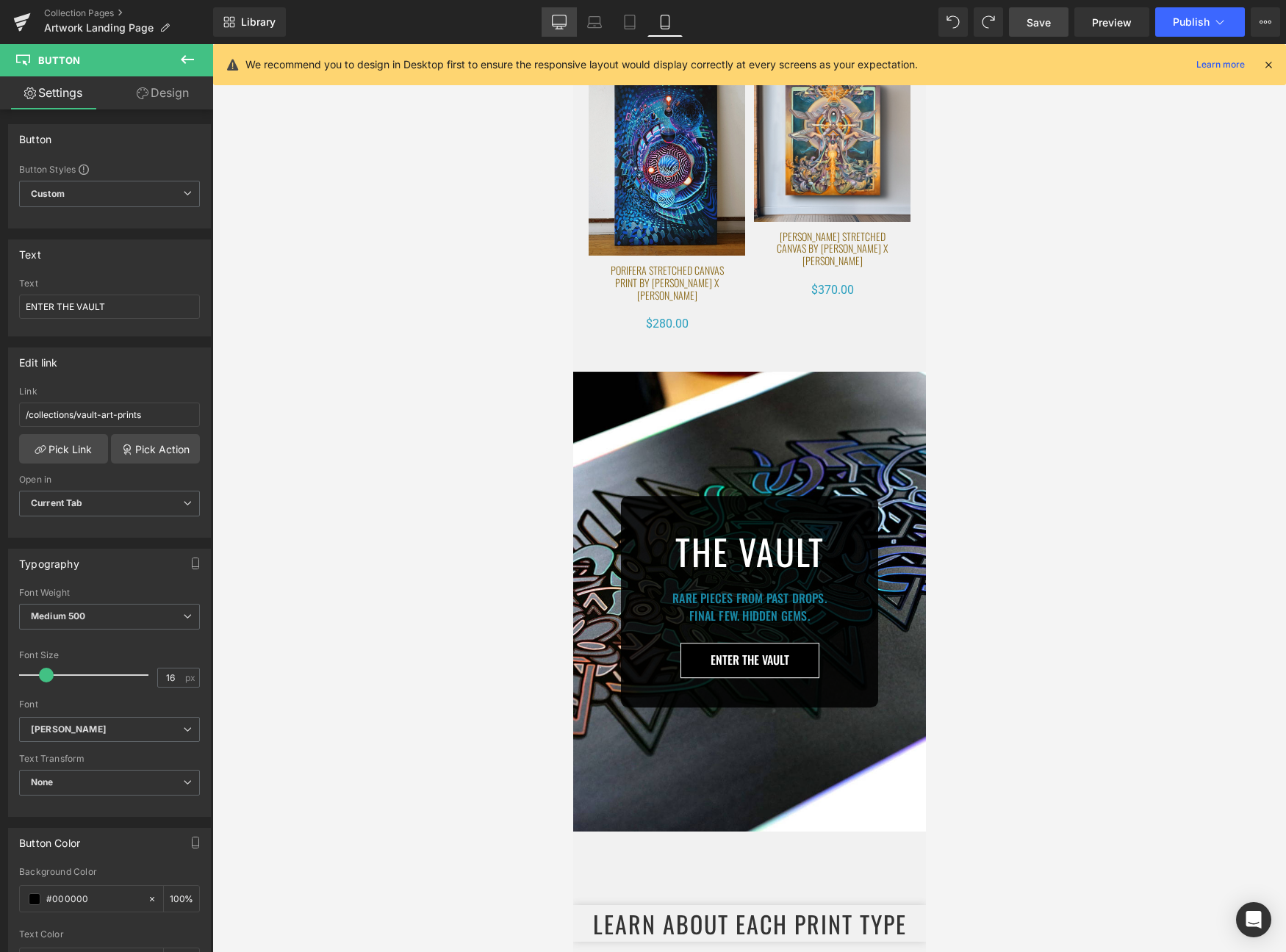
click at [550, 20] on link "Desktop" at bounding box center [559, 22] width 36 height 30
type input "100"
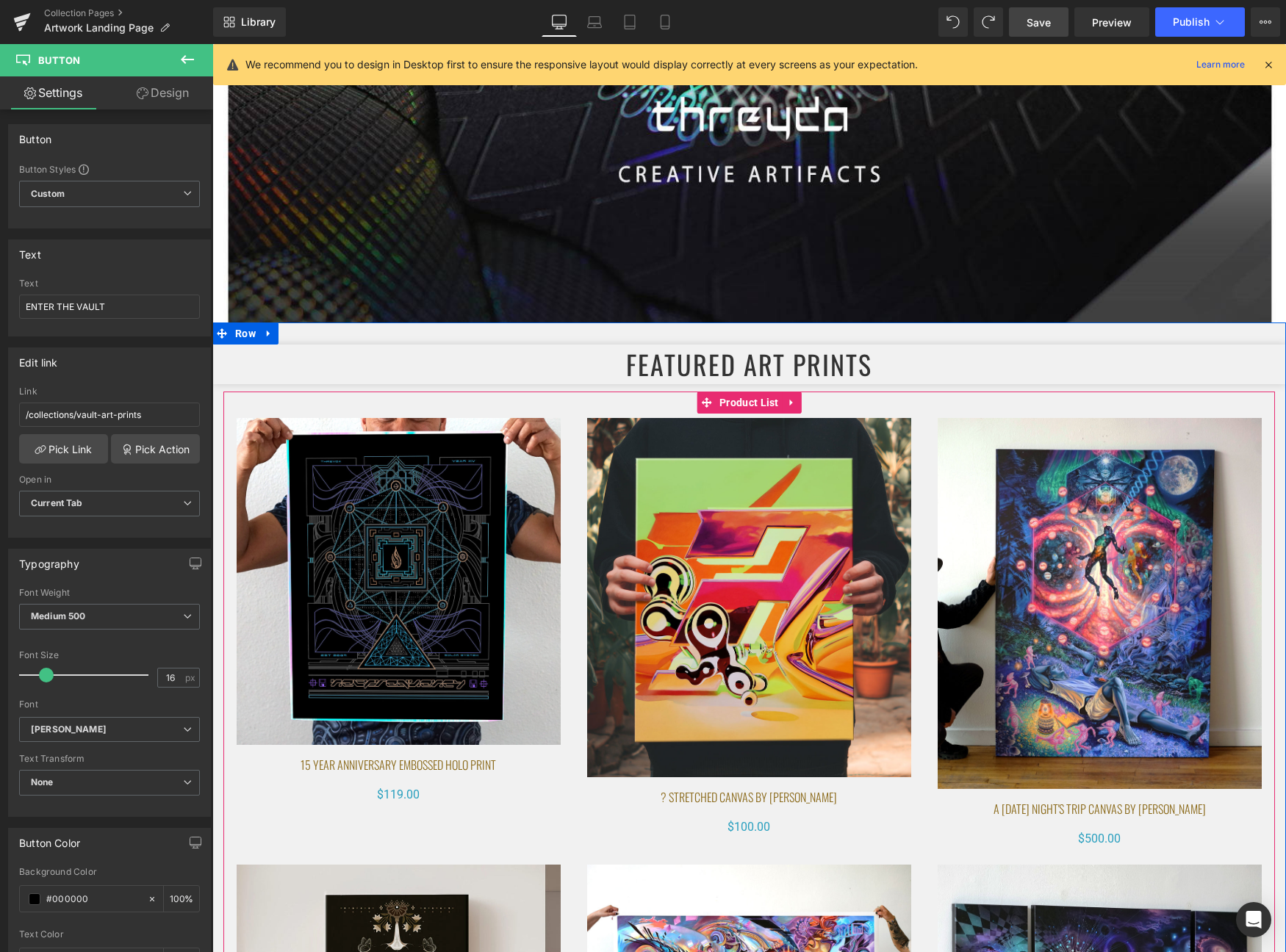
scroll to position [0, 0]
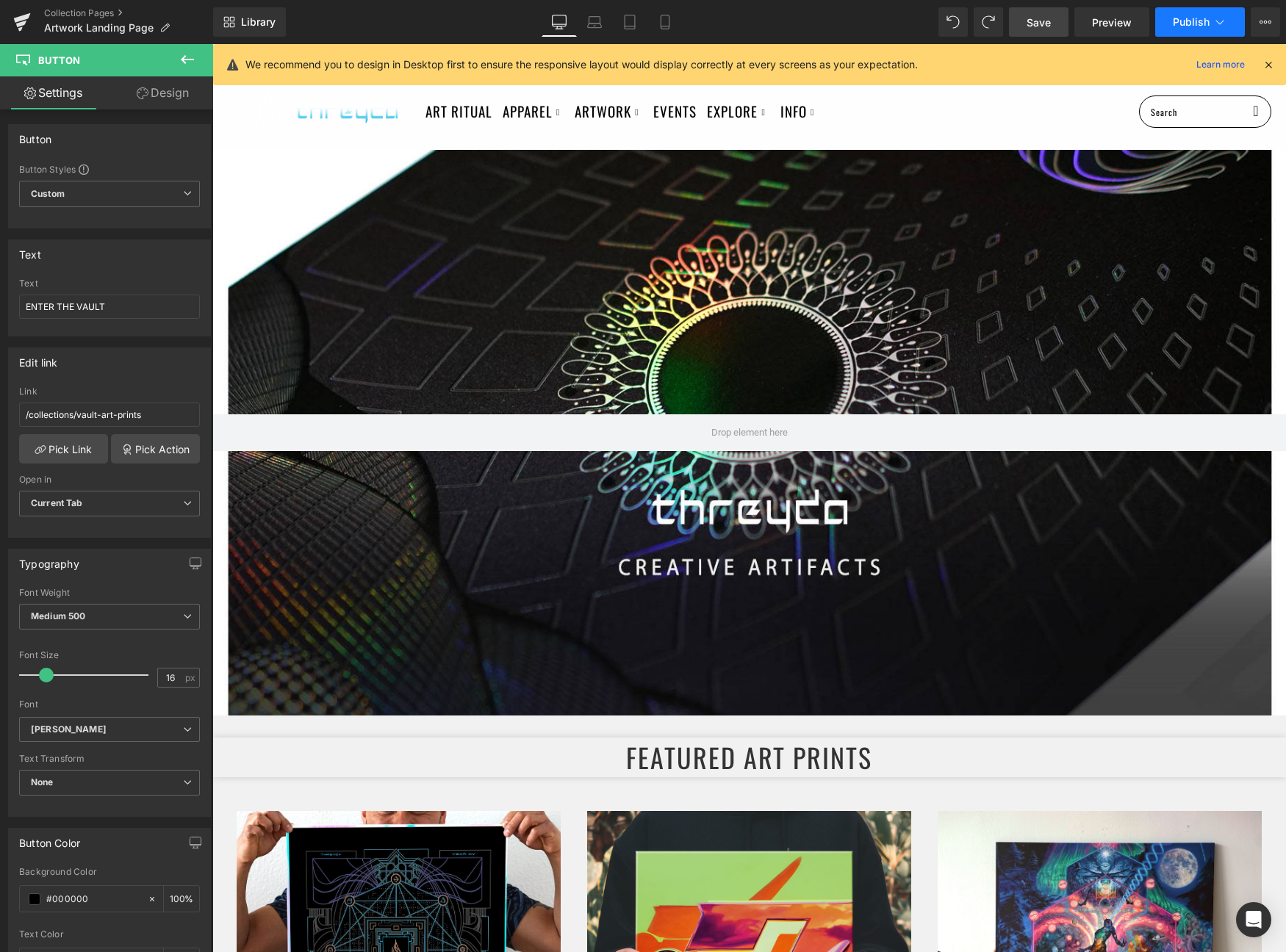
click at [1191, 24] on span "Publish" at bounding box center [1191, 22] width 36 height 12
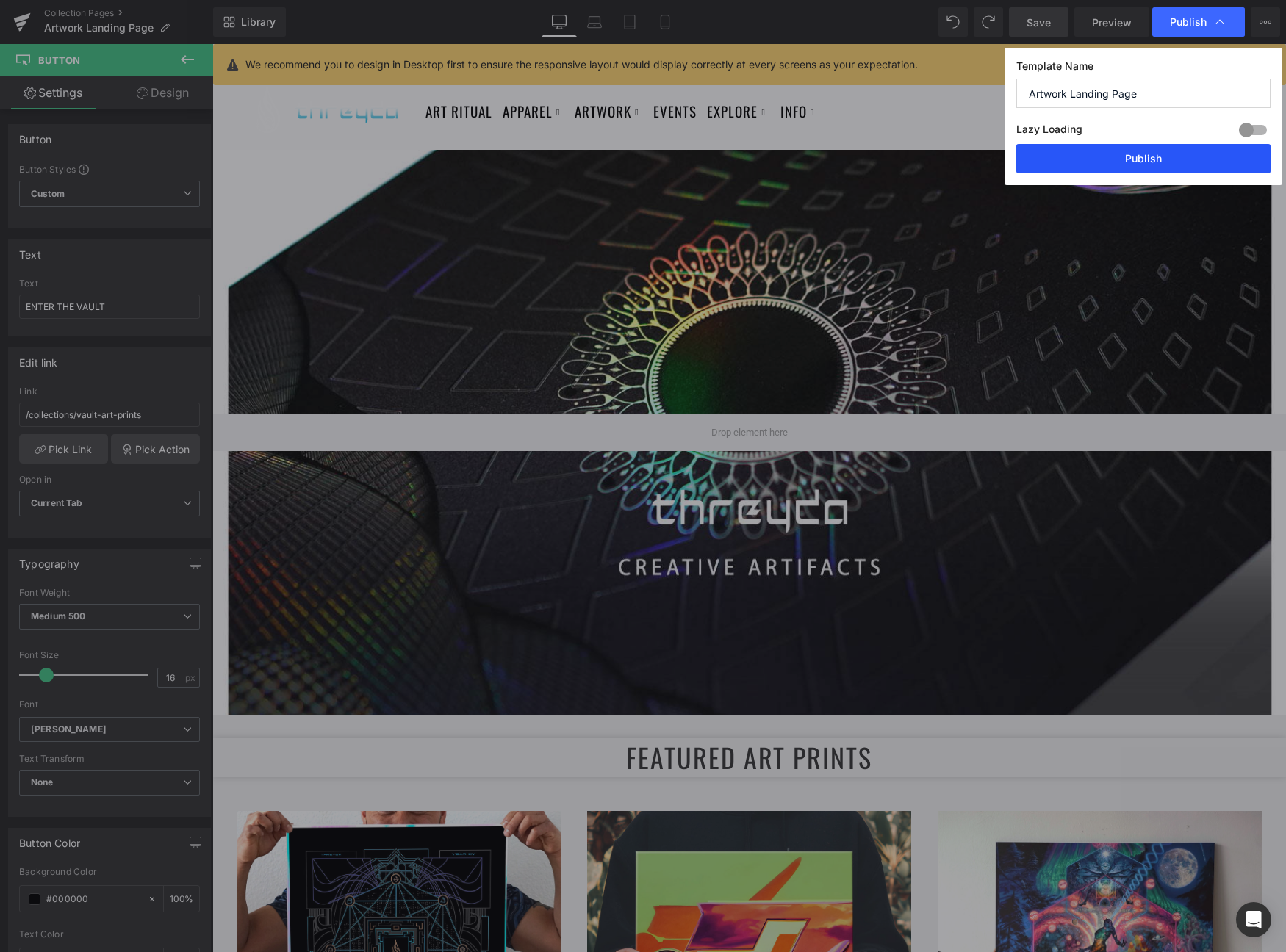
click at [1165, 158] on button "Publish" at bounding box center [1144, 159] width 254 height 30
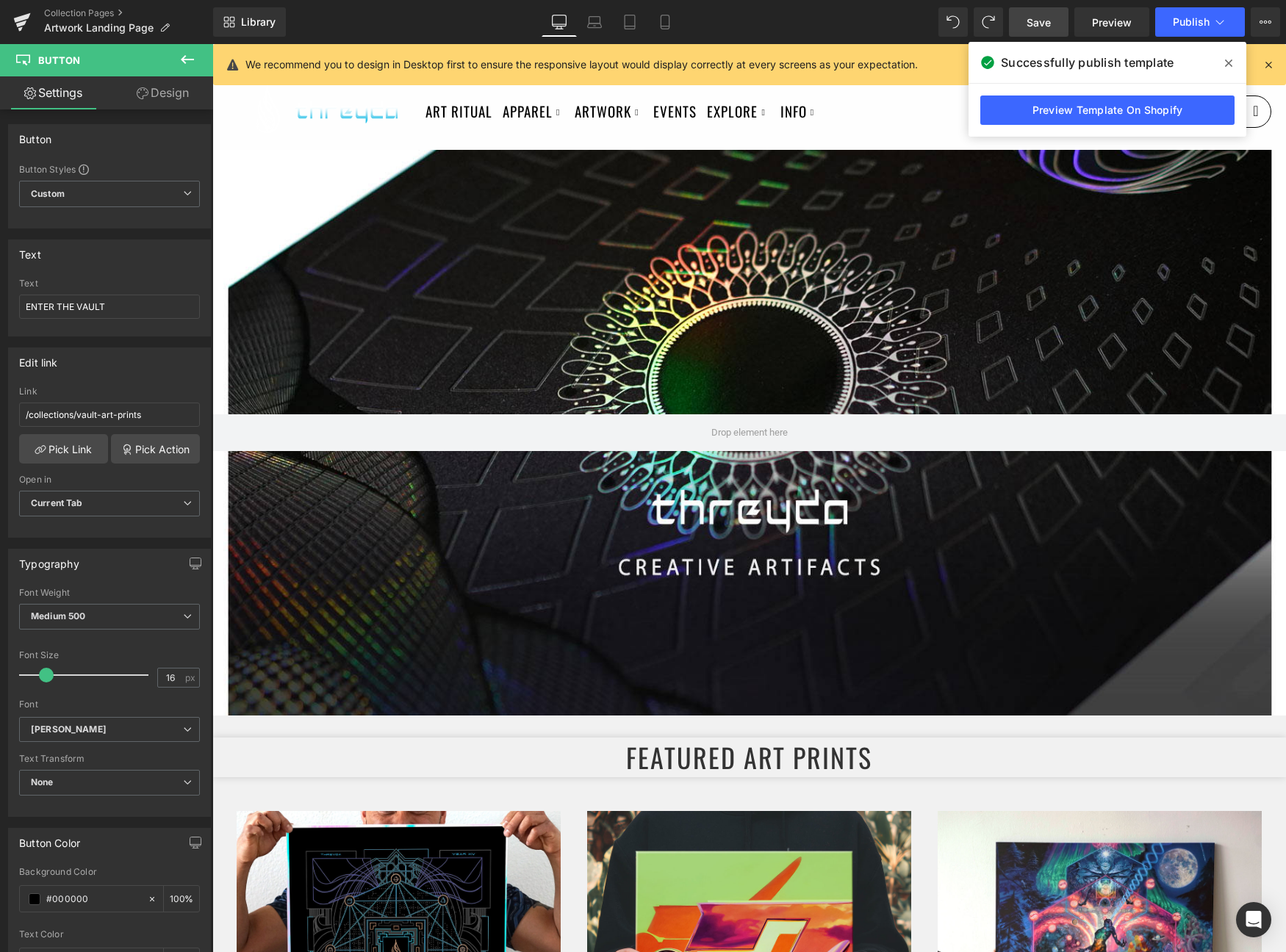
click at [1234, 71] on span at bounding box center [1229, 63] width 23 height 23
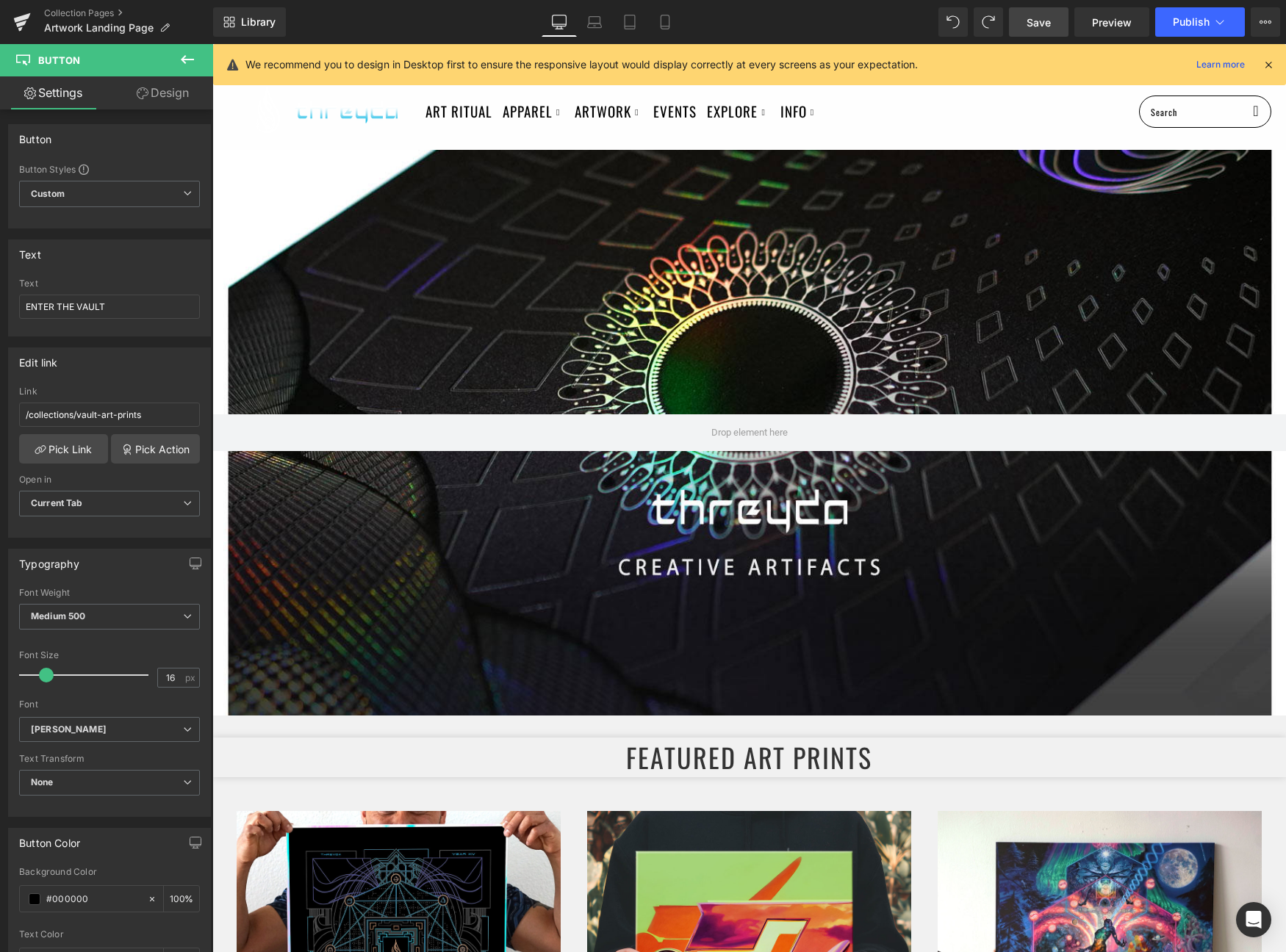
click at [1019, 19] on link "Save" at bounding box center [1039, 22] width 59 height 30
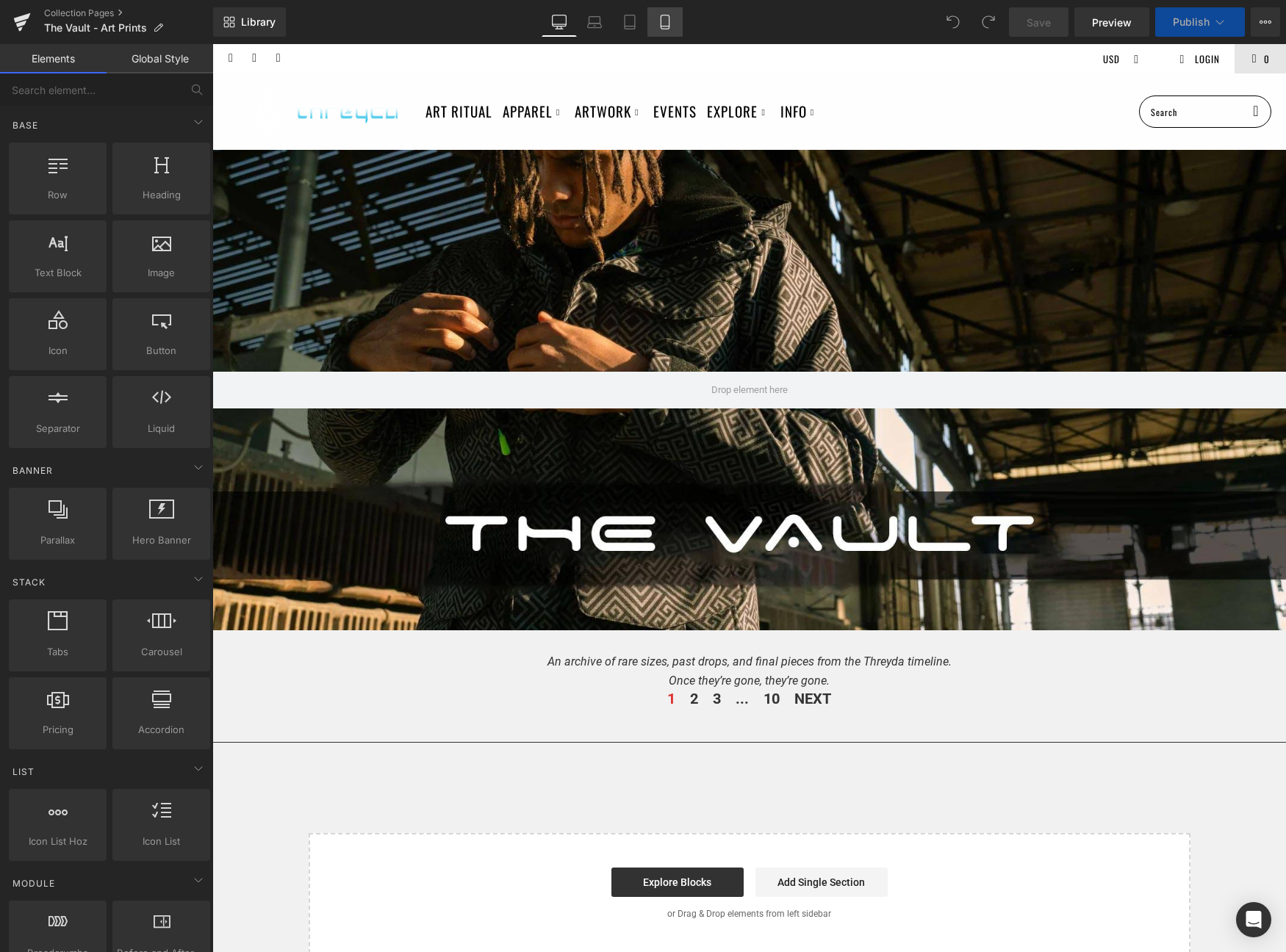
click at [671, 30] on link "Mobile" at bounding box center [665, 22] width 36 height 30
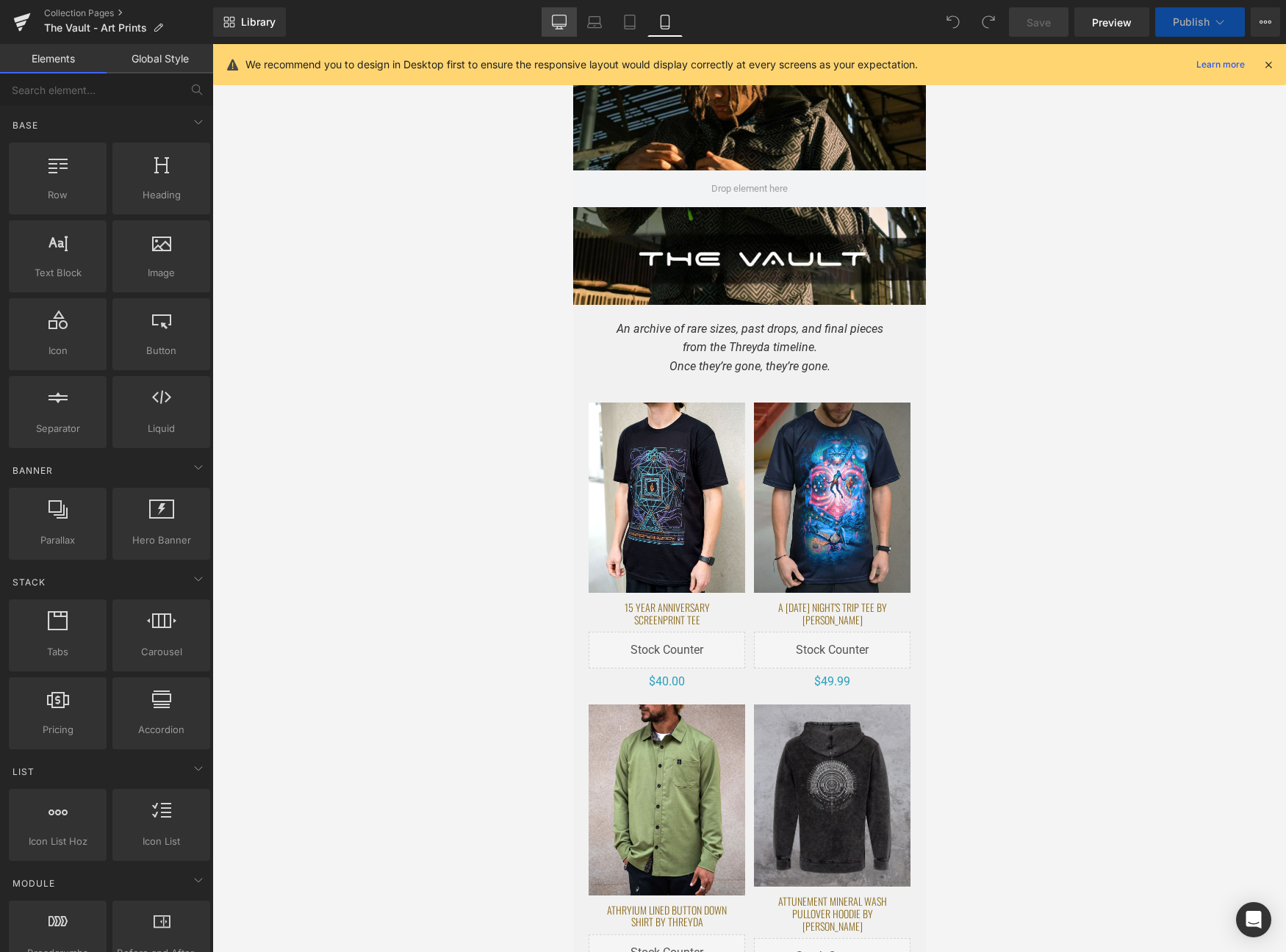
click at [555, 23] on icon at bounding box center [559, 22] width 15 height 15
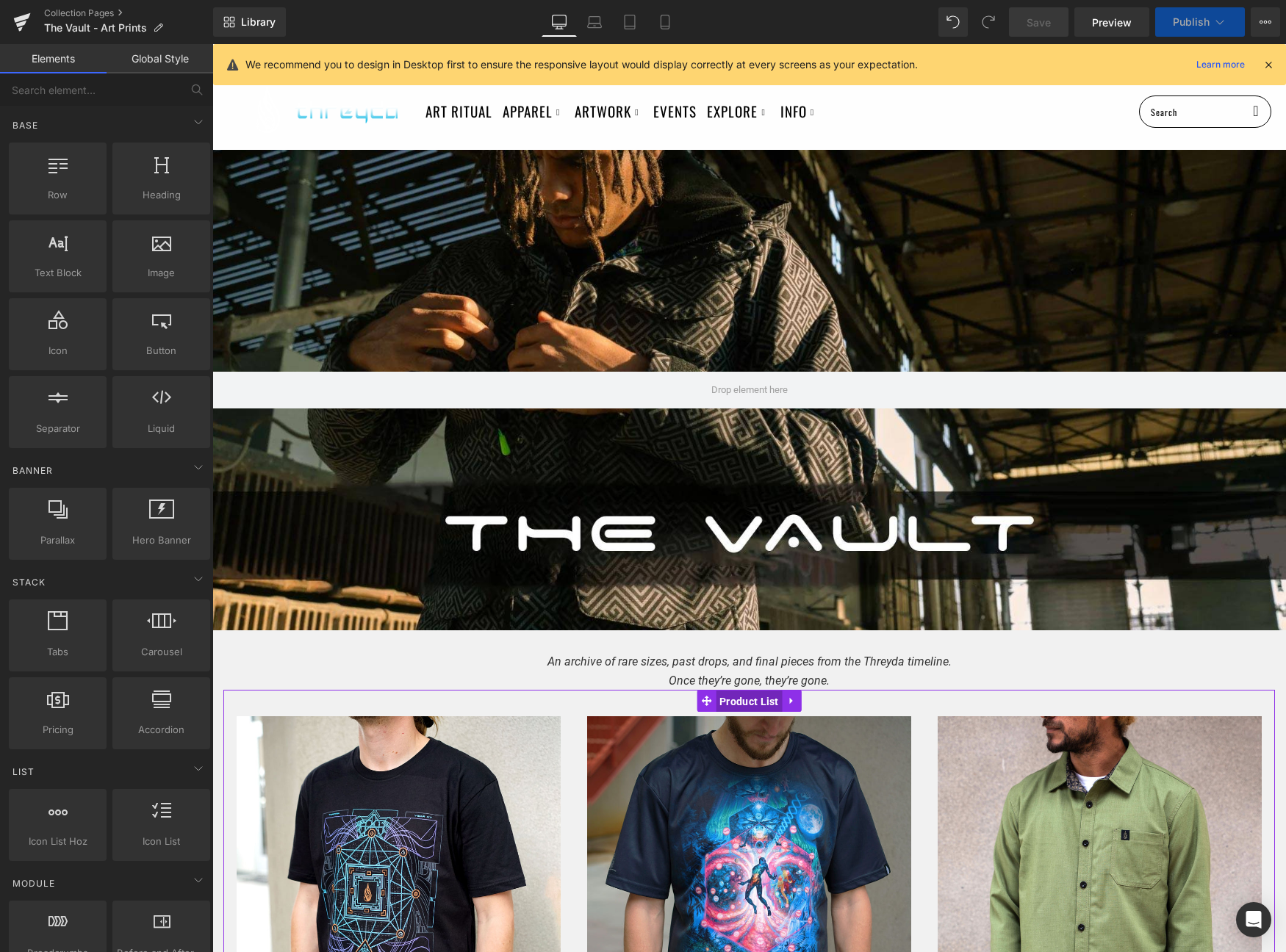
click at [742, 699] on span "Product List" at bounding box center [749, 701] width 67 height 22
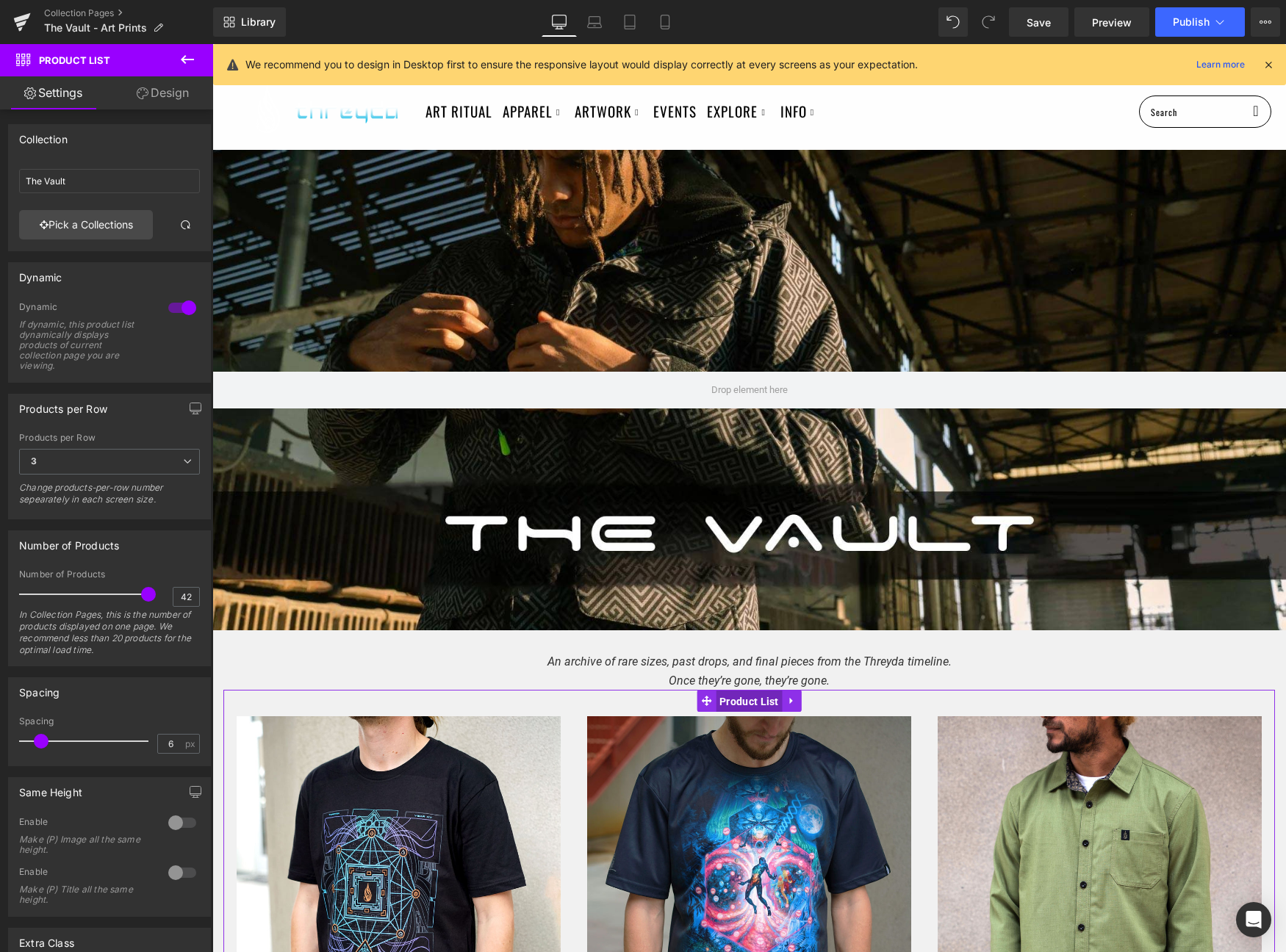
click at [751, 703] on span "Product List" at bounding box center [749, 701] width 67 height 22
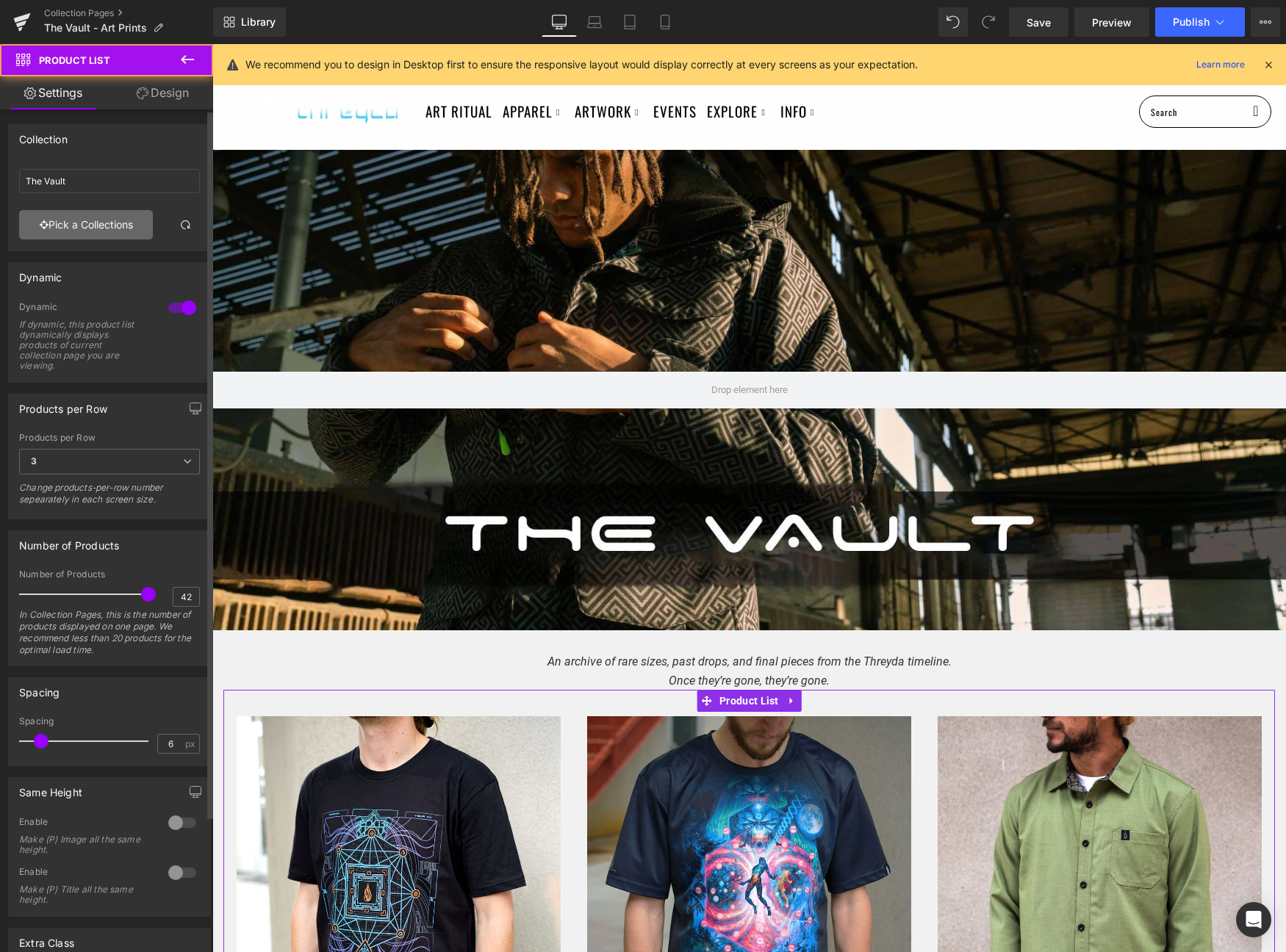
click at [97, 232] on link "Pick a Collections" at bounding box center [86, 225] width 134 height 30
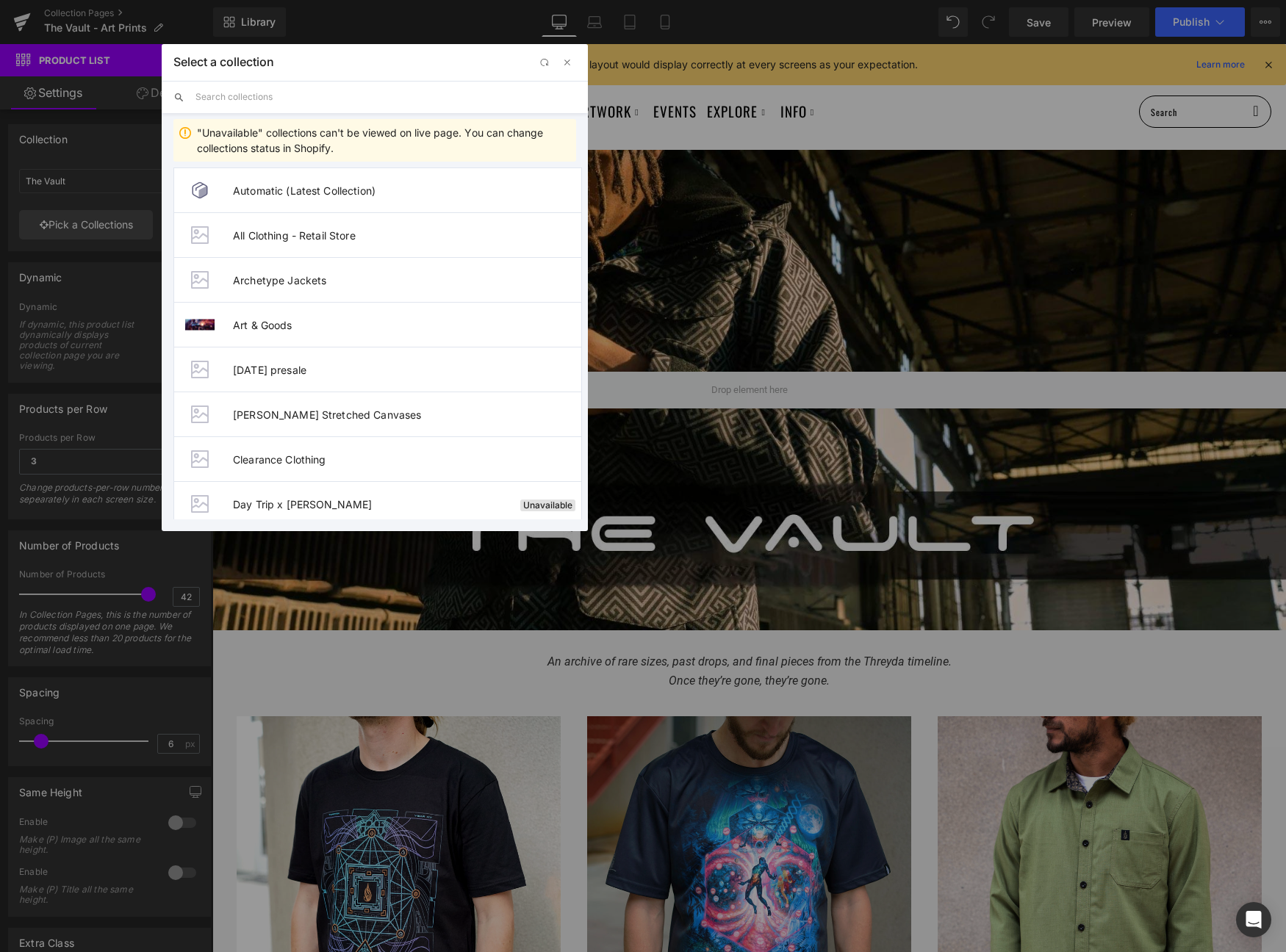
click at [368, 85] on input "text" at bounding box center [386, 97] width 381 height 32
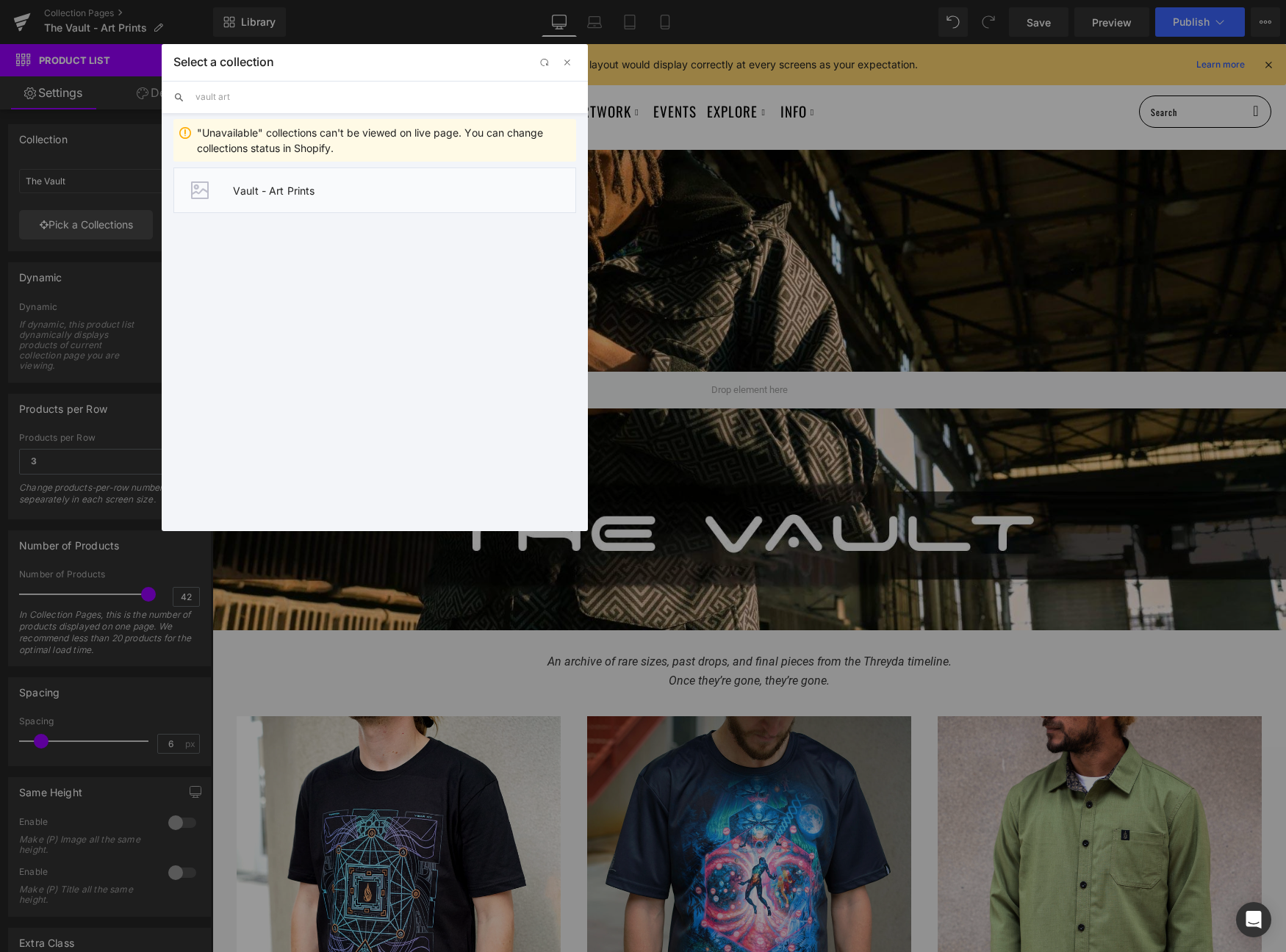
type input "vault art"
drag, startPoint x: 332, startPoint y: 190, endPoint x: 644, endPoint y: 310, distance: 334.3
click at [332, 190] on span "Vault - Art Prints" at bounding box center [404, 190] width 343 height 12
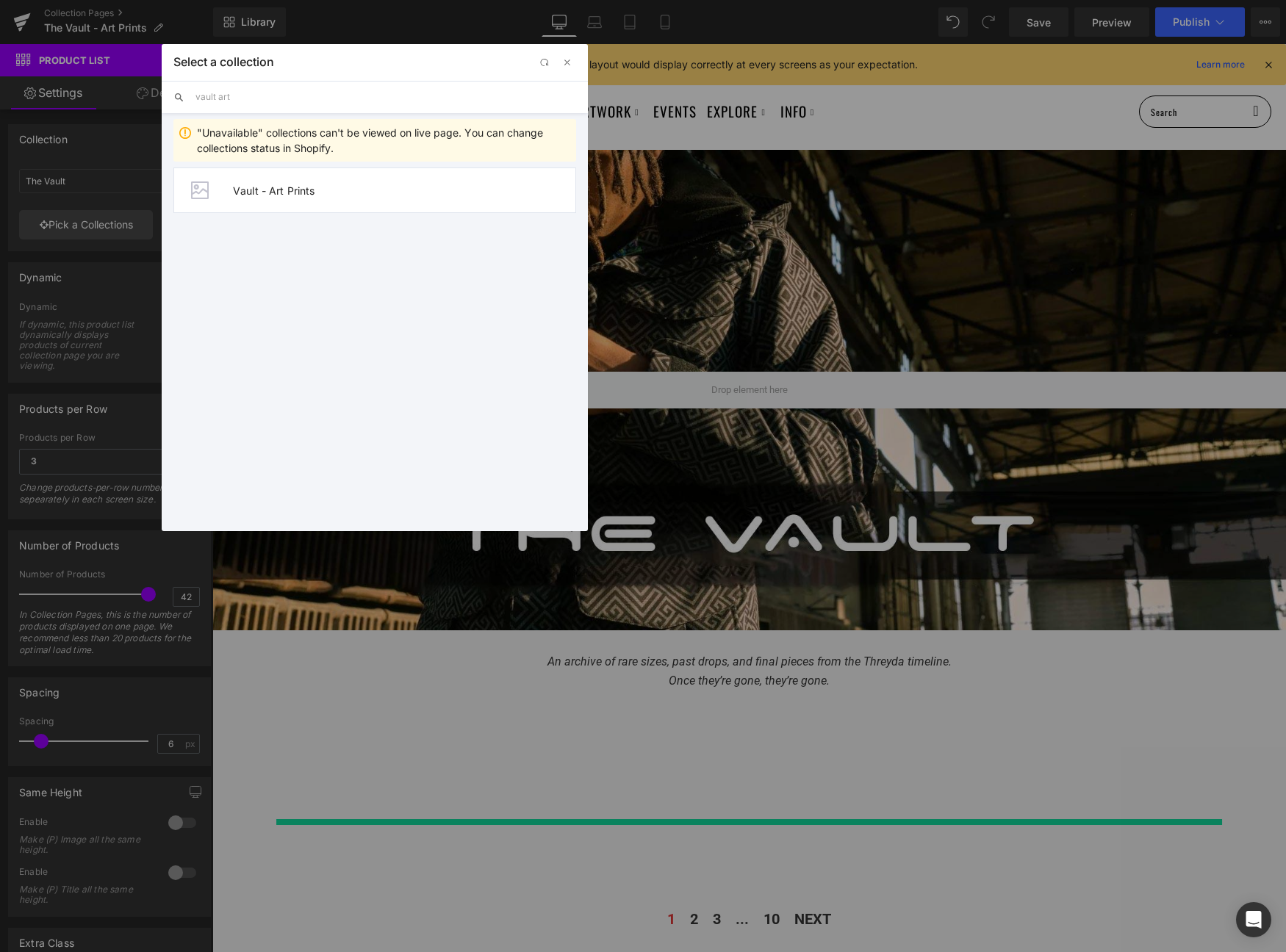
type input "Vault - Art Prints"
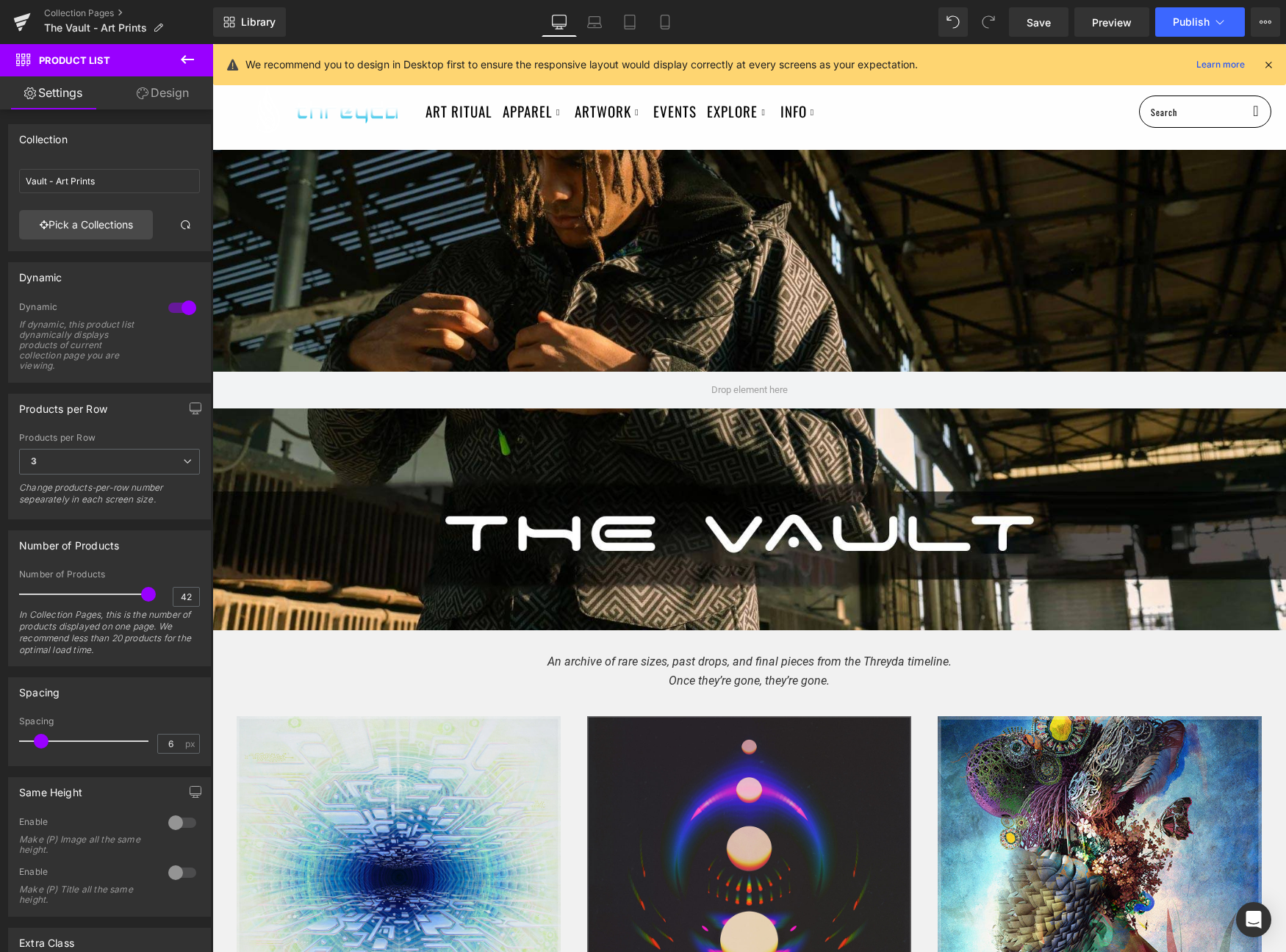
scroll to position [667, 0]
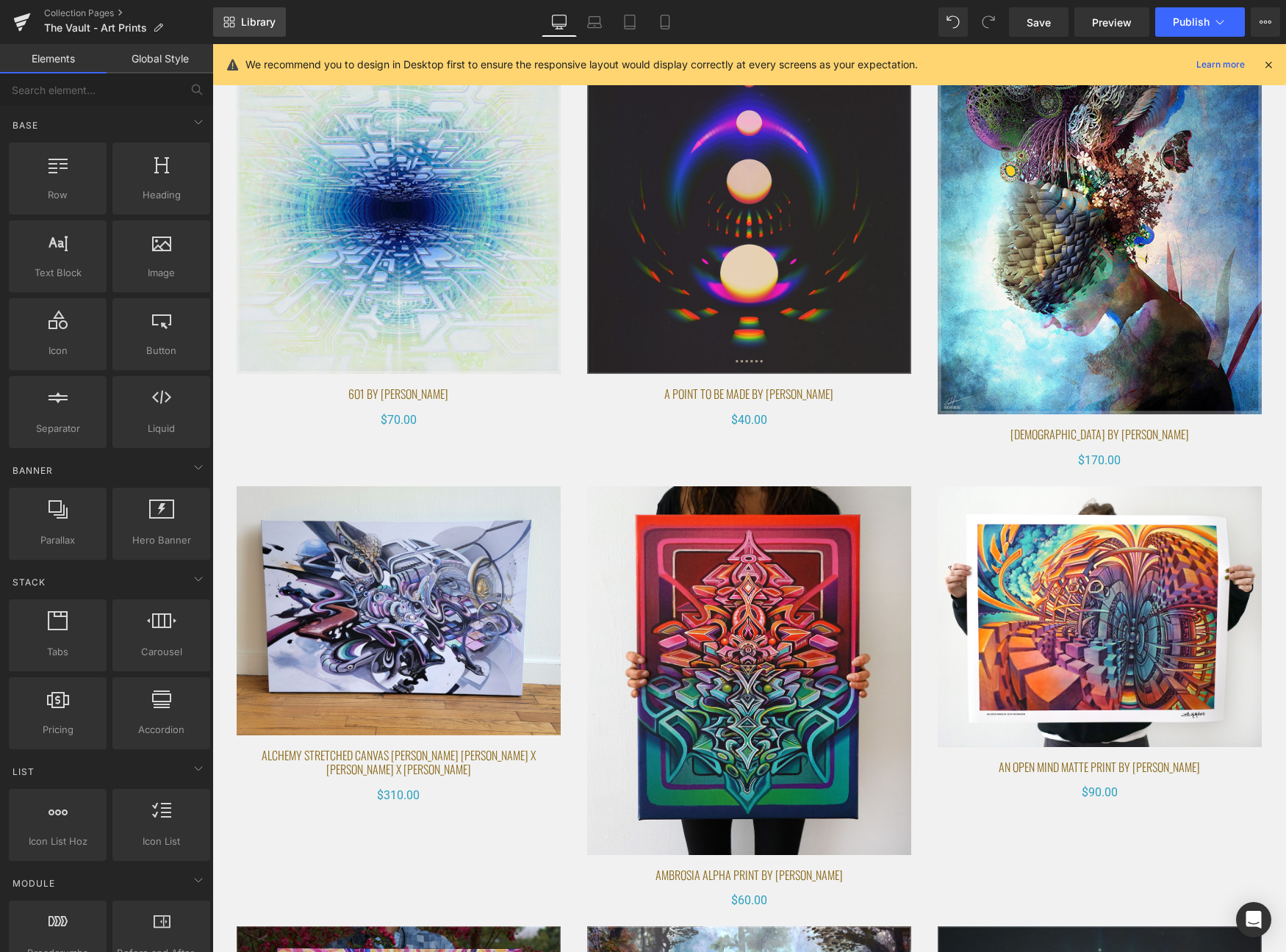
click at [241, 21] on span "Library" at bounding box center [259, 22] width 35 height 13
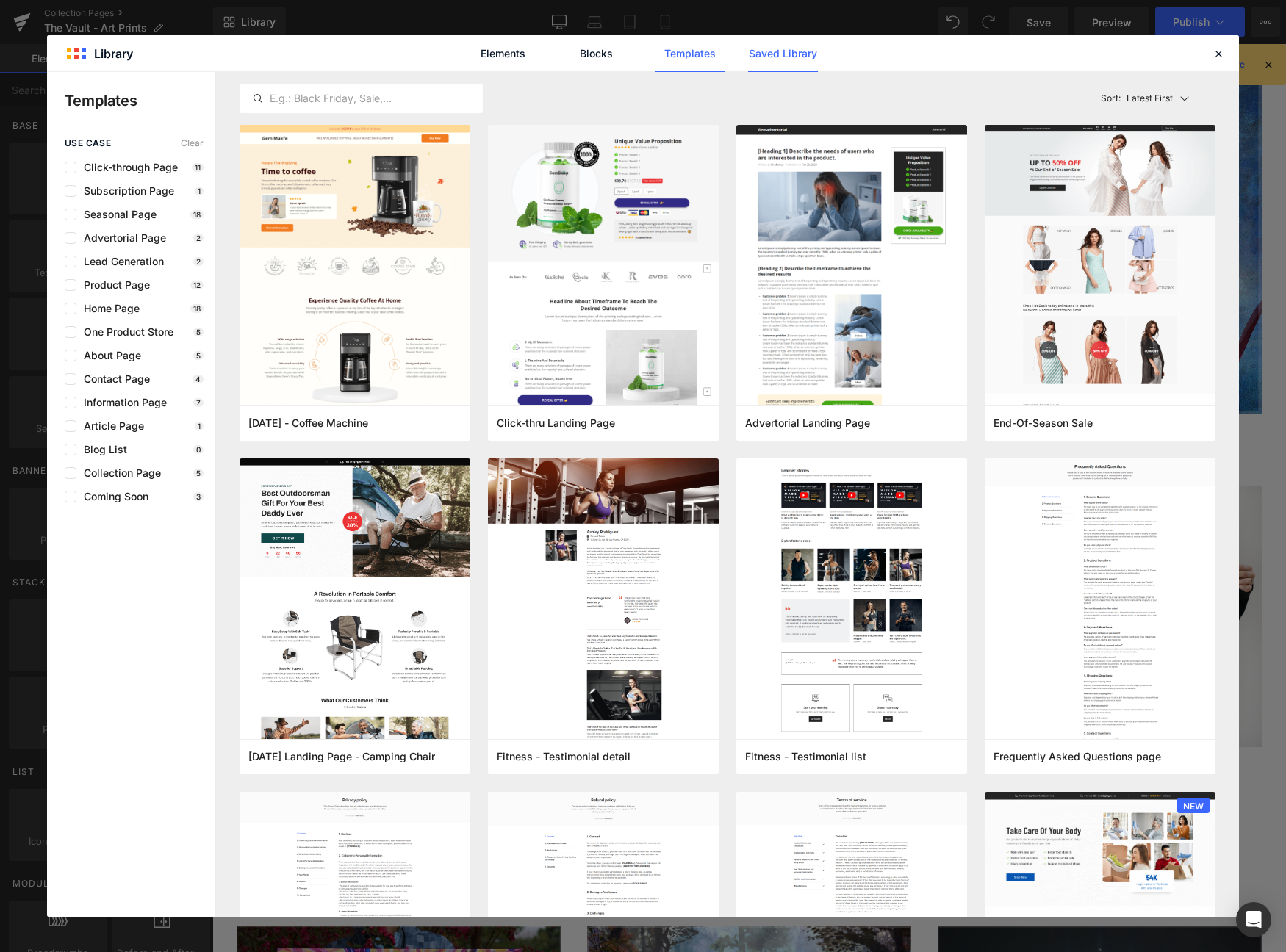
click at [777, 56] on link "Saved Library" at bounding box center [783, 54] width 70 height 36
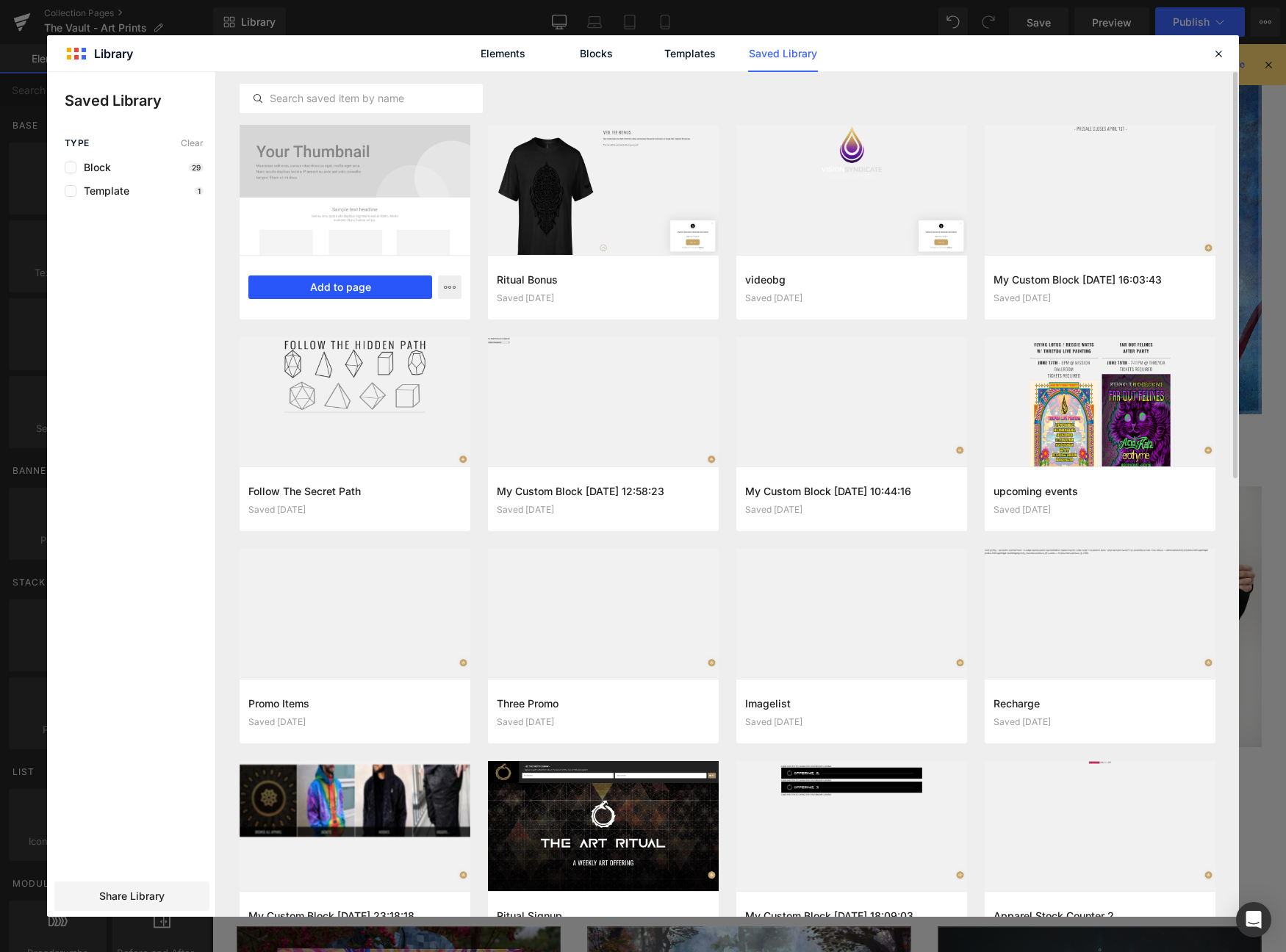
click at [368, 291] on button "Add to page" at bounding box center [340, 287] width 183 height 23
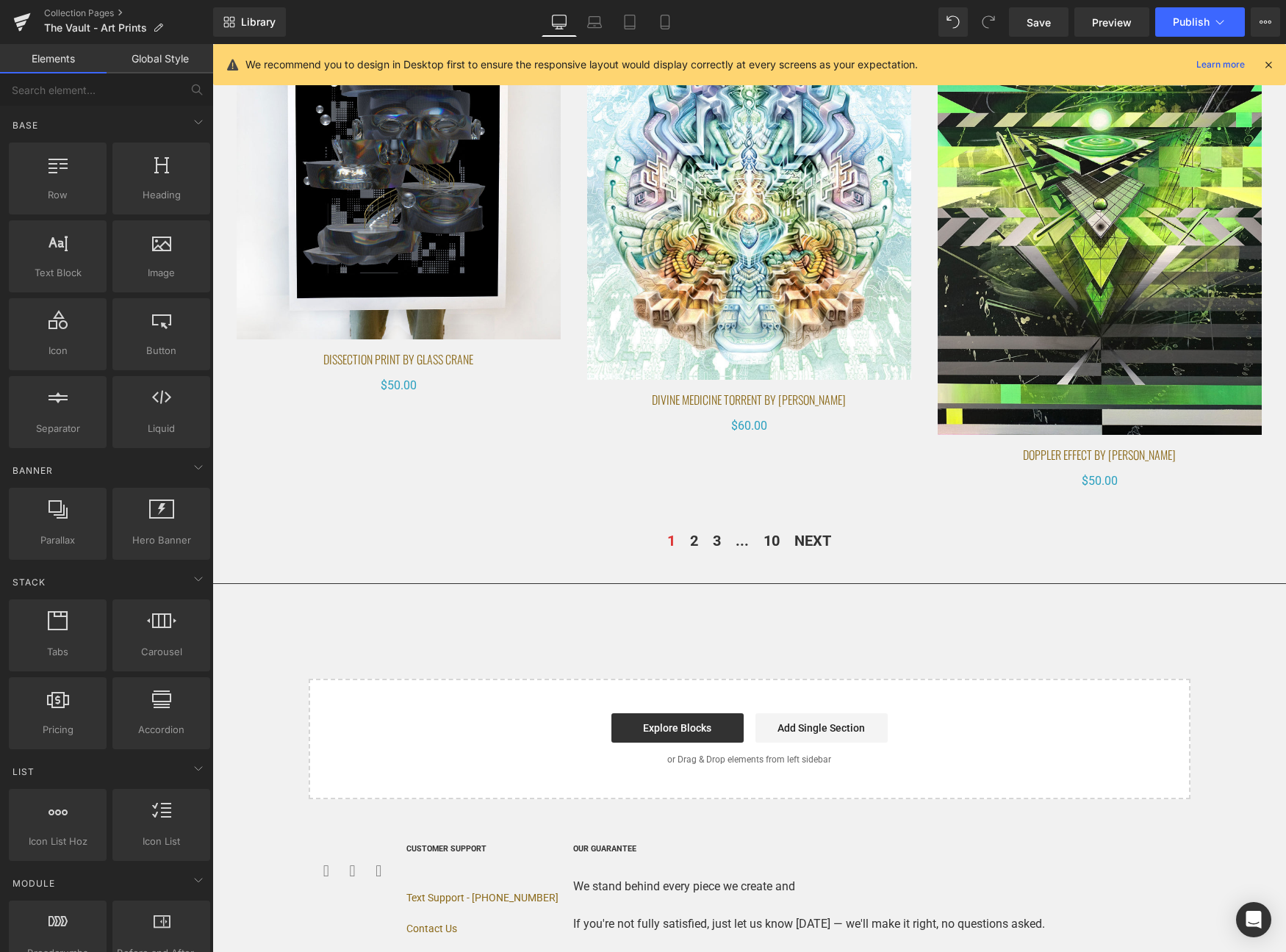
scroll to position [7629, 0]
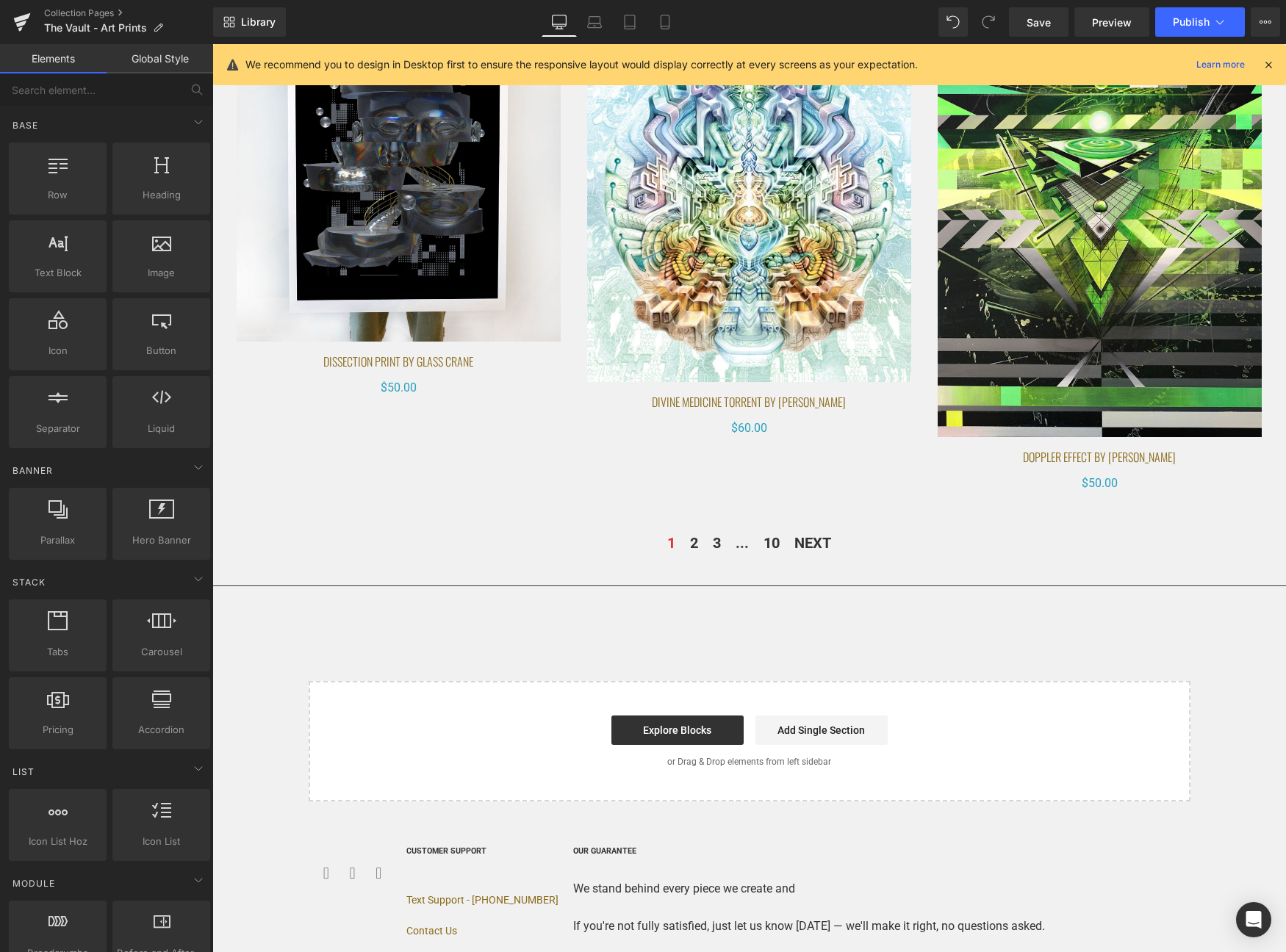
click at [1030, 13] on link "Save" at bounding box center [1039, 22] width 59 height 30
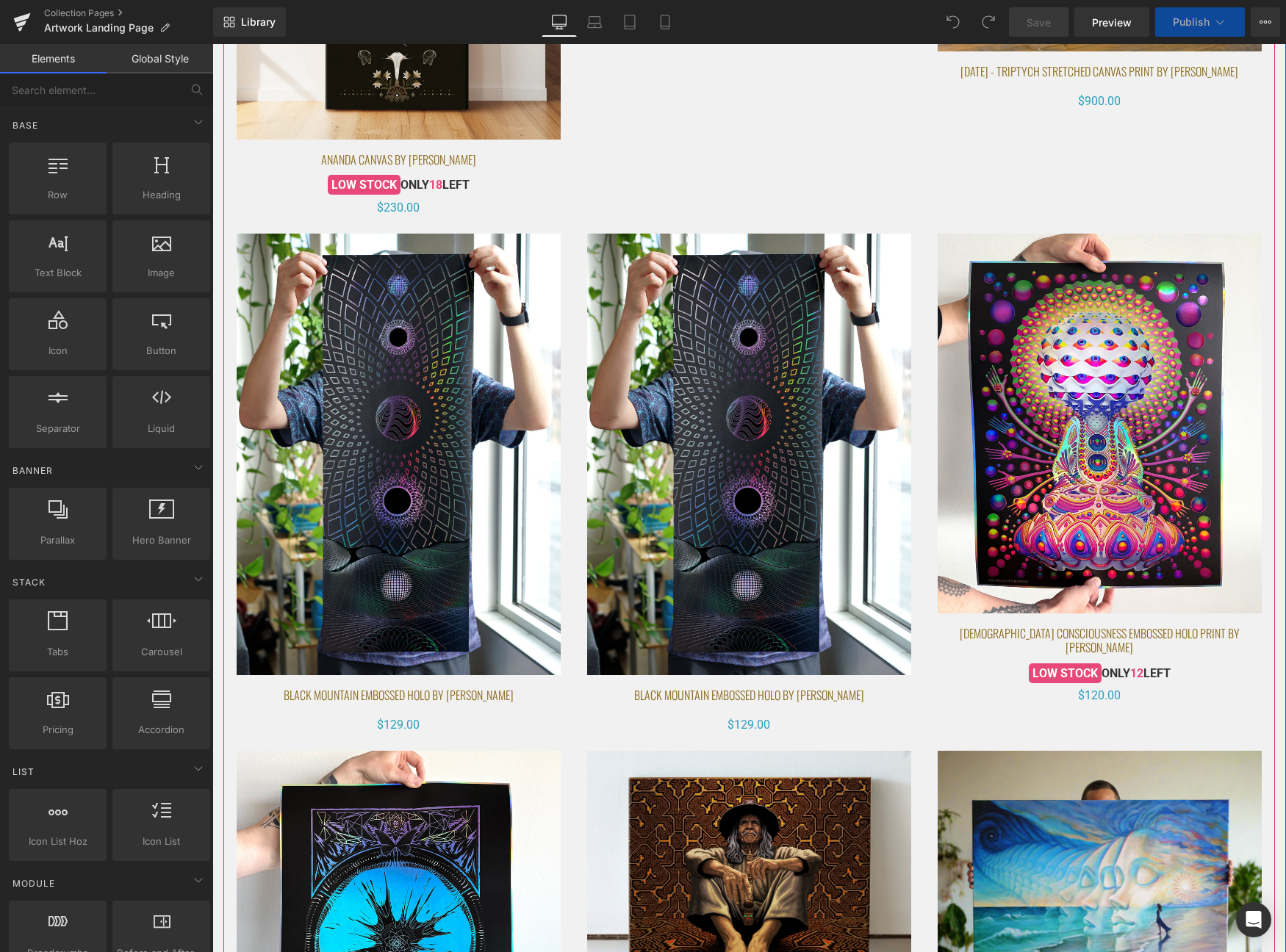
scroll to position [1498, 0]
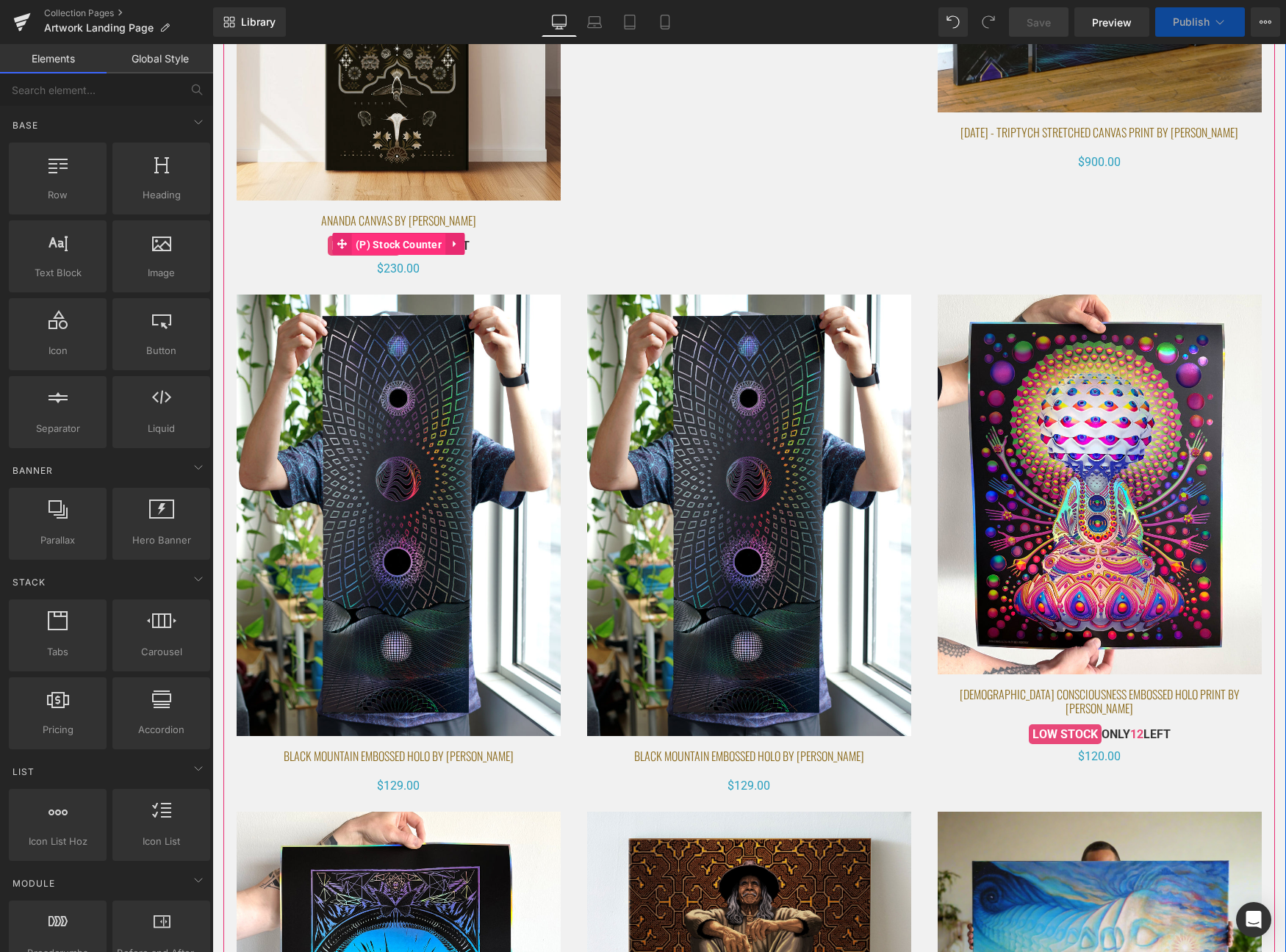
click at [384, 244] on span "(P) Stock Counter" at bounding box center [398, 244] width 93 height 22
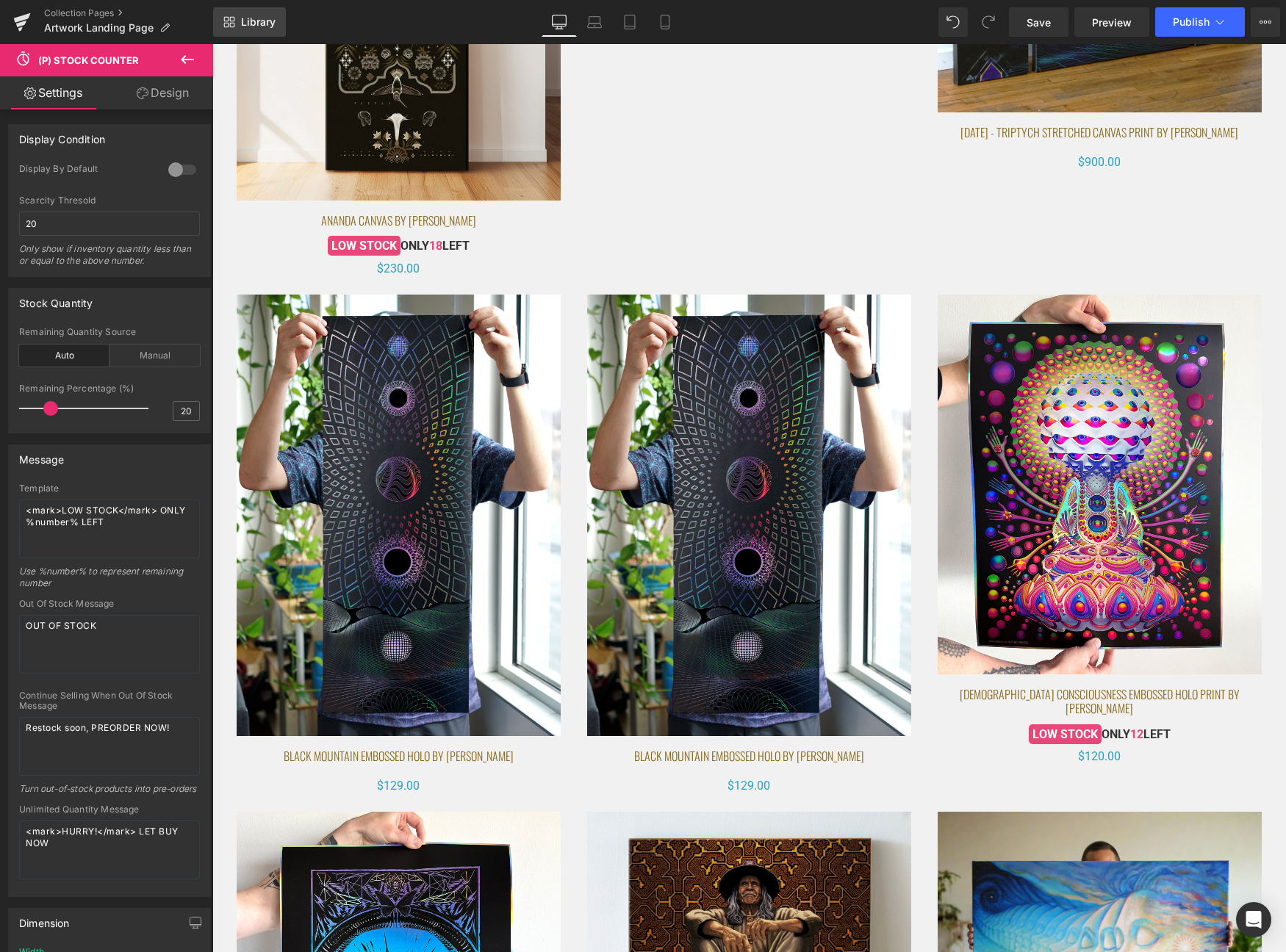
click at [266, 21] on span "Library" at bounding box center [259, 22] width 35 height 13
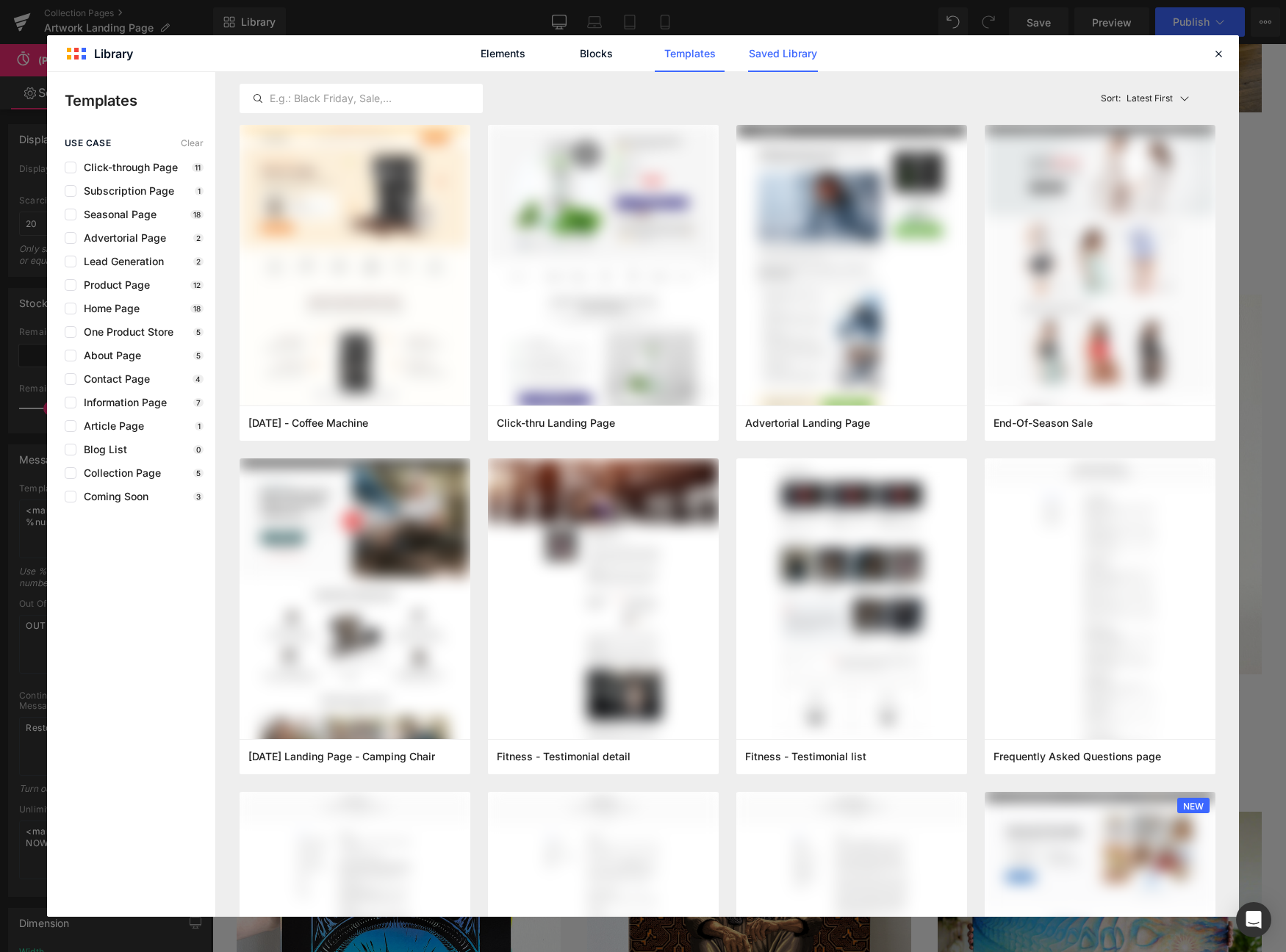
click at [808, 59] on link "Saved Library" at bounding box center [783, 54] width 70 height 36
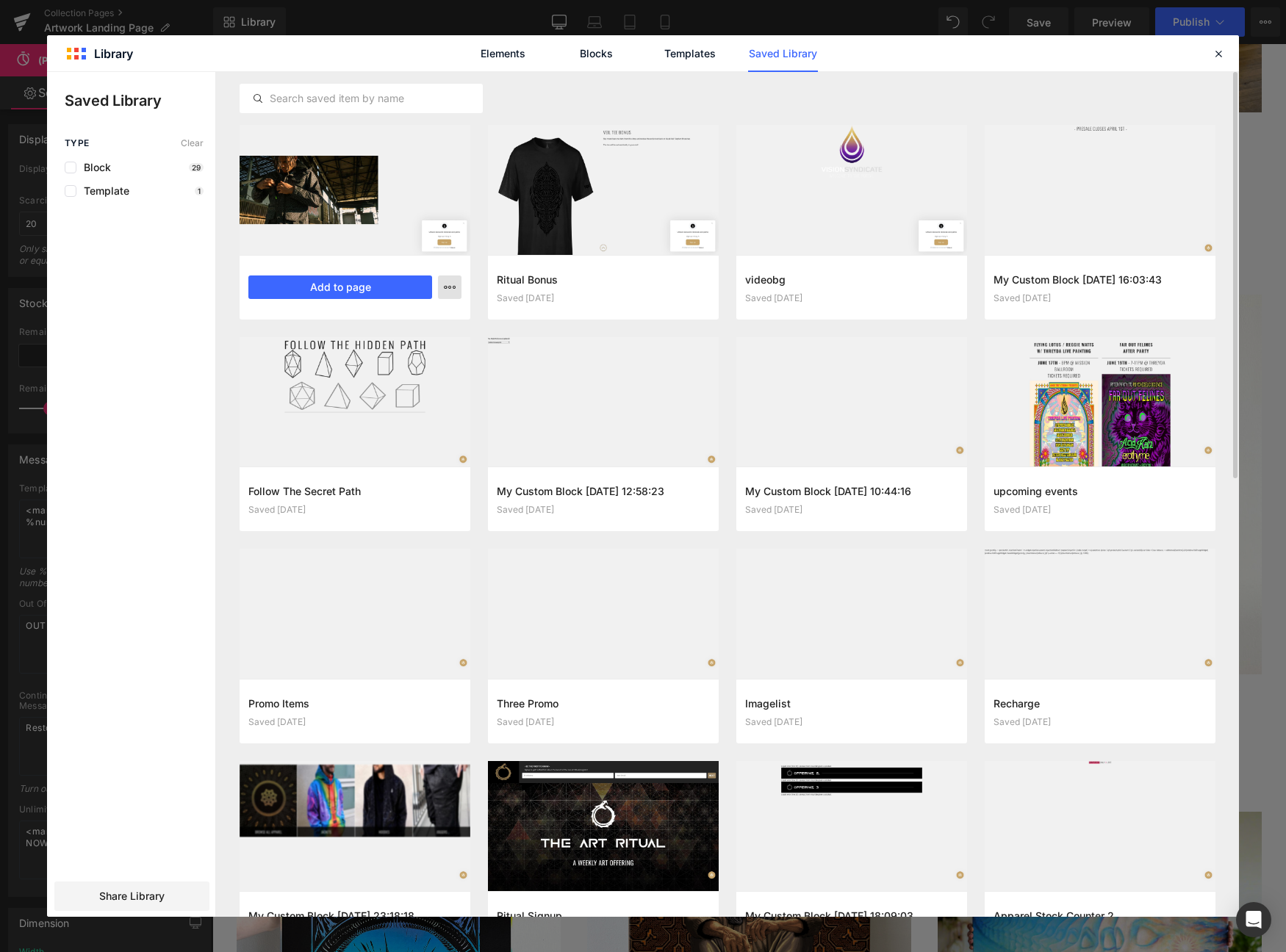
click at [453, 291] on icon "button" at bounding box center [449, 287] width 12 height 12
click at [410, 346] on div "Delete" at bounding box center [377, 351] width 168 height 31
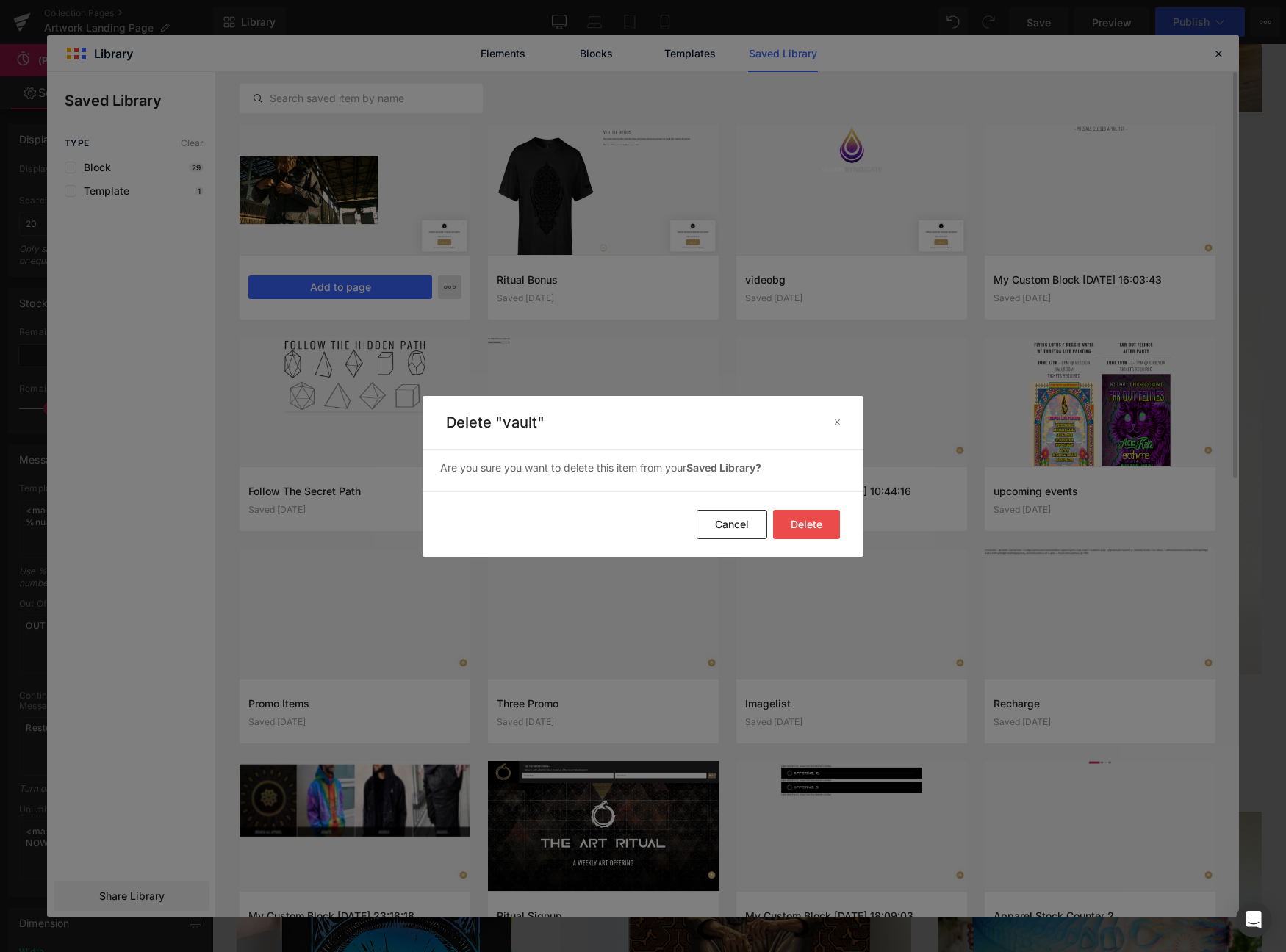
click at [826, 530] on button "Delete" at bounding box center [806, 525] width 67 height 30
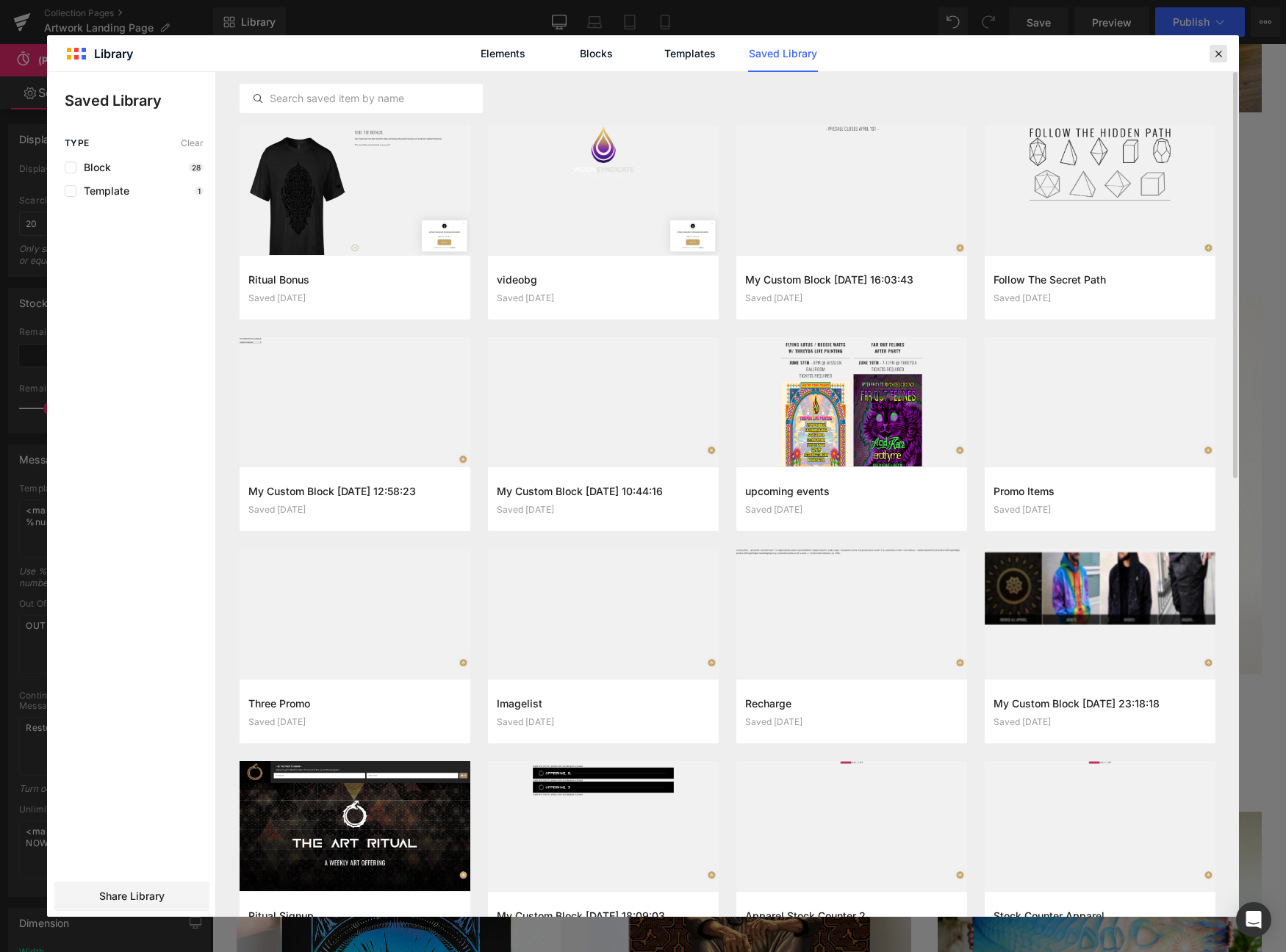
click at [1214, 54] on icon at bounding box center [1218, 54] width 13 height 13
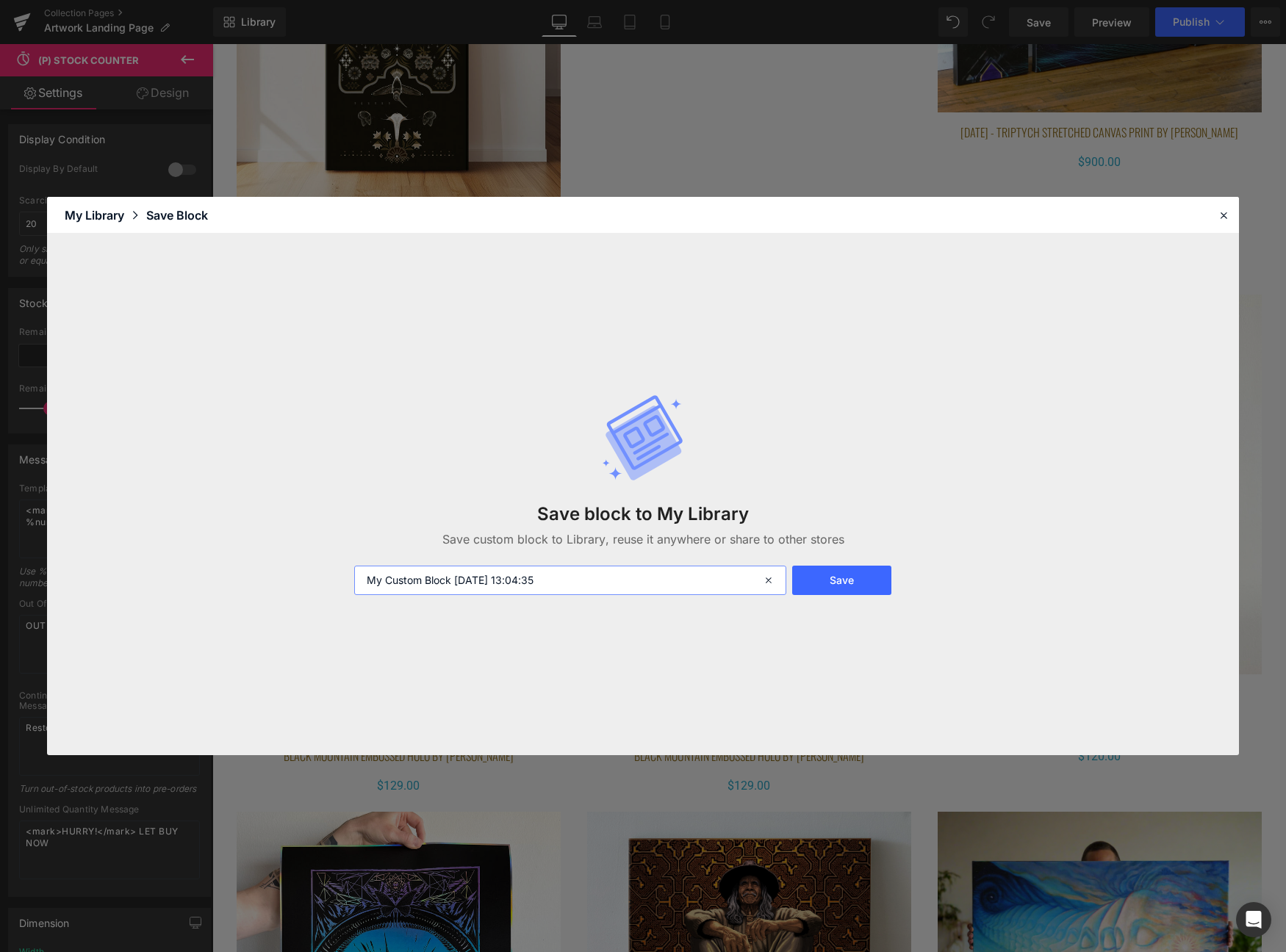
click at [678, 590] on input "My Custom Block 2025-08-31 13:04:35" at bounding box center [570, 580] width 432 height 30
type input "art stock counter"
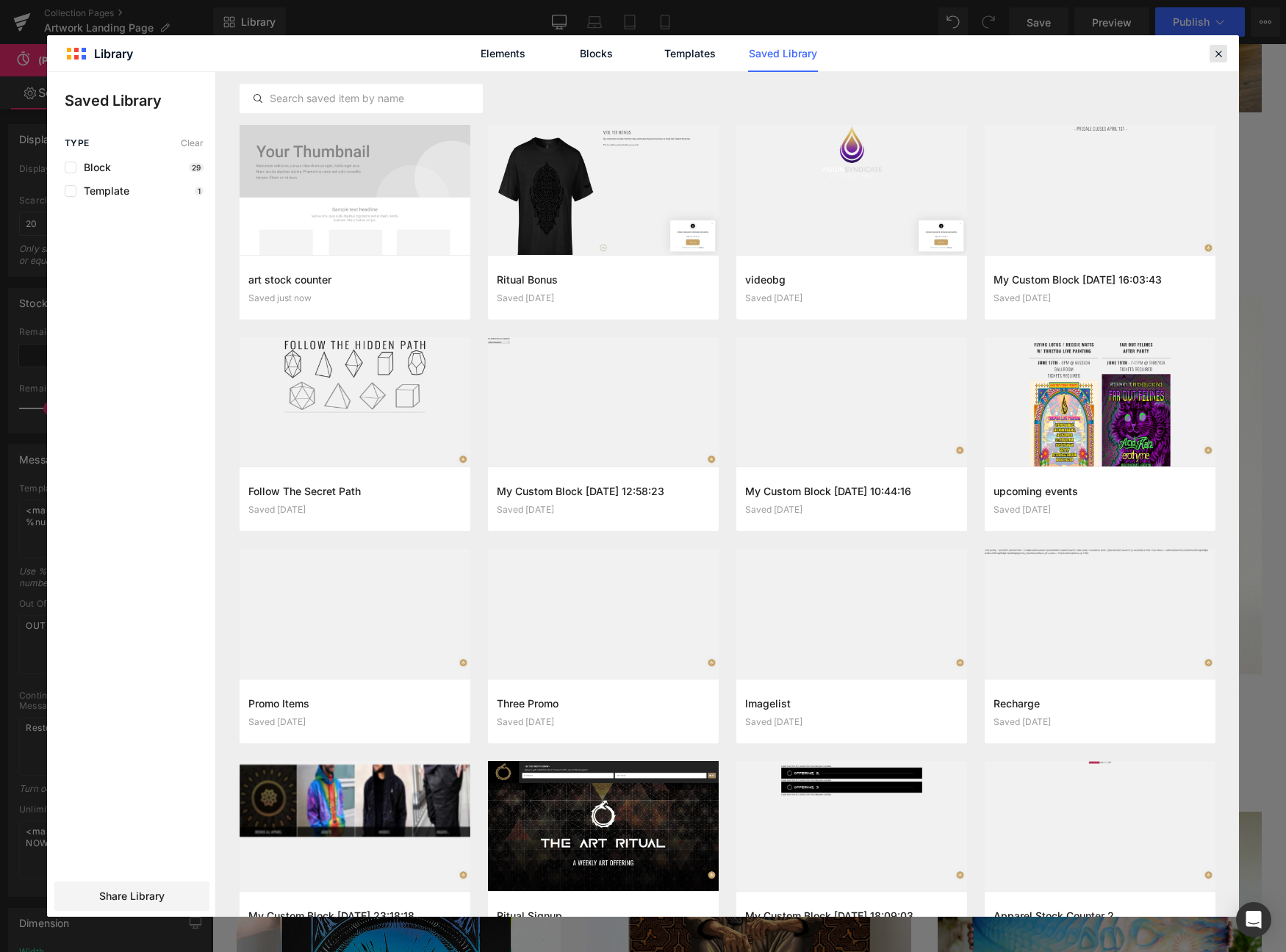
drag, startPoint x: 1211, startPoint y: 56, endPoint x: 1003, endPoint y: 12, distance: 212.6
click at [1211, 56] on div at bounding box center [1218, 53] width 17 height 17
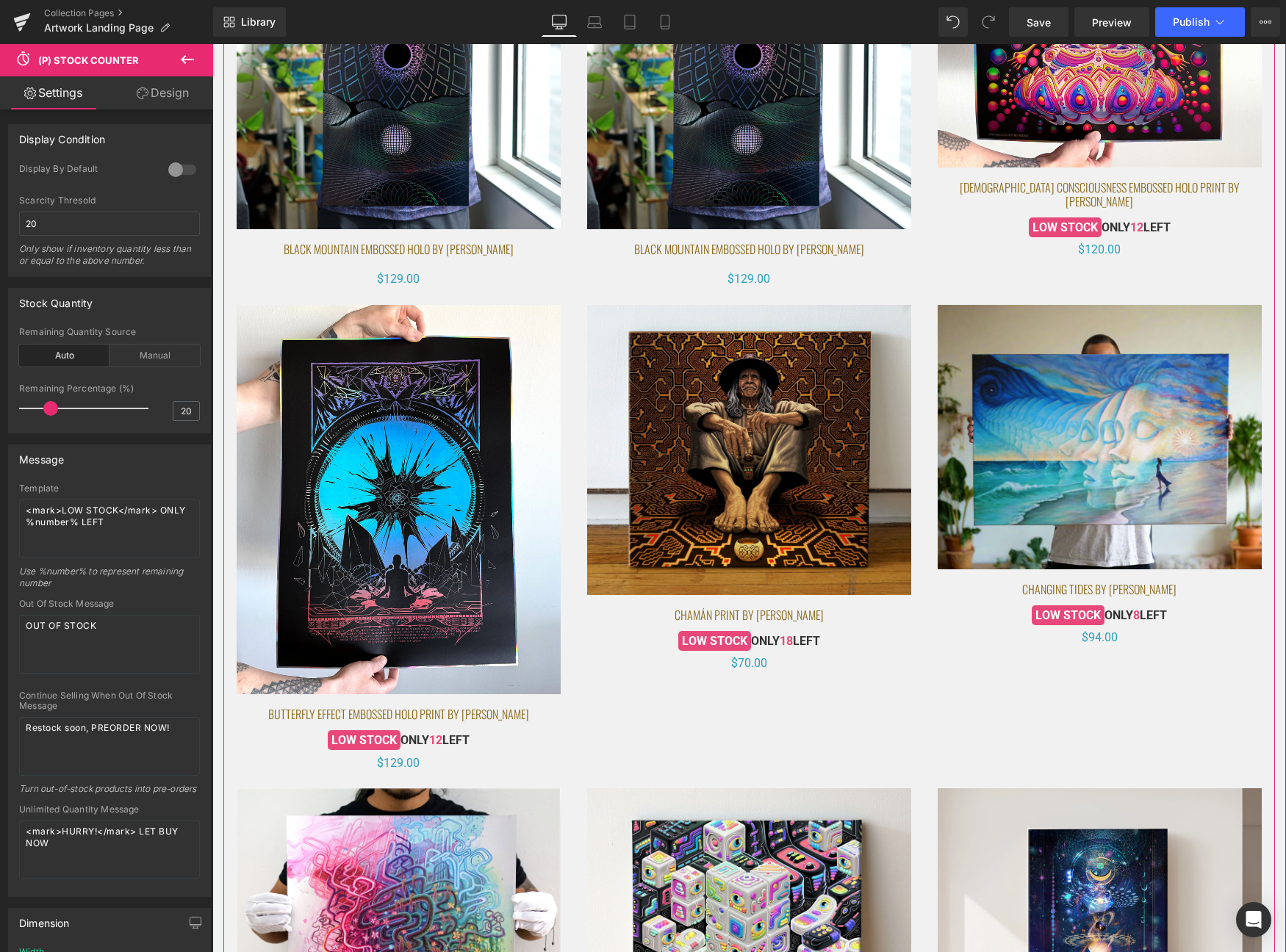
scroll to position [1835, 0]
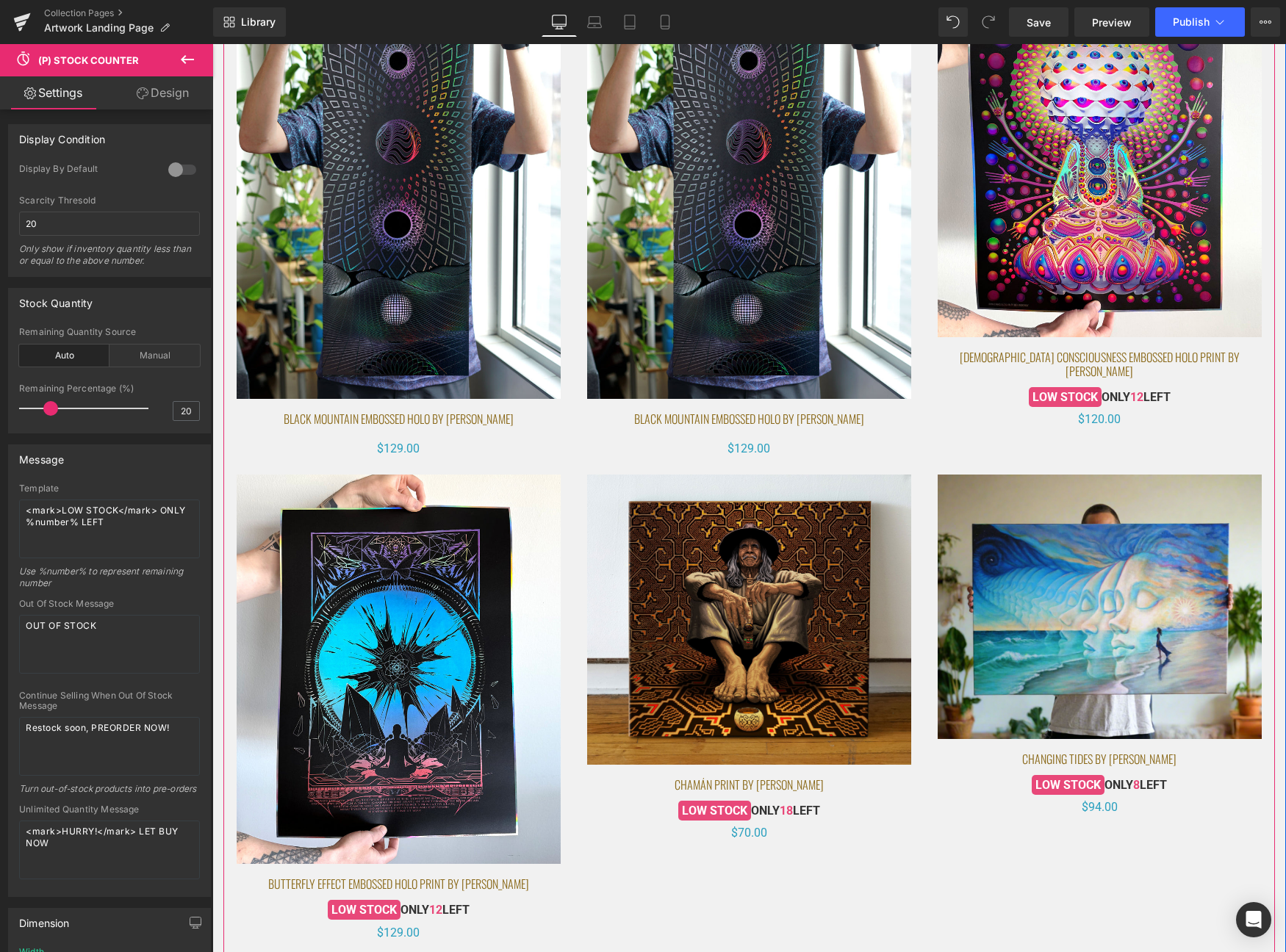
click at [663, 275] on img at bounding box center [749, 178] width 325 height 443
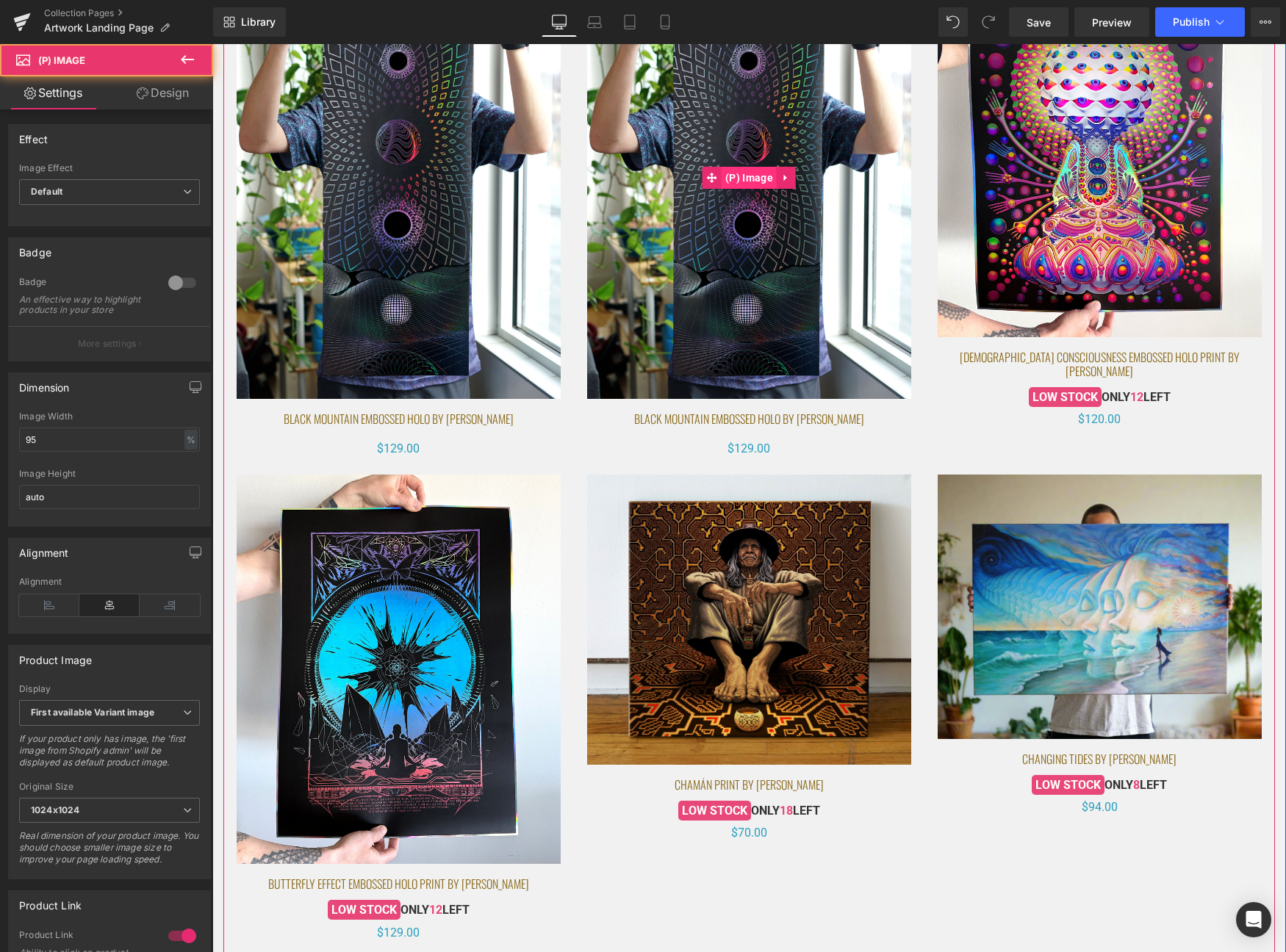
click at [736, 182] on span "(P) Image" at bounding box center [749, 178] width 55 height 22
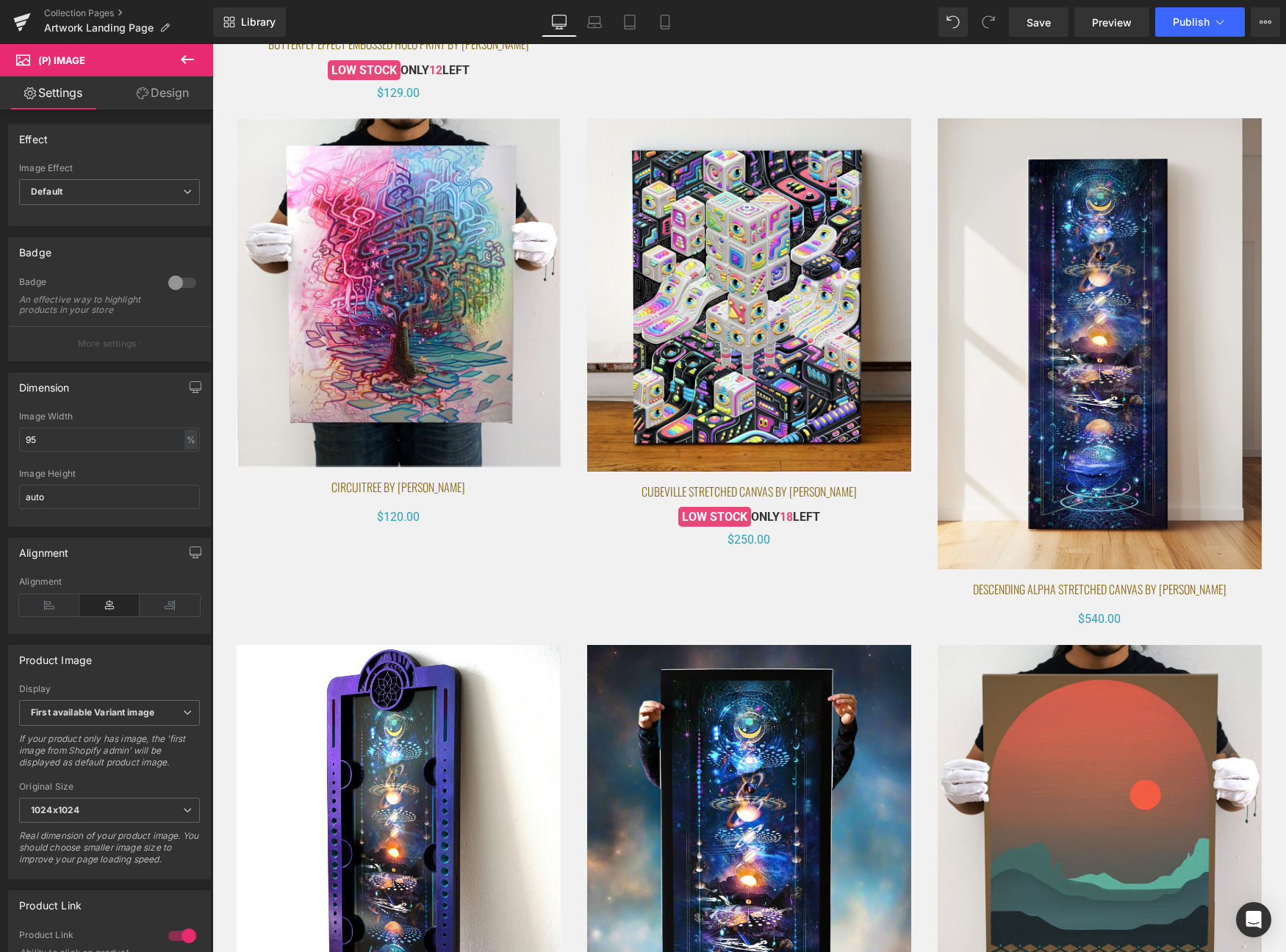
scroll to position [2678, 0]
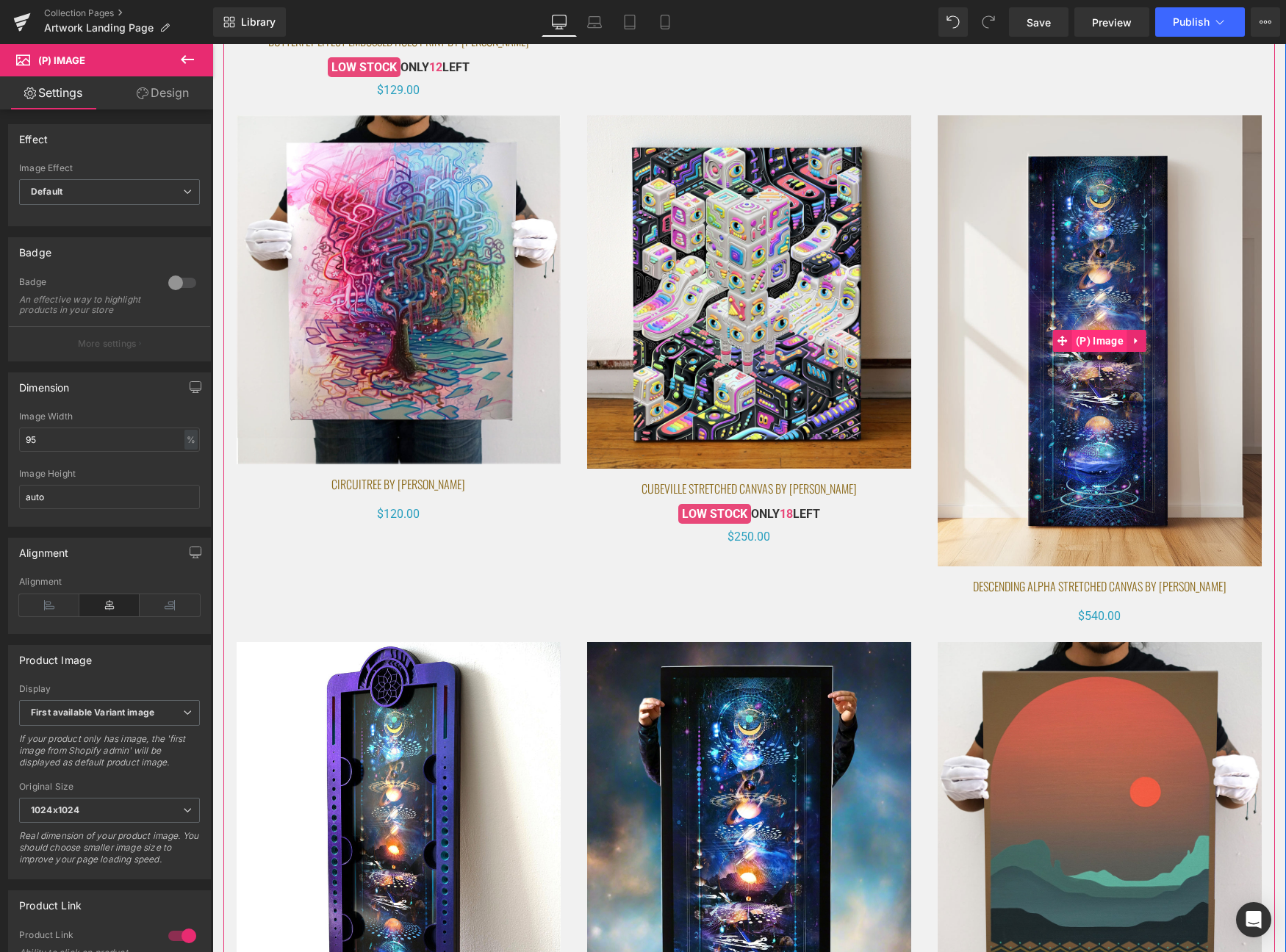
click at [1094, 343] on span "(P) Image" at bounding box center [1099, 341] width 55 height 22
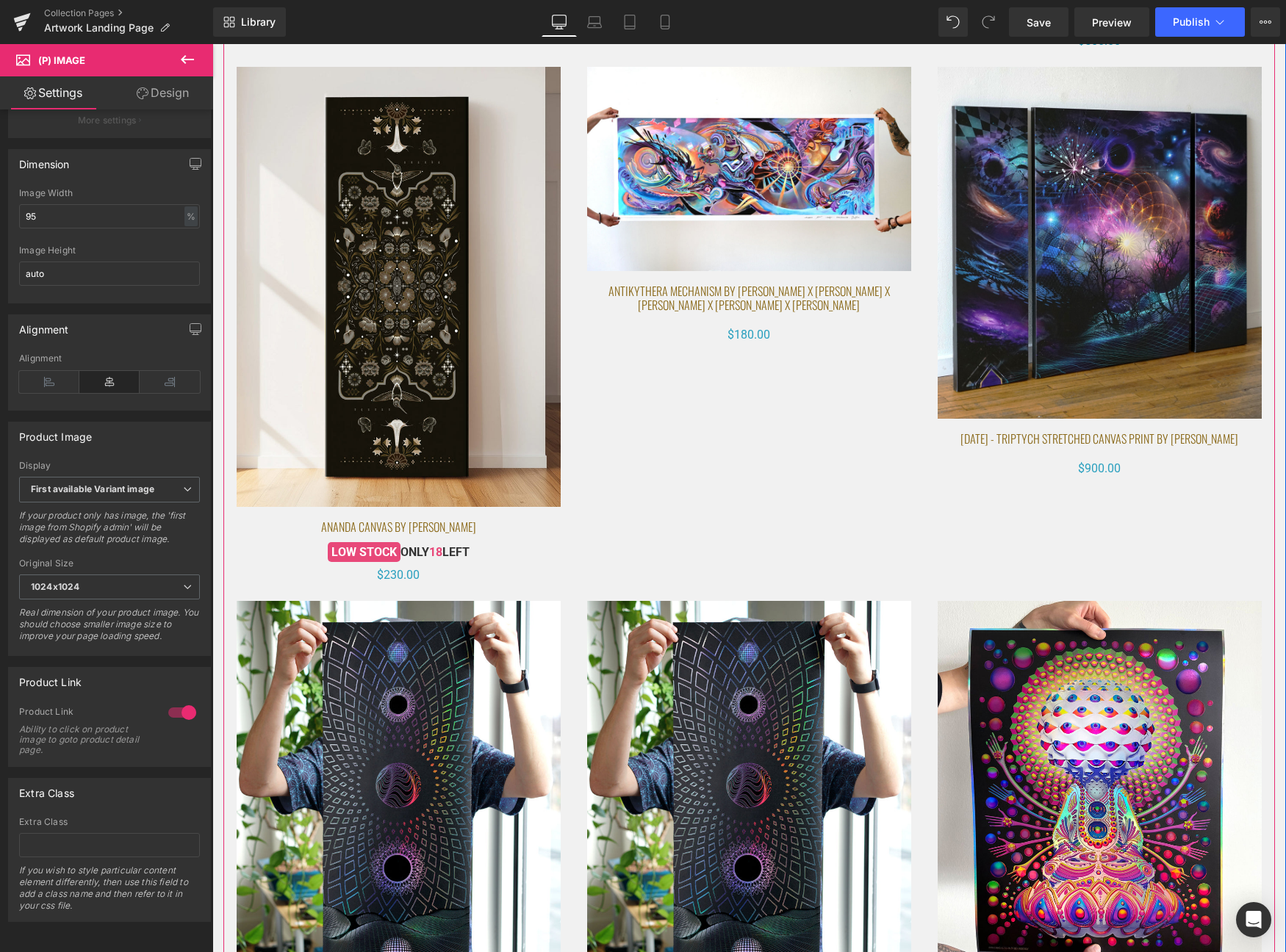
scroll to position [0, 0]
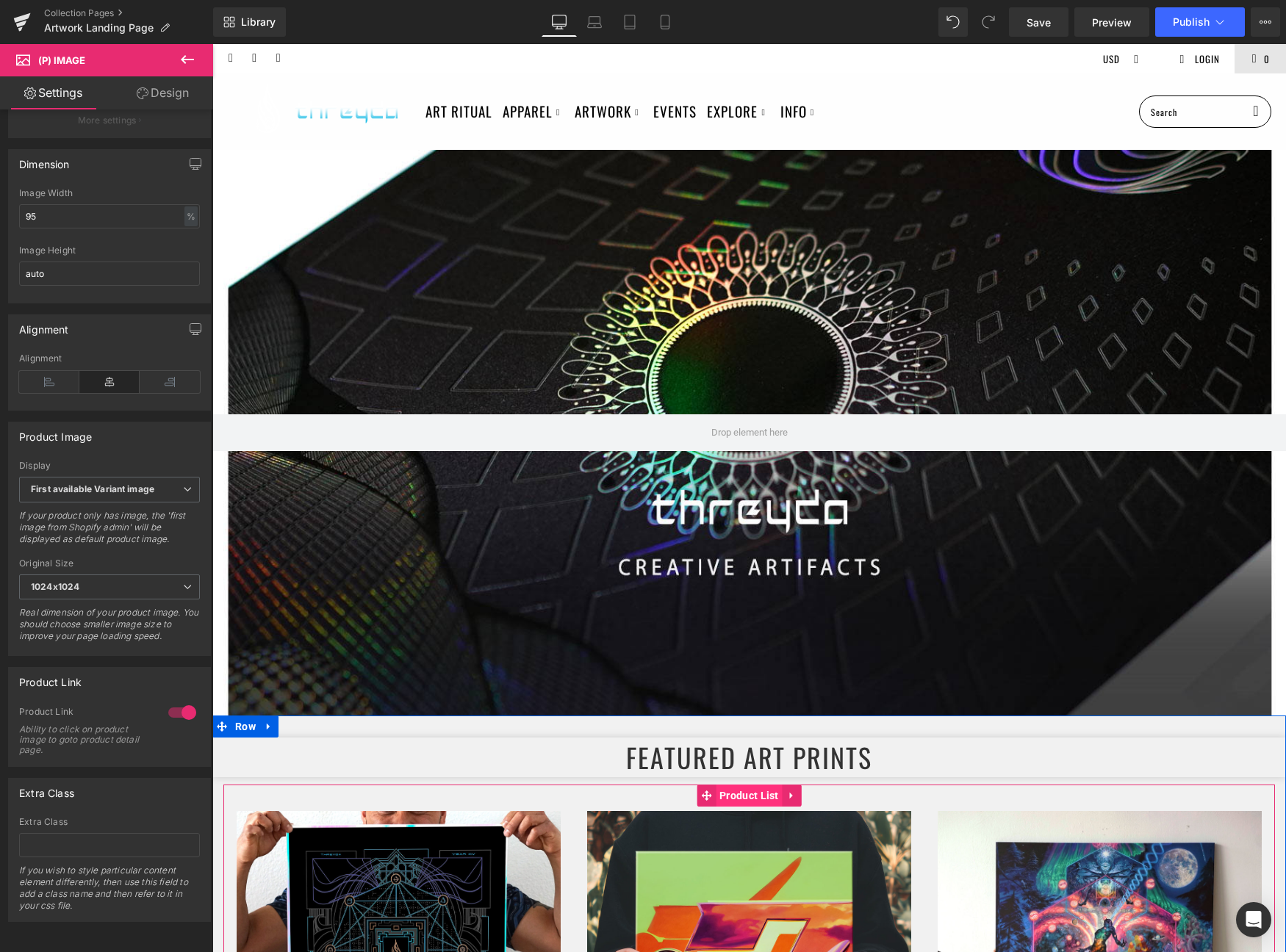
click at [728, 798] on span "Product List" at bounding box center [749, 795] width 67 height 22
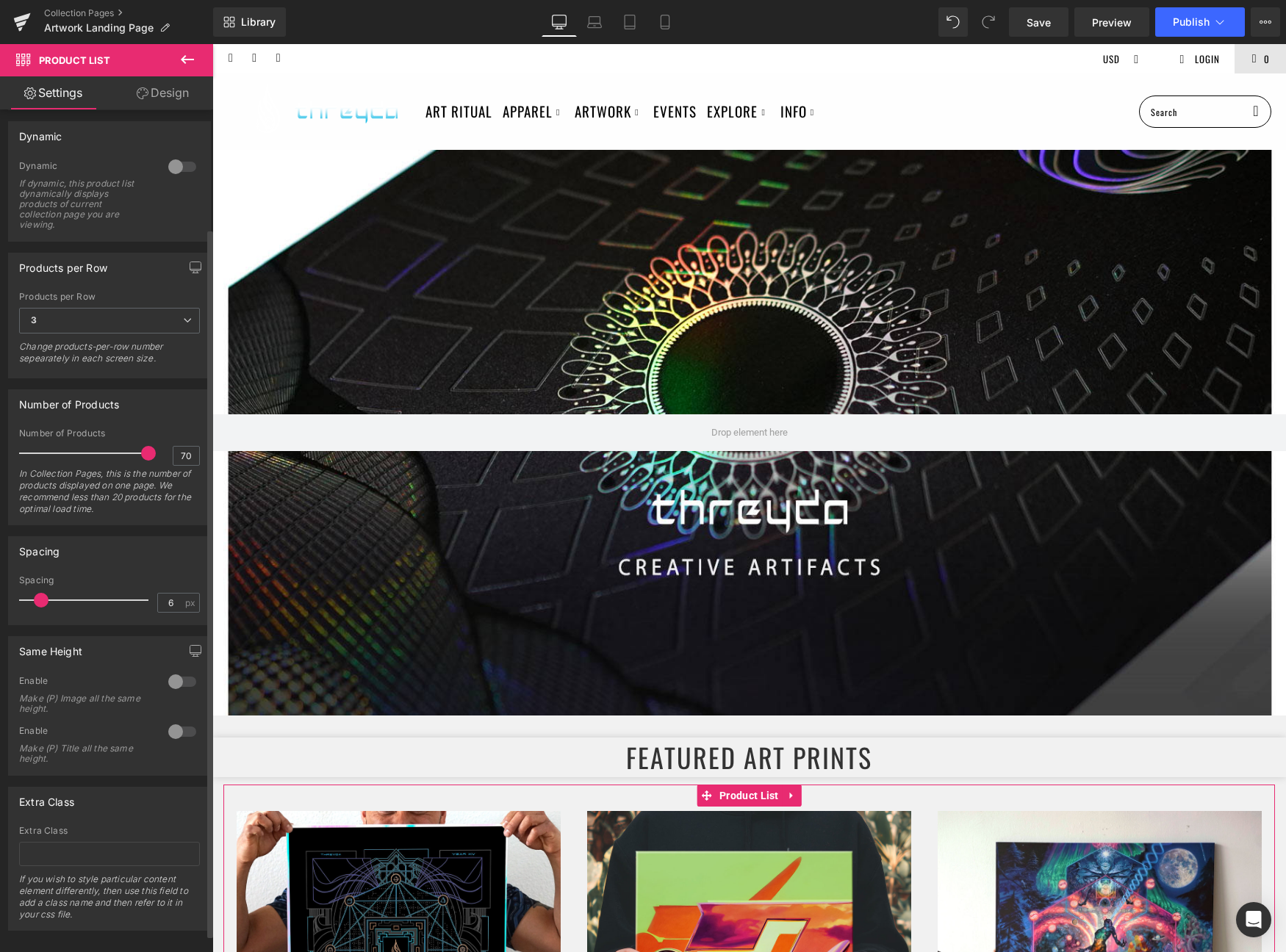
scroll to position [162, 0]
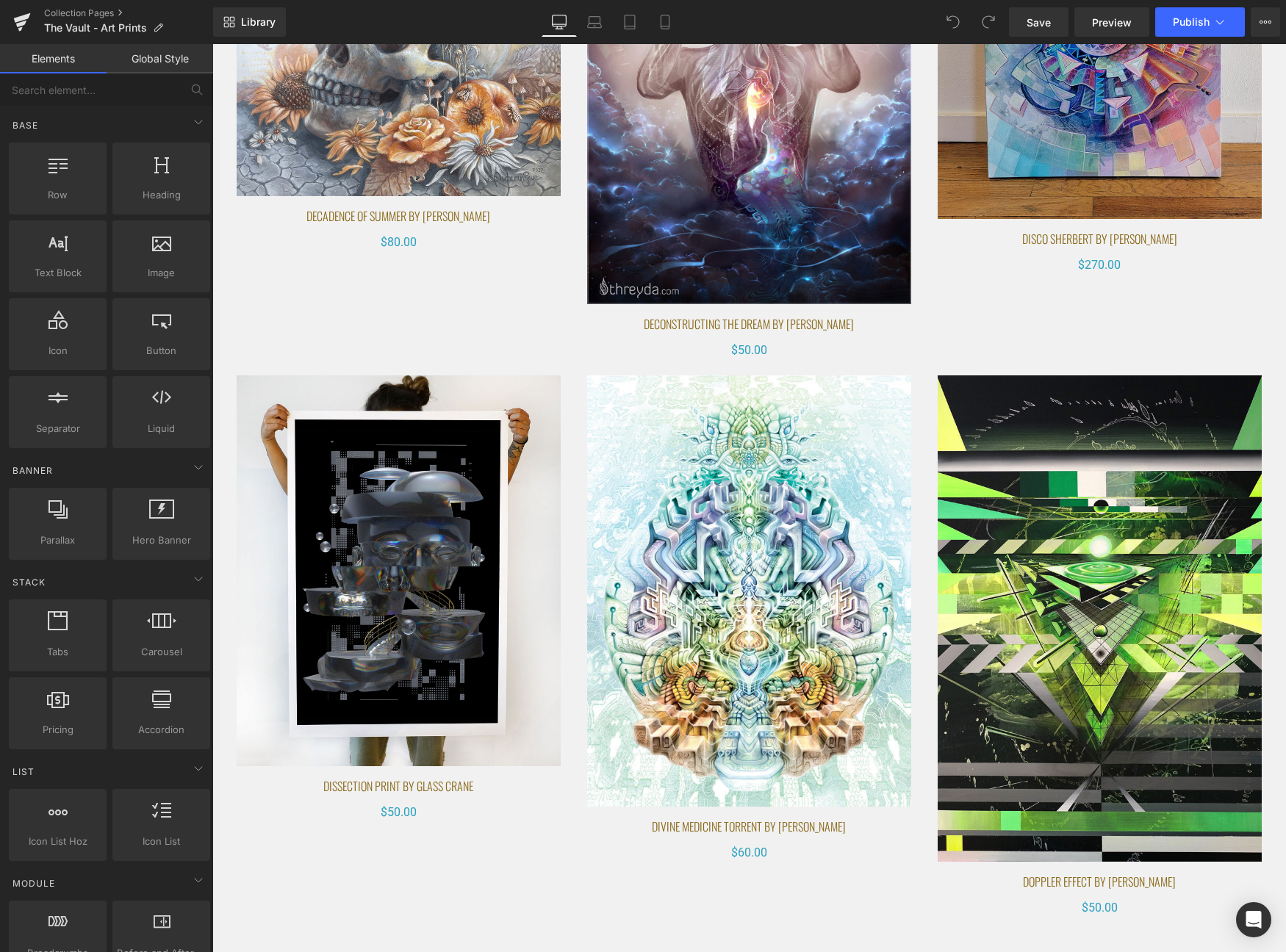
scroll to position [7755, 0]
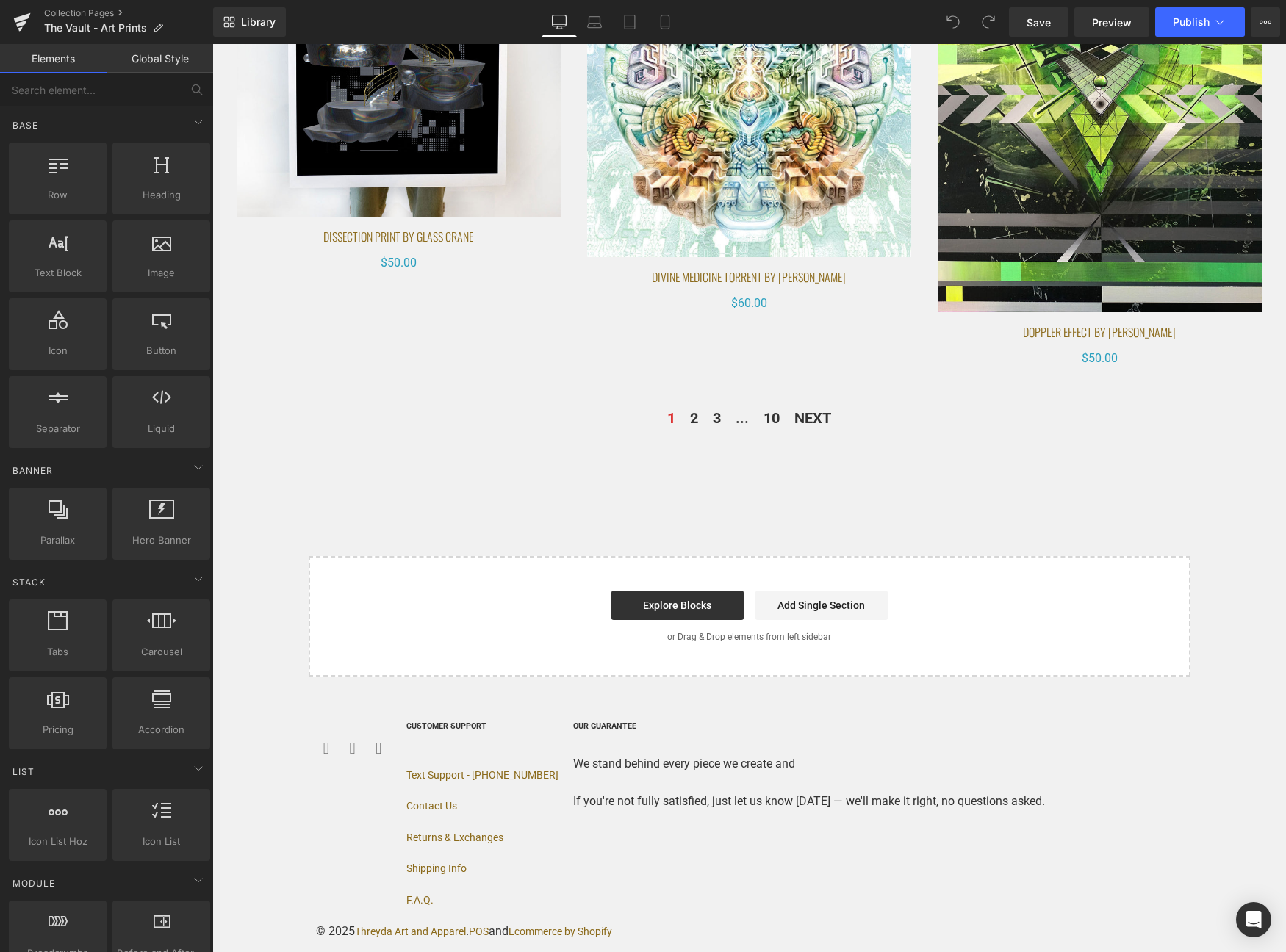
click at [735, 483] on span "(P) Stock Counter" at bounding box center [749, 490] width 93 height 22
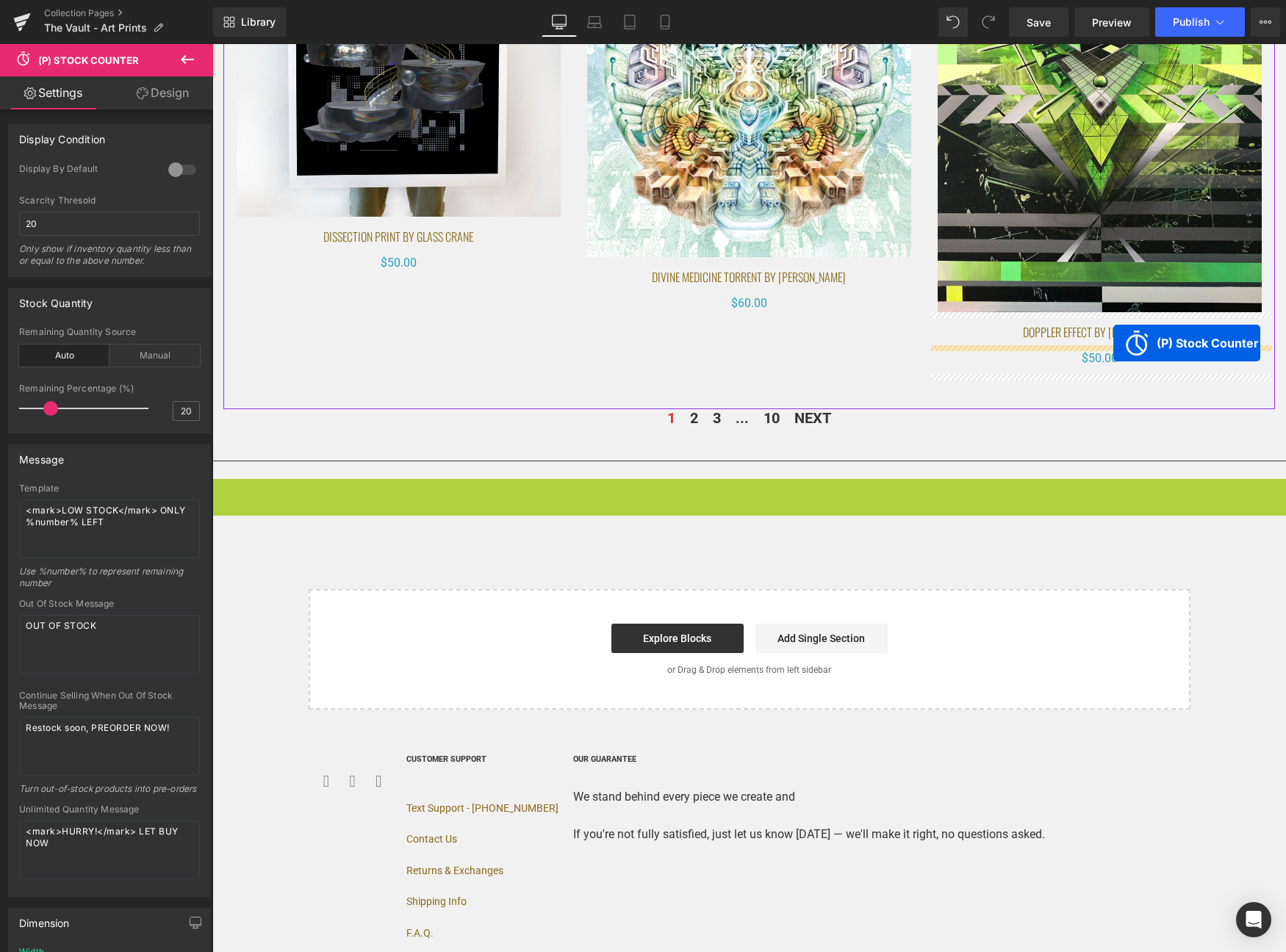
drag, startPoint x: 691, startPoint y: 490, endPoint x: 1113, endPoint y: 343, distance: 446.9
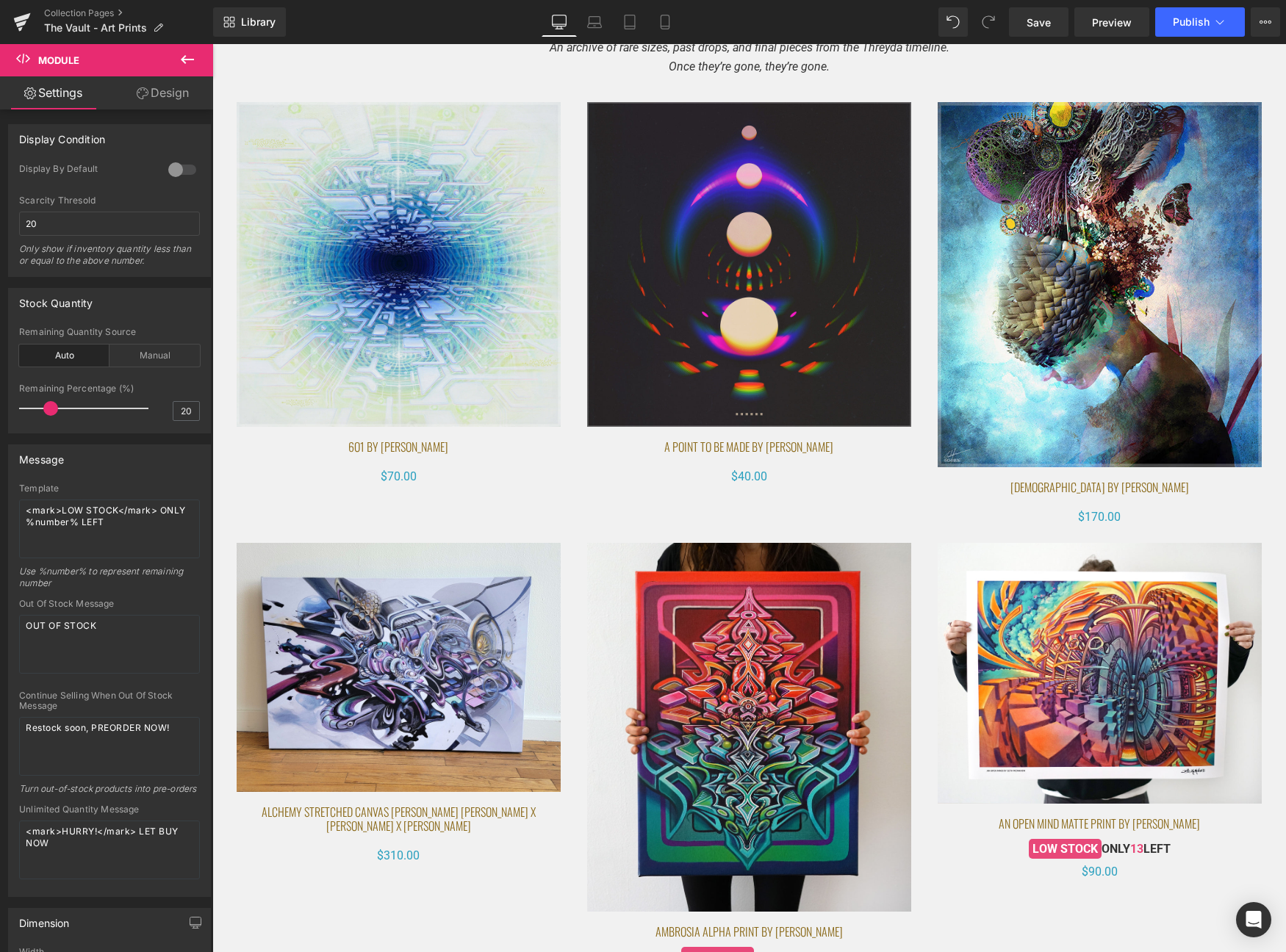
scroll to position [0, 0]
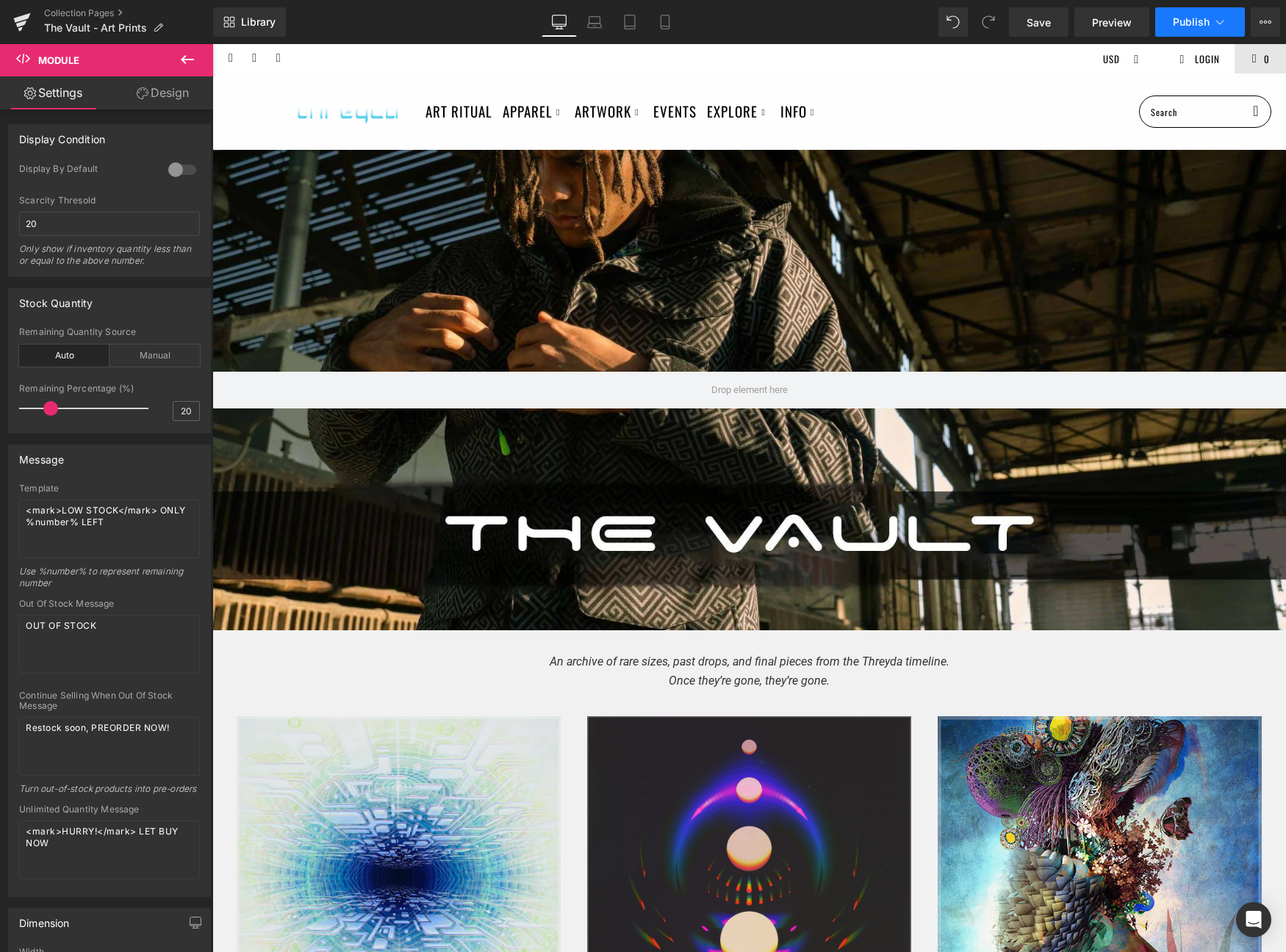
click at [1188, 26] on span "Publish" at bounding box center [1191, 22] width 36 height 12
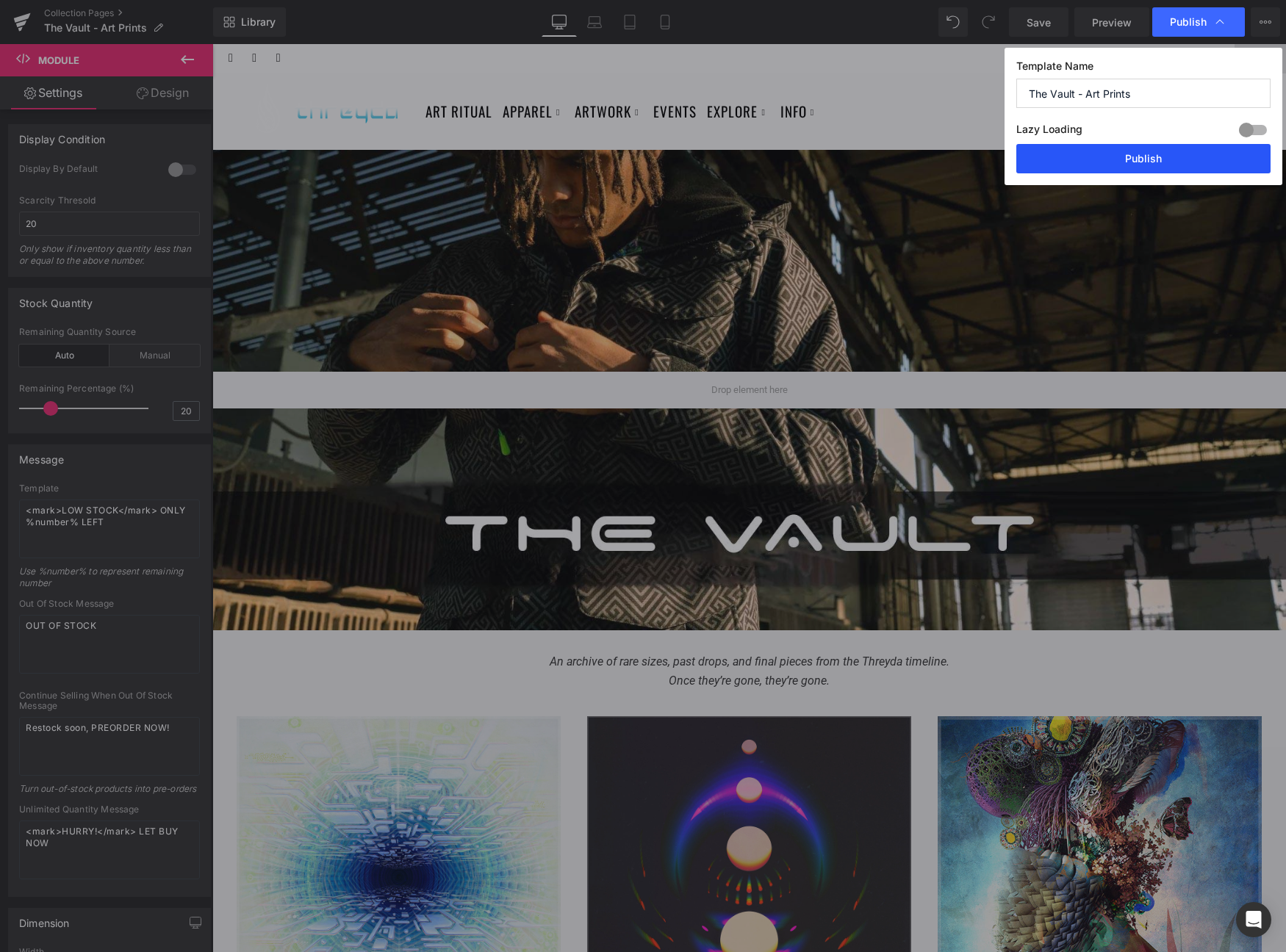
click at [1132, 154] on button "Publish" at bounding box center [1144, 159] width 254 height 30
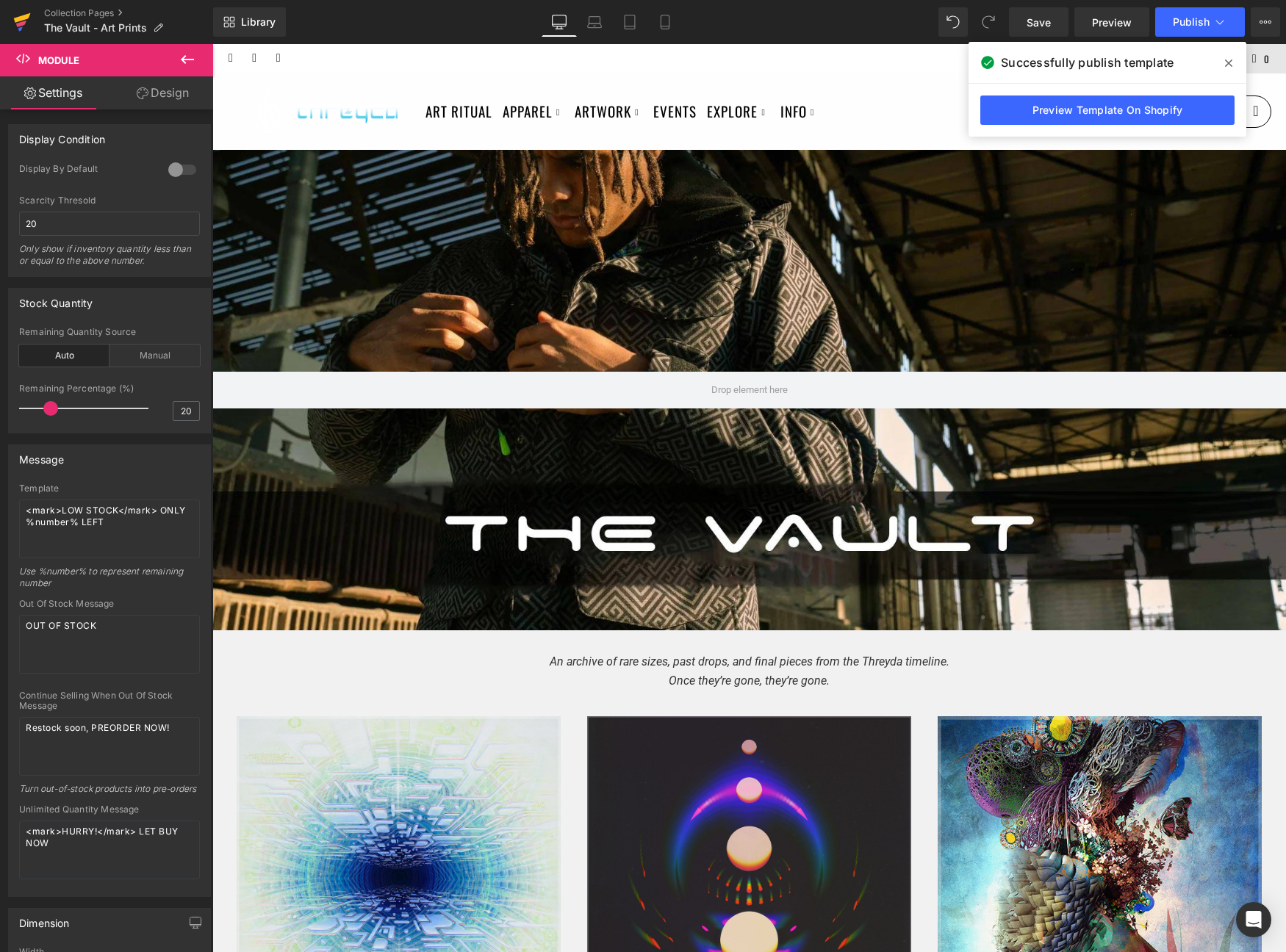
click at [17, 23] on icon at bounding box center [21, 24] width 10 height 7
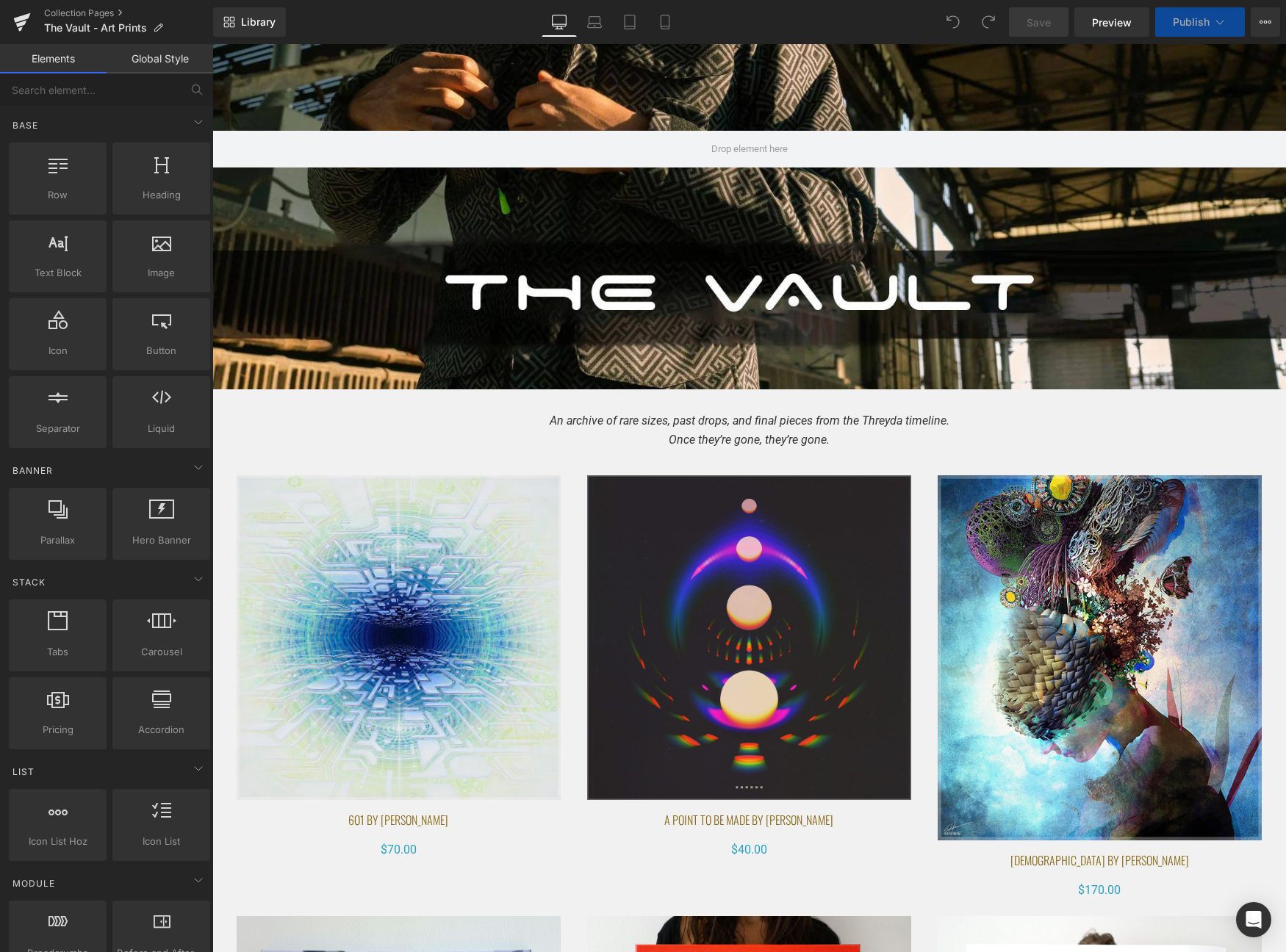
scroll to position [246, 0]
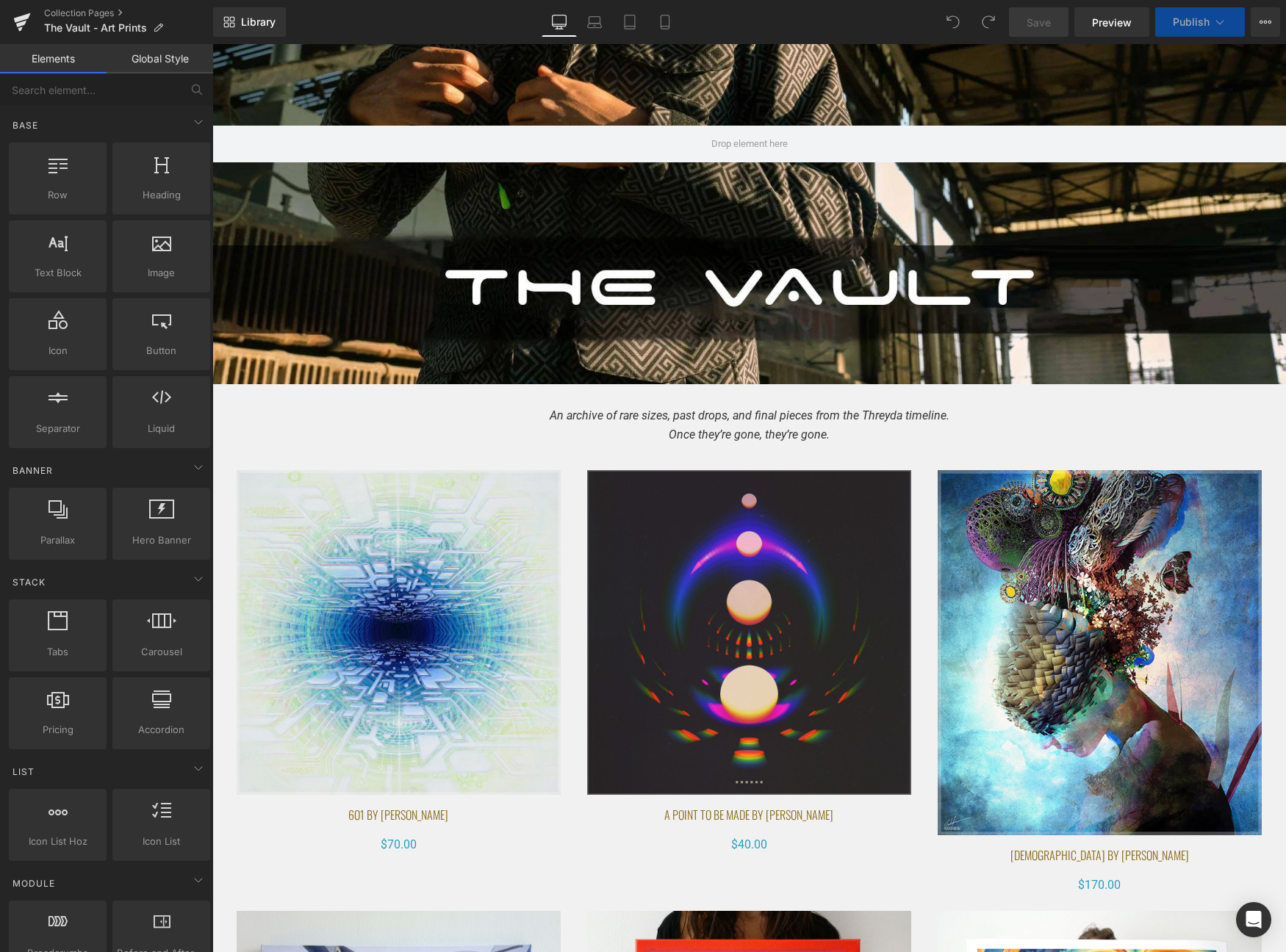
click at [759, 613] on img at bounding box center [749, 632] width 325 height 324
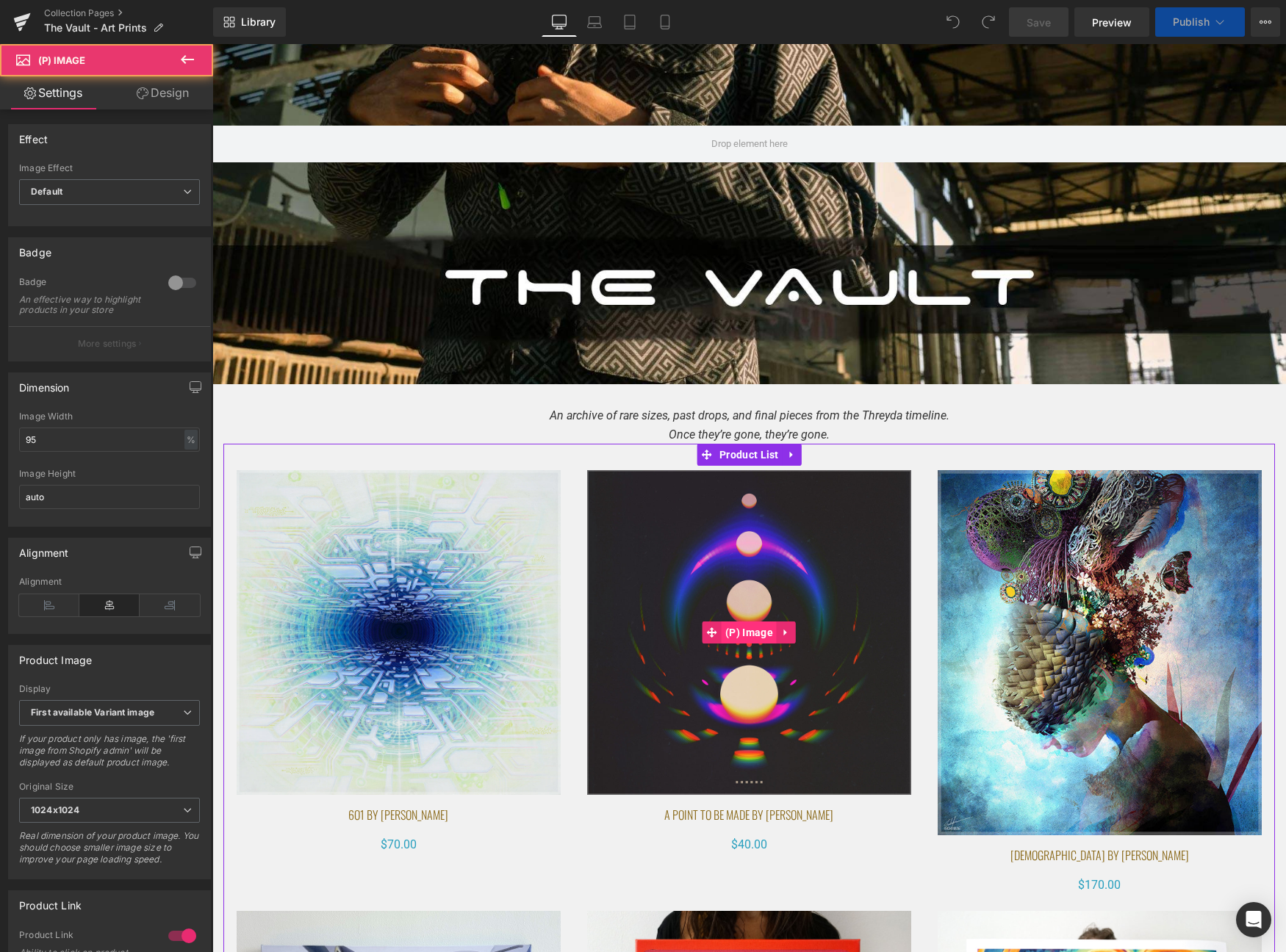
click at [752, 631] on span "(P) Image" at bounding box center [749, 632] width 55 height 22
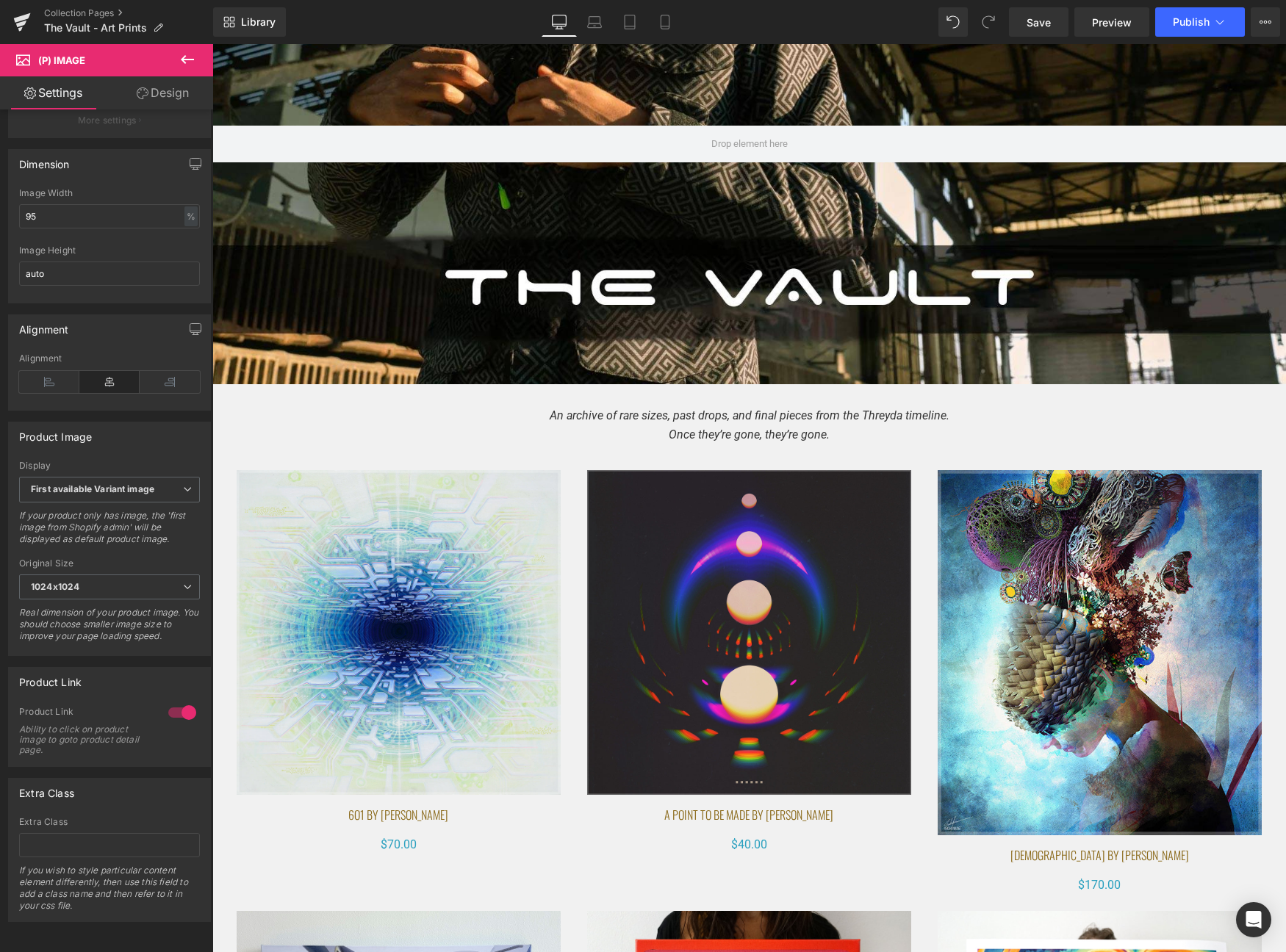
scroll to position [230, 0]
click at [745, 462] on span "Product List" at bounding box center [749, 455] width 67 height 22
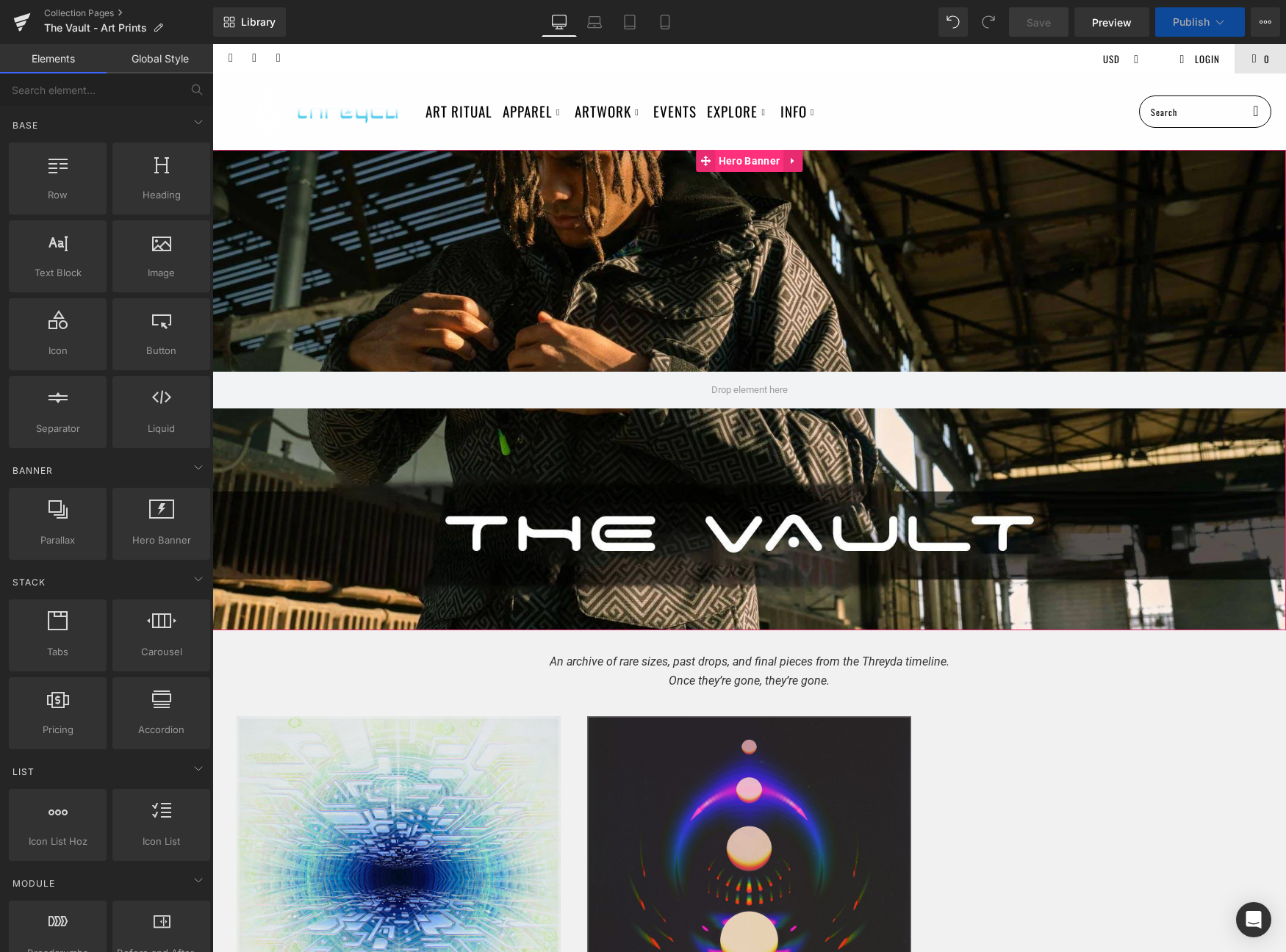
click at [735, 163] on span "Hero Banner" at bounding box center [749, 161] width 69 height 22
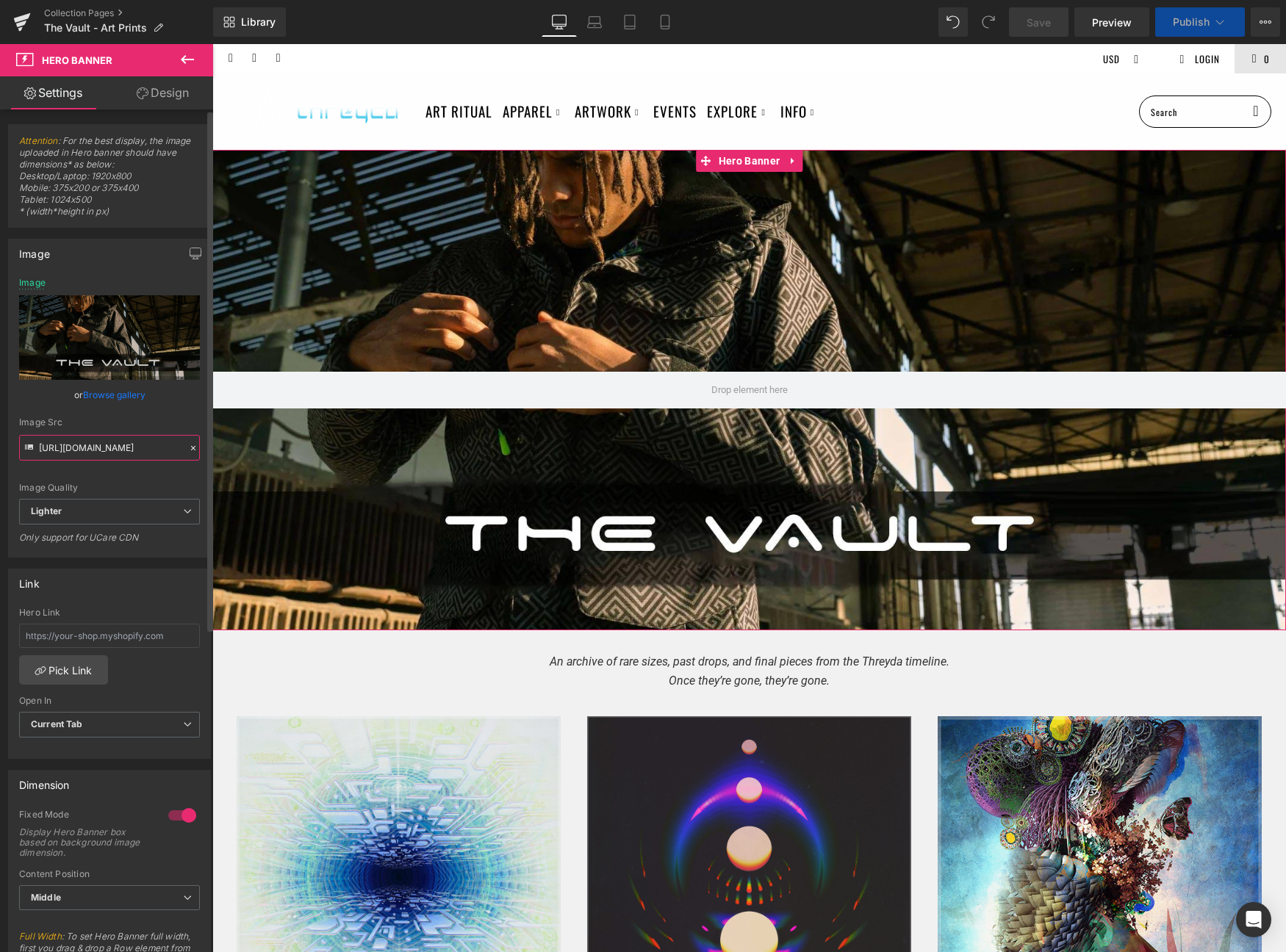
click at [103, 444] on input "https://ucarecdn.com/21ab7bcf-01e6-4e15-acd8-5c4046b2e3da/-/format/auto/-/previ…" at bounding box center [109, 448] width 181 height 26
click at [734, 154] on span "Hero Banner" at bounding box center [749, 161] width 69 height 22
click at [116, 400] on link "Browse gallery" at bounding box center [115, 395] width 63 height 26
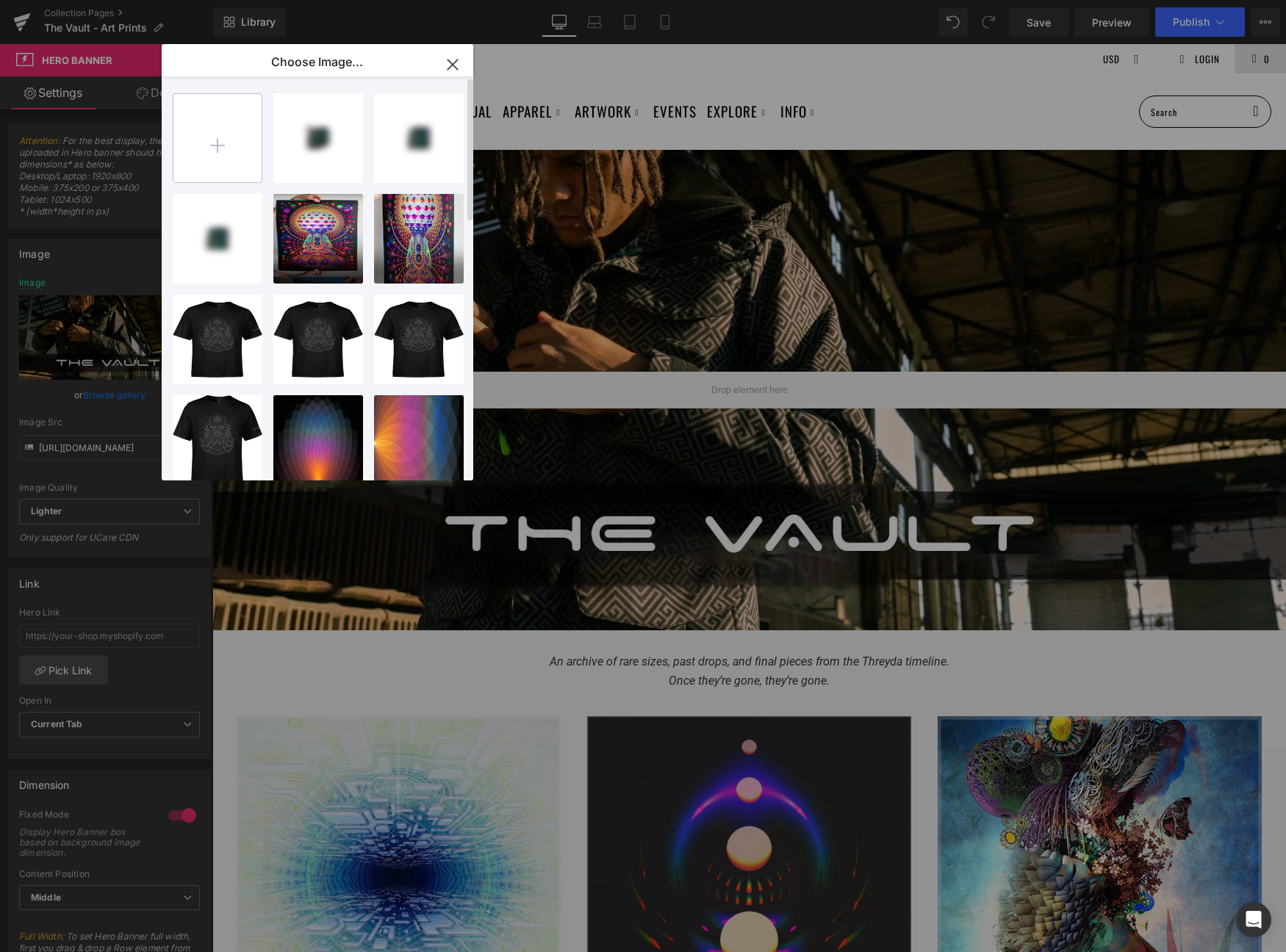
click at [208, 131] on input "file" at bounding box center [217, 138] width 88 height 88
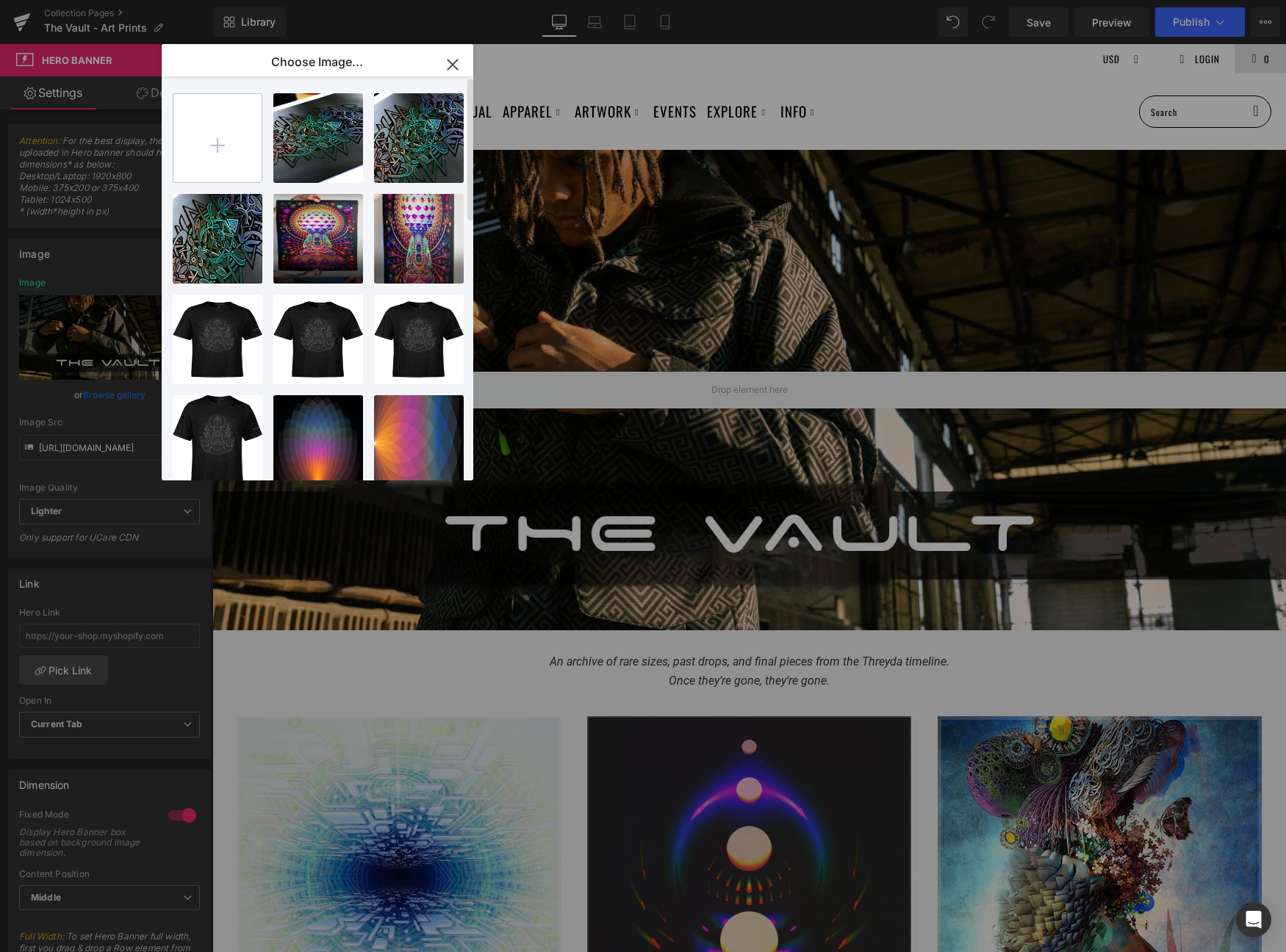
type input "C:\fakepath\vault_wide.jpg"
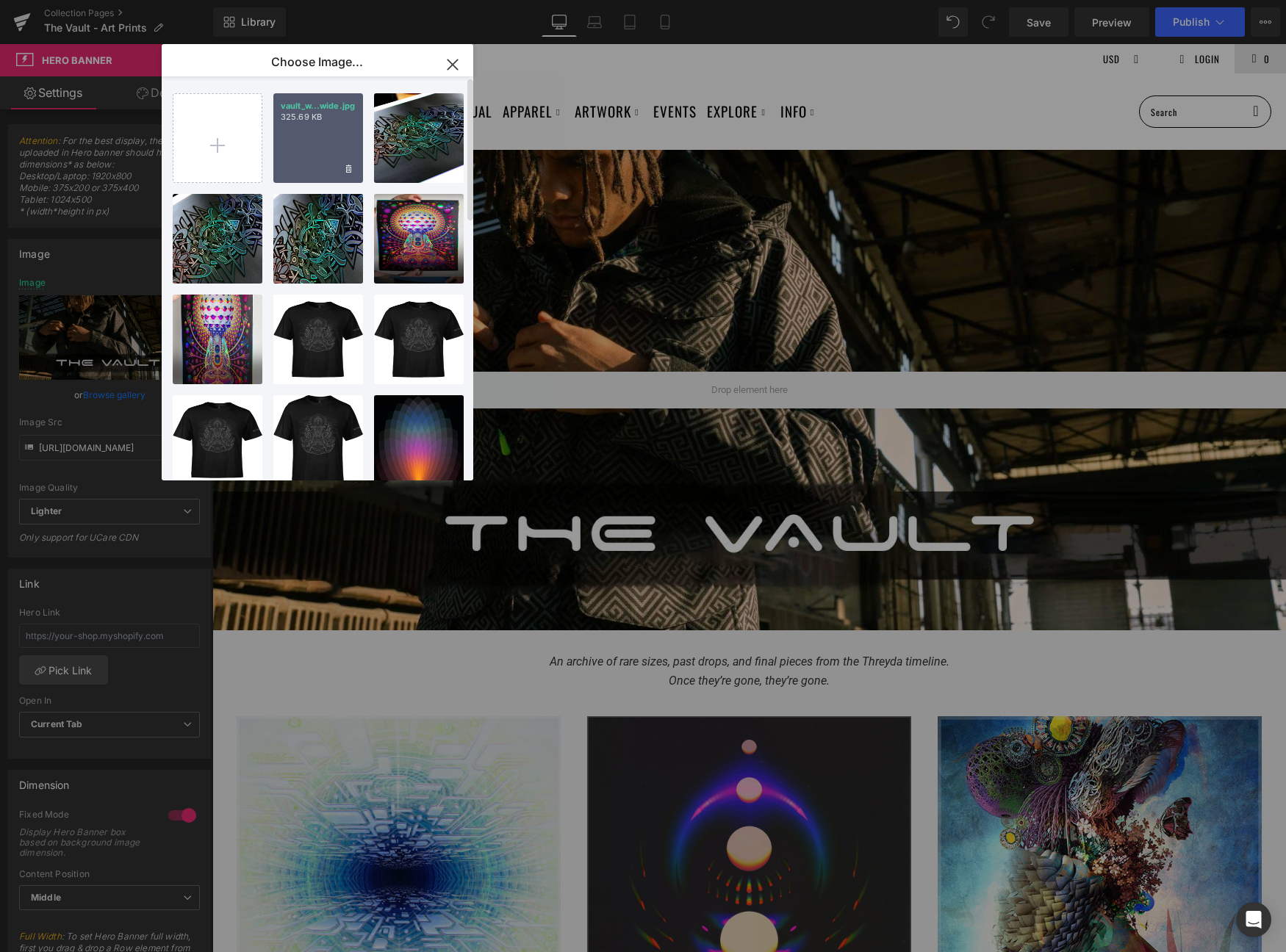
click at [314, 144] on div "vault_w...wide.jpg 325.69 KB" at bounding box center [318, 138] width 90 height 90
type input "https://ucarecdn.com/c740a1e5-ddc1-4f25-ba42-1825aabc9124/-/format/auto/-/previ…"
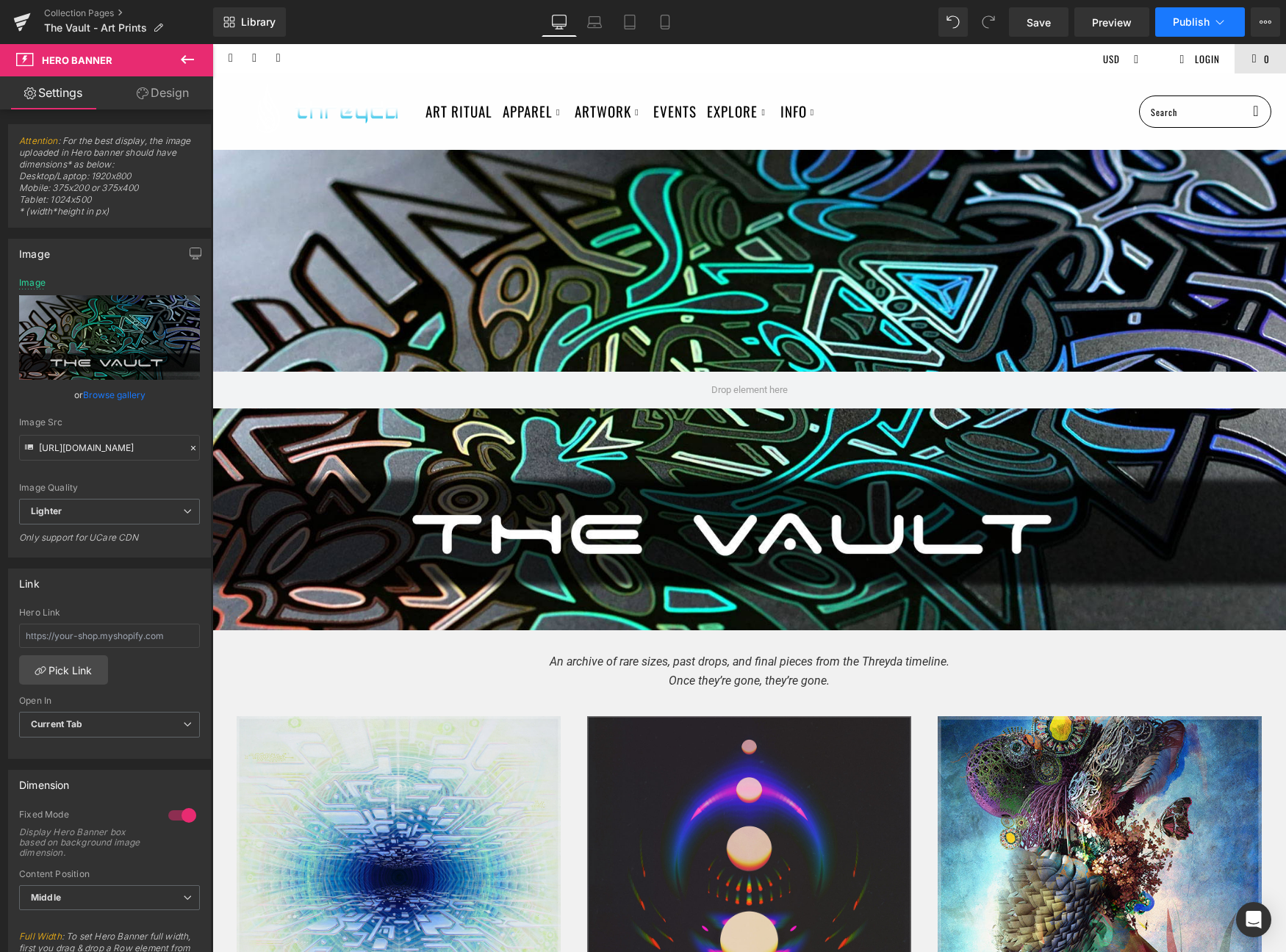
click at [1206, 30] on button "Publish" at bounding box center [1200, 22] width 90 height 30
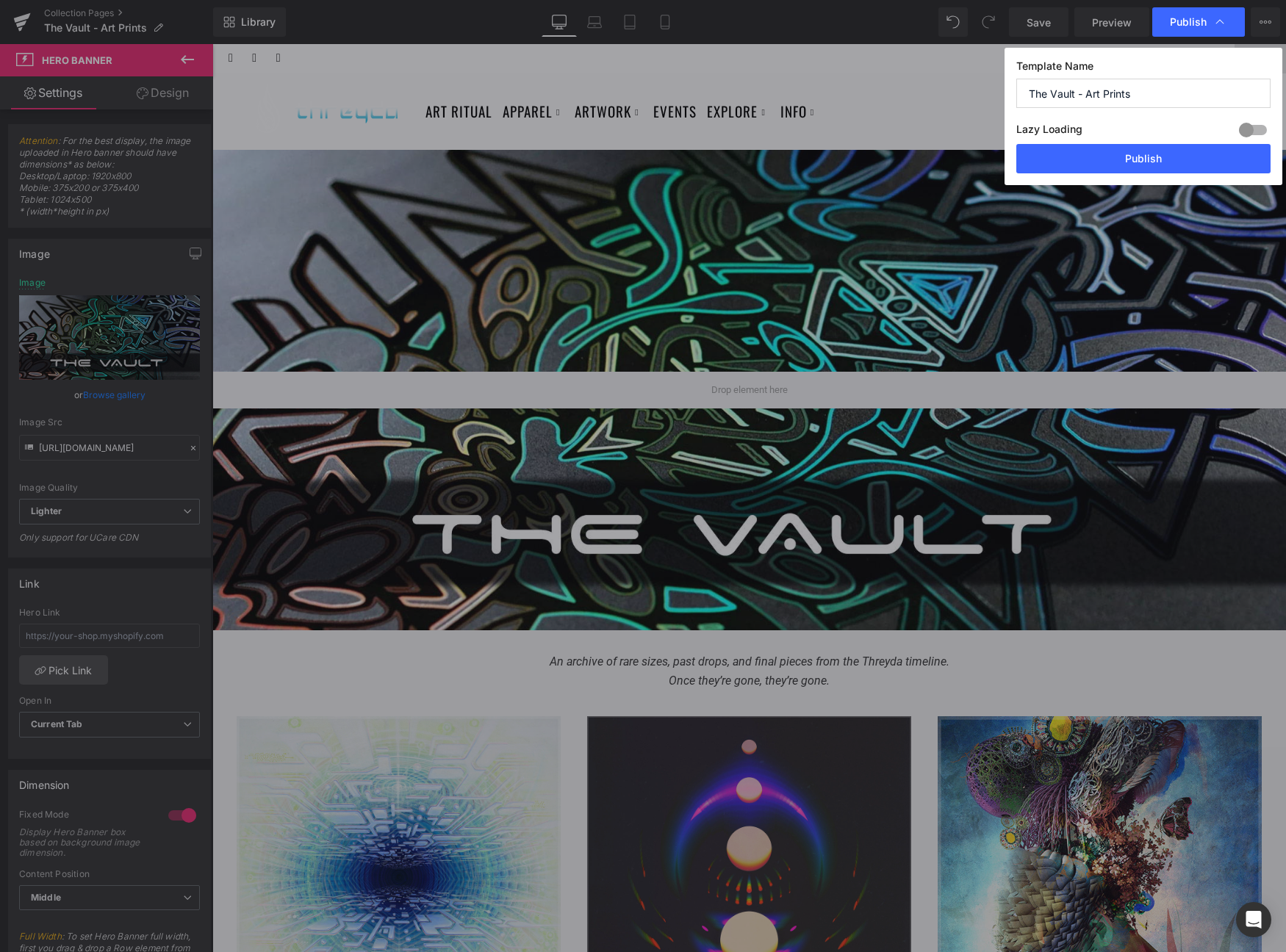
click at [1206, 30] on div "Publish" at bounding box center [1198, 22] width 93 height 30
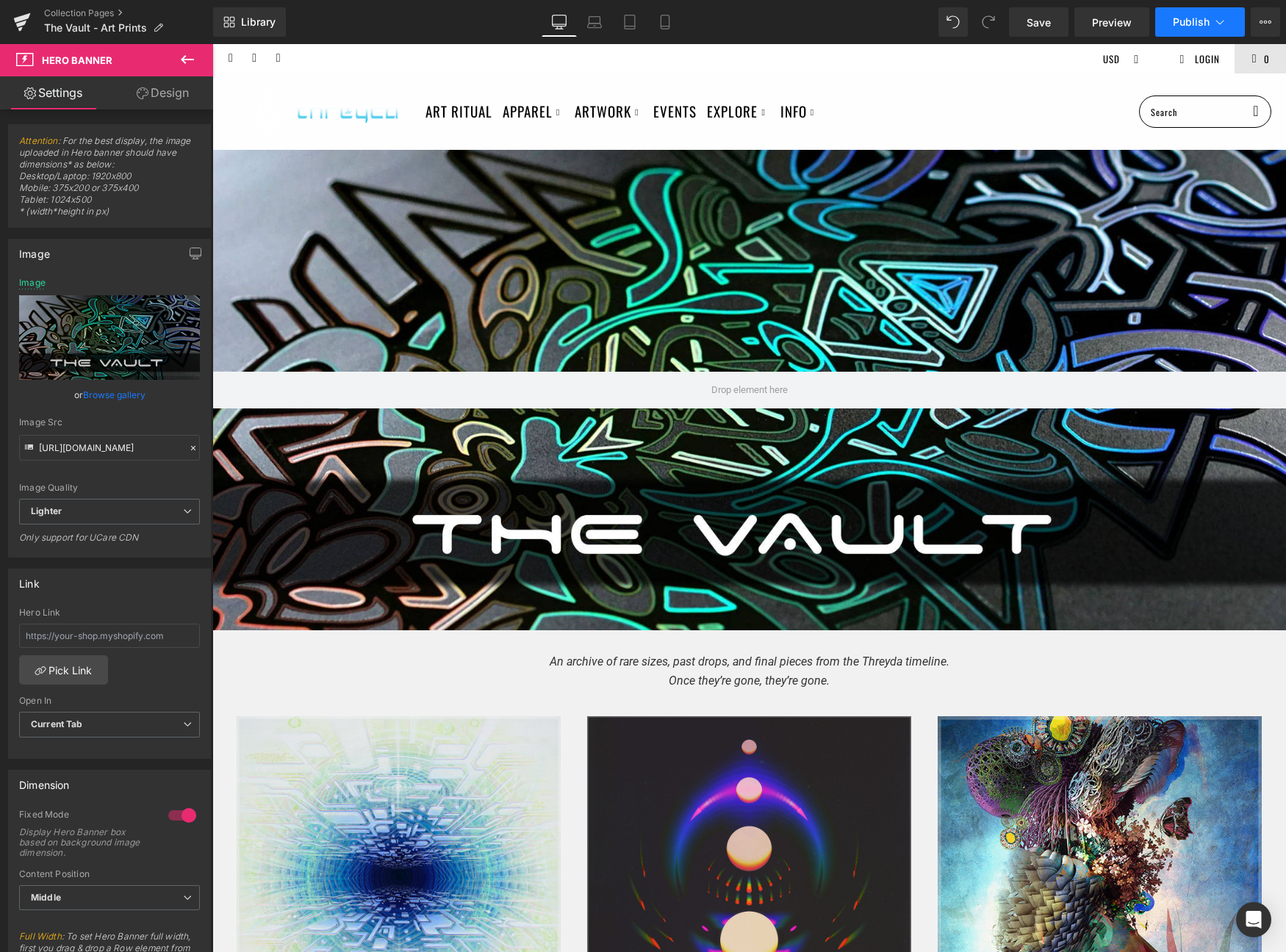
click at [1198, 17] on span "Publish" at bounding box center [1191, 22] width 36 height 12
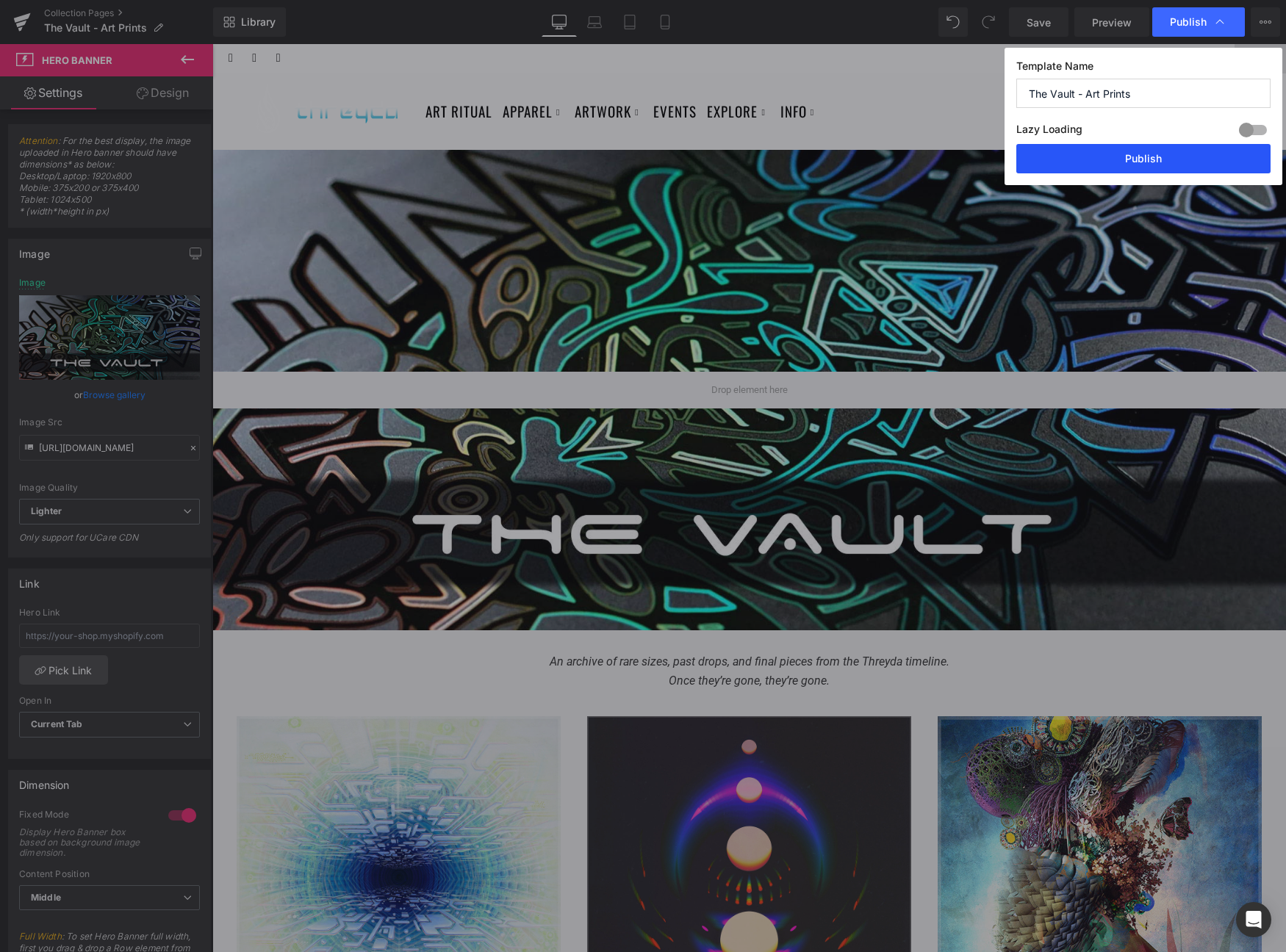
click at [1141, 155] on button "Publish" at bounding box center [1144, 159] width 254 height 30
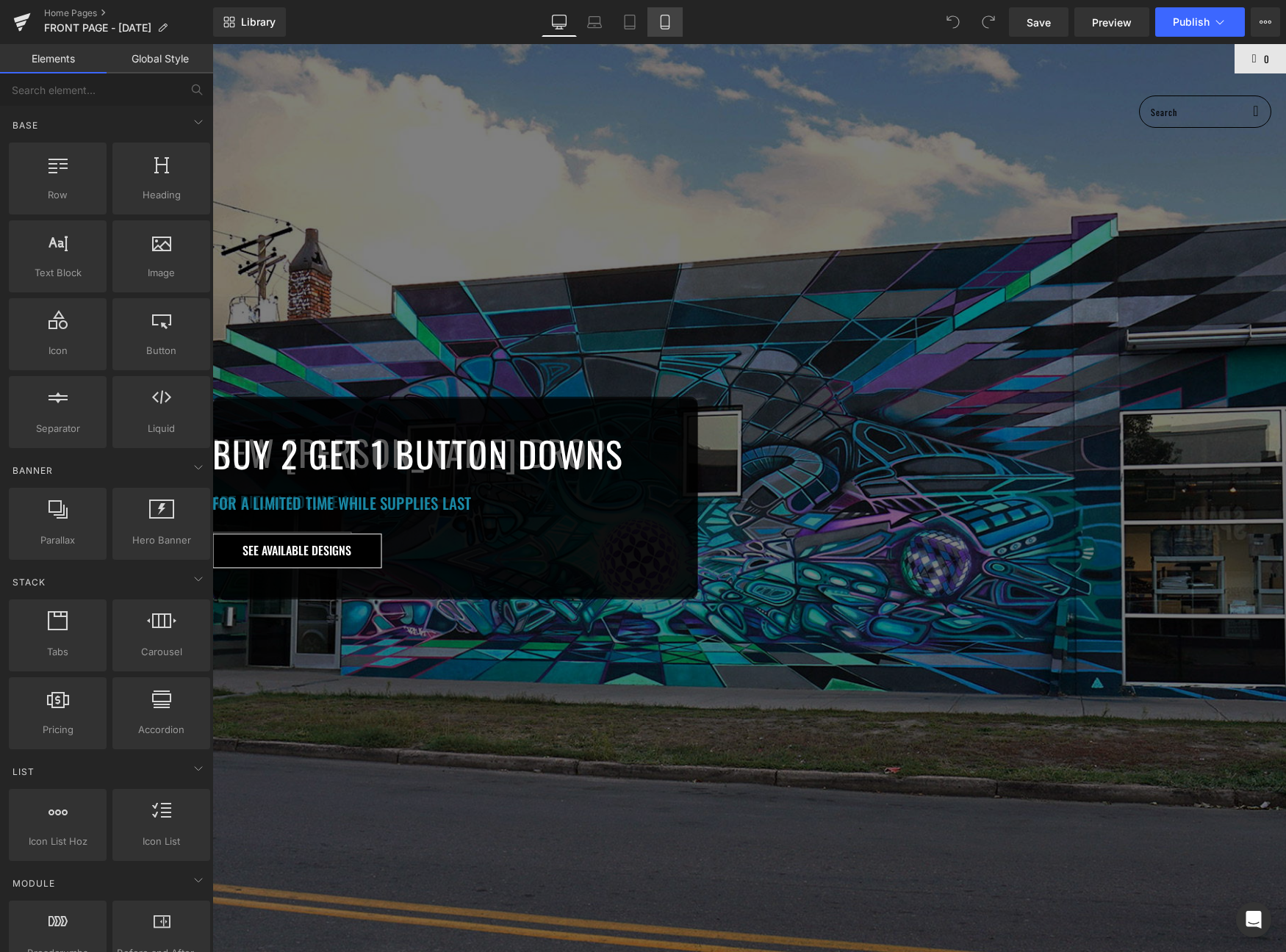
click at [669, 15] on icon at bounding box center [665, 22] width 15 height 15
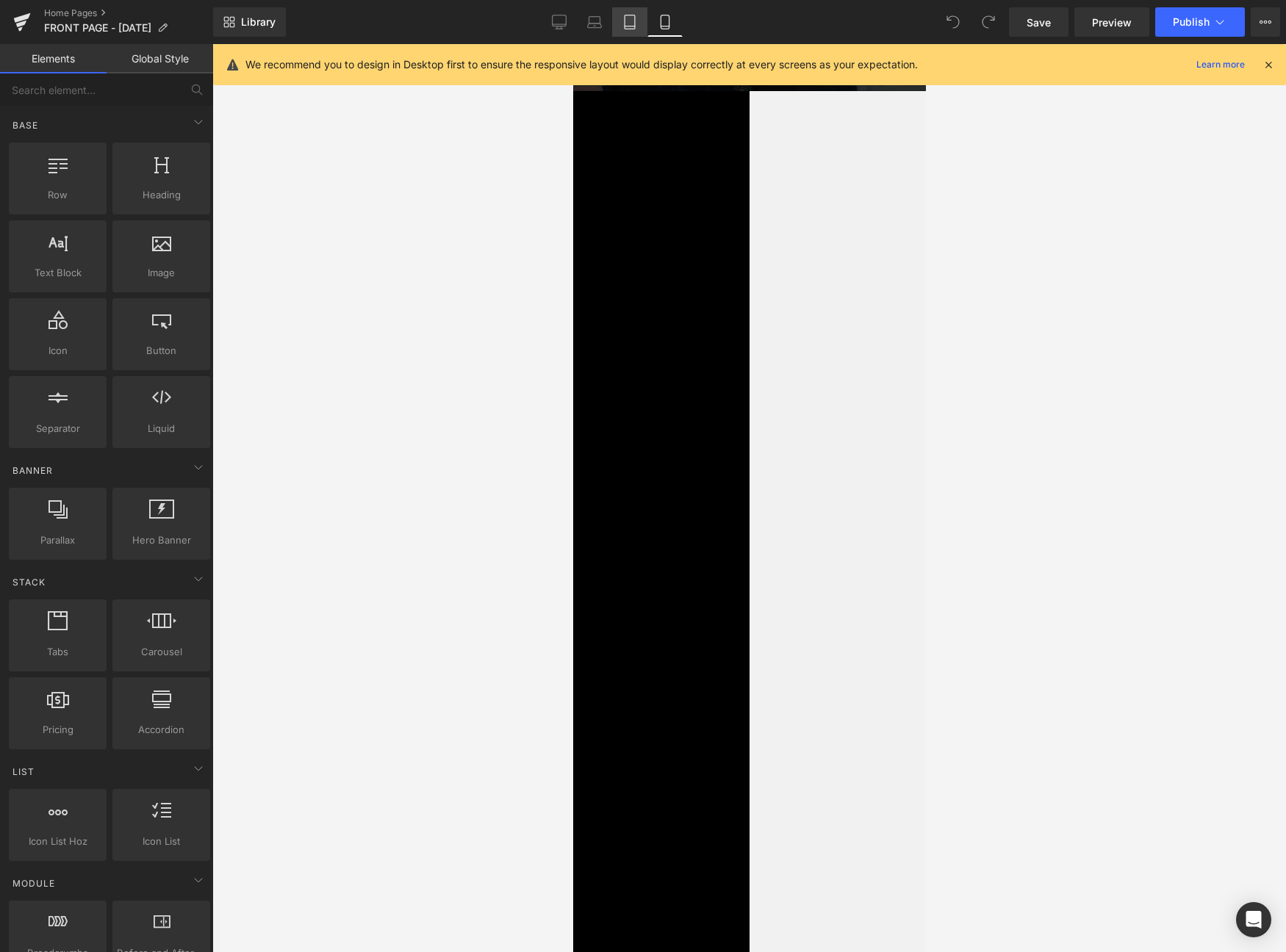
click at [628, 16] on icon at bounding box center [630, 22] width 15 height 15
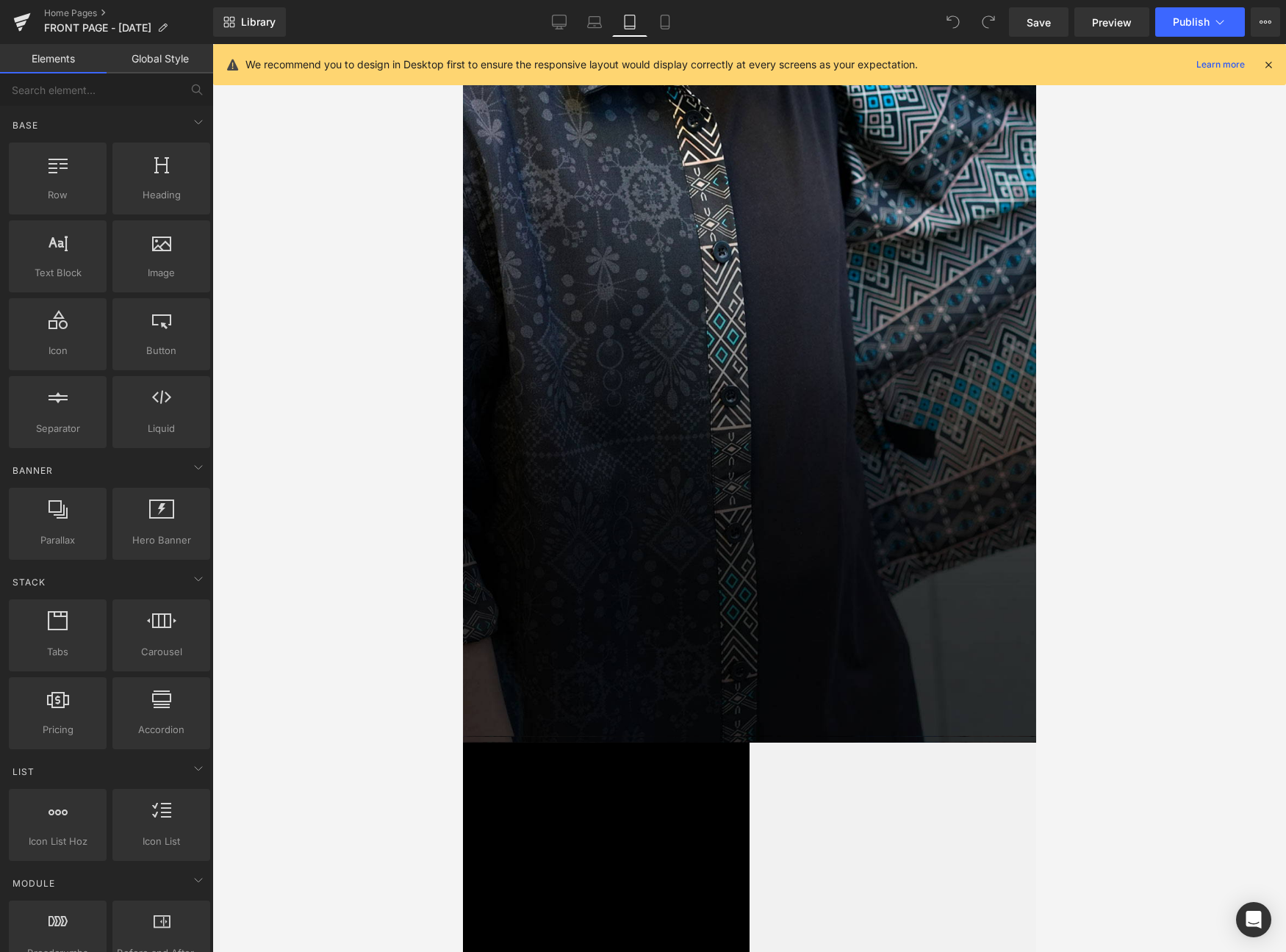
scroll to position [1751, 0]
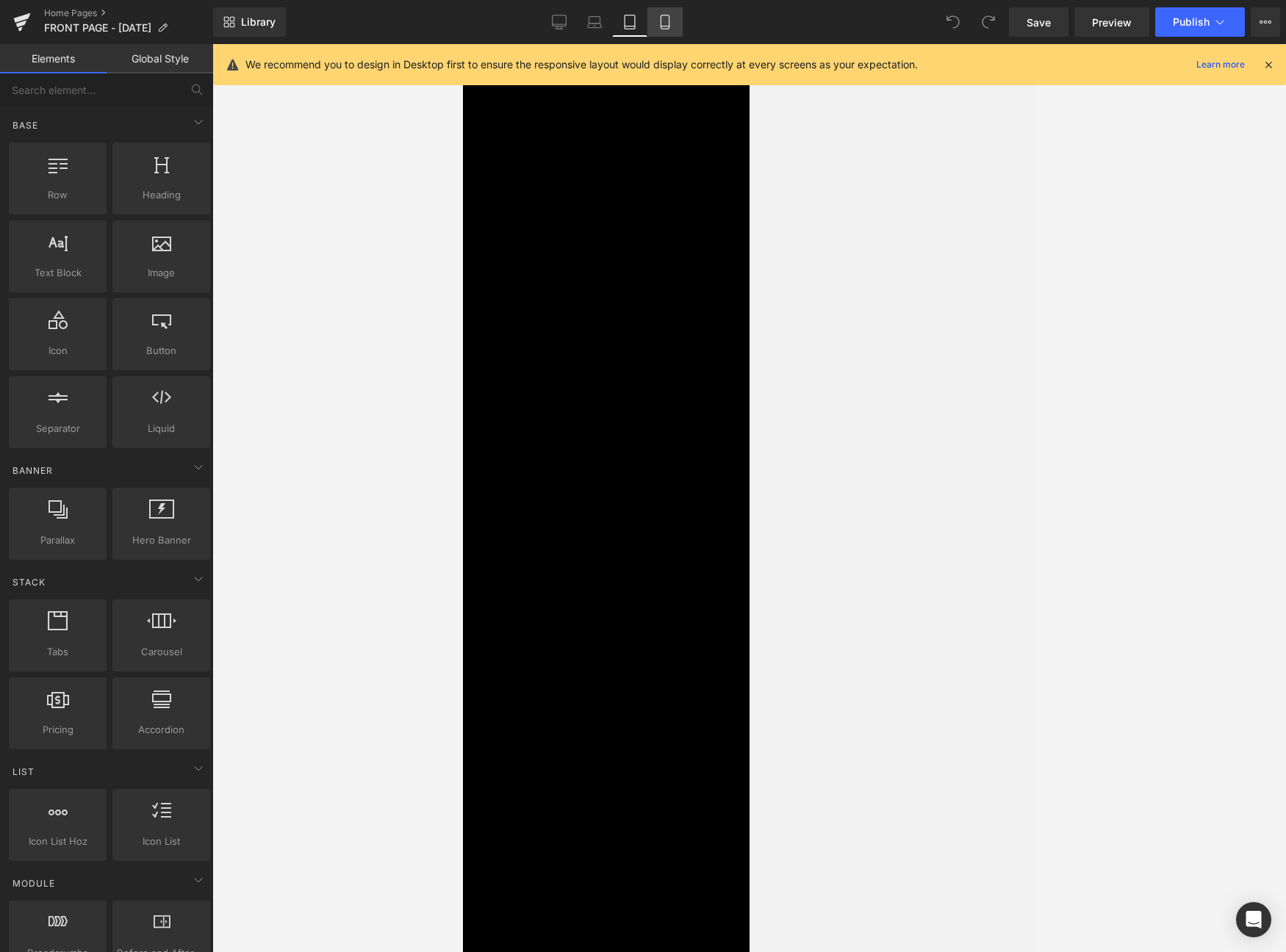
click at [671, 16] on icon at bounding box center [665, 22] width 15 height 15
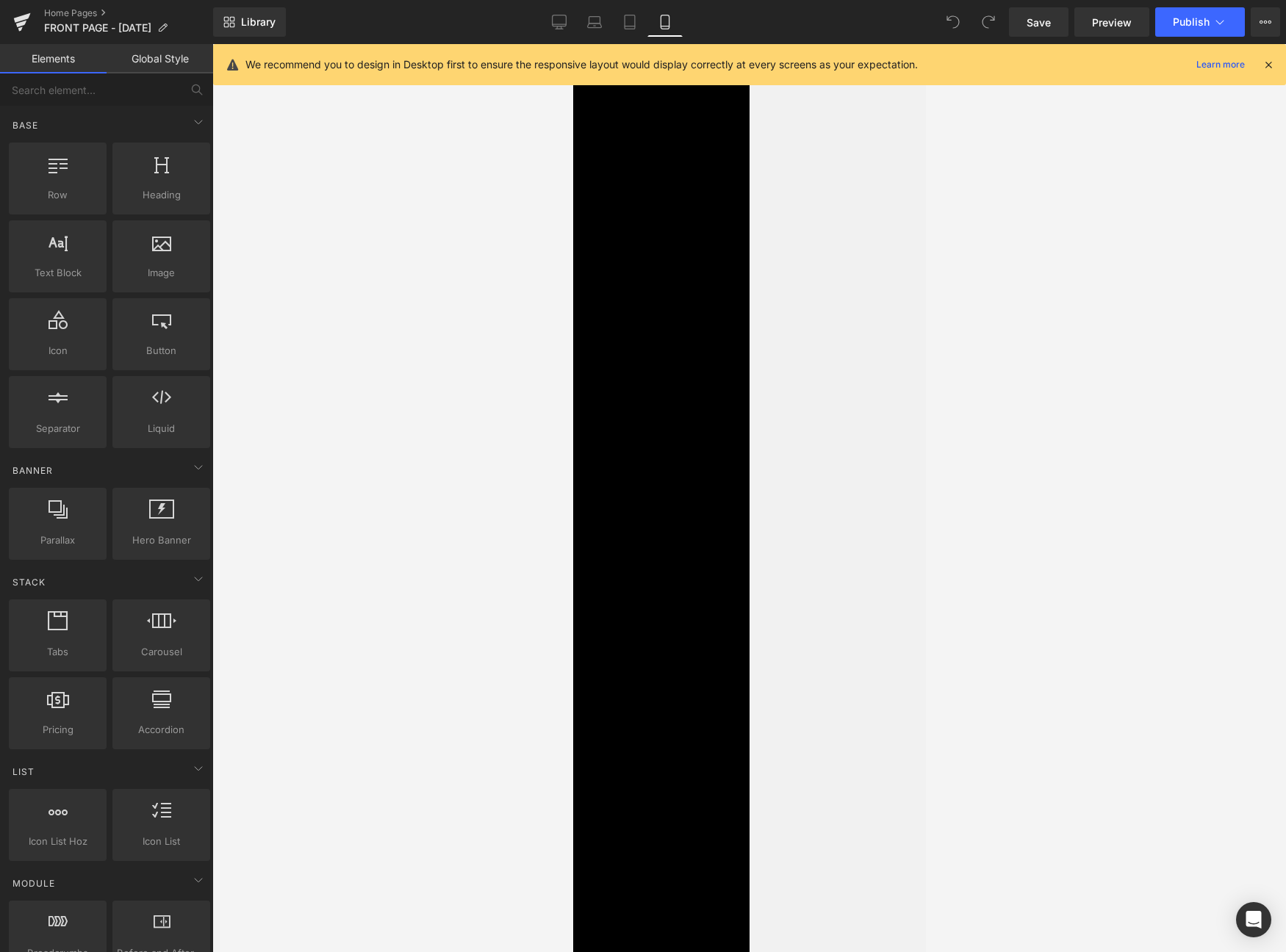
scroll to position [1101, 0]
click at [553, 21] on icon at bounding box center [559, 21] width 14 height 11
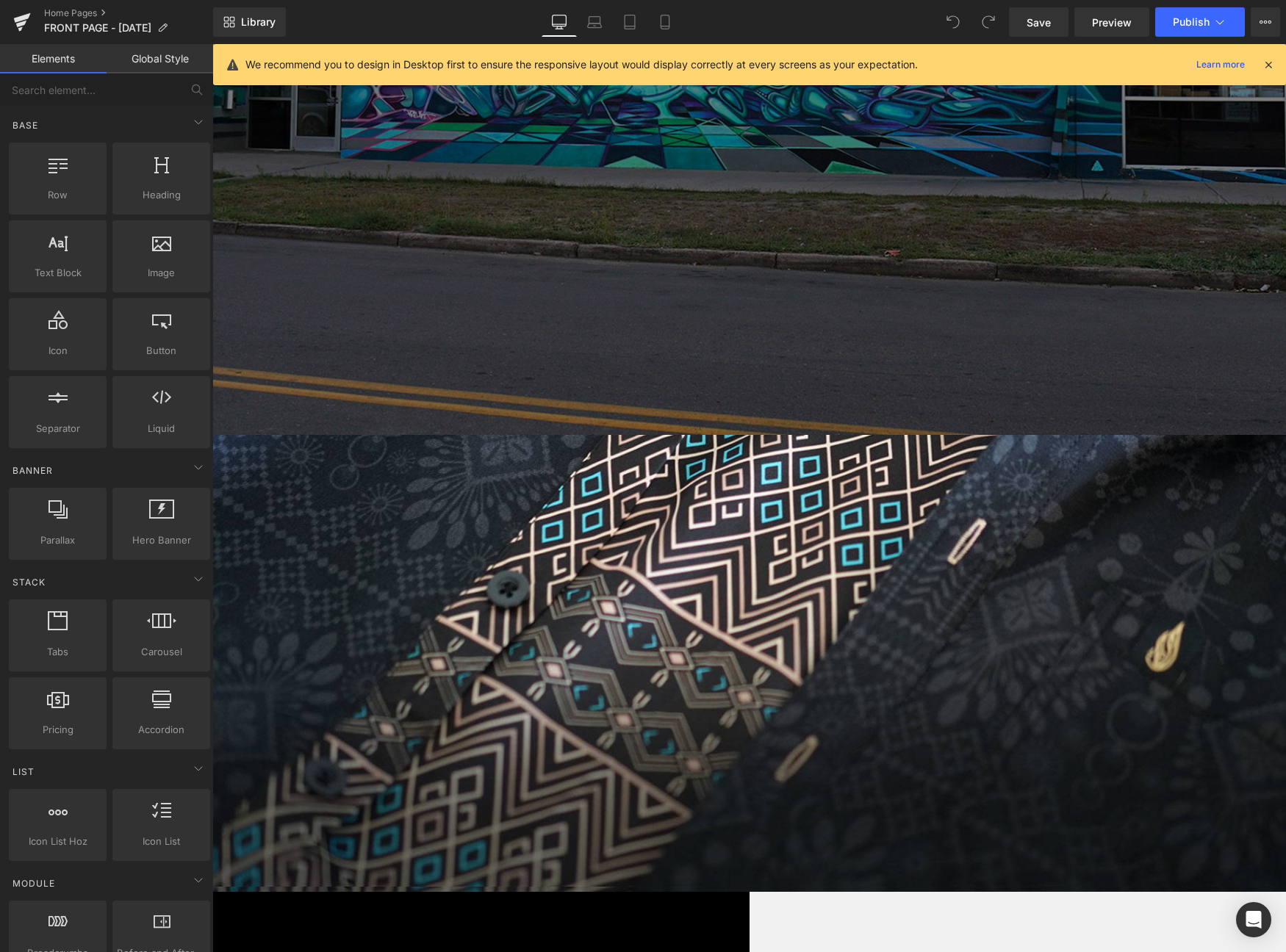
scroll to position [0, 0]
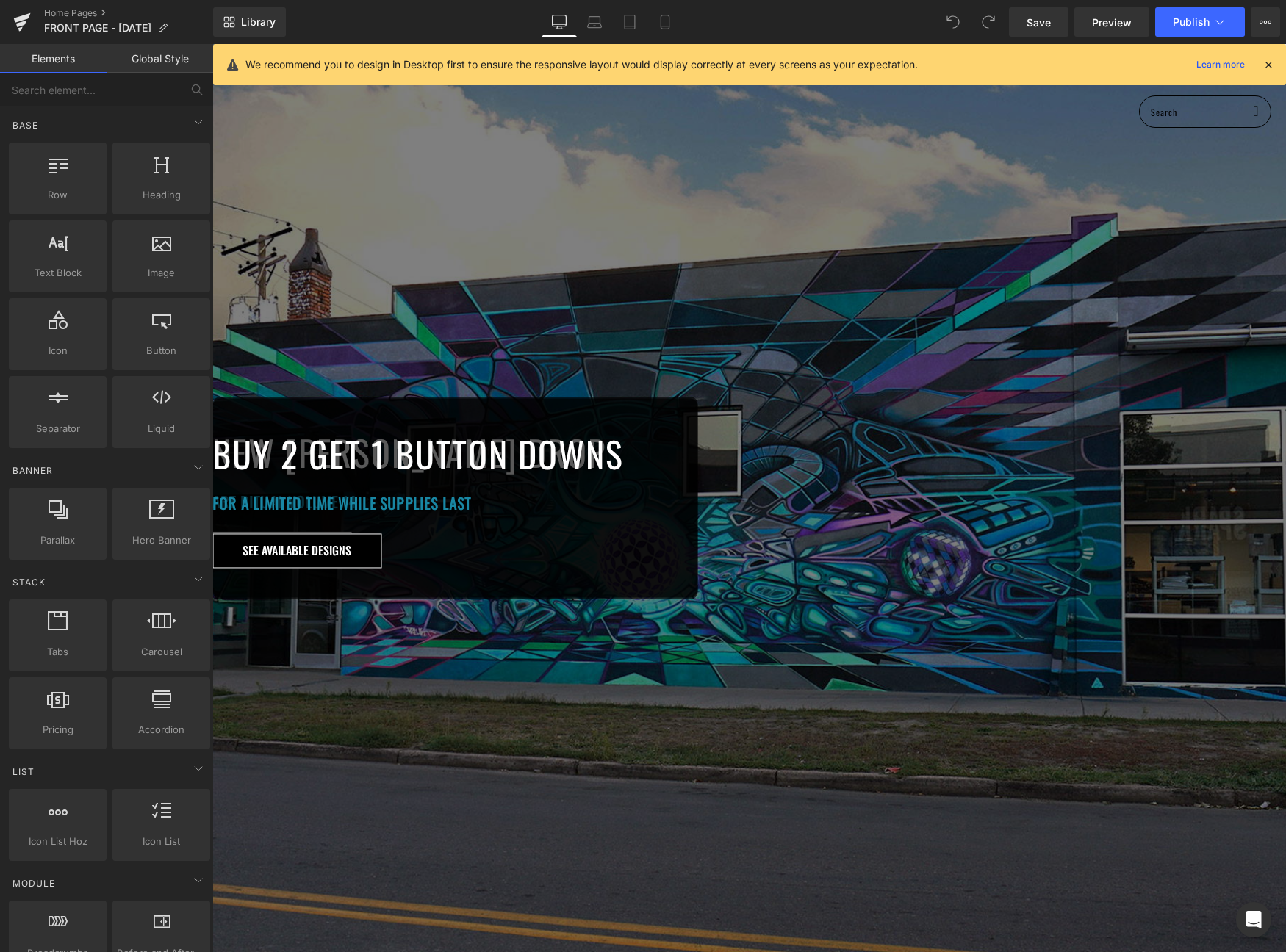
click at [1262, 64] on icon at bounding box center [1269, 64] width 13 height 13
